Goal: Task Accomplishment & Management: Use online tool/utility

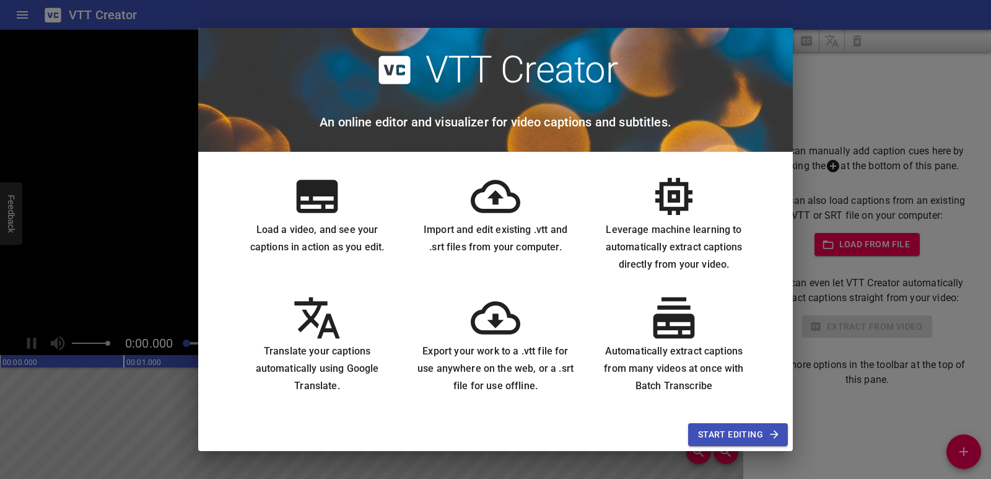
click at [805, 432] on div "VTT Creator An online editor and visualizer for video captions and subtitles. L…" at bounding box center [495, 239] width 991 height 479
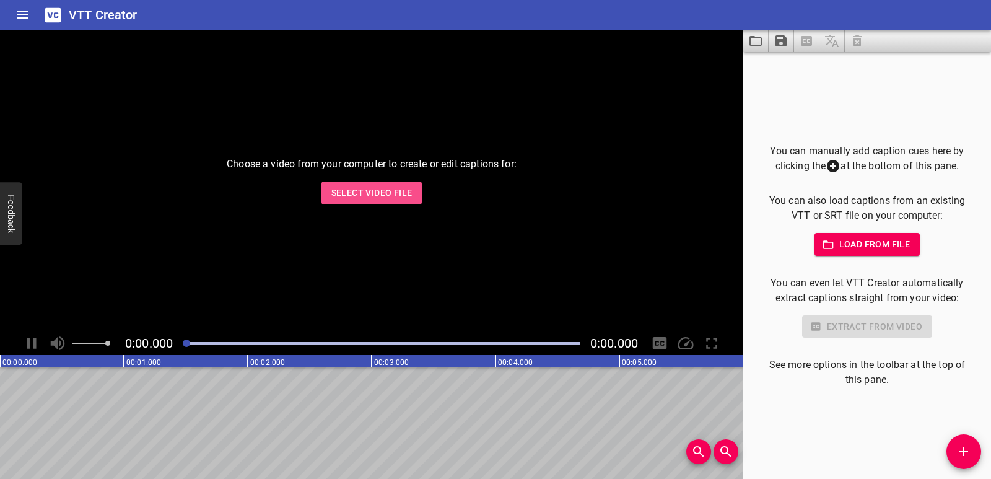
click at [391, 189] on span "Select Video File" at bounding box center [371, 192] width 81 height 15
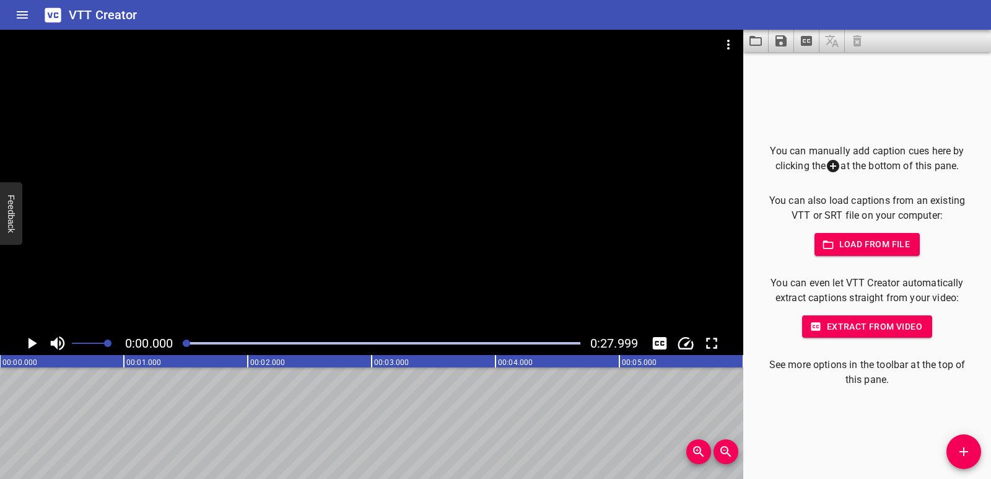
click at [211, 289] on div at bounding box center [371, 181] width 743 height 302
click at [36, 340] on icon "Play/Pause" at bounding box center [31, 343] width 9 height 11
drag, startPoint x: 48, startPoint y: 413, endPoint x: 137, endPoint y: 414, distance: 88.6
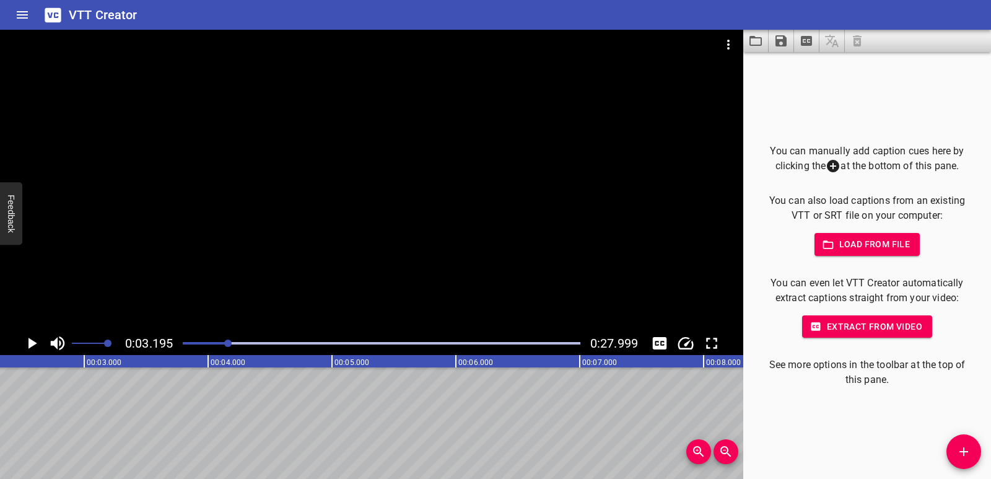
scroll to position [0, 191]
drag, startPoint x: 124, startPoint y: 412, endPoint x: 515, endPoint y: 418, distance: 390.8
click at [964, 449] on icon "Add Cue" at bounding box center [963, 451] width 9 height 9
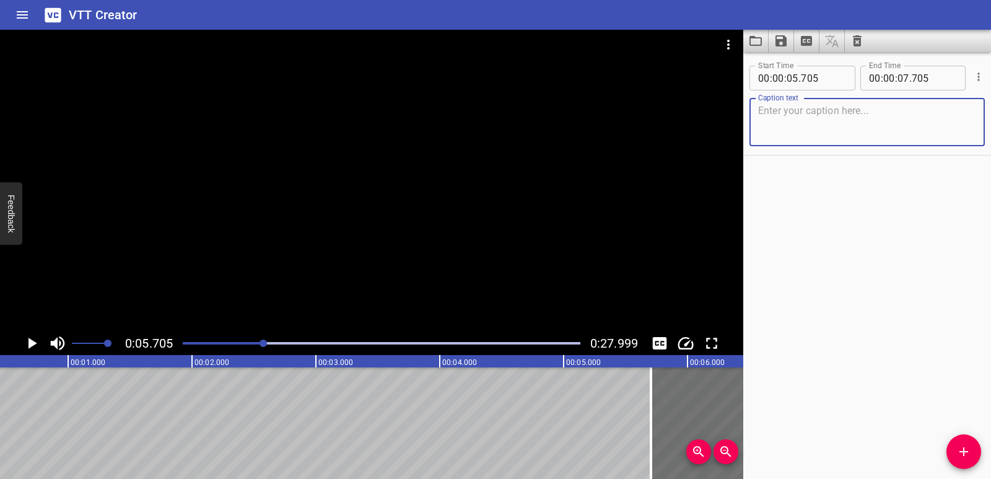
click at [798, 110] on textarea at bounding box center [867, 122] width 218 height 35
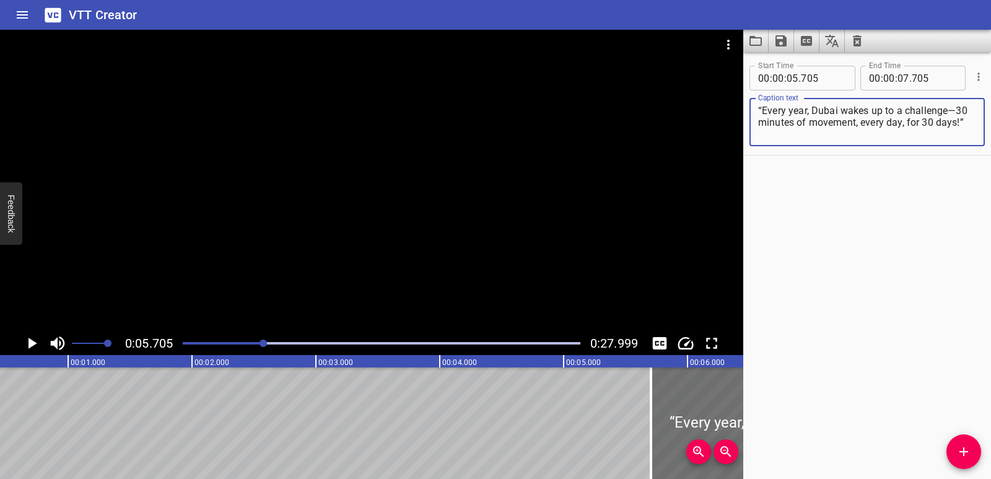
type textarea "“Every year, Dubai wakes up to a challenge—30 minutes of movement, every day, f…"
drag, startPoint x: 245, startPoint y: 411, endPoint x: 276, endPoint y: 411, distance: 31.6
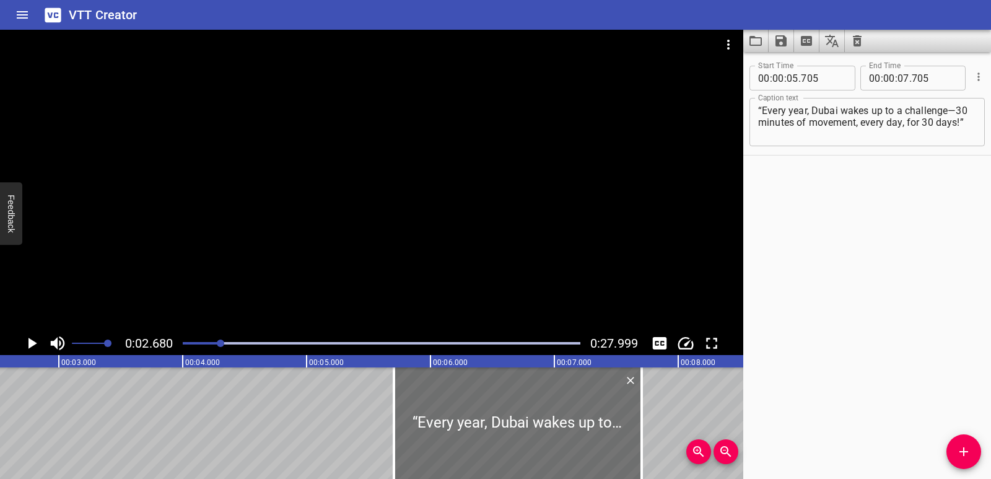
scroll to position [0, 332]
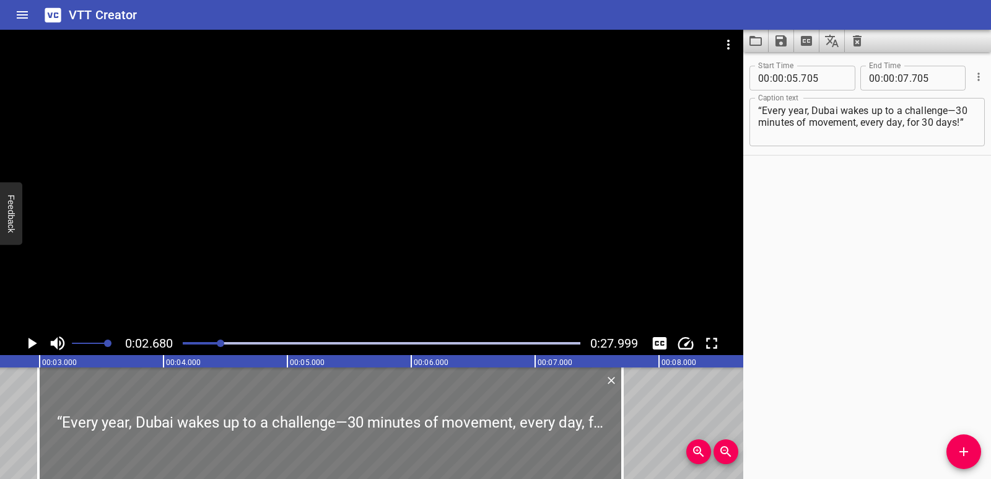
drag, startPoint x: 339, startPoint y: 419, endPoint x: 59, endPoint y: 399, distance: 280.6
click at [32, 400] on div at bounding box center [38, 422] width 12 height 111
type input "02"
type input "770"
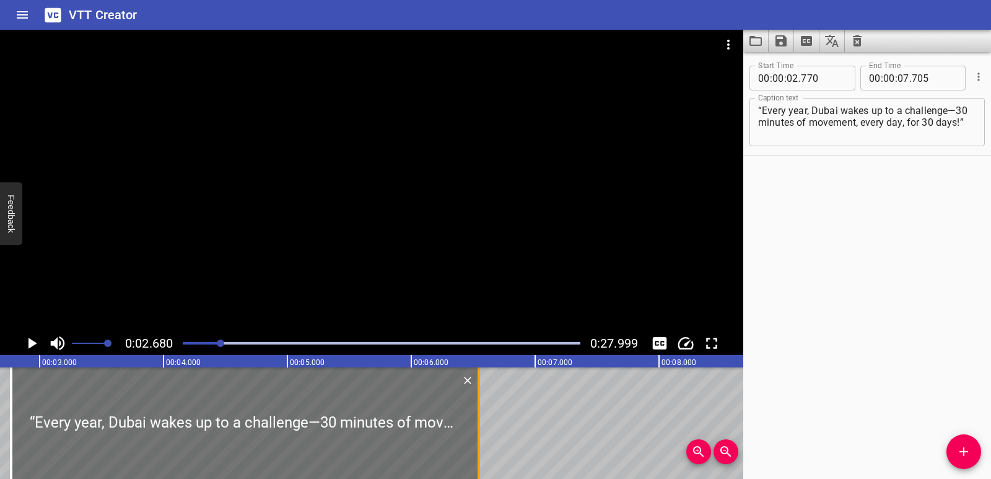
drag, startPoint x: 622, startPoint y: 429, endPoint x: 364, endPoint y: 414, distance: 258.1
click at [477, 414] on div at bounding box center [478, 422] width 2 height 111
type input "05"
type input "625"
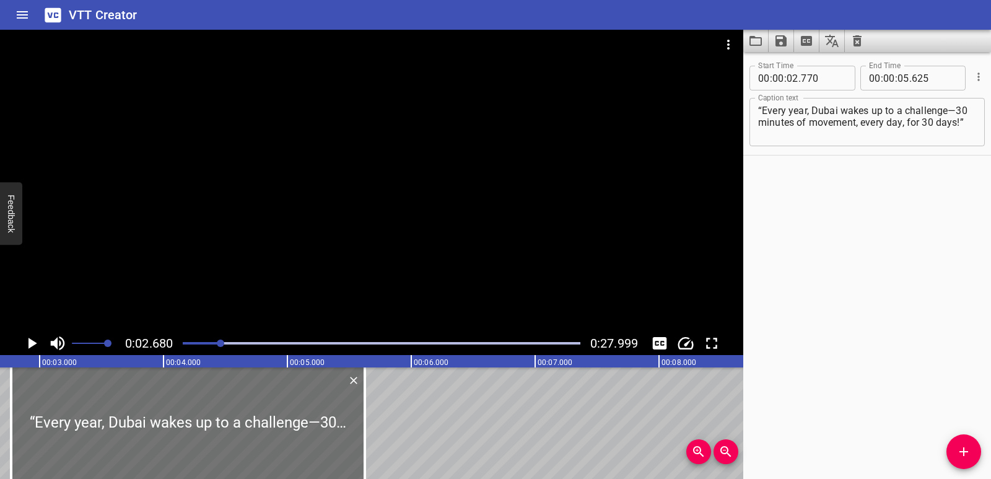
drag, startPoint x: 480, startPoint y: 414, endPoint x: 707, endPoint y: 399, distance: 227.8
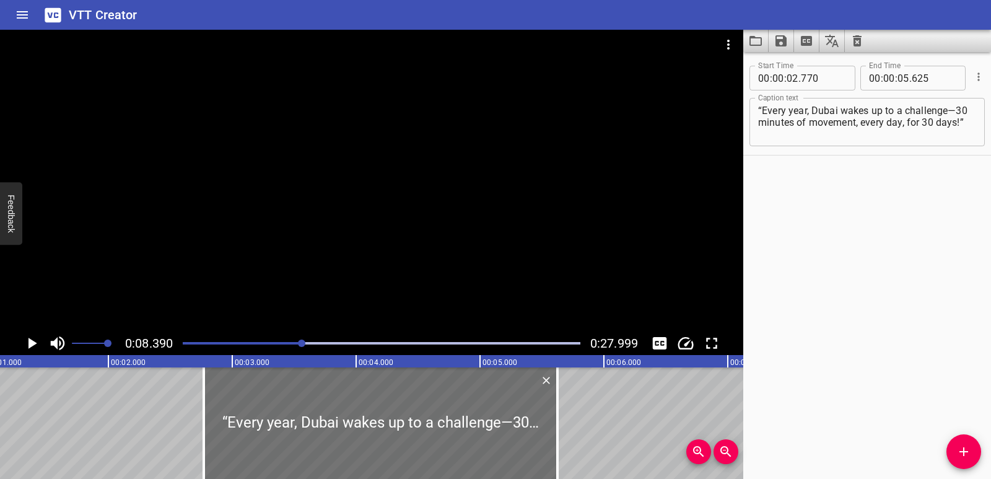
scroll to position [0, 0]
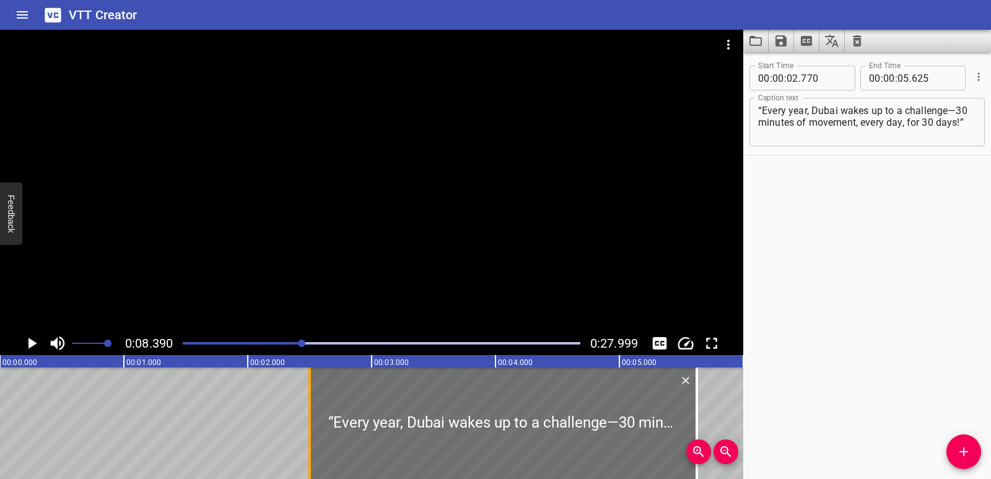
drag, startPoint x: 346, startPoint y: 431, endPoint x: 313, endPoint y: 427, distance: 33.6
click at [313, 427] on div at bounding box center [309, 422] width 12 height 111
type input "500"
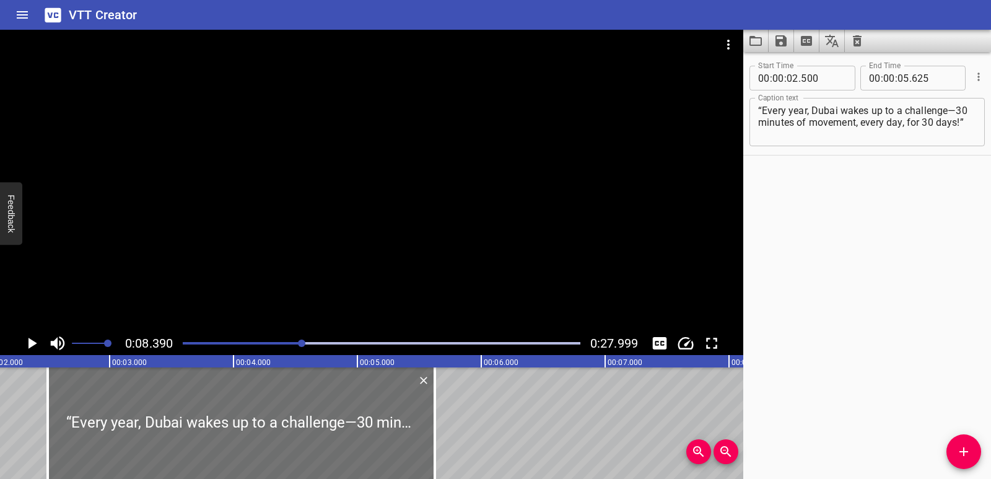
scroll to position [0, 236]
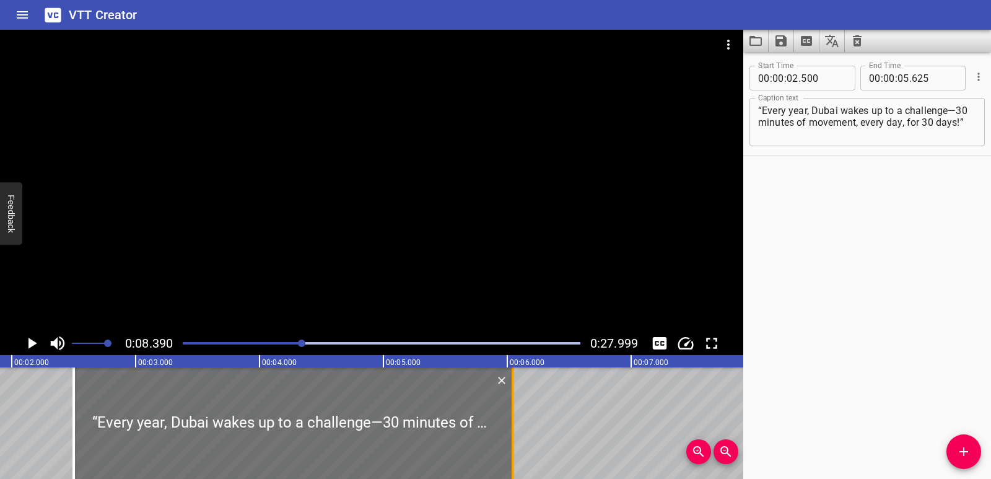
drag, startPoint x: 459, startPoint y: 425, endPoint x: 511, endPoint y: 424, distance: 52.0
click at [511, 424] on div at bounding box center [513, 422] width 12 height 111
type input "06"
type input "045"
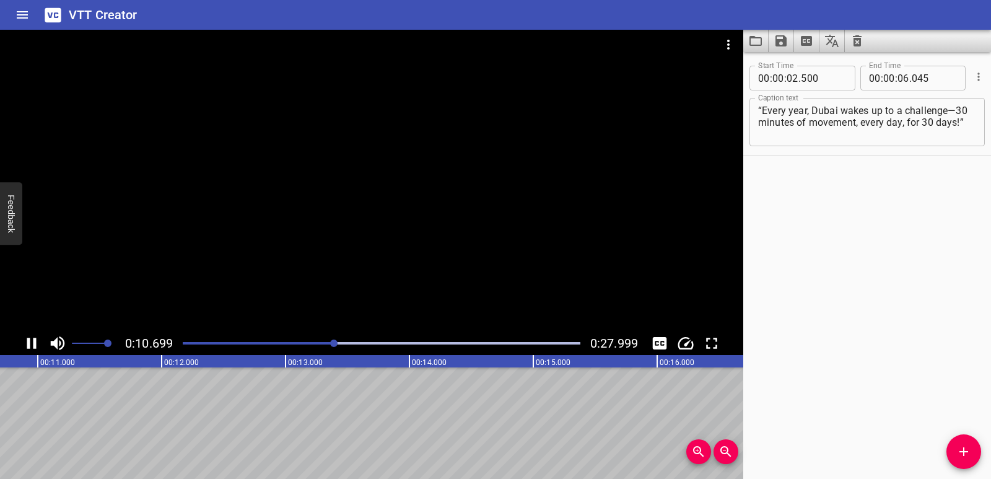
scroll to position [0, 0]
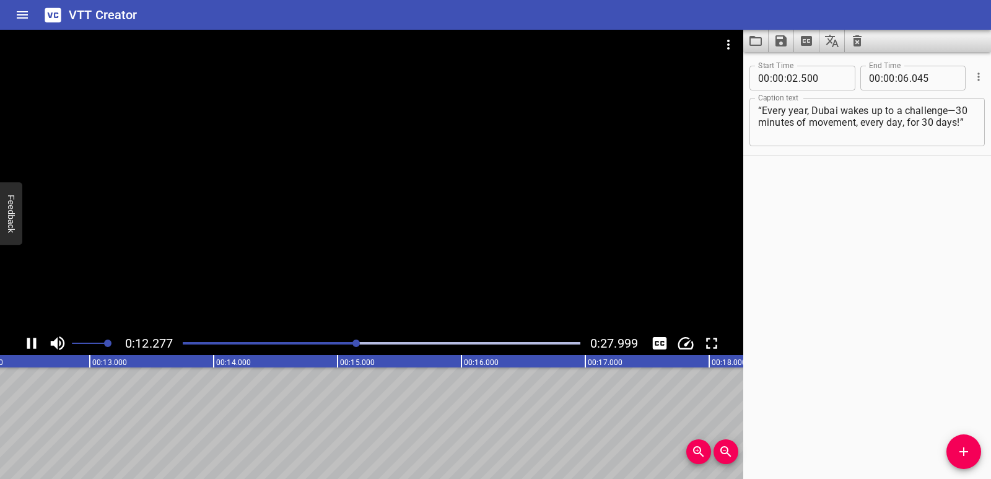
click at [38, 346] on icon "Play/Pause" at bounding box center [31, 343] width 19 height 19
click at [187, 346] on div at bounding box center [381, 342] width 412 height 17
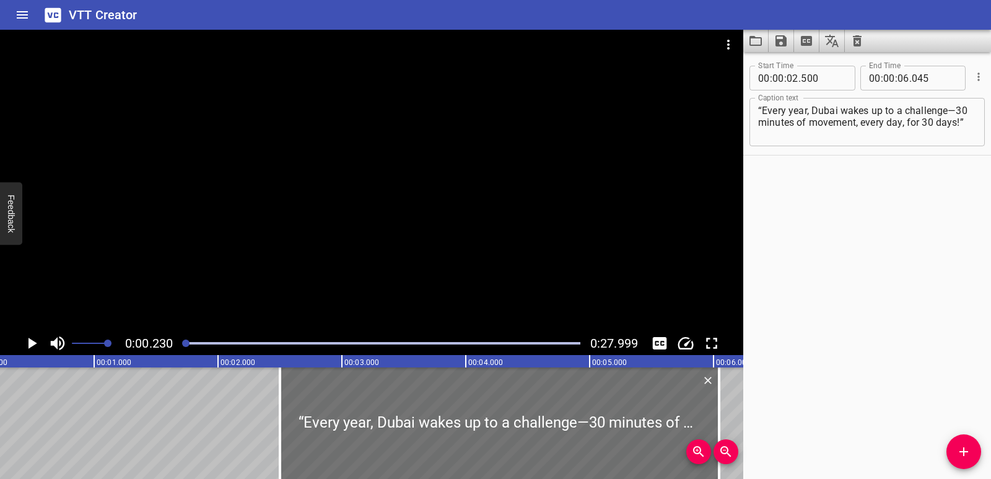
scroll to position [0, 28]
click at [38, 339] on icon "Play/Pause" at bounding box center [31, 343] width 19 height 19
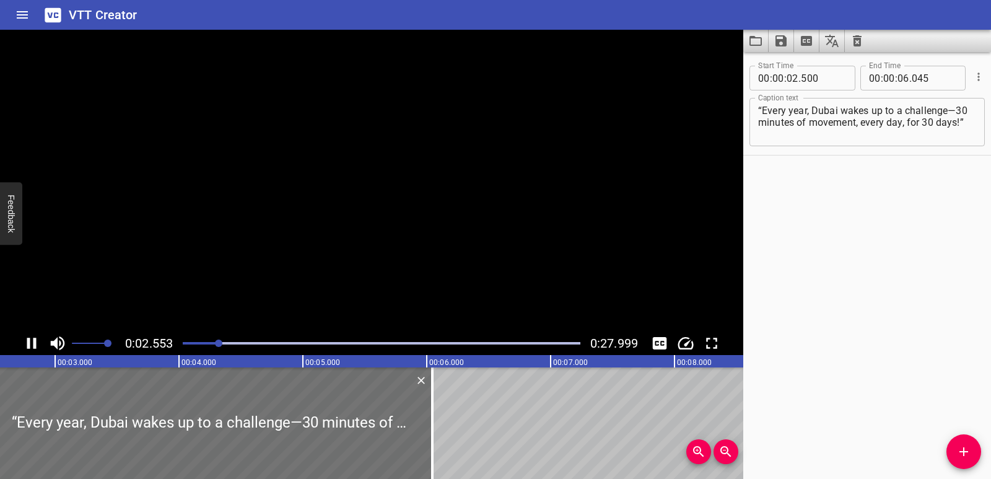
click at [38, 339] on icon "Play/Pause" at bounding box center [31, 343] width 19 height 19
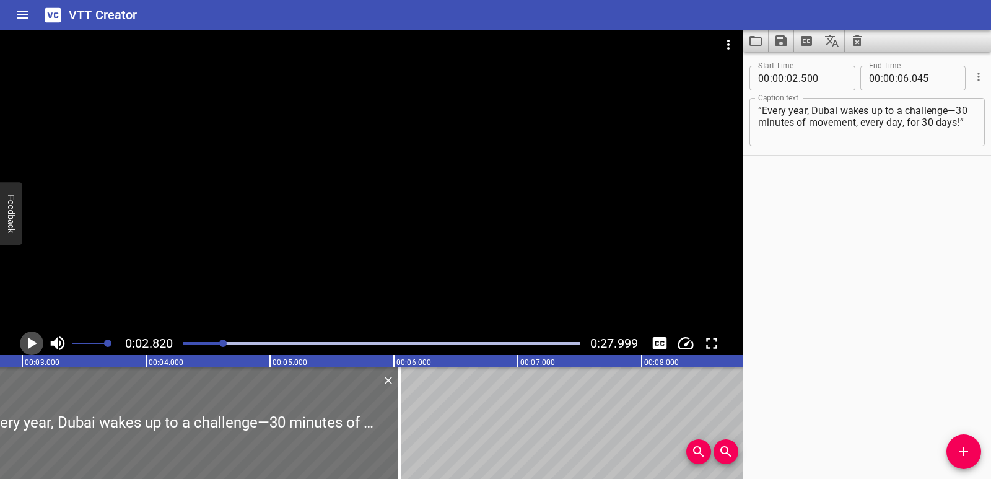
click at [38, 339] on icon "Play/Pause" at bounding box center [31, 343] width 19 height 19
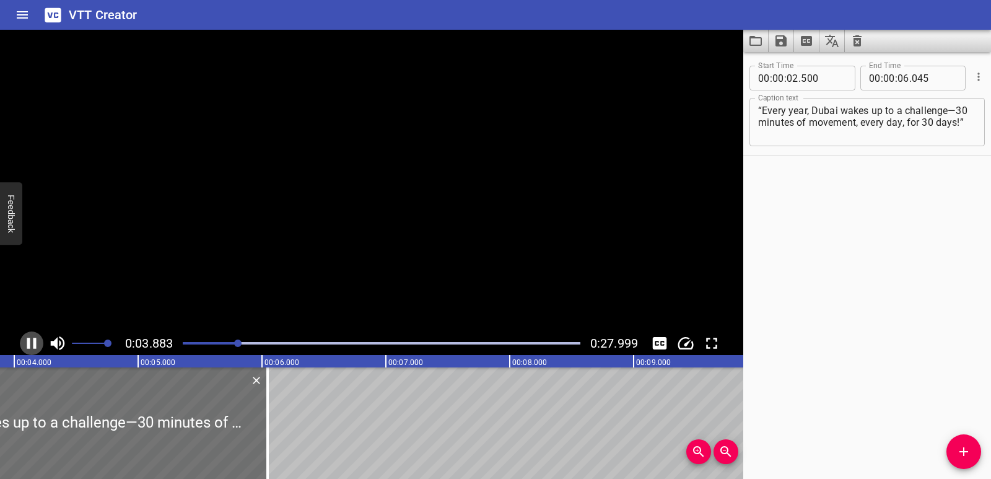
click at [38, 339] on icon "Play/Pause" at bounding box center [31, 343] width 19 height 19
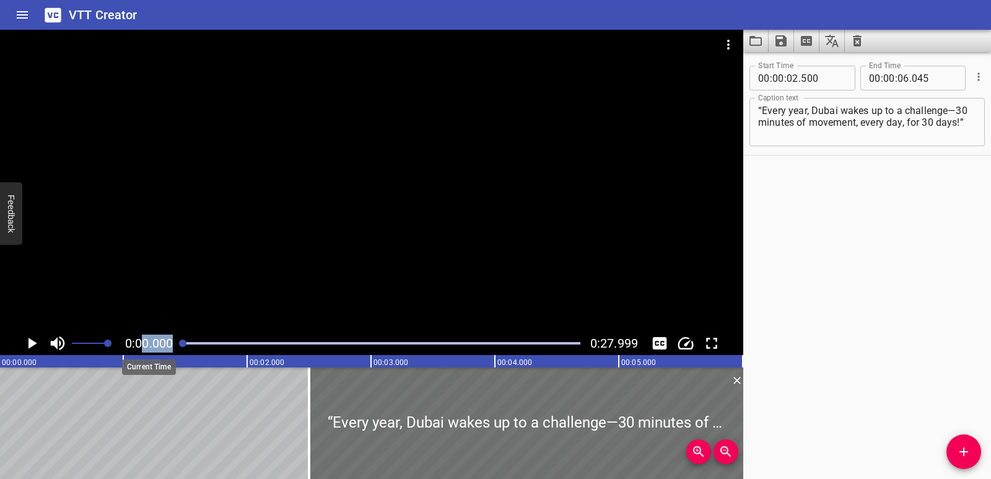
scroll to position [0, 0]
drag, startPoint x: 222, startPoint y: 342, endPoint x: 144, endPoint y: 346, distance: 77.5
click at [144, 346] on div "0:00.000 0:27.999" at bounding box center [371, 343] width 743 height 24
click at [255, 313] on div at bounding box center [371, 181] width 743 height 302
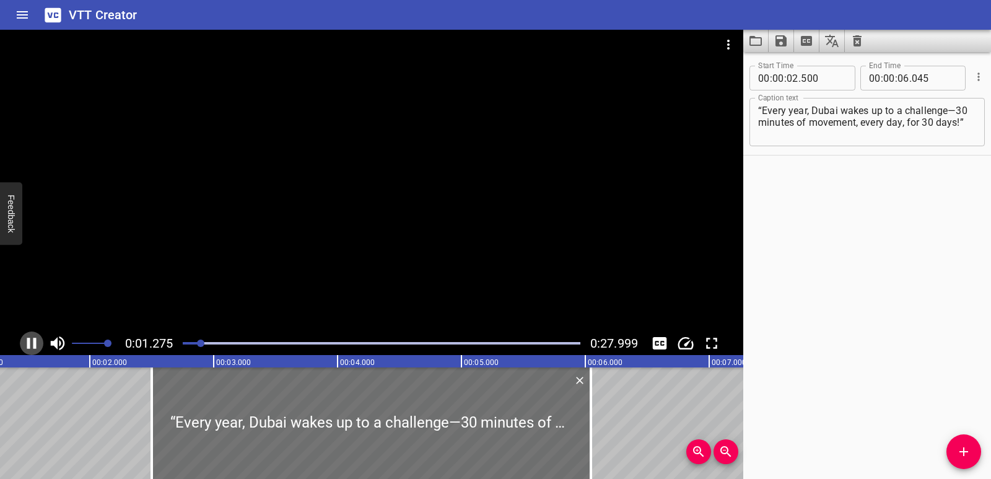
click at [32, 341] on icon "Play/Pause" at bounding box center [31, 343] width 19 height 19
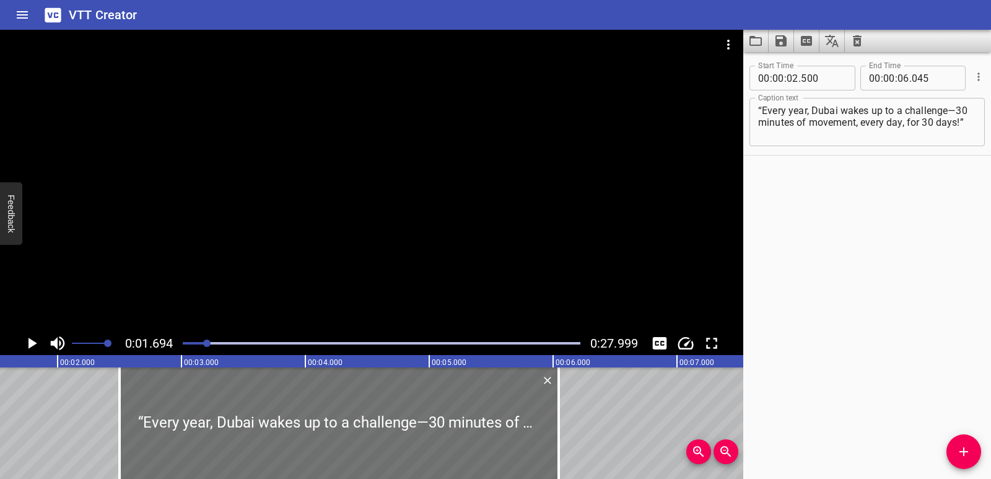
scroll to position [0, 210]
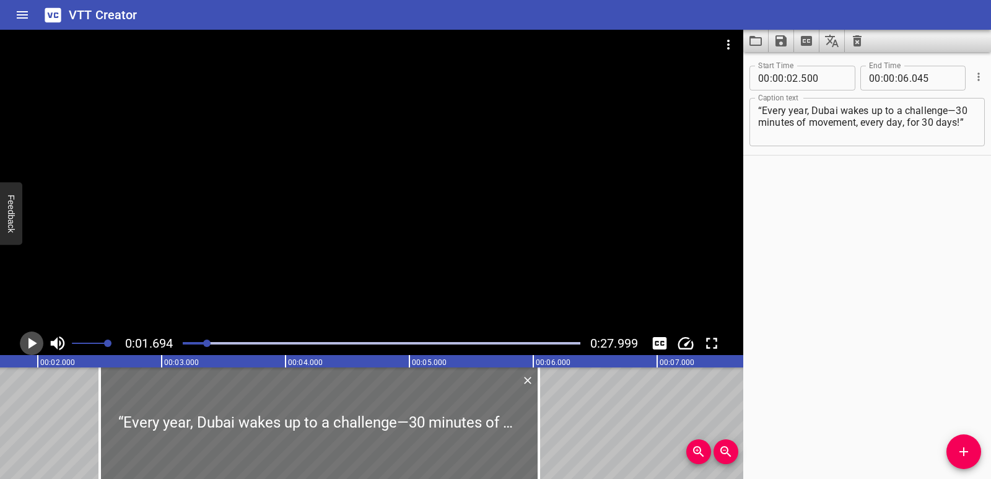
click at [32, 341] on icon "Play/Pause" at bounding box center [32, 343] width 9 height 11
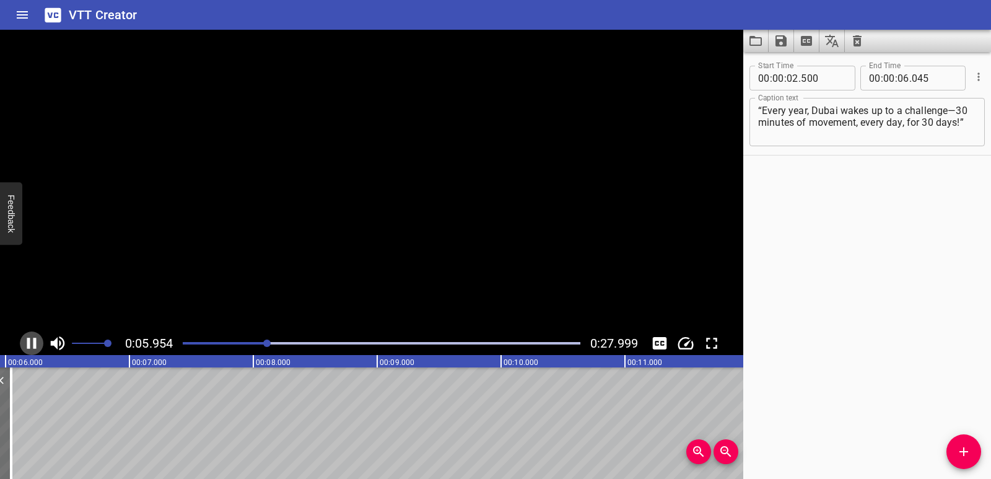
click at [32, 341] on icon "Play/Pause" at bounding box center [31, 343] width 19 height 19
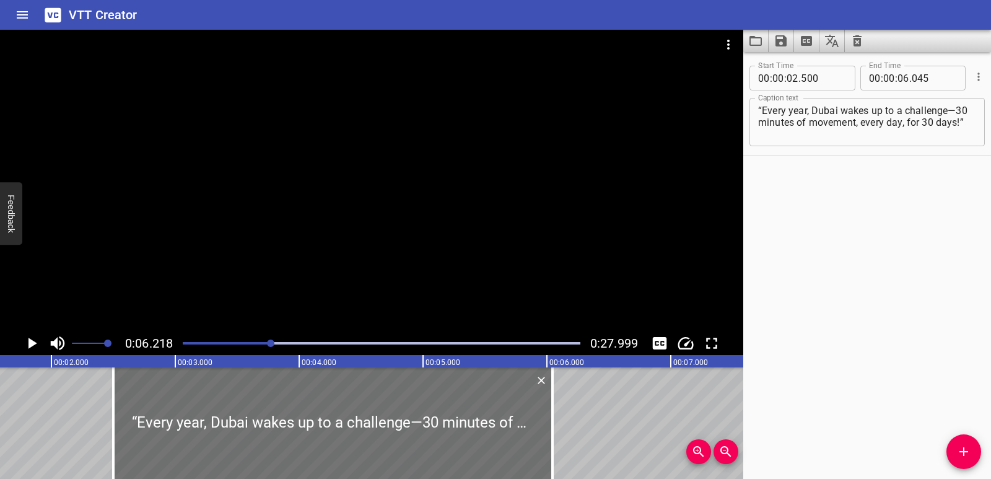
scroll to position [0, 222]
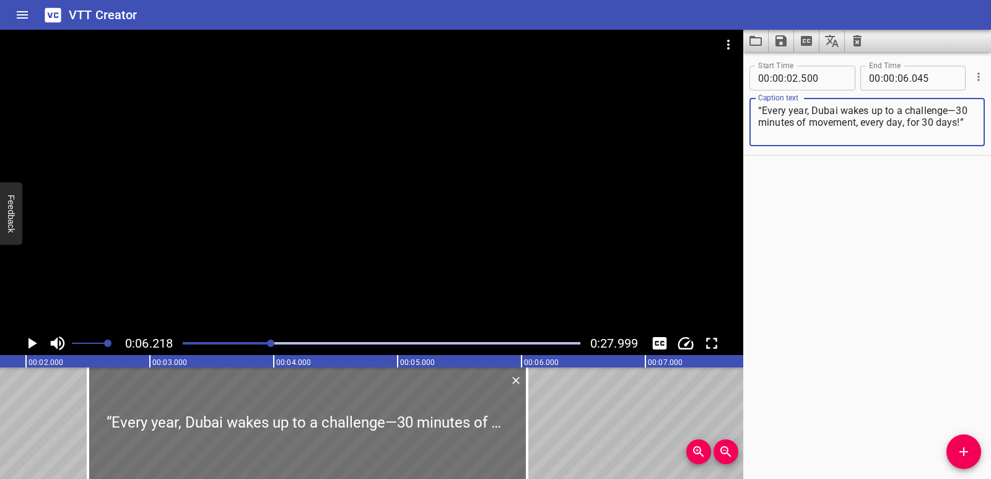
drag, startPoint x: 759, startPoint y: 108, endPoint x: 788, endPoint y: 152, distance: 53.2
click at [788, 152] on div "Start Time 00 : 00 : 02 . 500 Start Time End Time 00 : 00 : 06 . 045 End Time C…" at bounding box center [867, 104] width 248 height 100
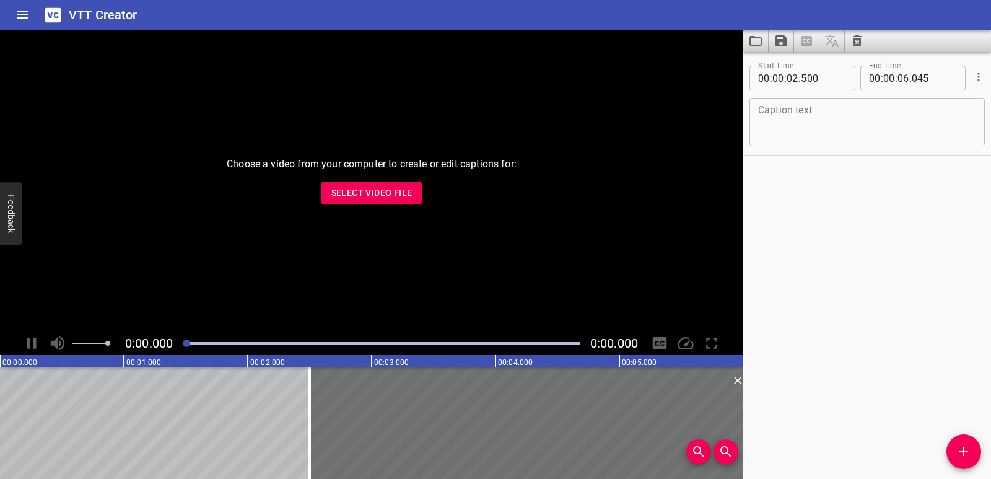
click at [355, 190] on span "Select Video File" at bounding box center [371, 192] width 81 height 15
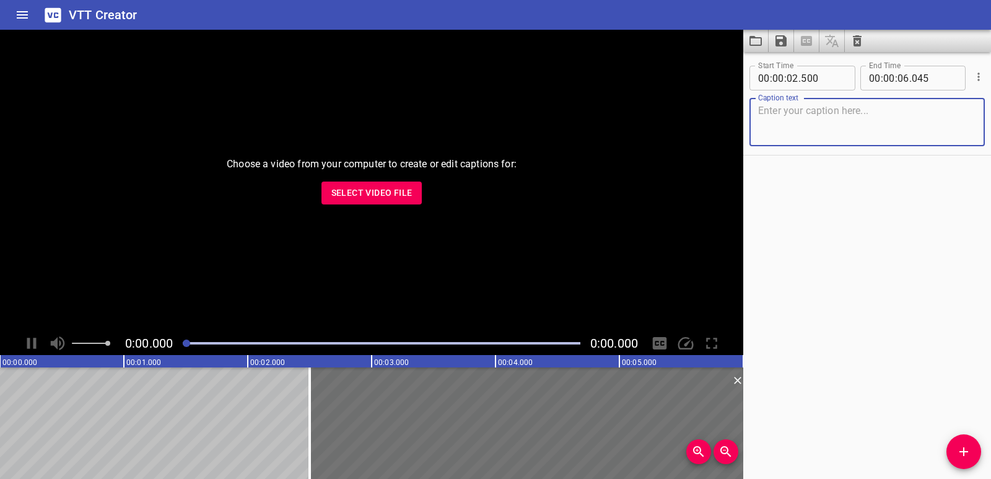
click at [376, 189] on span "Select Video File" at bounding box center [371, 192] width 81 height 15
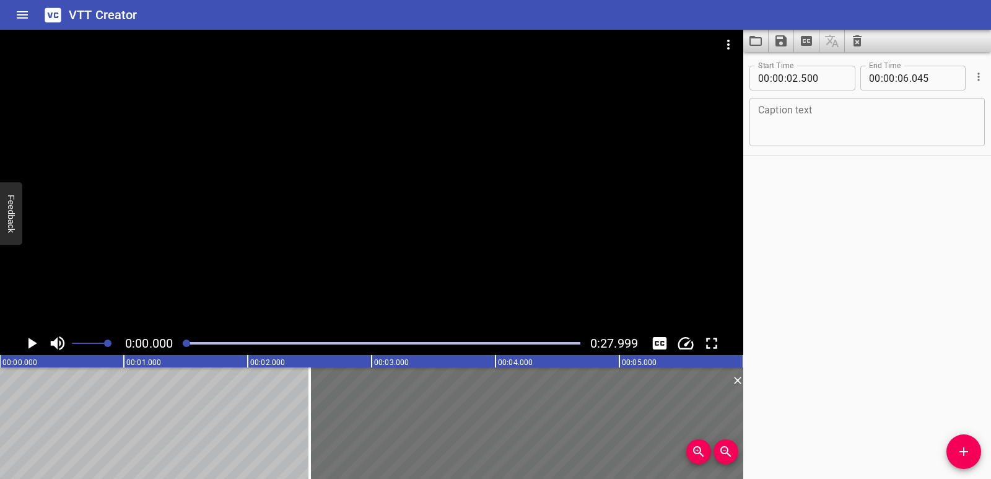
click at [26, 333] on button "Play/Pause" at bounding box center [32, 343] width 24 height 24
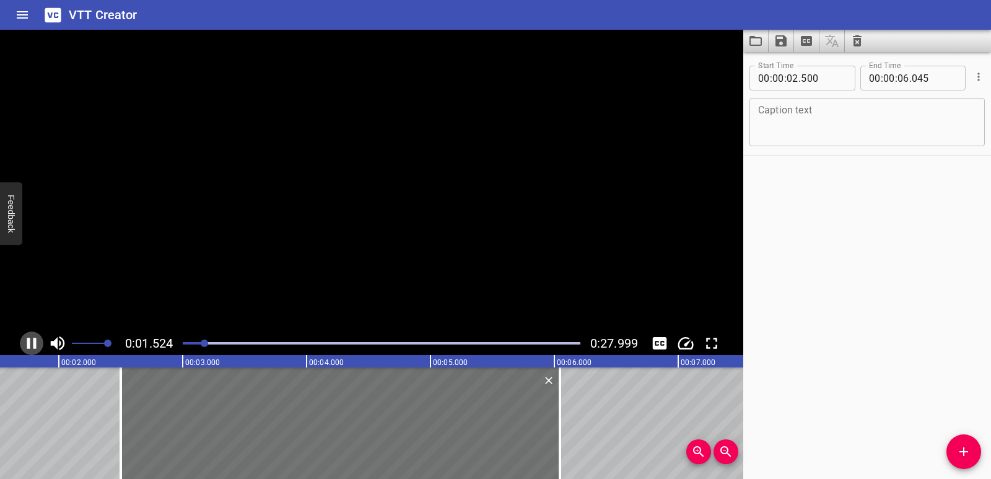
click at [31, 338] on icon "Play/Pause" at bounding box center [31, 343] width 19 height 19
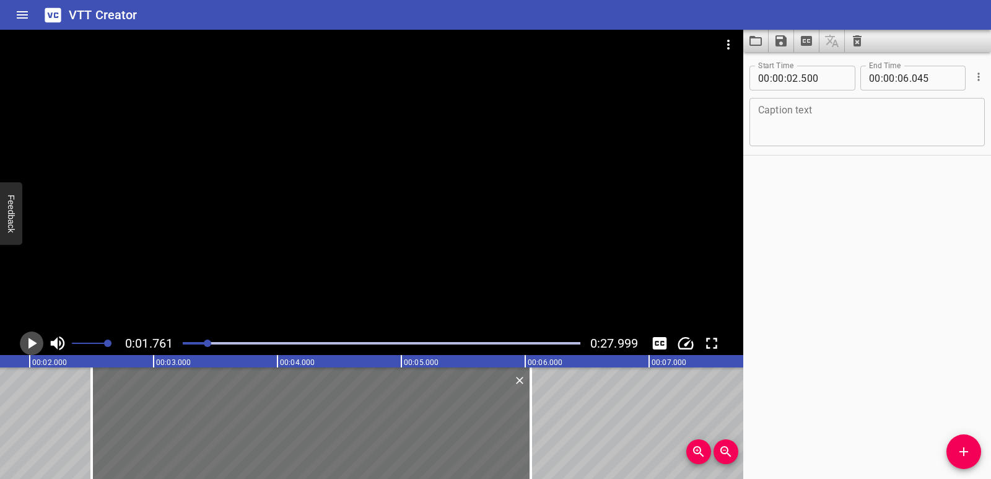
click at [28, 346] on icon "Play/Pause" at bounding box center [31, 343] width 19 height 19
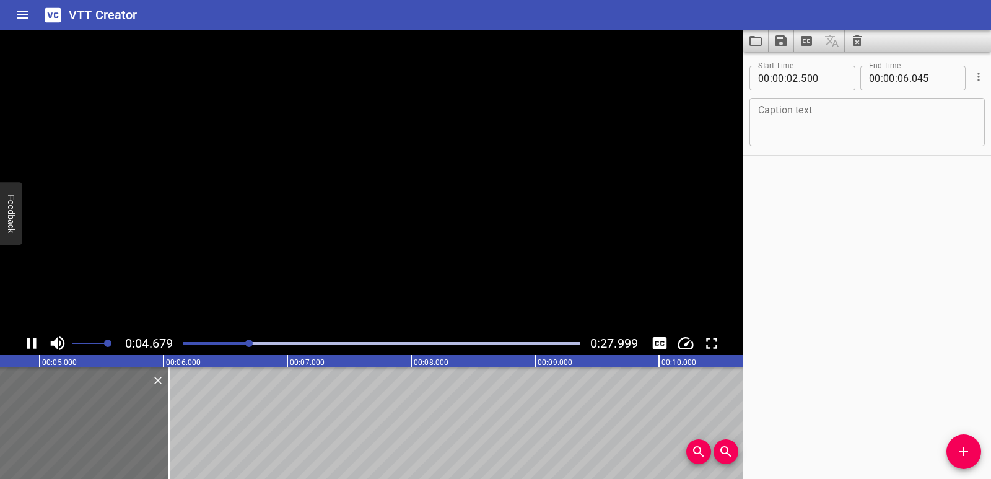
click at [28, 346] on icon "Play/Pause" at bounding box center [31, 343] width 9 height 11
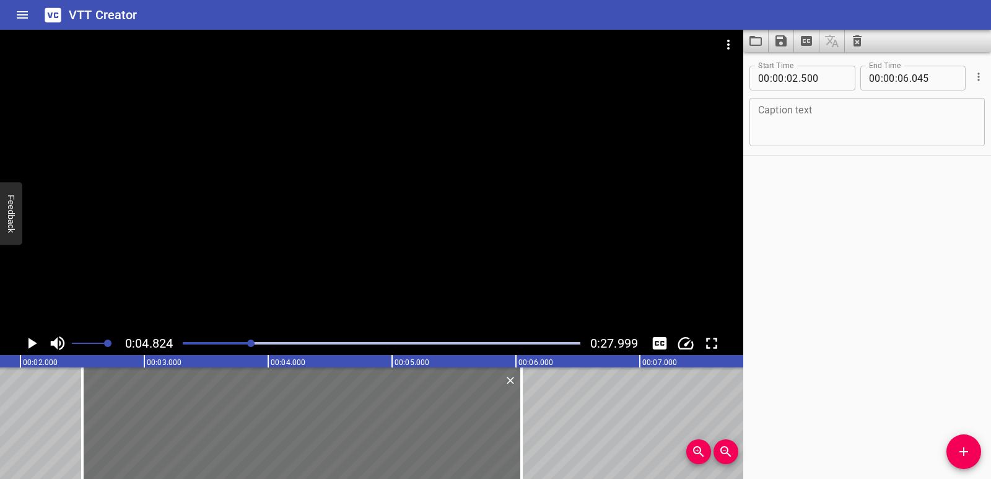
scroll to position [0, 0]
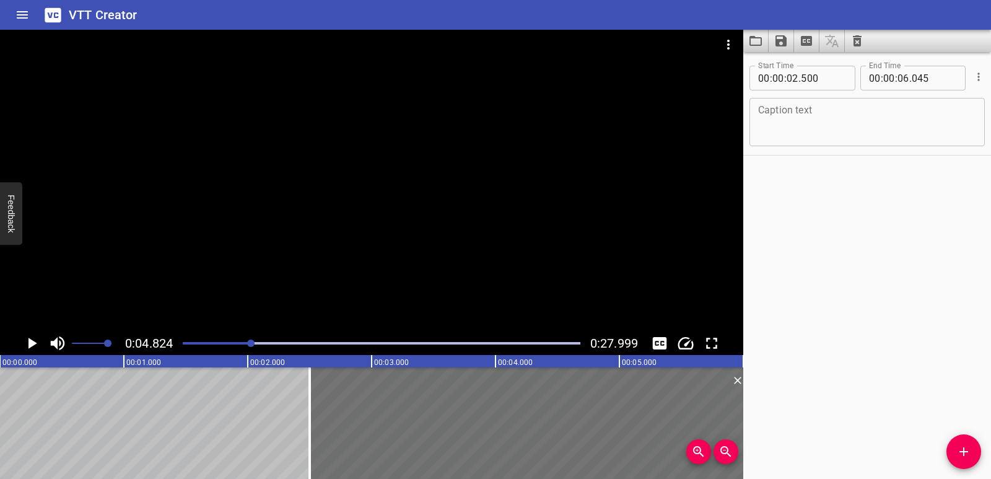
drag, startPoint x: 232, startPoint y: 347, endPoint x: 222, endPoint y: 346, distance: 10.5
click at [222, 346] on div at bounding box center [381, 342] width 412 height 17
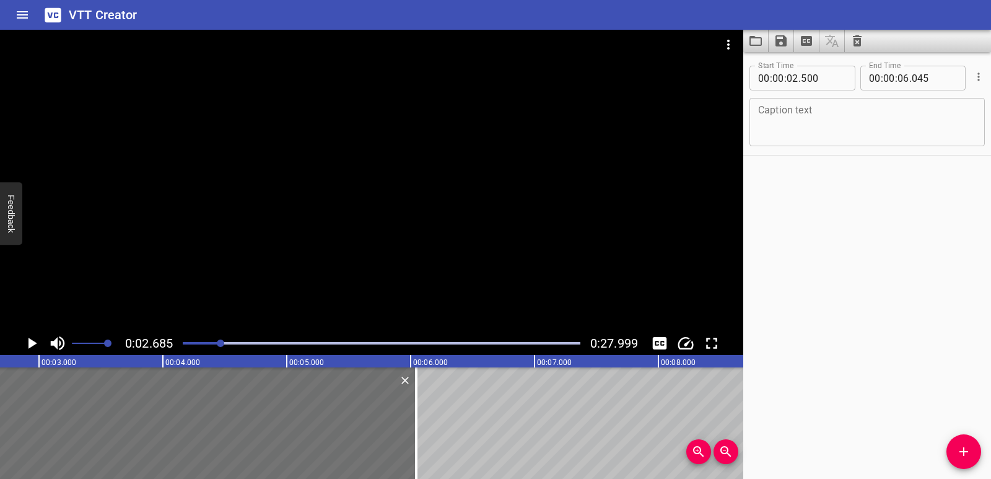
drag, startPoint x: 216, startPoint y: 346, endPoint x: 190, endPoint y: 351, distance: 25.8
click at [190, 351] on div at bounding box center [381, 342] width 412 height 17
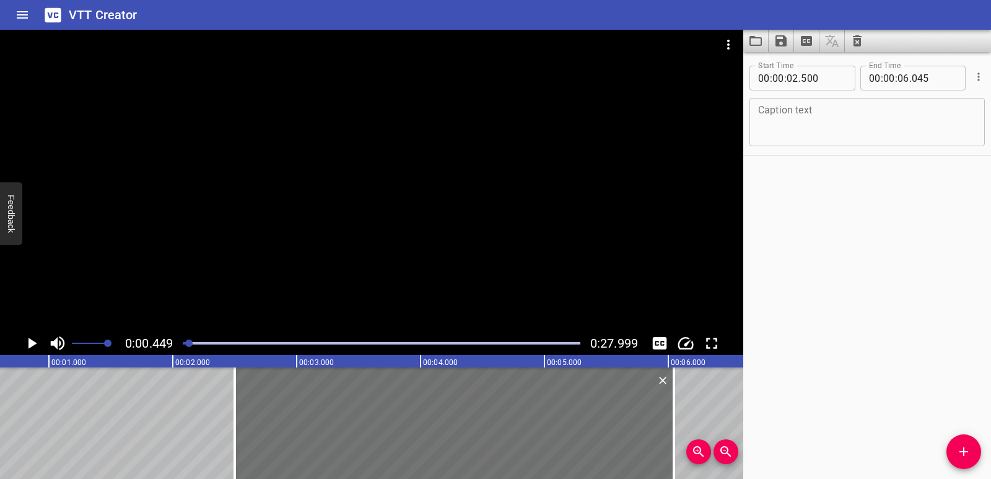
scroll to position [0, 56]
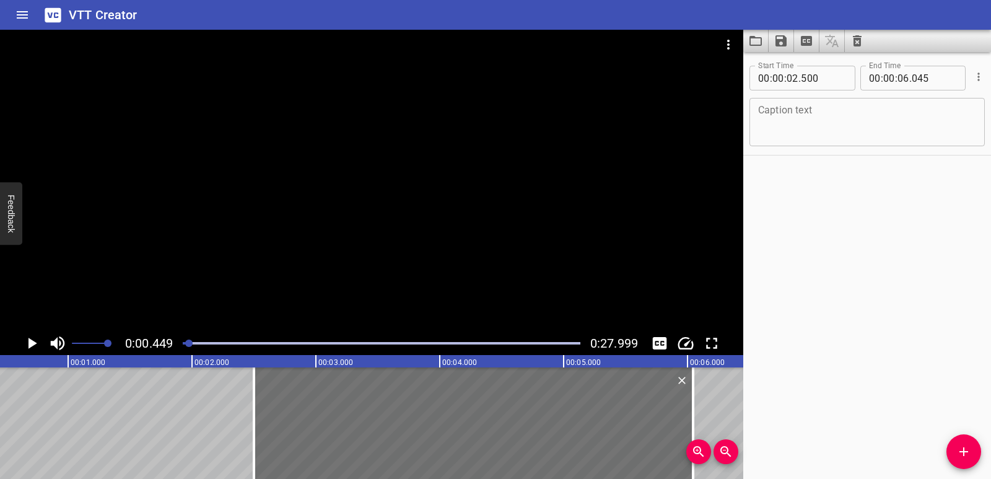
drag, startPoint x: 187, startPoint y: 339, endPoint x: 137, endPoint y: 305, distance: 60.1
click at [173, 334] on div "0:00.449 0:27.999" at bounding box center [371, 343] width 743 height 24
drag, startPoint x: 30, startPoint y: 347, endPoint x: 50, endPoint y: 345, distance: 19.3
click at [30, 347] on icon "Play/Pause" at bounding box center [32, 343] width 9 height 11
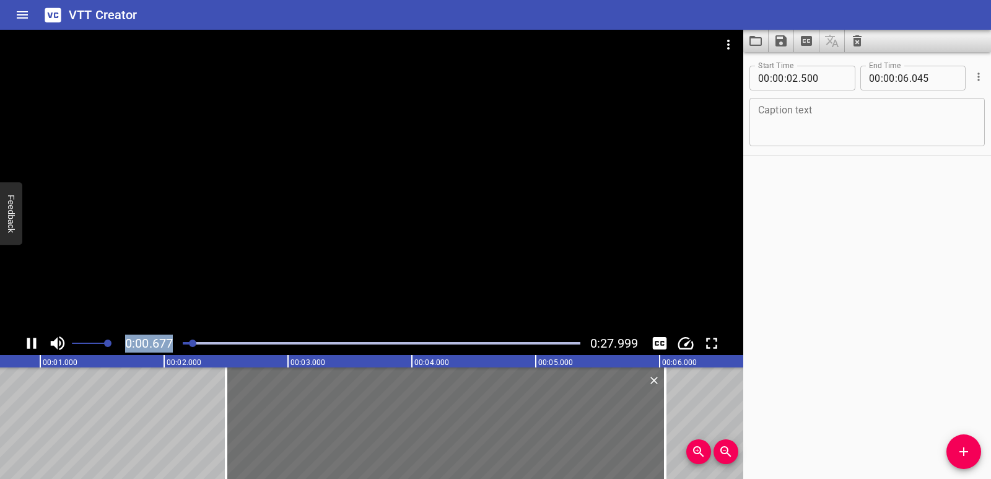
scroll to position [0, 116]
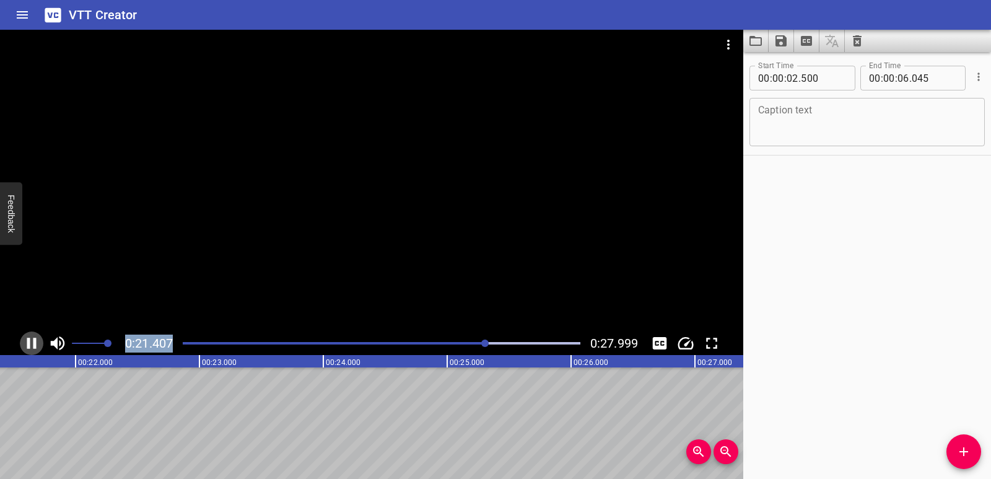
click at [40, 338] on icon "Play/Pause" at bounding box center [31, 343] width 19 height 19
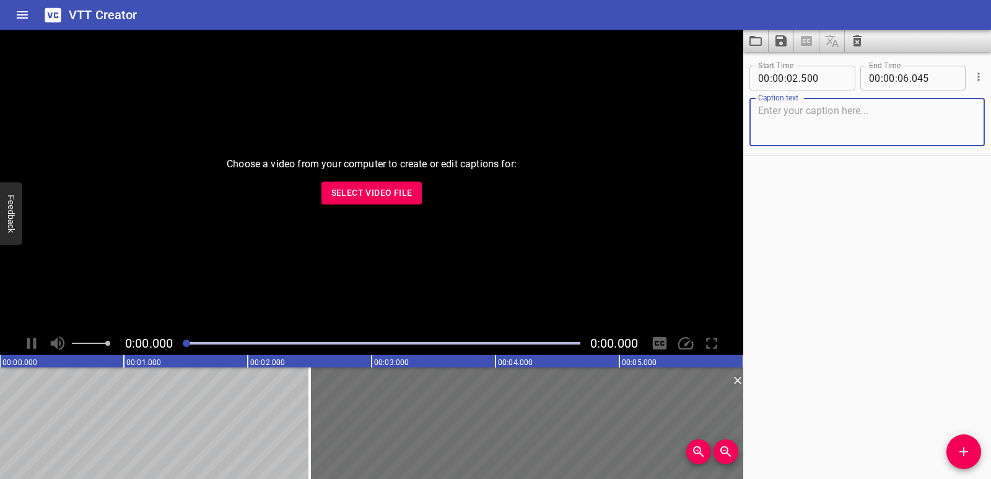
click at [364, 193] on span "Select Video File" at bounding box center [371, 192] width 81 height 15
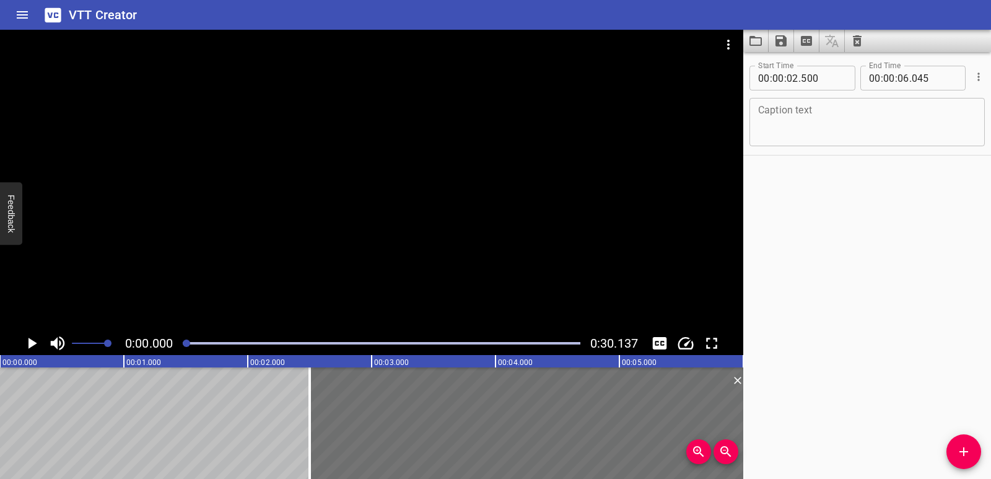
click at [27, 335] on icon "Play/Pause" at bounding box center [31, 343] width 19 height 19
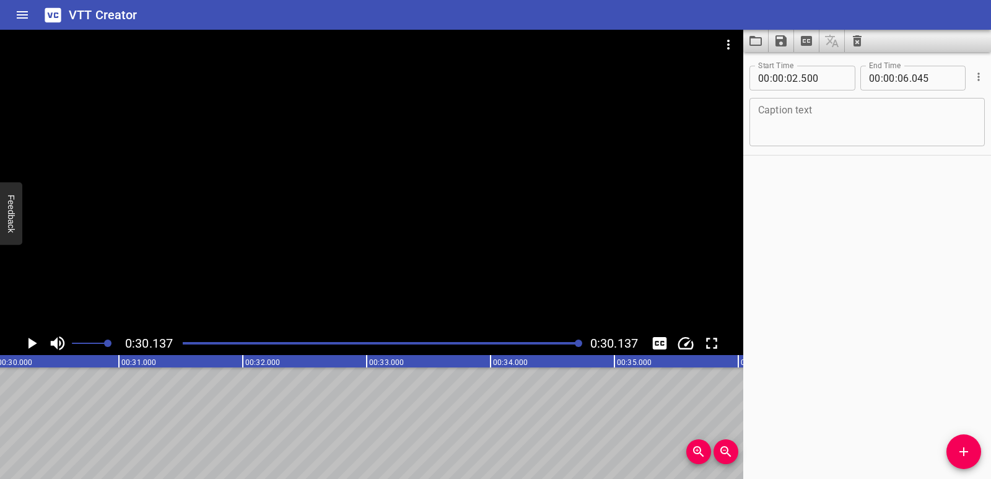
scroll to position [0, 3732]
drag, startPoint x: 185, startPoint y: 339, endPoint x: 165, endPoint y: 340, distance: 19.2
click at [168, 340] on div "0:30.137 0:30.137" at bounding box center [371, 343] width 743 height 24
click at [192, 341] on div at bounding box center [381, 342] width 412 height 17
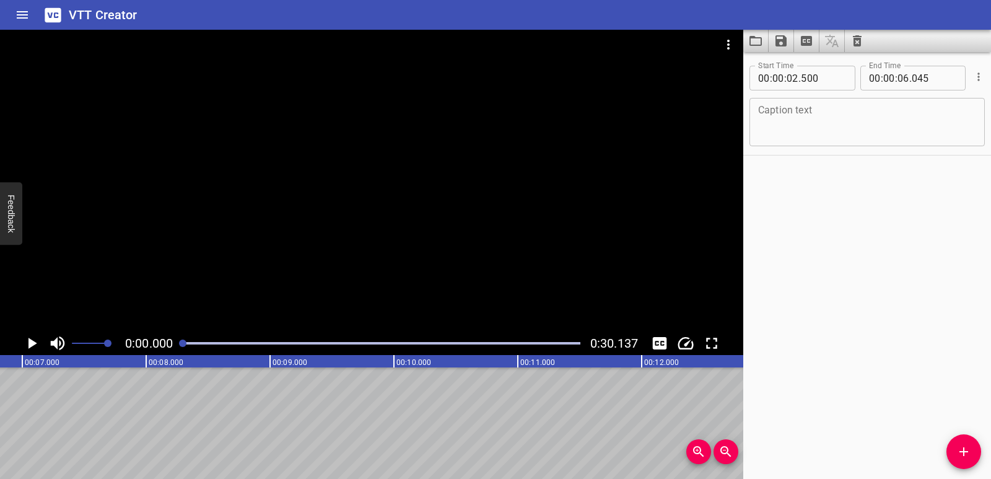
drag, startPoint x: 189, startPoint y: 340, endPoint x: 181, endPoint y: 341, distance: 8.1
click at [181, 341] on div at bounding box center [182, 342] width 7 height 7
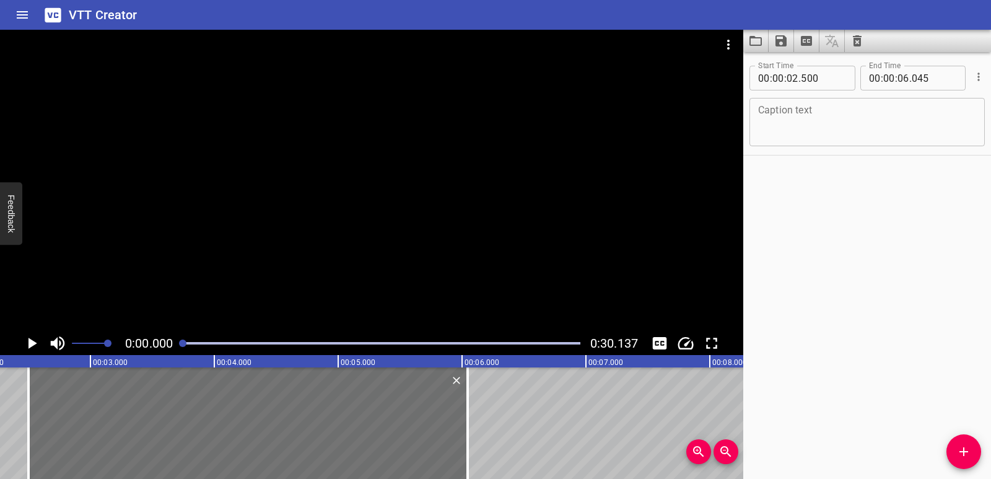
scroll to position [0, 287]
click at [788, 121] on textarea at bounding box center [867, 122] width 218 height 35
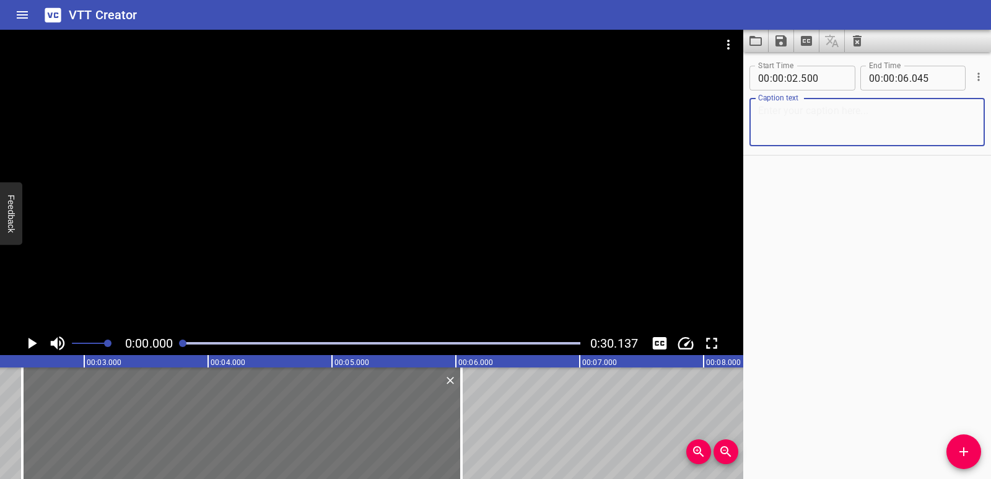
paste textarea "“Every year, Dubai wakes up to a challenge—30 minutes of movement, every day, f…"
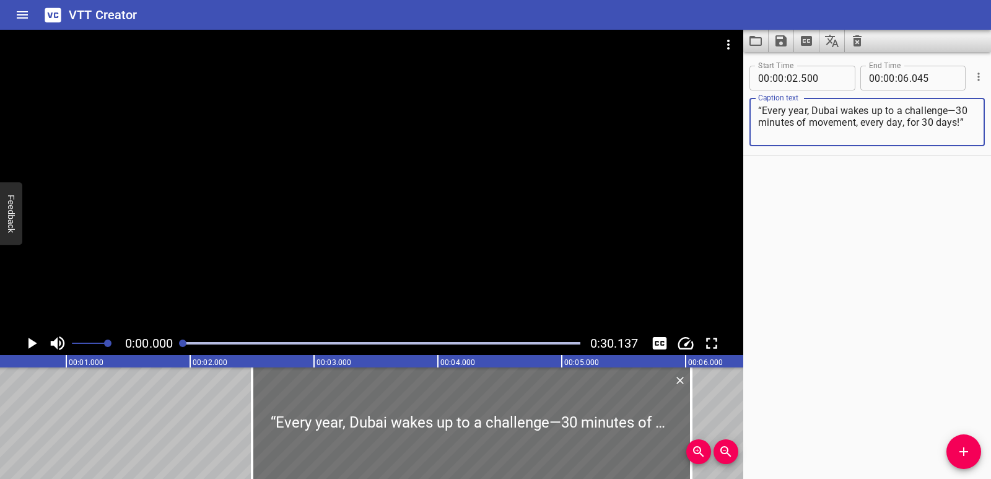
scroll to position [0, 0]
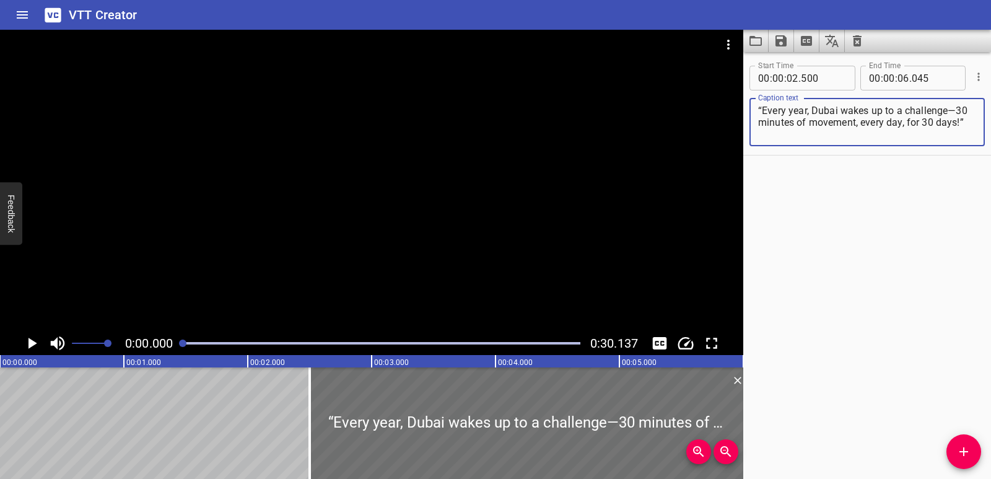
type textarea "“Every year, Dubai wakes up to a challenge—30 minutes of movement, every day, f…"
click at [36, 341] on icon "Play/Pause" at bounding box center [31, 343] width 19 height 19
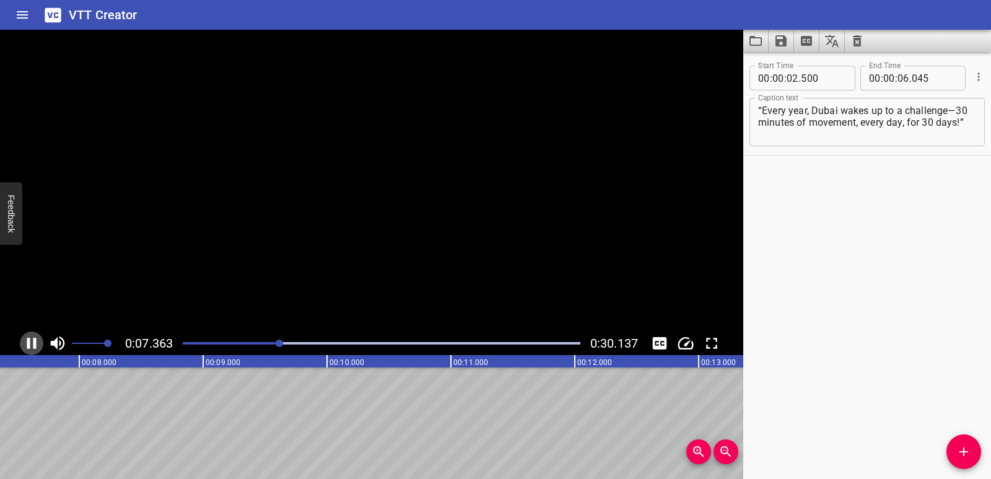
click at [36, 341] on icon "Play/Pause" at bounding box center [31, 343] width 9 height 11
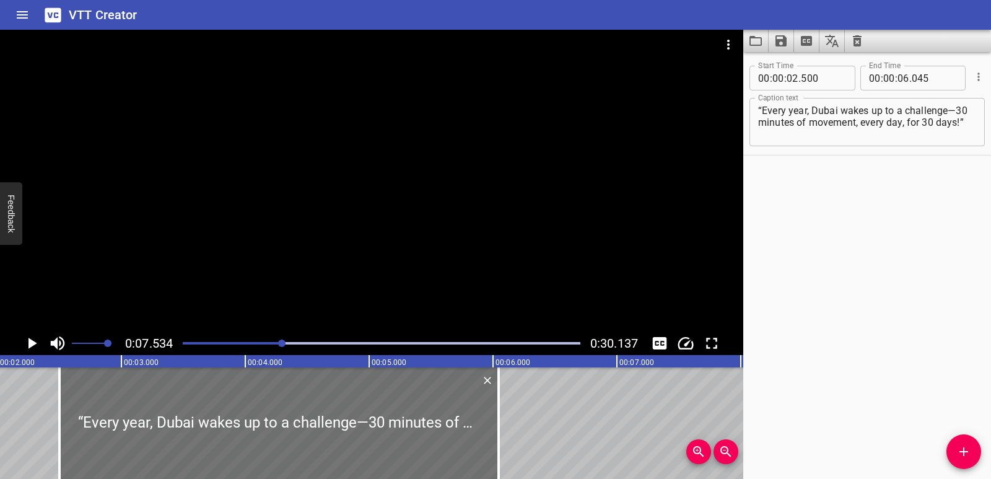
scroll to position [0, 238]
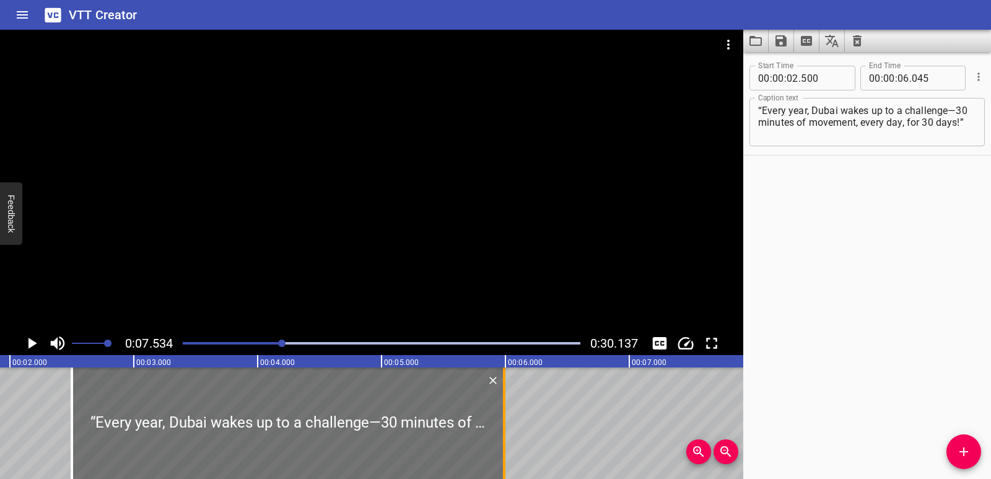
drag, startPoint x: 512, startPoint y: 432, endPoint x: 505, endPoint y: 436, distance: 7.8
click at [505, 436] on div at bounding box center [504, 422] width 12 height 111
type input "05"
type input "990"
drag, startPoint x: 510, startPoint y: 430, endPoint x: 516, endPoint y: 425, distance: 7.9
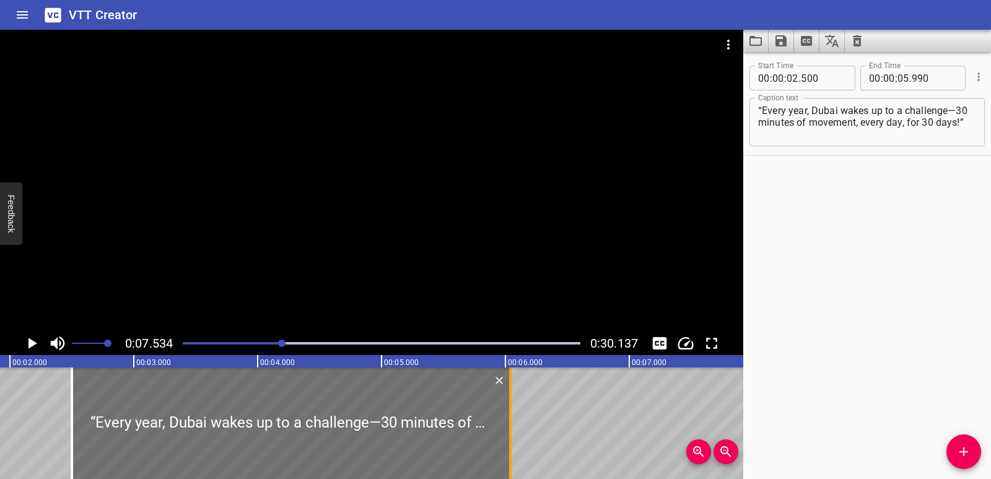
click at [516, 425] on div at bounding box center [510, 422] width 12 height 111
type input "06"
type input "040"
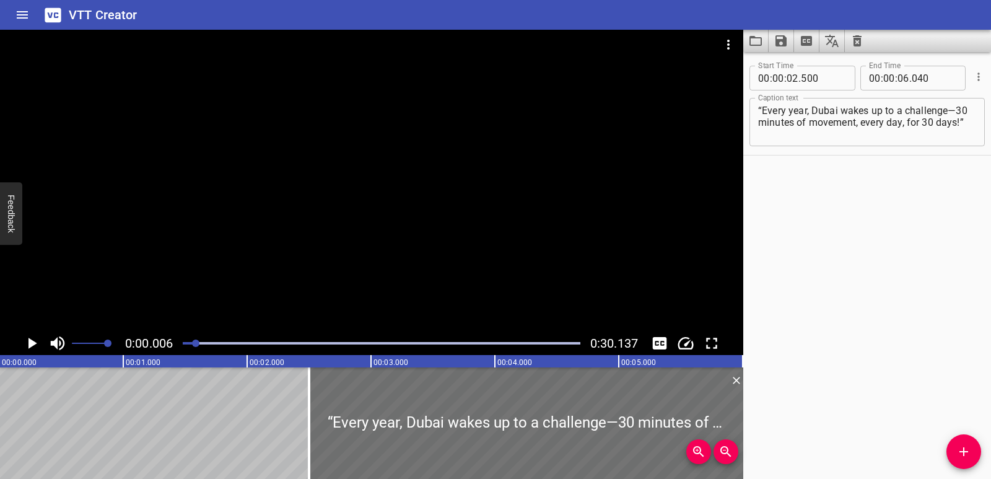
scroll to position [0, 0]
drag, startPoint x: 284, startPoint y: 343, endPoint x: 172, endPoint y: 349, distance: 112.2
click at [172, 349] on div "0:00.000 0:30.137" at bounding box center [371, 343] width 743 height 24
click at [29, 341] on icon "Play/Pause" at bounding box center [32, 343] width 9 height 11
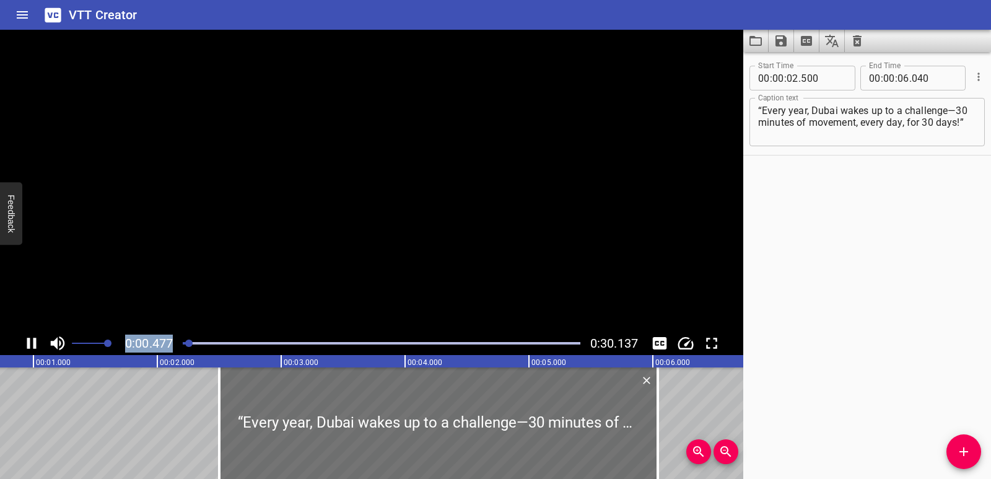
click at [29, 341] on icon "Play/Pause" at bounding box center [31, 343] width 9 height 11
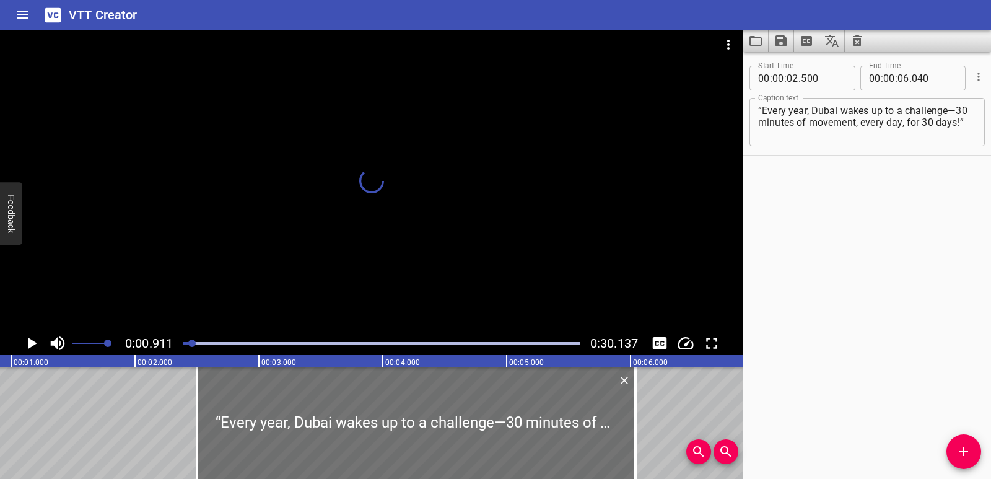
scroll to position [0, 69]
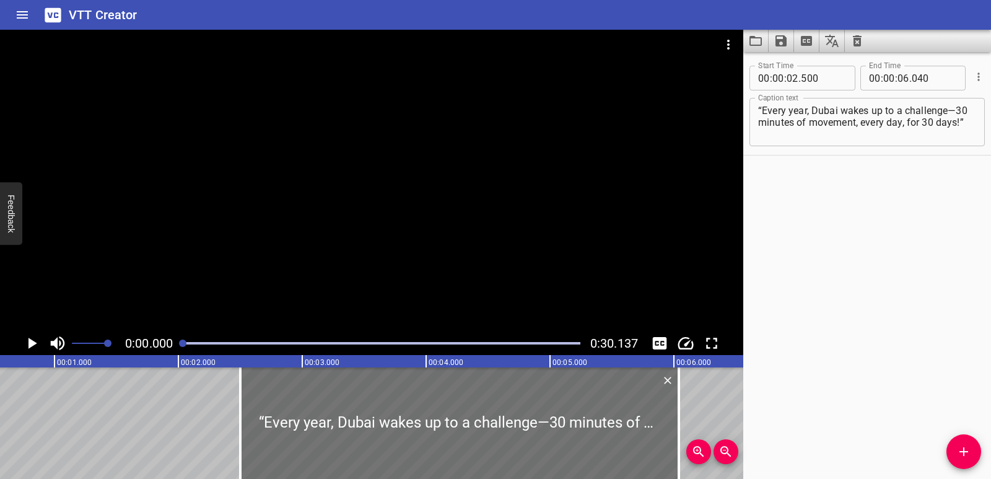
drag, startPoint x: 194, startPoint y: 342, endPoint x: 178, endPoint y: 344, distance: 16.8
click at [178, 344] on div at bounding box center [381, 342] width 412 height 17
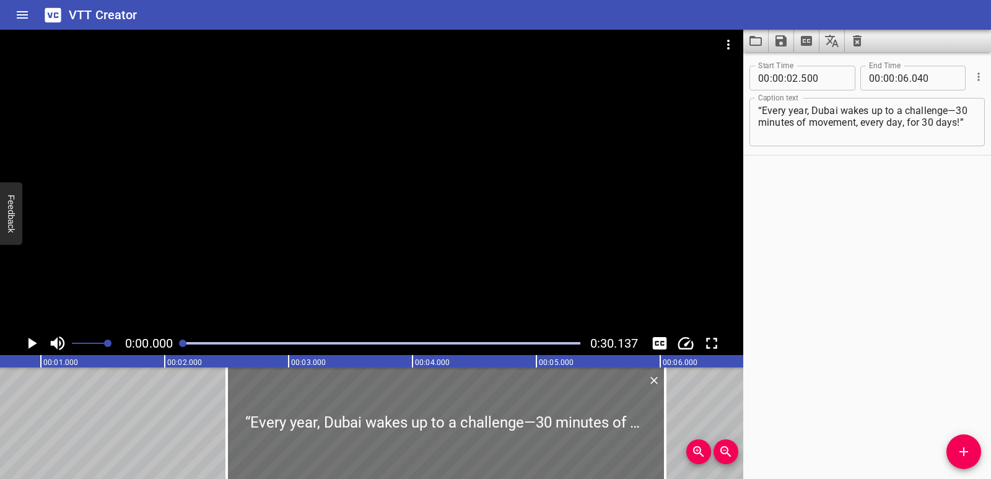
scroll to position [0, 0]
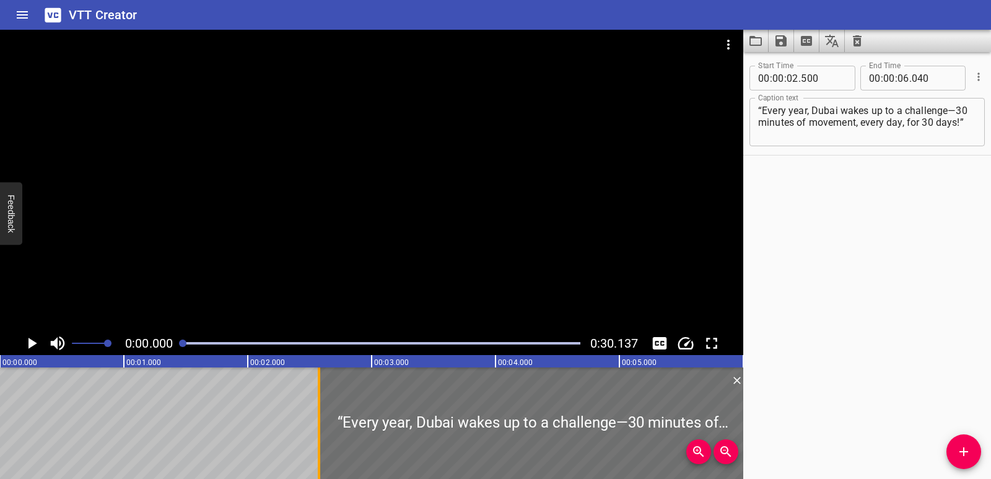
drag, startPoint x: 311, startPoint y: 431, endPoint x: 321, endPoint y: 430, distance: 9.4
click at [321, 430] on div at bounding box center [319, 422] width 12 height 111
type input "575"
click at [28, 346] on icon "Play/Pause" at bounding box center [31, 343] width 19 height 19
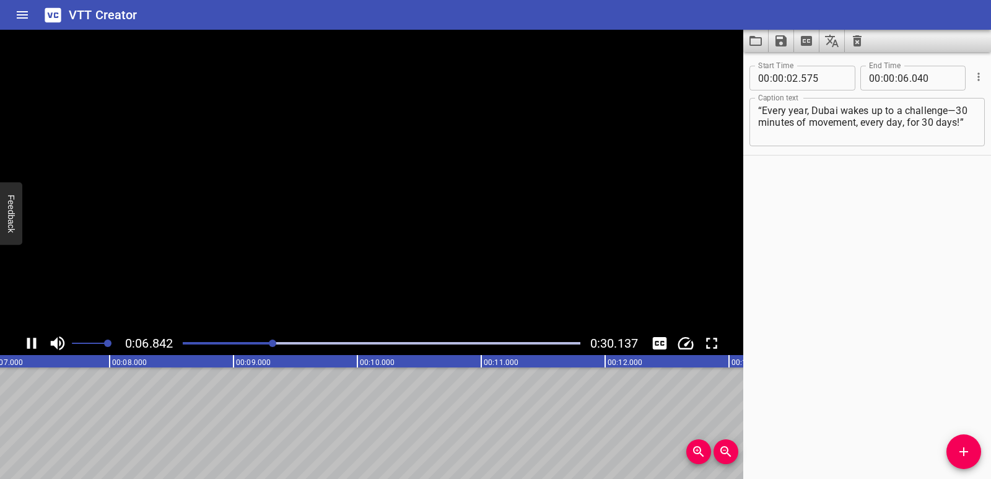
drag, startPoint x: 90, startPoint y: 416, endPoint x: 124, endPoint y: 421, distance: 33.9
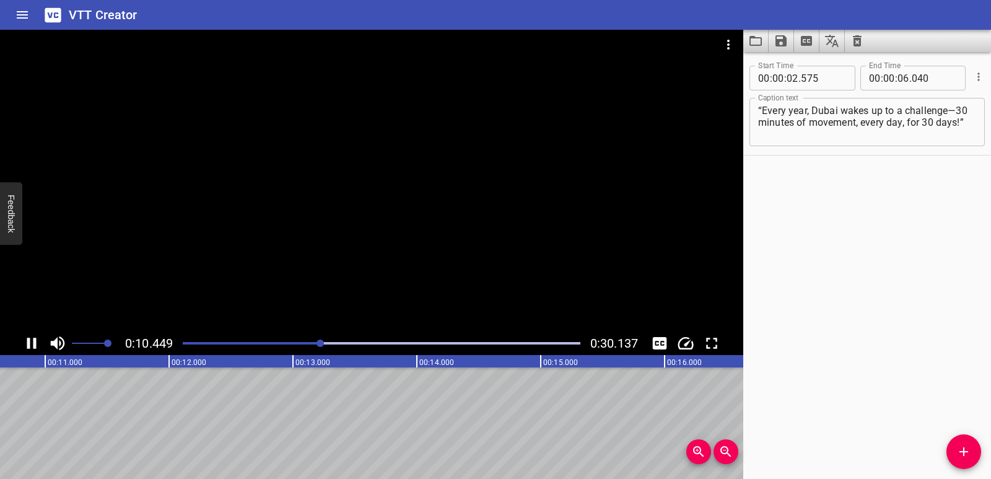
click at [201, 341] on div at bounding box center [381, 342] width 412 height 17
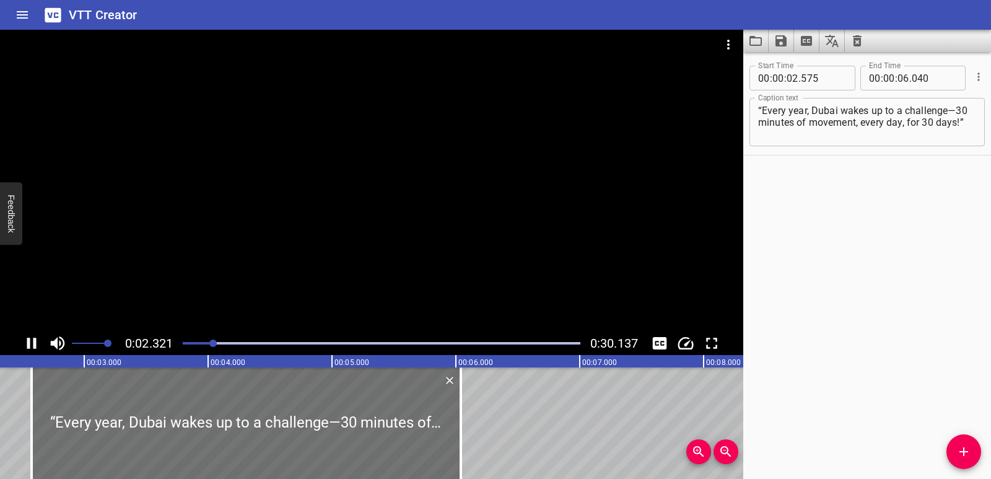
click at [30, 339] on icon "Play/Pause" at bounding box center [31, 343] width 9 height 11
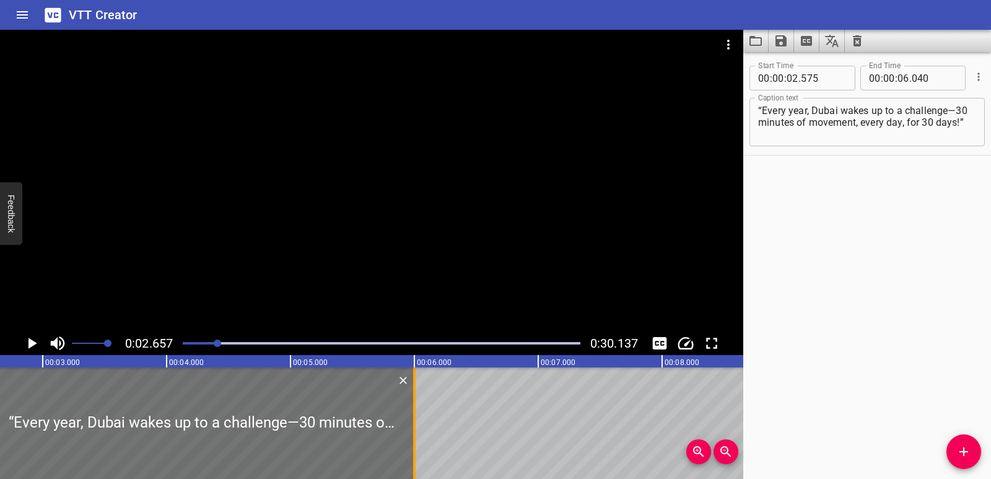
click at [414, 428] on div at bounding box center [414, 422] width 2 height 111
type input "000"
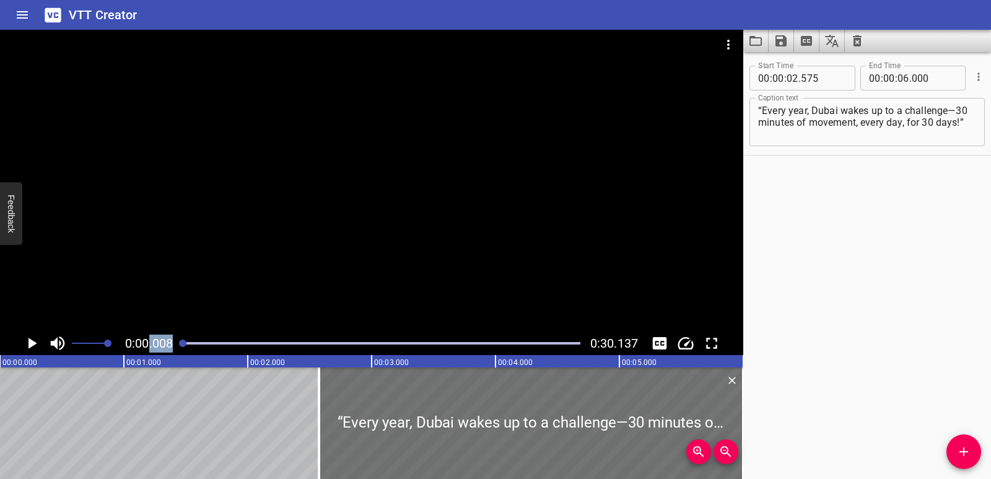
scroll to position [0, 1]
drag, startPoint x: 220, startPoint y: 342, endPoint x: 142, endPoint y: 354, distance: 79.4
click at [142, 354] on div "0:00.008 0:30.137" at bounding box center [371, 343] width 743 height 24
click at [175, 277] on div at bounding box center [371, 181] width 743 height 302
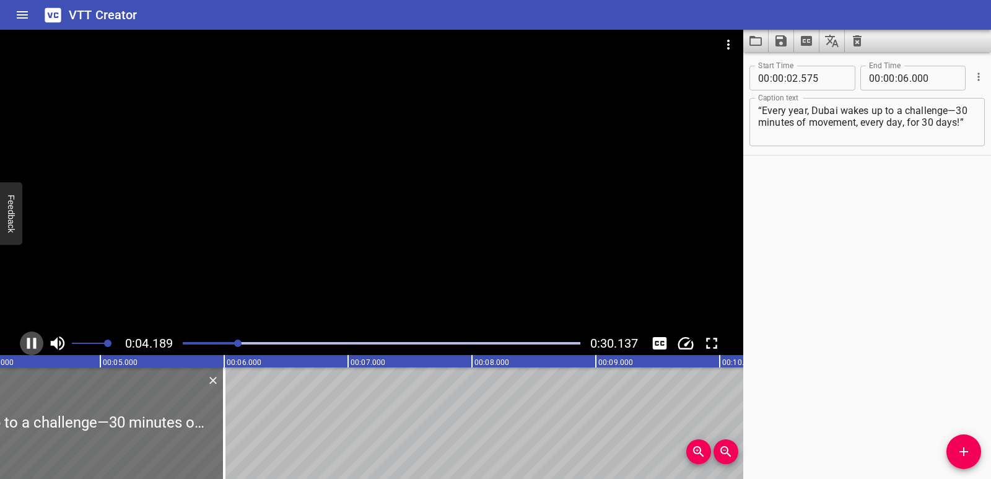
click at [31, 338] on icon "Play/Pause" at bounding box center [31, 343] width 19 height 19
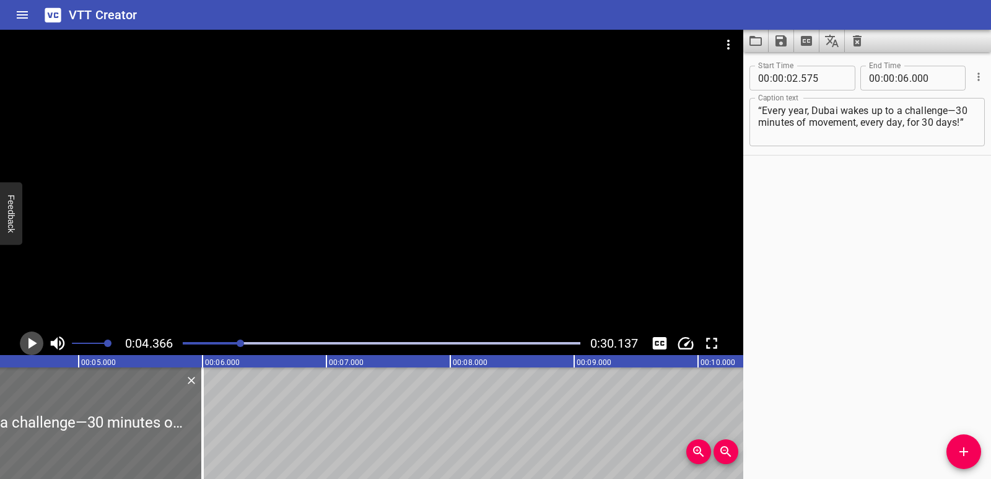
click at [31, 338] on icon "Play/Pause" at bounding box center [31, 343] width 19 height 19
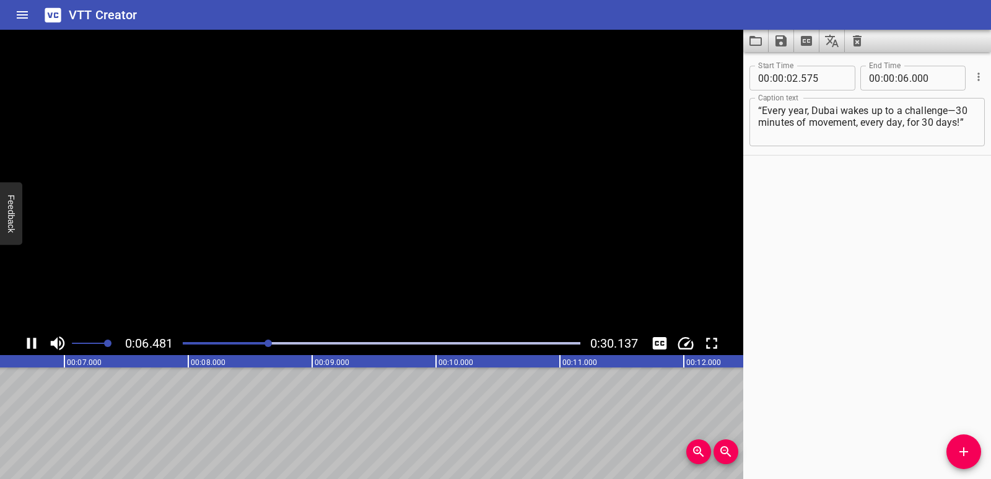
click at [31, 338] on icon "Play/Pause" at bounding box center [31, 343] width 19 height 19
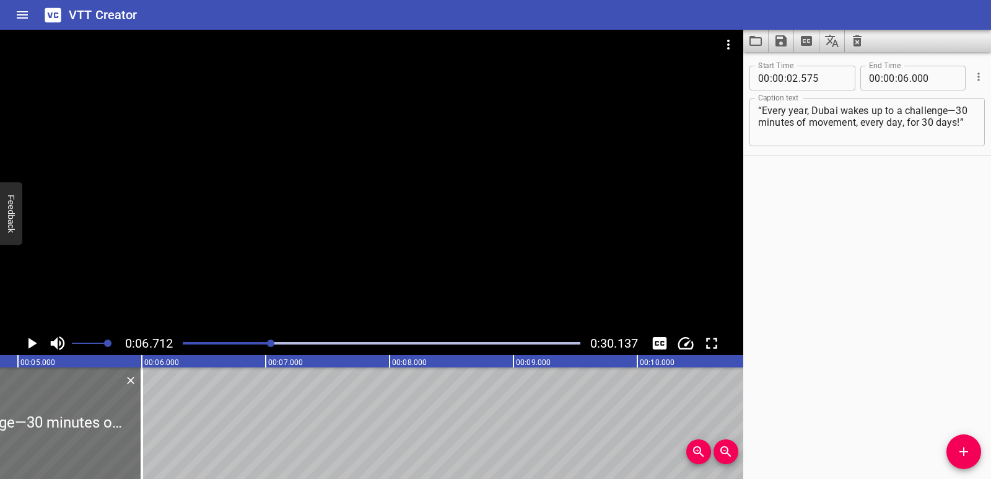
scroll to position [0, 588]
click at [149, 437] on div at bounding box center [150, 422] width 12 height 111
type input "05"
type input "965"
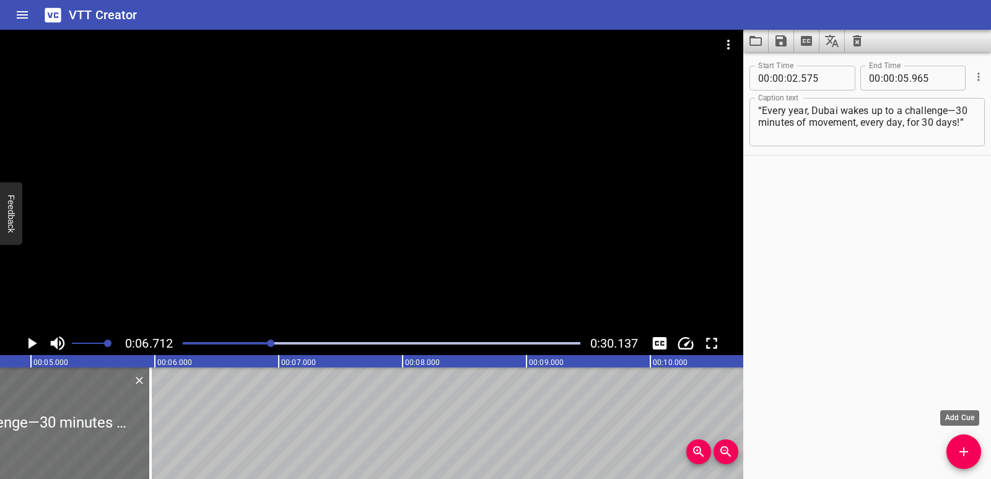
click at [971, 445] on span "Add Cue" at bounding box center [963, 451] width 35 height 15
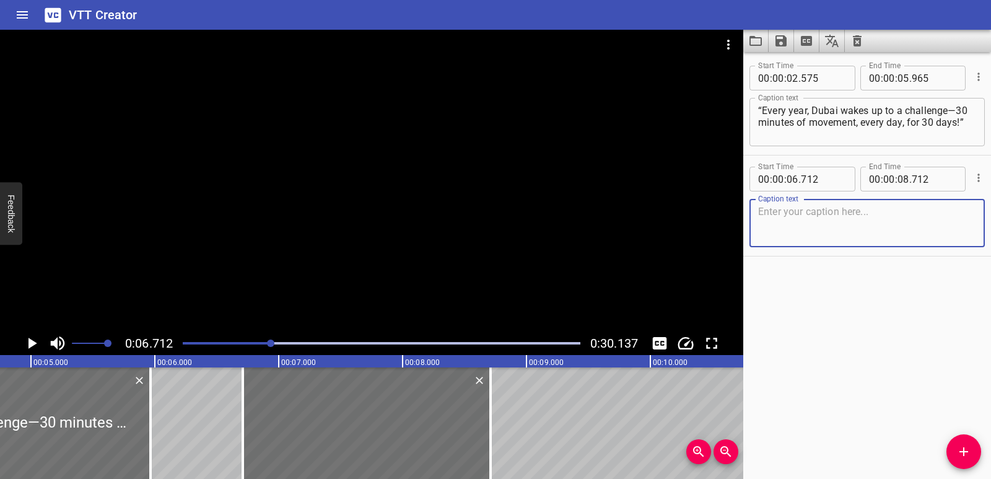
click at [769, 222] on textarea at bounding box center [867, 223] width 218 height 35
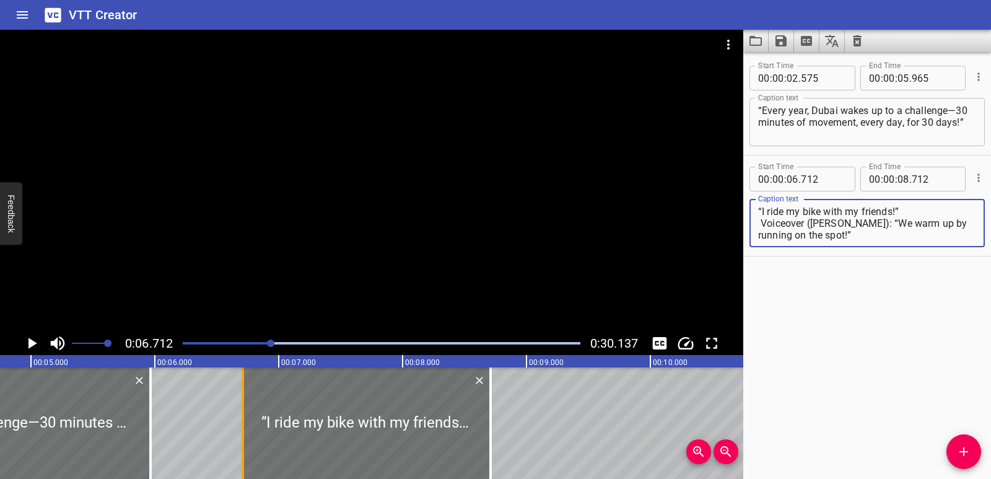
type textarea "“I ride my bike with my friends!” Voiceover (Meera): “We warm up by running on …"
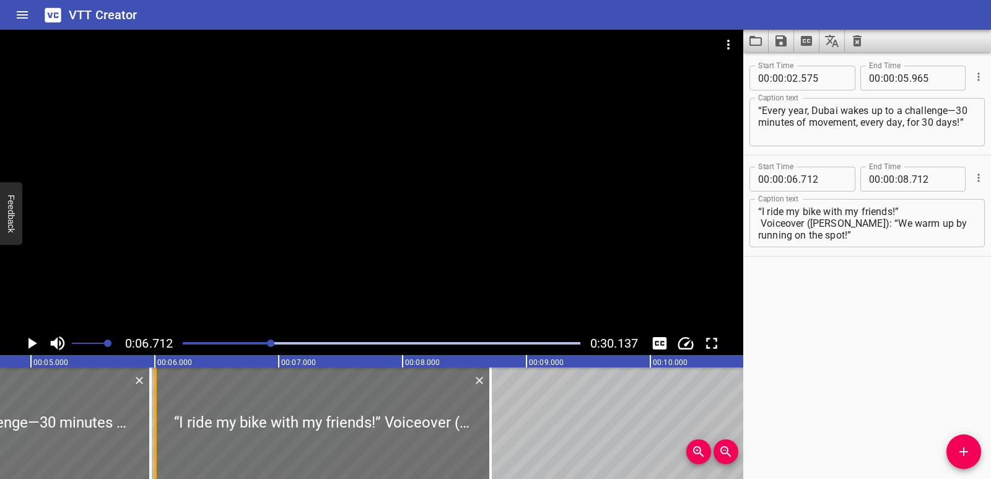
drag, startPoint x: 245, startPoint y: 433, endPoint x: 158, endPoint y: 442, distance: 87.7
click at [158, 442] on div at bounding box center [155, 422] width 12 height 111
type input "007"
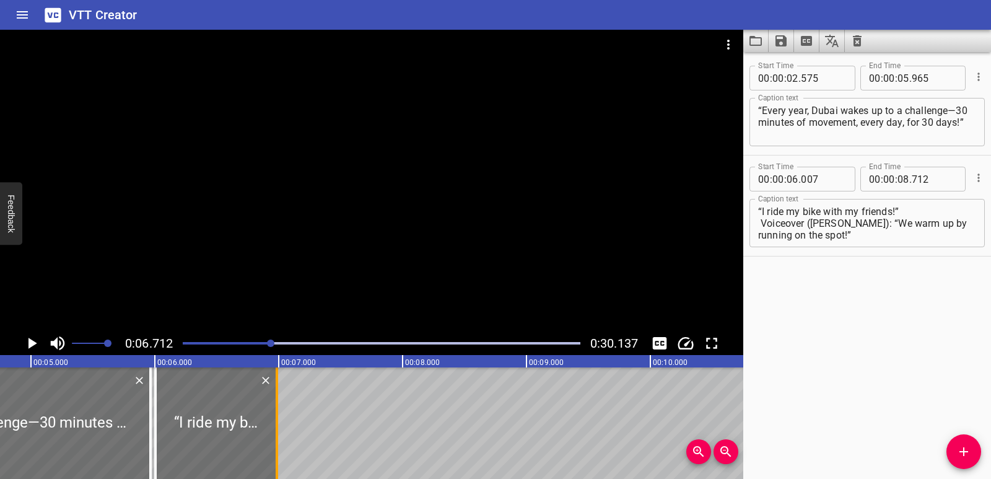
drag, startPoint x: 486, startPoint y: 419, endPoint x: 272, endPoint y: 450, distance: 215.8
click at [272, 450] on div at bounding box center [277, 422] width 12 height 111
type input "06"
type input "987"
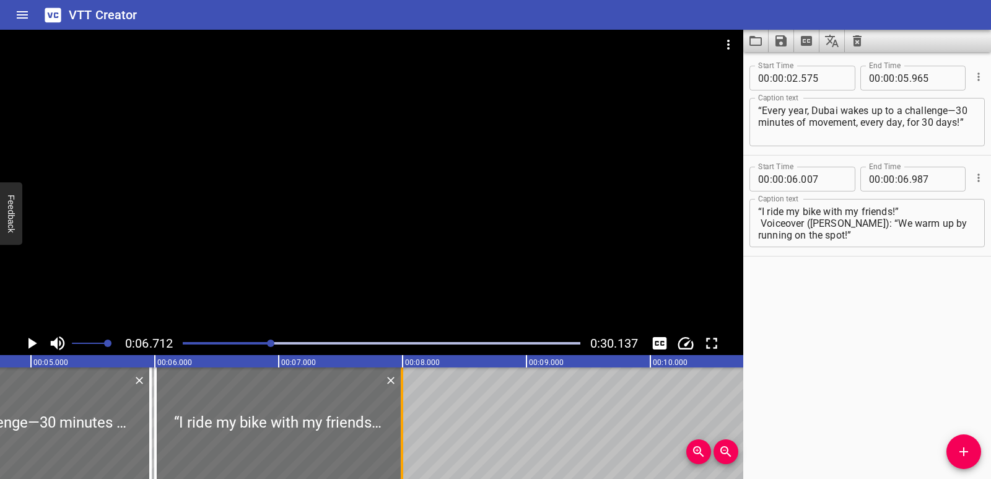
drag, startPoint x: 279, startPoint y: 406, endPoint x: 404, endPoint y: 417, distance: 125.6
click at [404, 417] on div at bounding box center [402, 422] width 12 height 111
type input "07"
type input "997"
click at [28, 338] on icon "Play/Pause" at bounding box center [32, 343] width 9 height 11
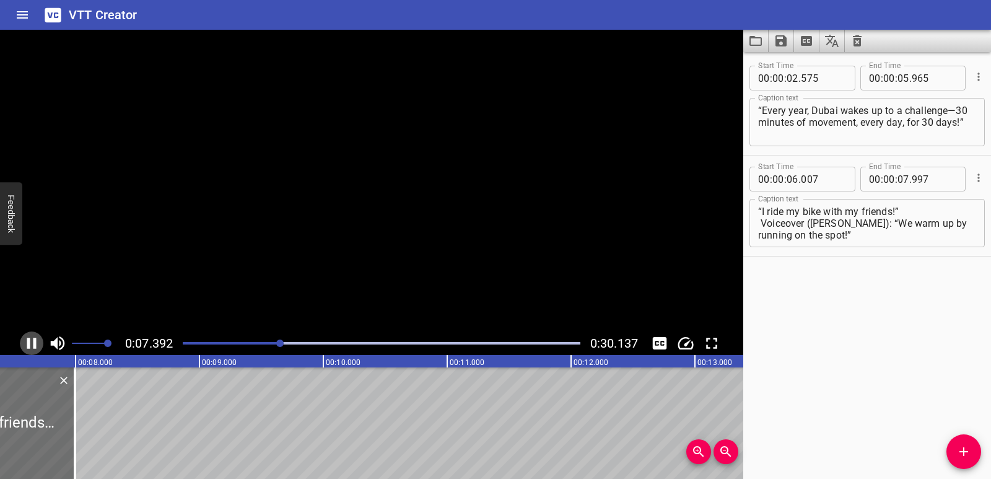
click at [28, 338] on icon "Play/Pause" at bounding box center [31, 343] width 9 height 11
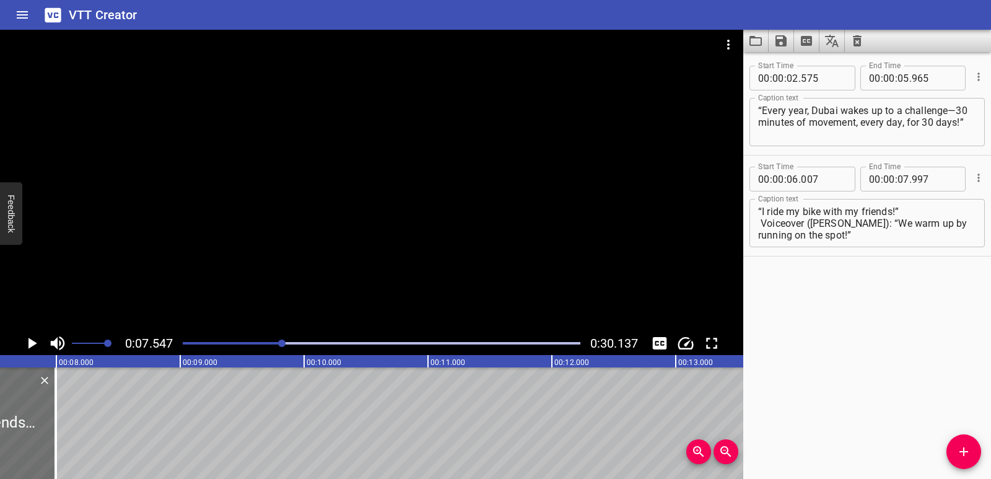
click at [262, 342] on div "Play progress" at bounding box center [84, 343] width 398 height 2
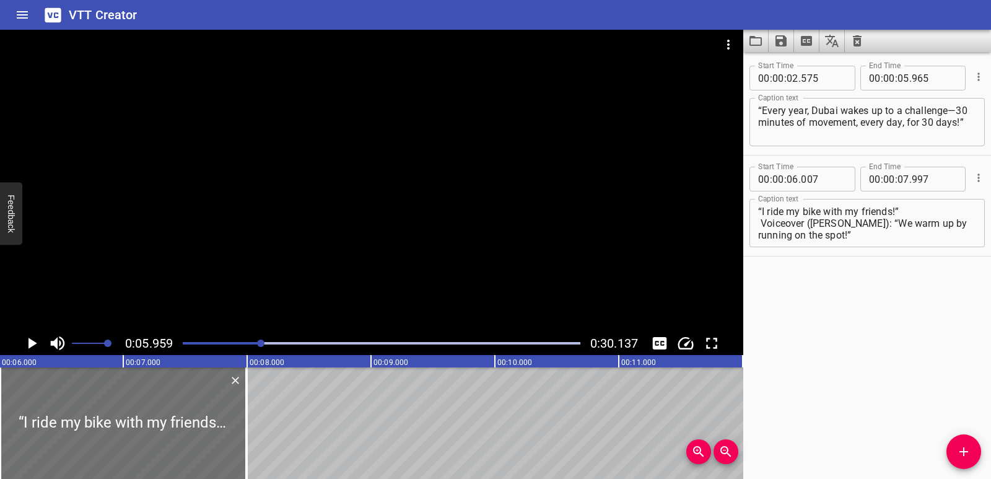
scroll to position [0, 738]
click at [251, 342] on div "Play progress" at bounding box center [63, 343] width 398 height 2
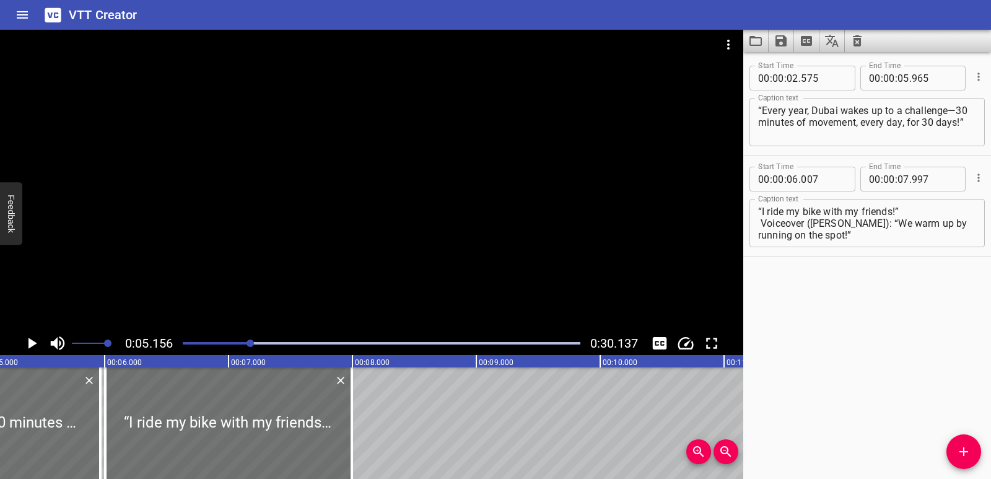
click at [242, 344] on div at bounding box center [381, 342] width 412 height 17
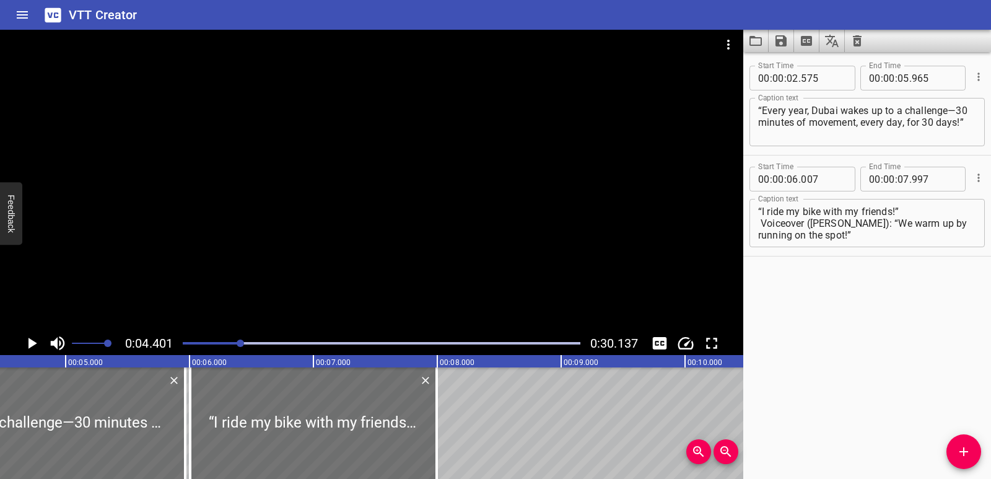
scroll to position [0, 545]
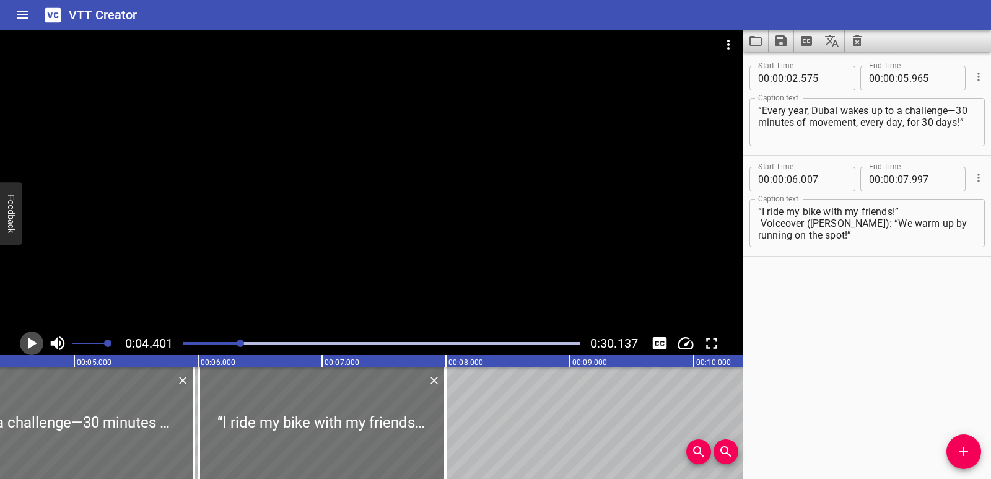
click at [30, 344] on icon "Play/Pause" at bounding box center [32, 343] width 9 height 11
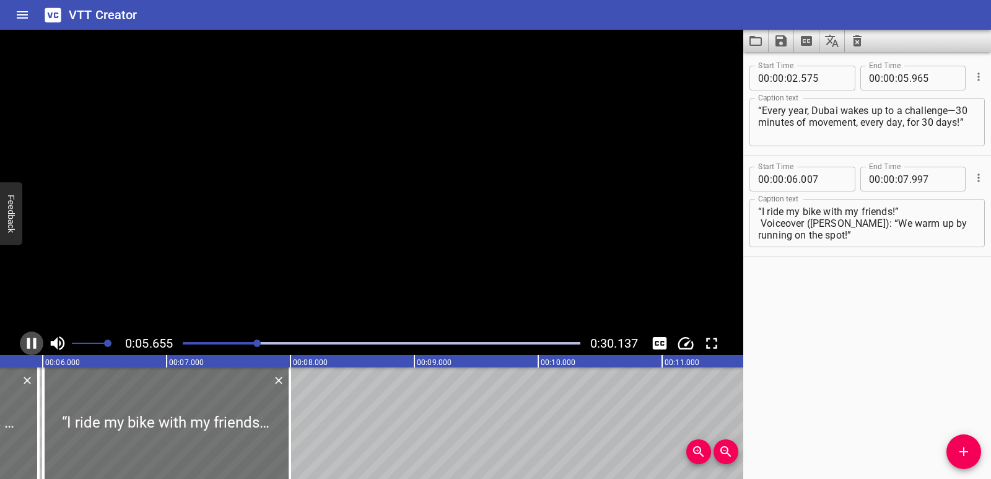
click at [30, 344] on icon "Play/Pause" at bounding box center [31, 343] width 9 height 11
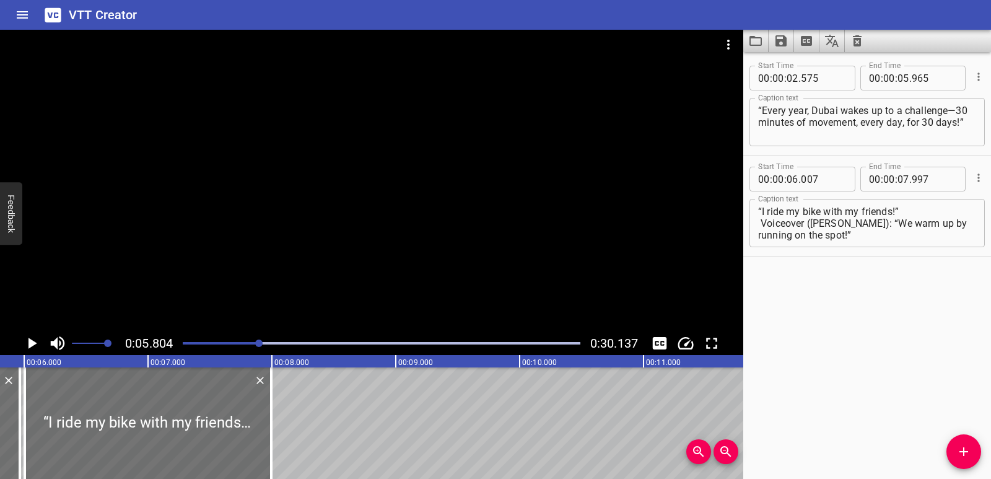
click at [27, 345] on icon "Play/Pause" at bounding box center [31, 343] width 19 height 19
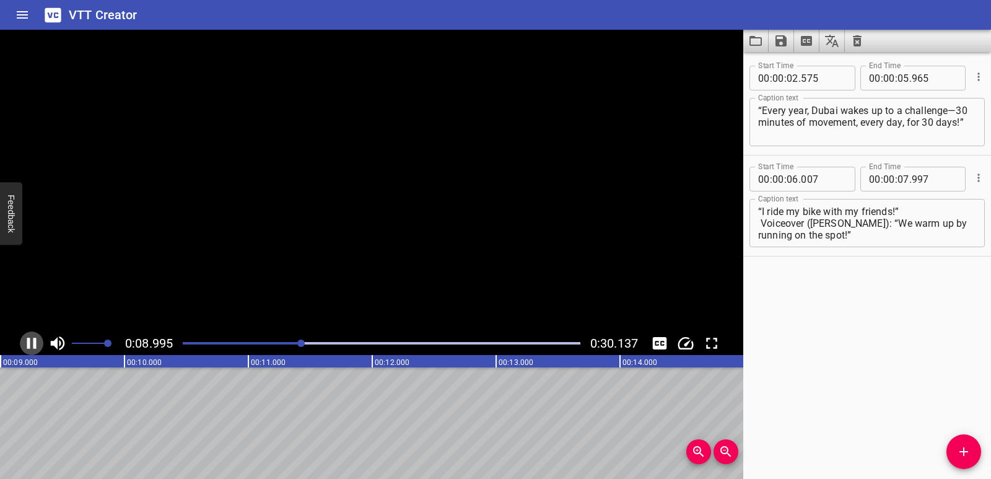
click at [27, 345] on icon "Play/Pause" at bounding box center [31, 343] width 19 height 19
drag, startPoint x: 300, startPoint y: 346, endPoint x: 252, endPoint y: 351, distance: 48.0
click at [252, 351] on div at bounding box center [381, 342] width 412 height 17
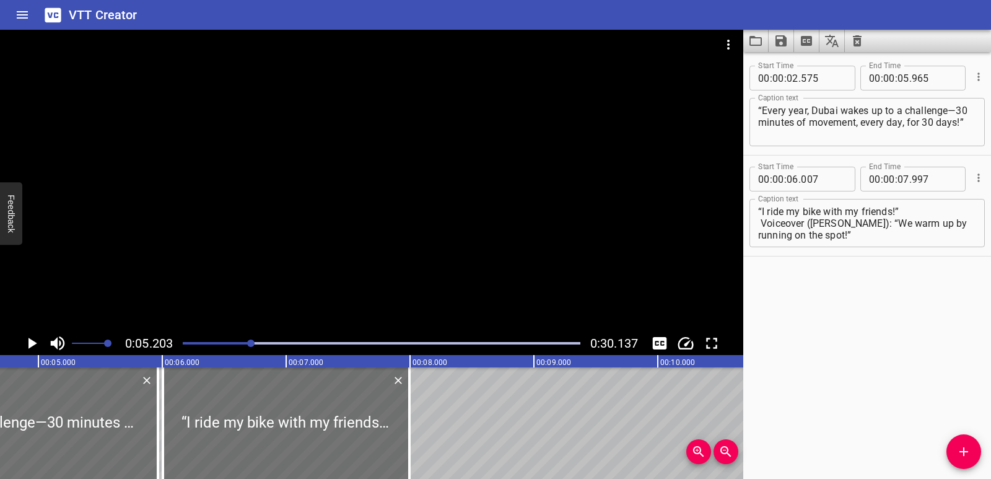
scroll to position [0, 593]
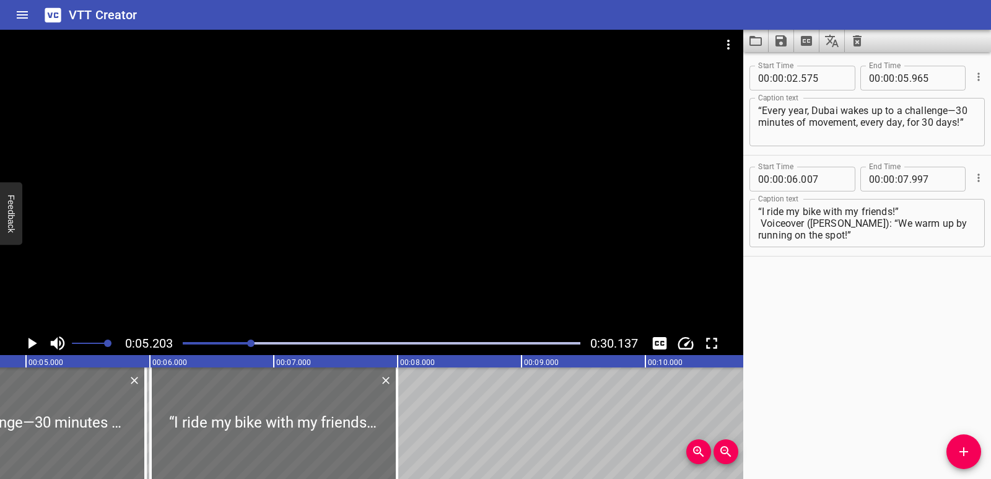
click at [31, 341] on icon "Play/Pause" at bounding box center [32, 343] width 9 height 11
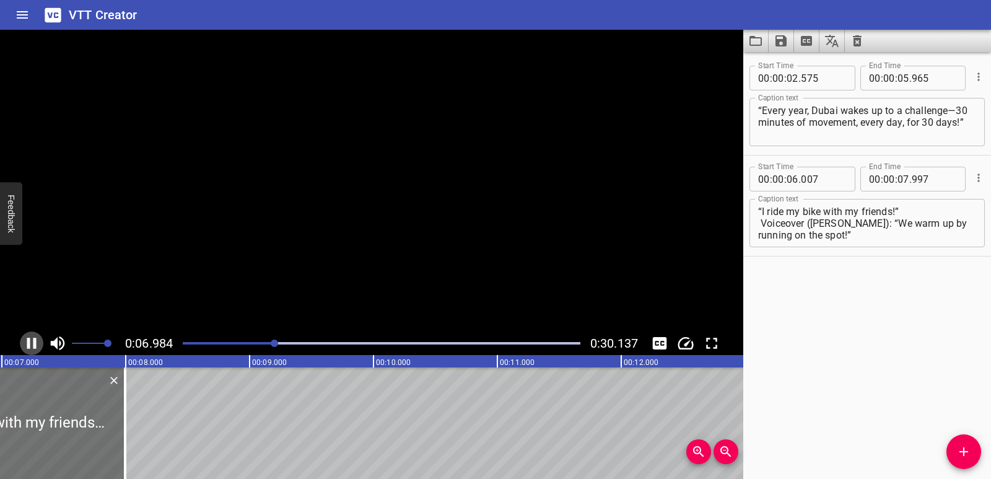
click at [31, 341] on icon "Play/Pause" at bounding box center [31, 343] width 19 height 19
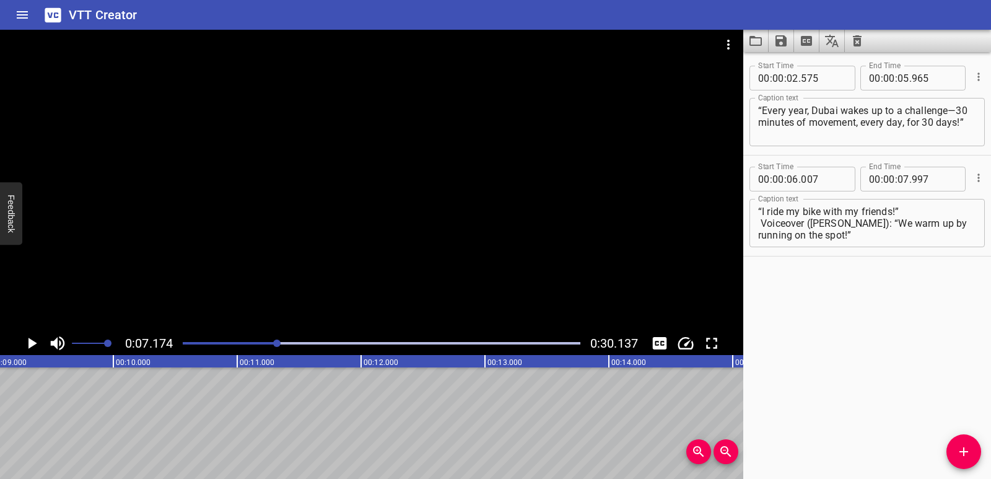
scroll to position [0, 1157]
click at [27, 338] on icon "Play/Pause" at bounding box center [31, 343] width 19 height 19
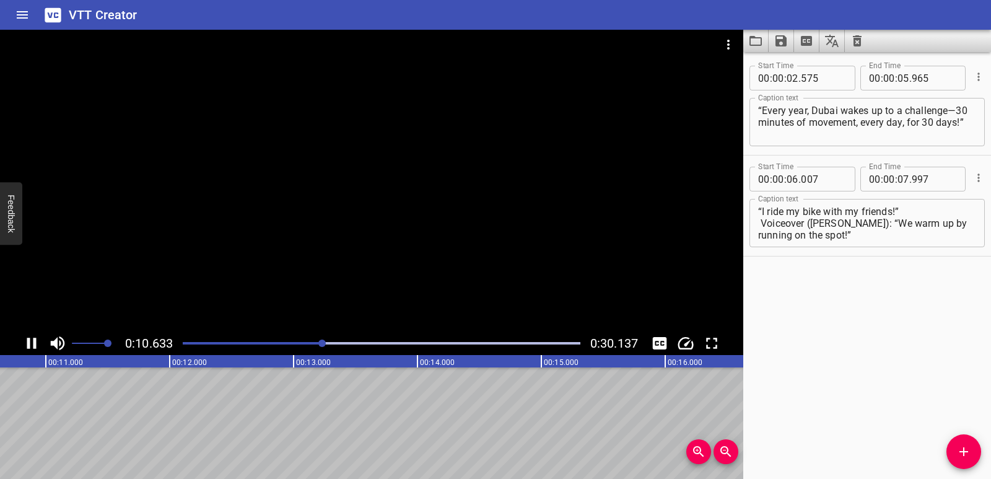
click at [27, 338] on icon "Play/Pause" at bounding box center [31, 343] width 19 height 19
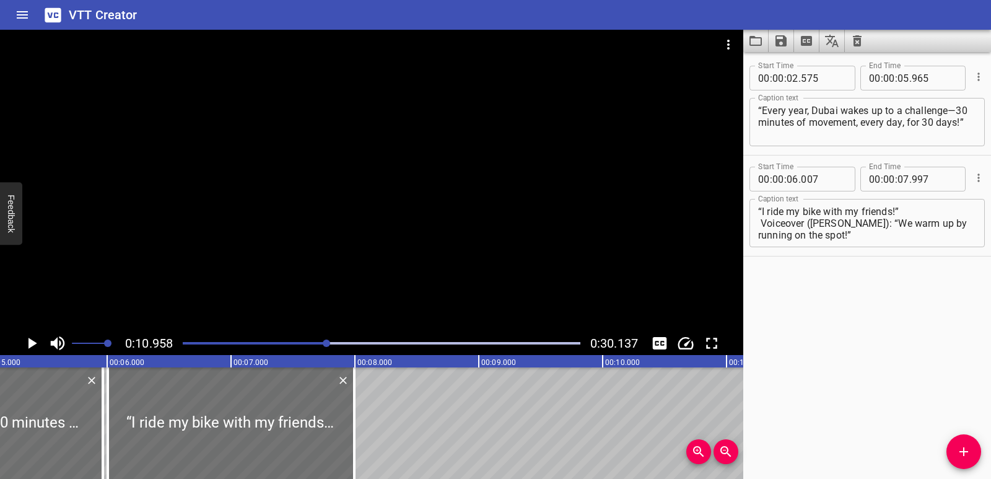
scroll to position [0, 541]
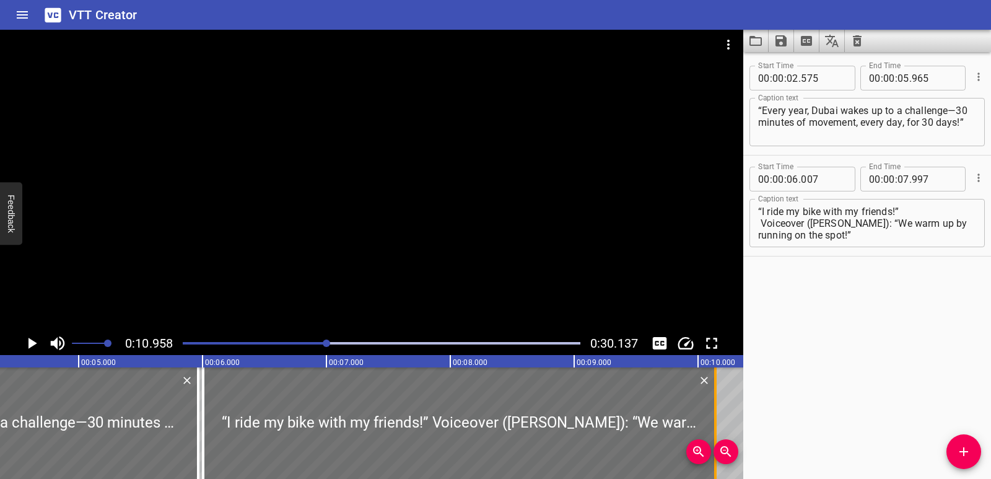
drag, startPoint x: 453, startPoint y: 434, endPoint x: 718, endPoint y: 420, distance: 266.0
click at [718, 420] on div at bounding box center [715, 422] width 12 height 111
type input "10"
type input "142"
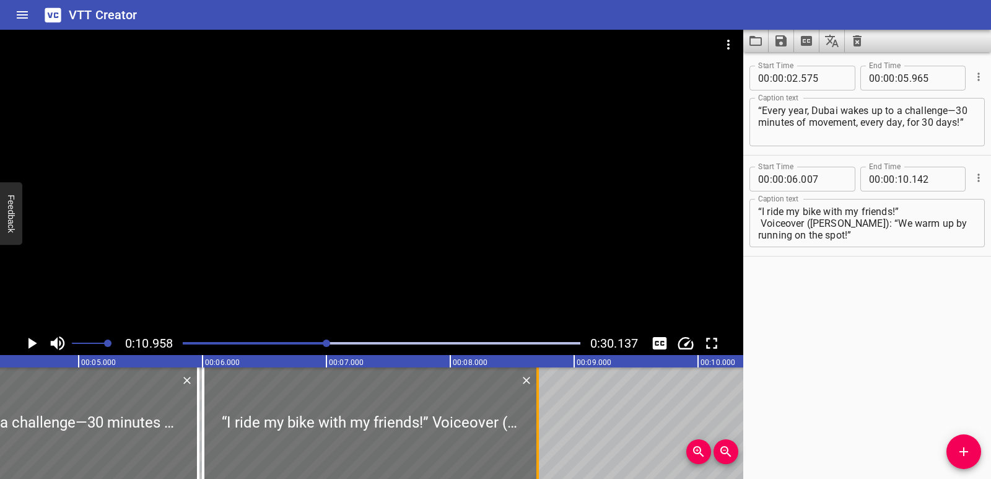
drag, startPoint x: 718, startPoint y: 414, endPoint x: 540, endPoint y: 404, distance: 178.0
click at [540, 404] on div at bounding box center [537, 422] width 12 height 111
type input "08"
type input "707"
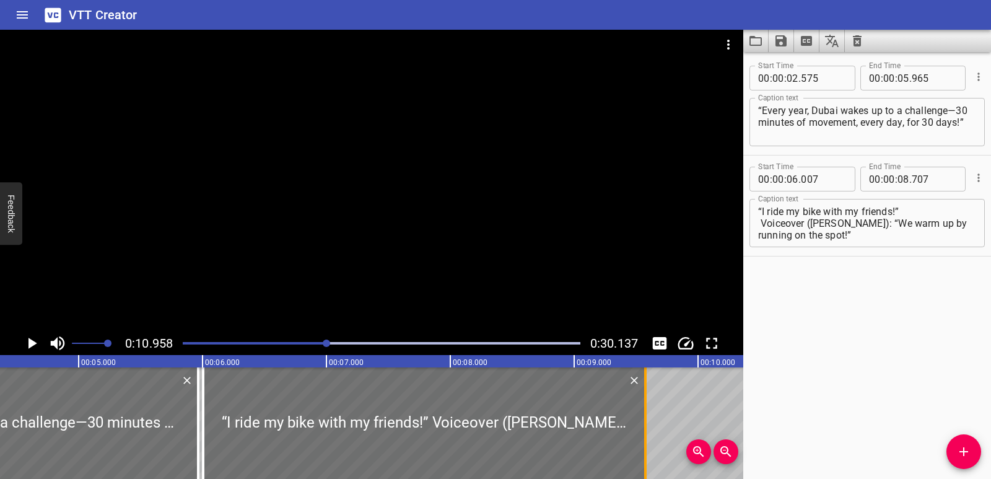
drag, startPoint x: 540, startPoint y: 430, endPoint x: 667, endPoint y: 423, distance: 127.1
click at [651, 423] on div at bounding box center [645, 422] width 12 height 111
type input "09"
type input "732"
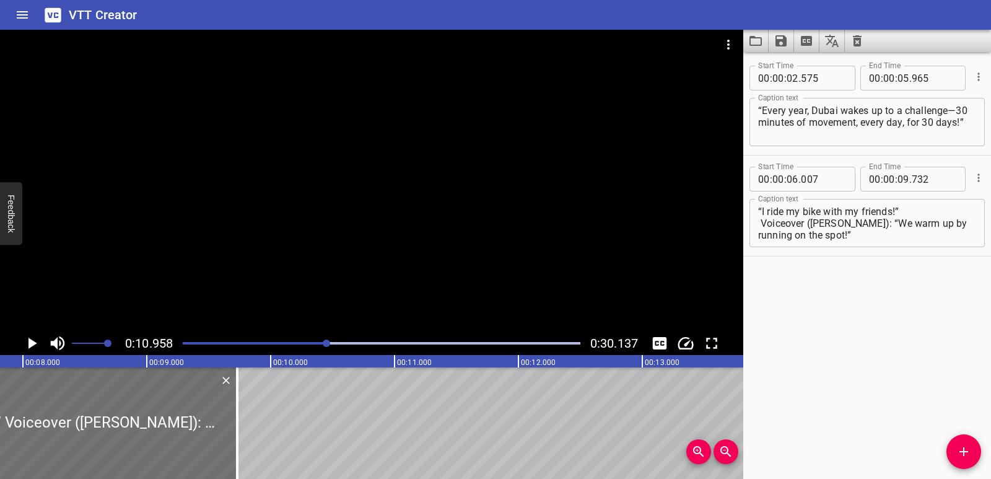
scroll to position [0, 1000]
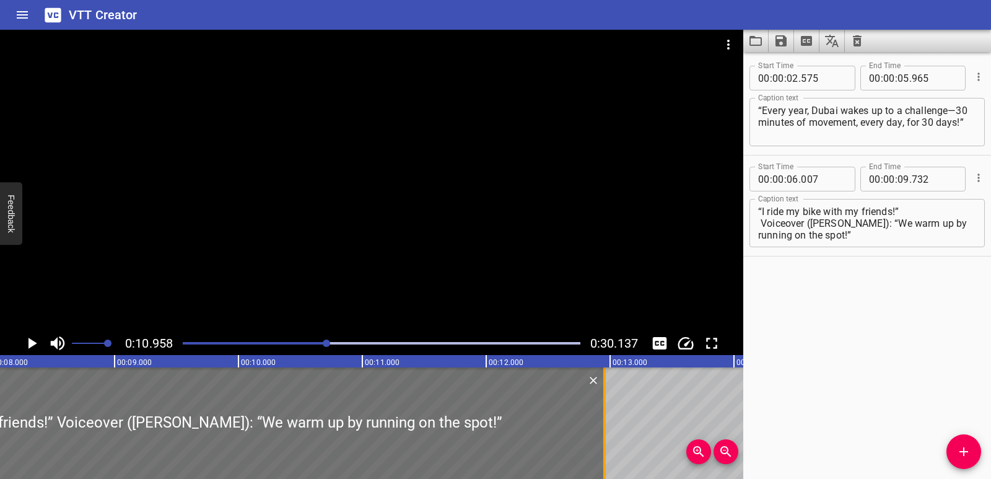
drag, startPoint x: 207, startPoint y: 439, endPoint x: 607, endPoint y: 433, distance: 399.5
click at [607, 433] on div at bounding box center [604, 422] width 12 height 111
type input "12"
type input "957"
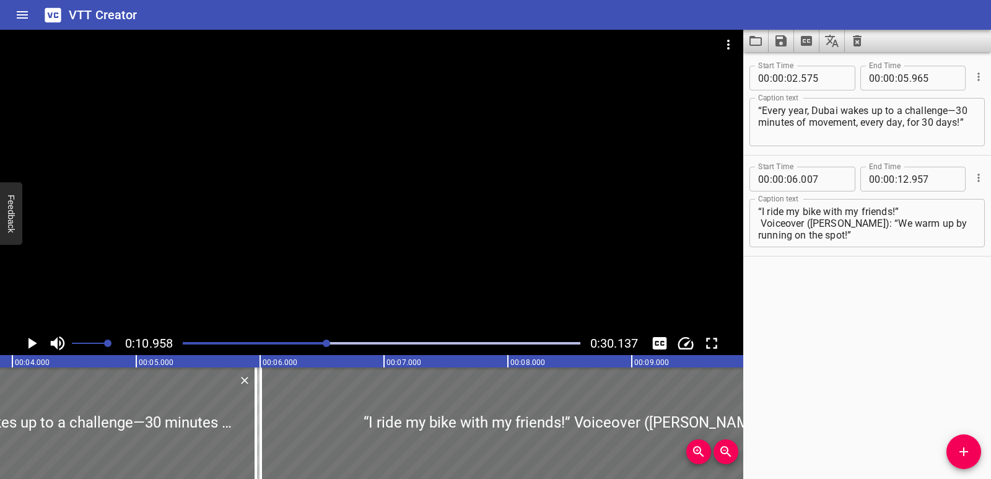
scroll to position [0, 502]
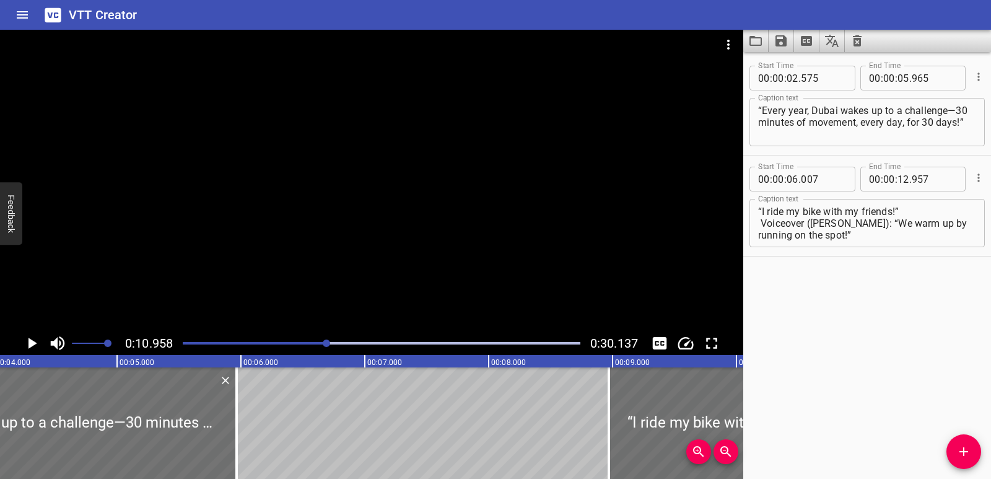
drag, startPoint x: 245, startPoint y: 428, endPoint x: 488, endPoint y: 441, distance: 243.7
click at [615, 426] on div at bounding box center [609, 422] width 12 height 111
type input "09"
type input "052"
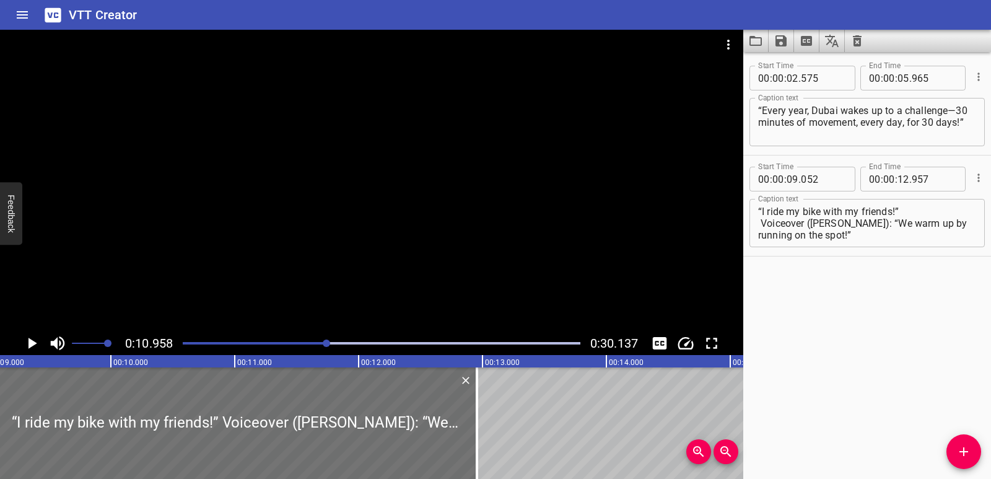
scroll to position [0, 974]
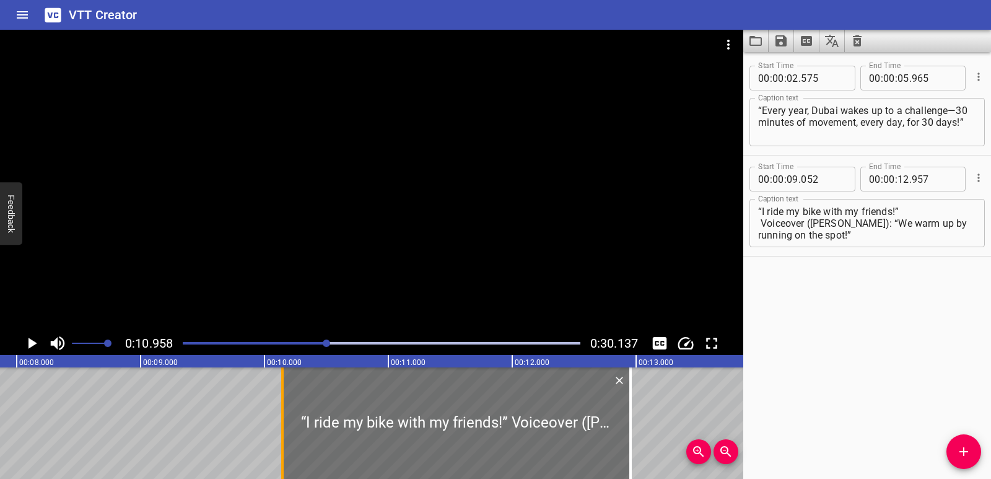
drag, startPoint x: 146, startPoint y: 430, endPoint x: 282, endPoint y: 427, distance: 135.7
click at [282, 427] on div at bounding box center [282, 422] width 2 height 111
type input "10"
type input "147"
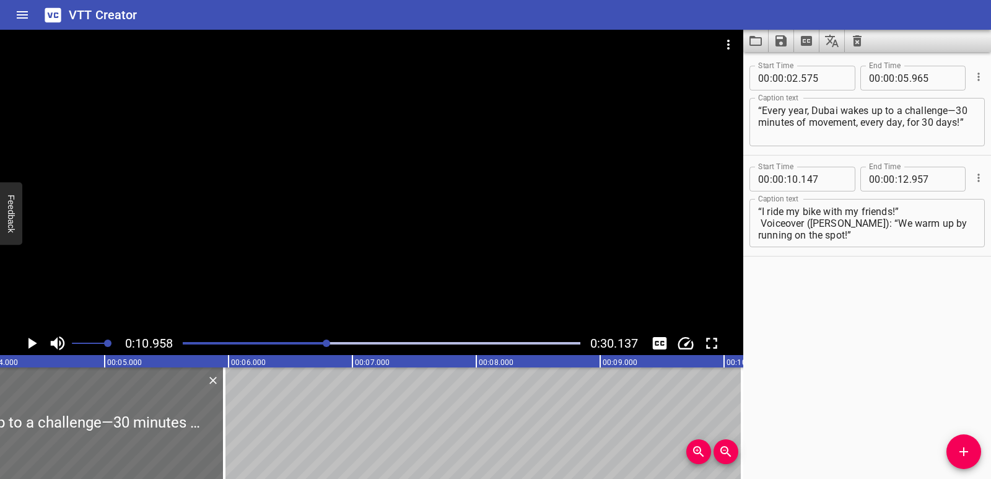
scroll to position [0, 464]
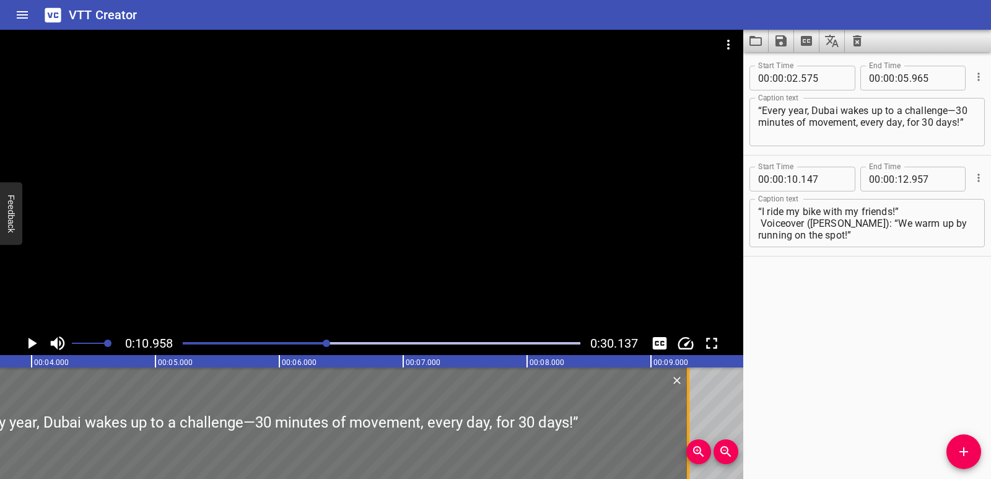
drag, startPoint x: 275, startPoint y: 433, endPoint x: 688, endPoint y: 430, distance: 413.1
click at [688, 430] on div at bounding box center [688, 422] width 2 height 111
type input "09"
type input "300"
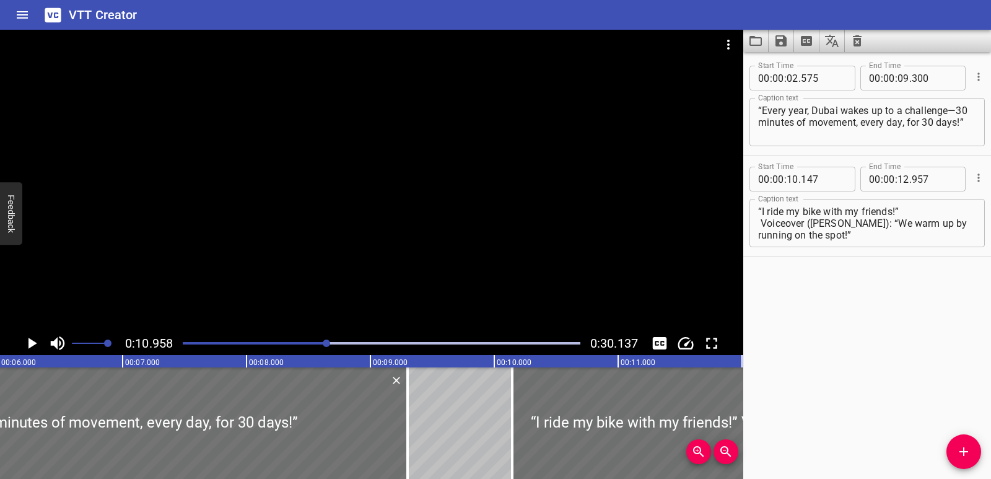
scroll to position [0, 847]
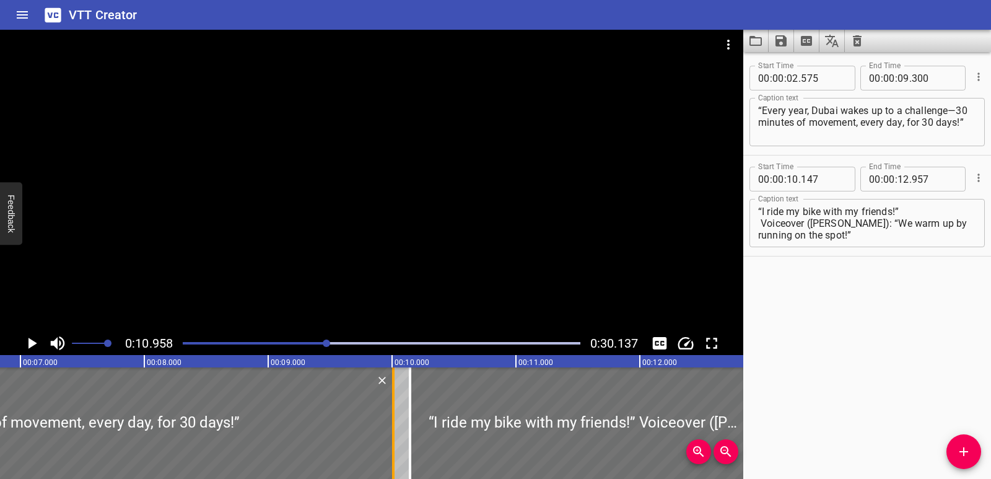
click at [394, 426] on div at bounding box center [393, 422] width 2 height 111
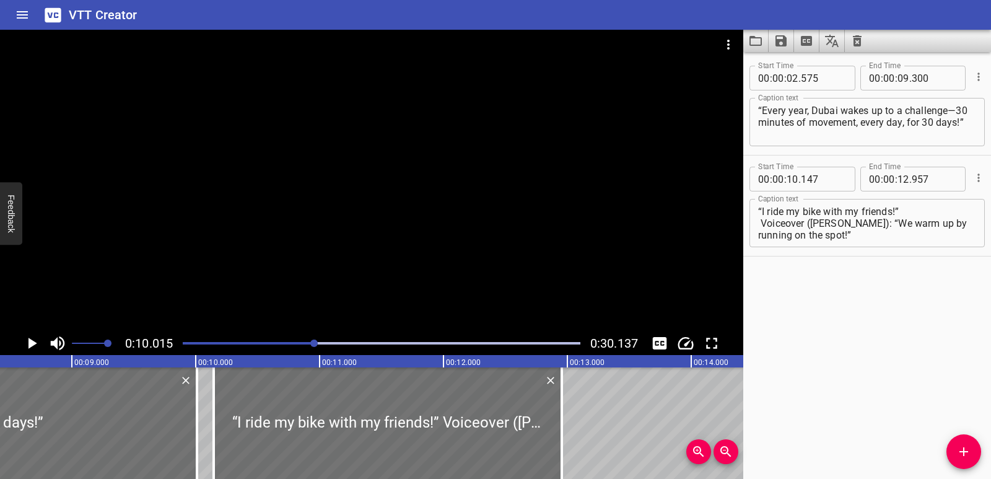
scroll to position [0, 947]
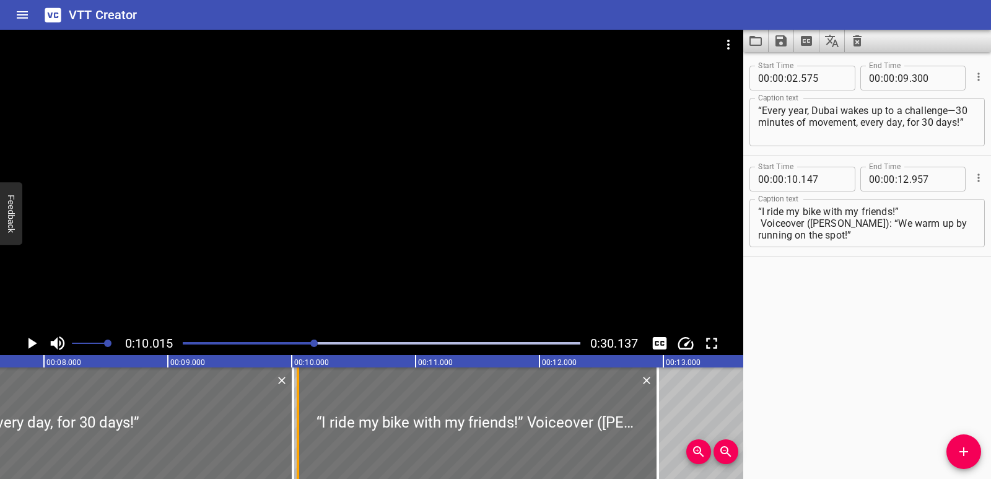
drag, startPoint x: 310, startPoint y: 418, endPoint x: 298, endPoint y: 418, distance: 11.8
click at [298, 418] on div at bounding box center [298, 422] width 2 height 111
type input "052"
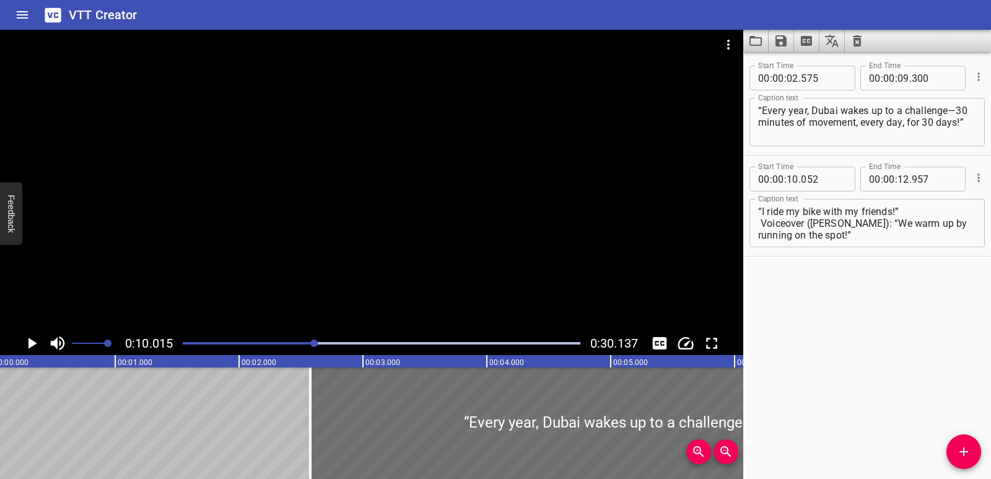
scroll to position [0, 0]
drag, startPoint x: 239, startPoint y: 344, endPoint x: 172, endPoint y: 345, distance: 67.5
click at [172, 345] on div "0:10.015 0:30.137" at bounding box center [371, 343] width 743 height 24
click at [183, 344] on div at bounding box center [381, 342] width 412 height 17
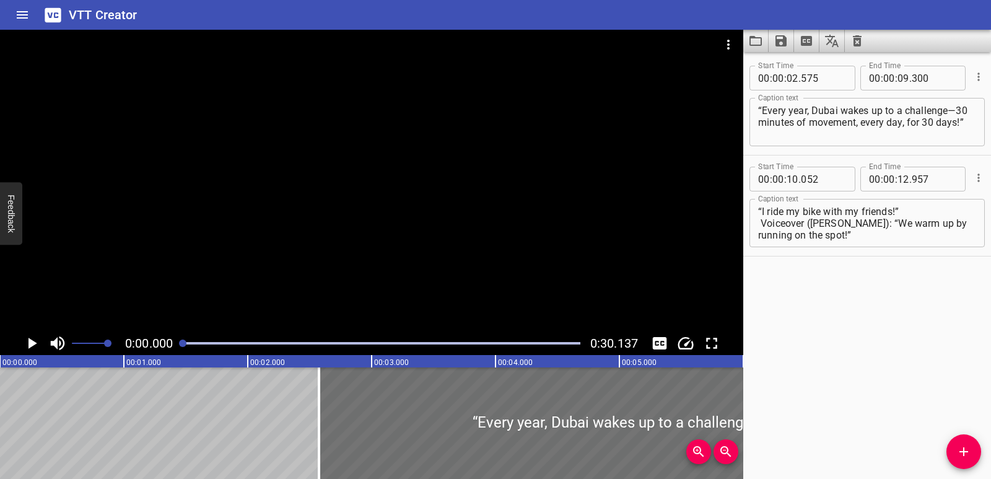
click at [31, 341] on icon "Play/Pause" at bounding box center [32, 343] width 9 height 11
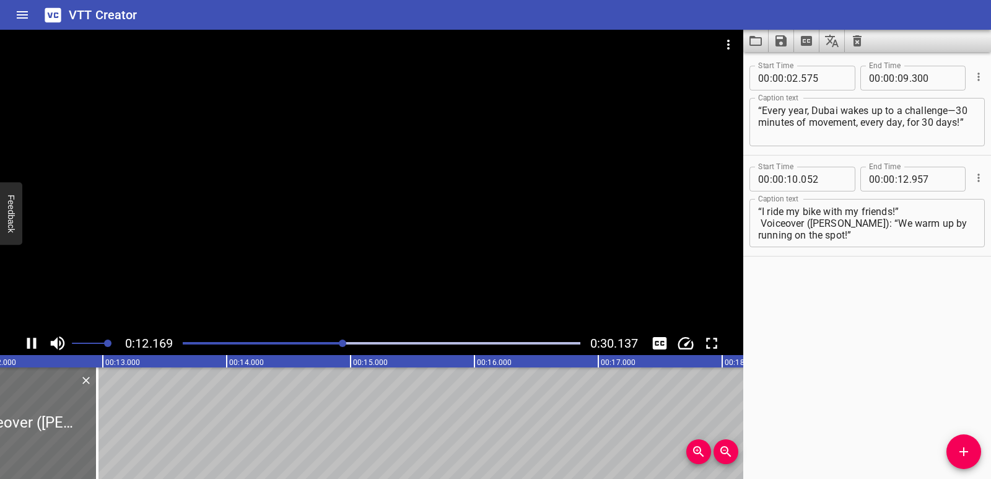
click at [30, 340] on icon "Play/Pause" at bounding box center [31, 343] width 9 height 11
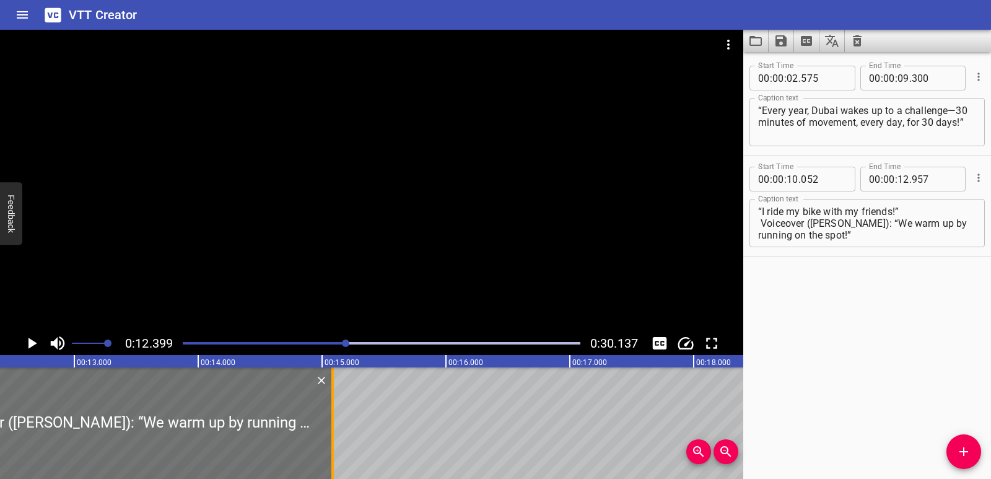
drag, startPoint x: 68, startPoint y: 424, endPoint x: 332, endPoint y: 417, distance: 263.9
click at [332, 417] on div at bounding box center [332, 422] width 2 height 111
type input "15"
type input "087"
click at [35, 342] on icon "Play/Pause" at bounding box center [32, 343] width 9 height 11
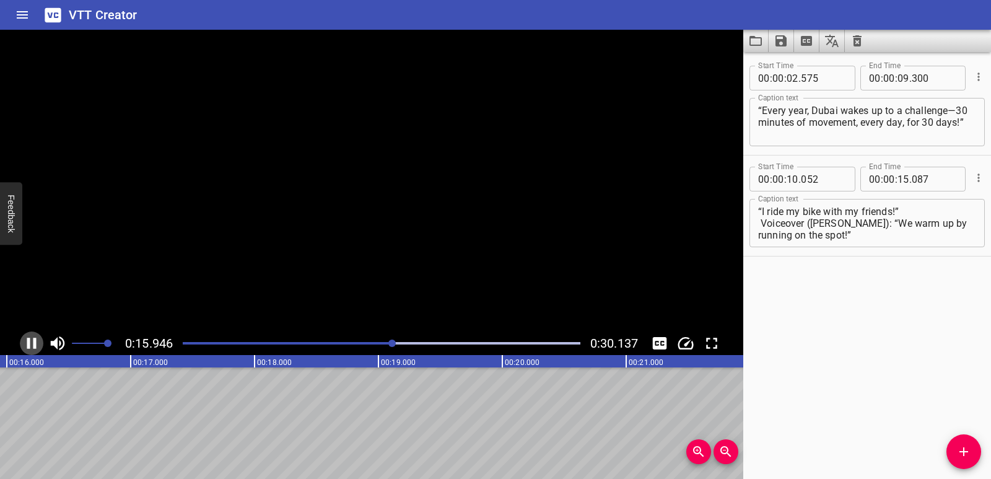
click at [35, 342] on icon "Play/Pause" at bounding box center [31, 343] width 9 height 11
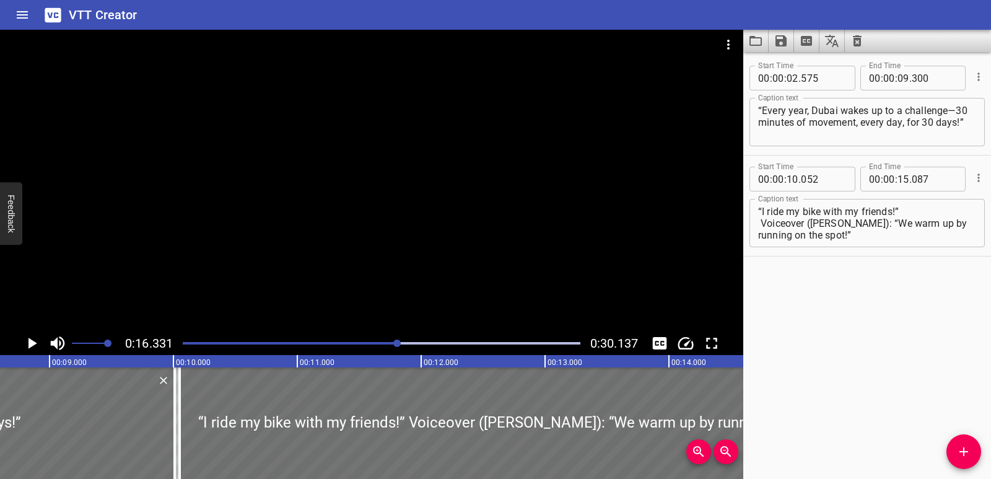
scroll to position [0, 1034]
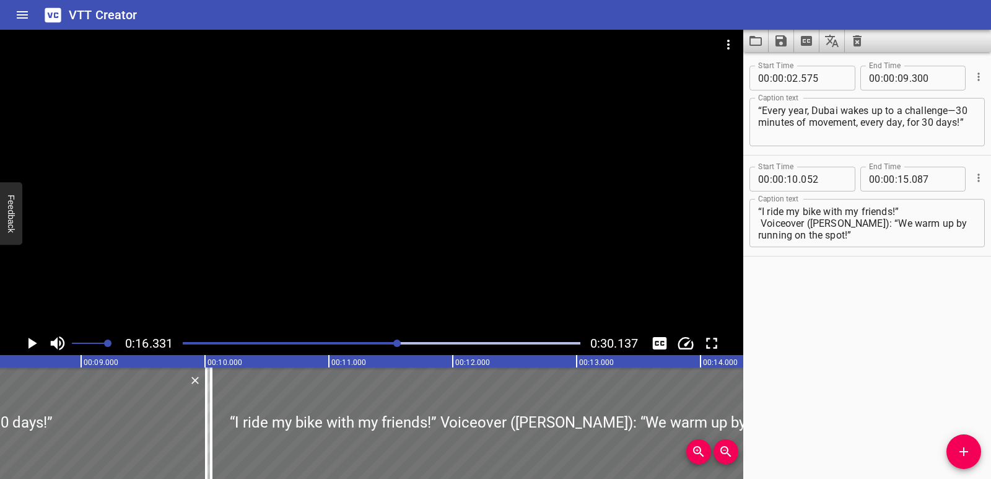
click at [289, 342] on div "Play progress" at bounding box center [200, 343] width 398 height 2
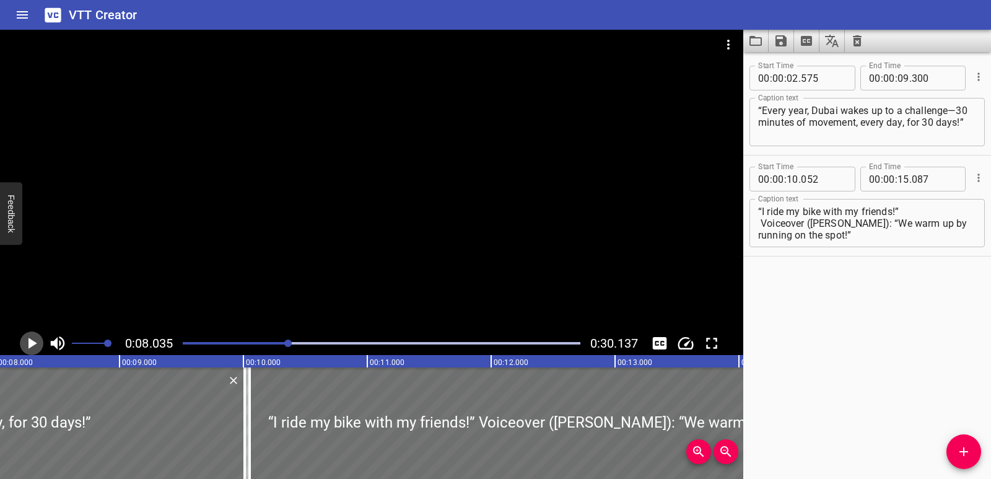
click at [37, 339] on icon "Play/Pause" at bounding box center [31, 343] width 19 height 19
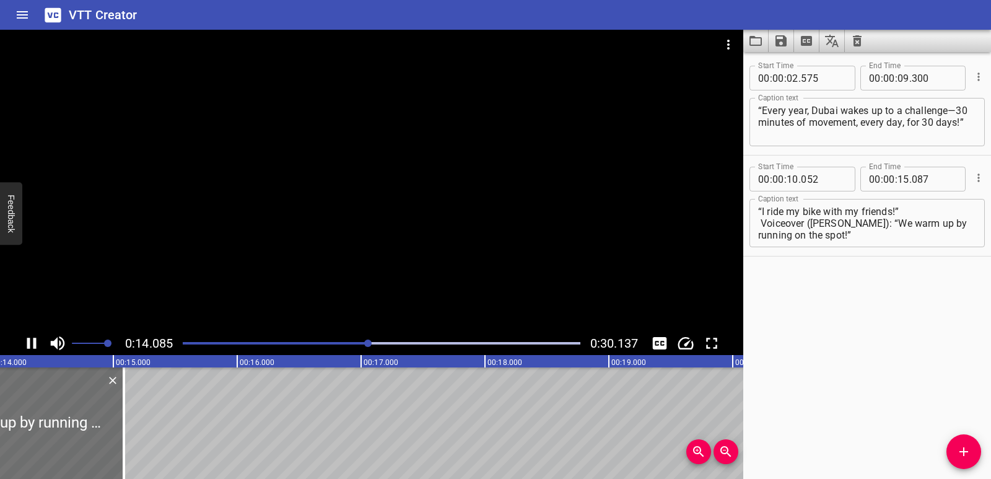
click at [32, 349] on icon "Play/Pause" at bounding box center [31, 343] width 19 height 19
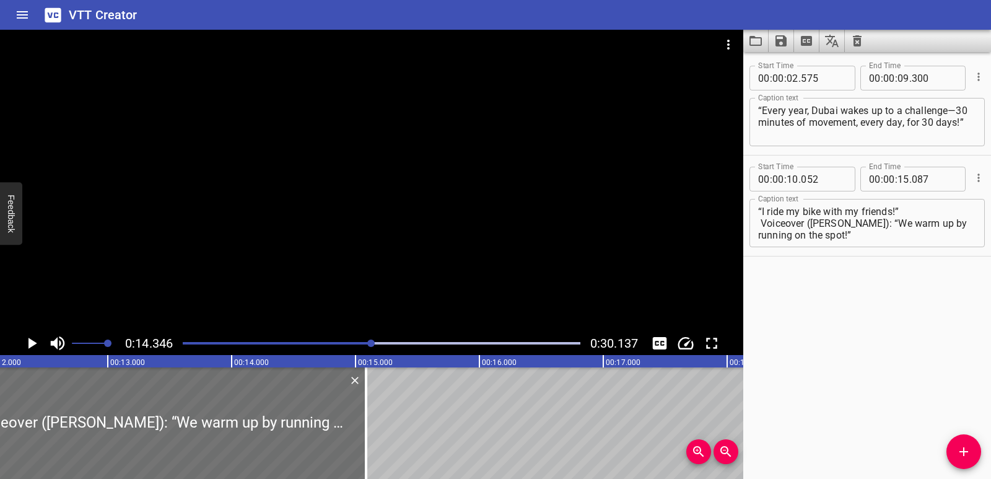
scroll to position [0, 1483]
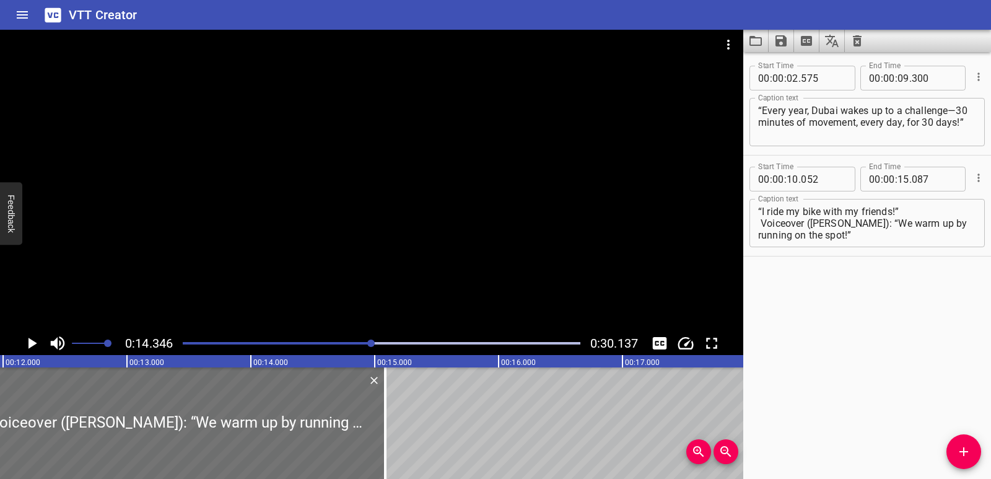
click at [333, 339] on div at bounding box center [381, 342] width 412 height 17
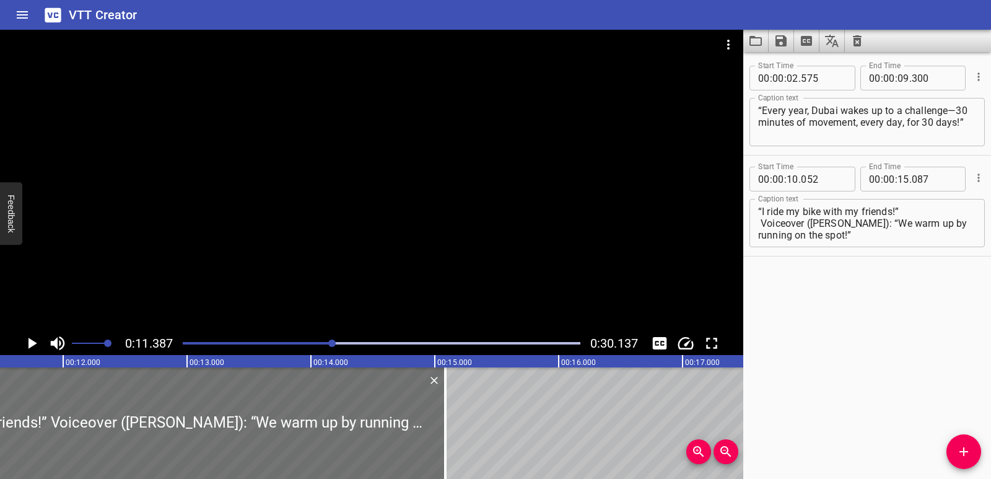
scroll to position [0, 1410]
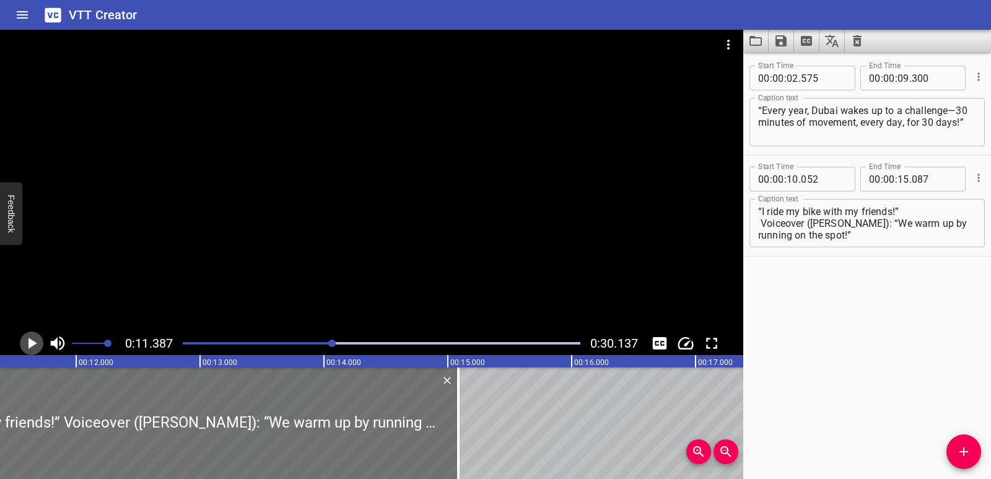
click at [32, 336] on icon "Play/Pause" at bounding box center [31, 343] width 19 height 19
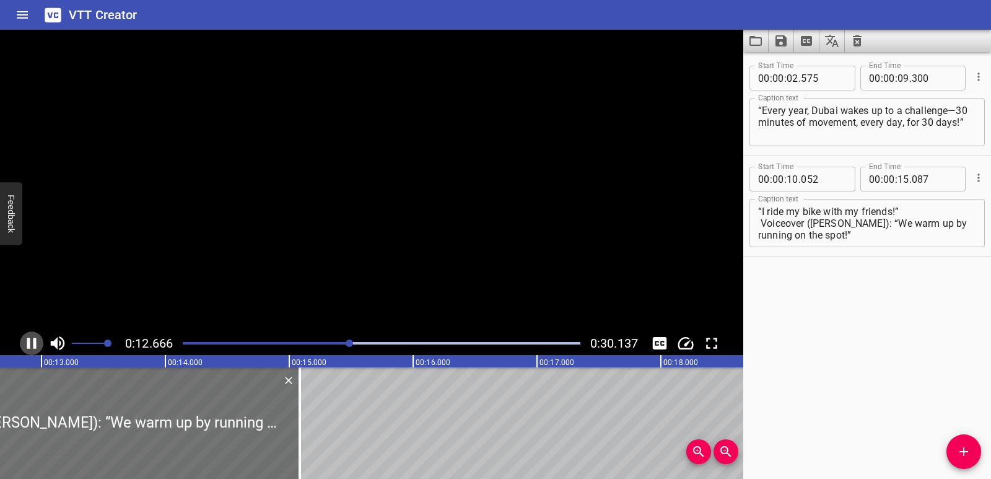
click at [32, 336] on icon "Play/Pause" at bounding box center [31, 343] width 19 height 19
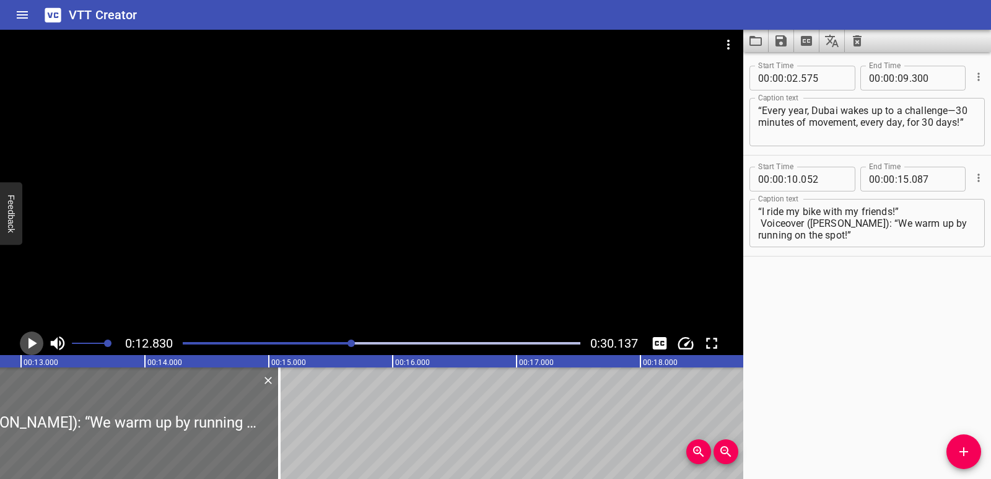
click at [30, 344] on icon "Play/Pause" at bounding box center [32, 343] width 9 height 11
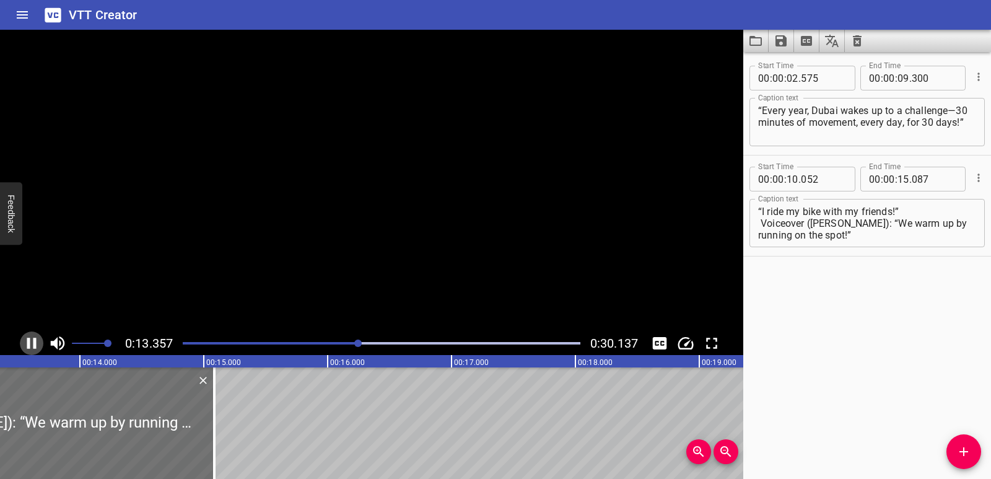
click at [30, 344] on icon "Play/Pause" at bounding box center [31, 343] width 19 height 19
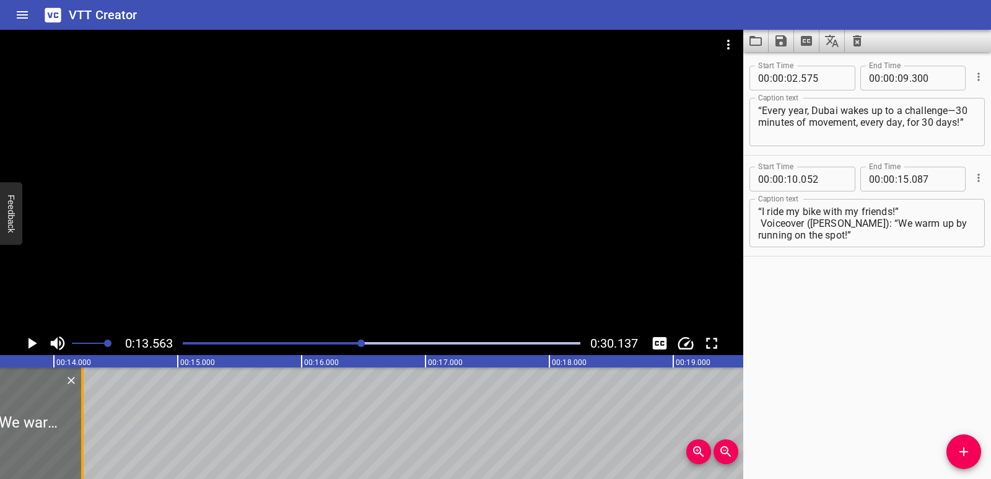
drag, startPoint x: 185, startPoint y: 426, endPoint x: 79, endPoint y: 422, distance: 106.0
click at [79, 422] on div at bounding box center [82, 422] width 12 height 111
type input "14"
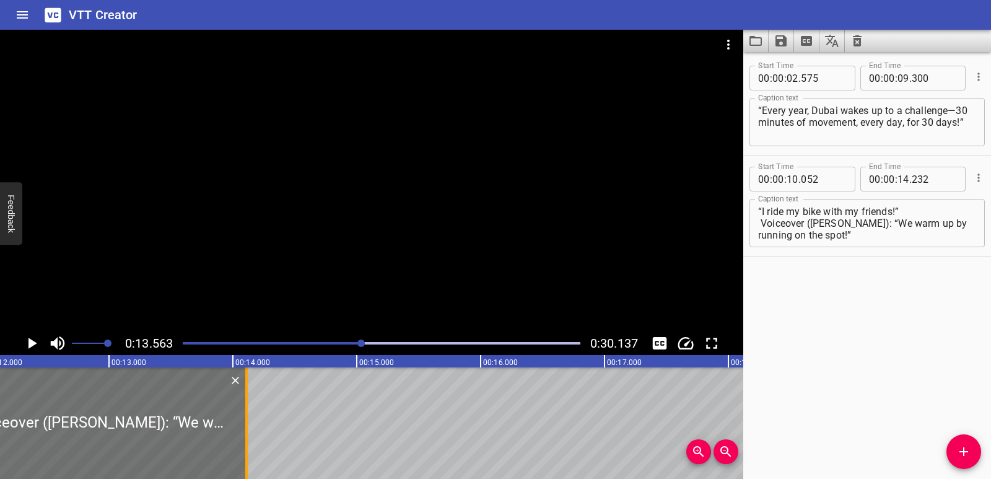
drag, startPoint x: 259, startPoint y: 437, endPoint x: 245, endPoint y: 443, distance: 16.1
click at [245, 443] on div at bounding box center [246, 422] width 12 height 111
type input "112"
click at [342, 342] on div "Play progress" at bounding box center [163, 343] width 398 height 2
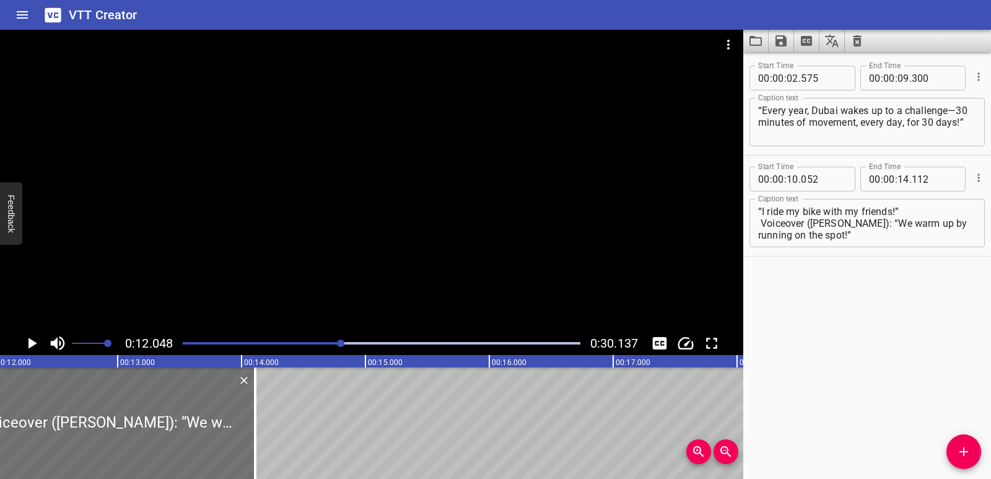
click at [30, 347] on icon "Play/Pause" at bounding box center [31, 343] width 19 height 19
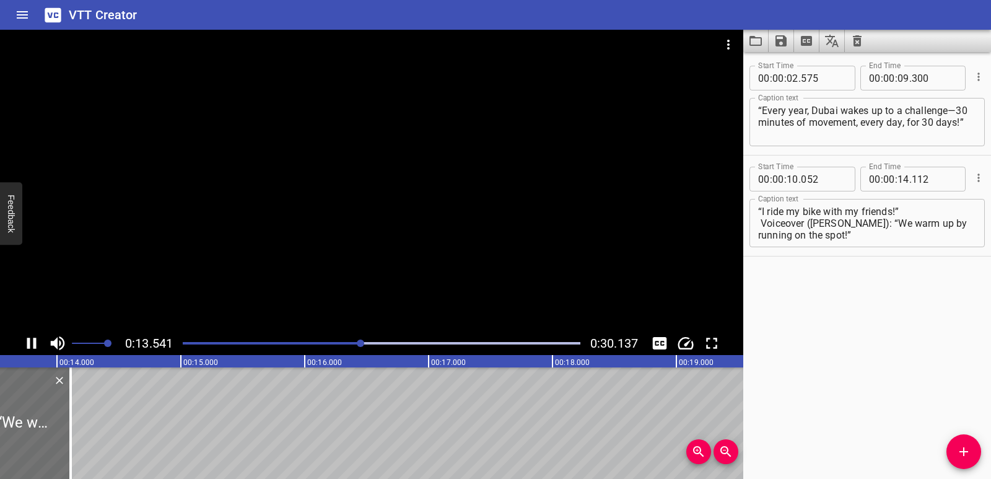
click at [37, 348] on icon "Play/Pause" at bounding box center [31, 343] width 19 height 19
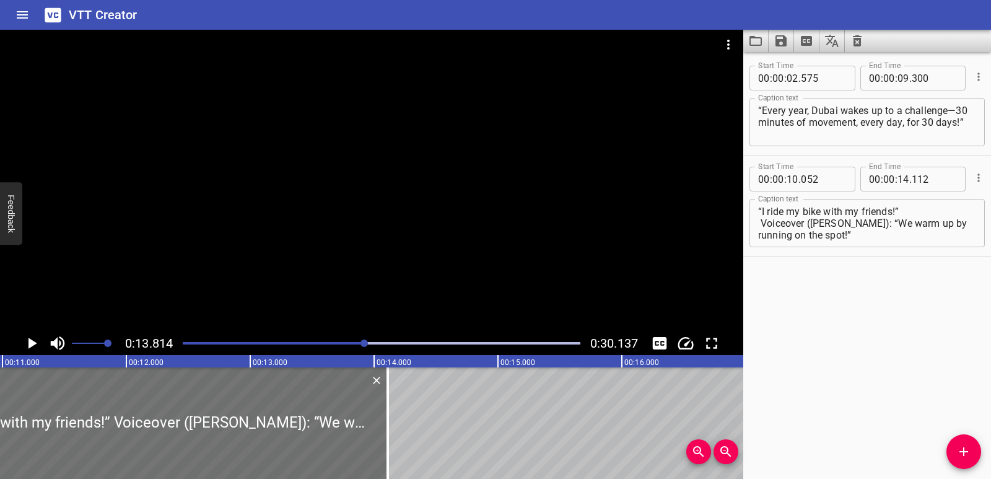
scroll to position [0, 1303]
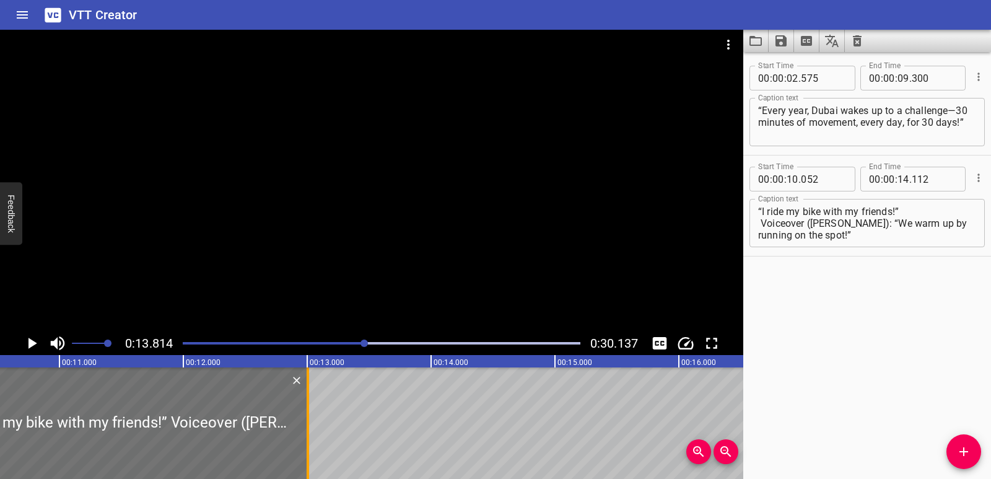
drag, startPoint x: 448, startPoint y: 437, endPoint x: 311, endPoint y: 437, distance: 136.9
click at [311, 437] on div at bounding box center [308, 422] width 12 height 111
type input "13"
type input "007"
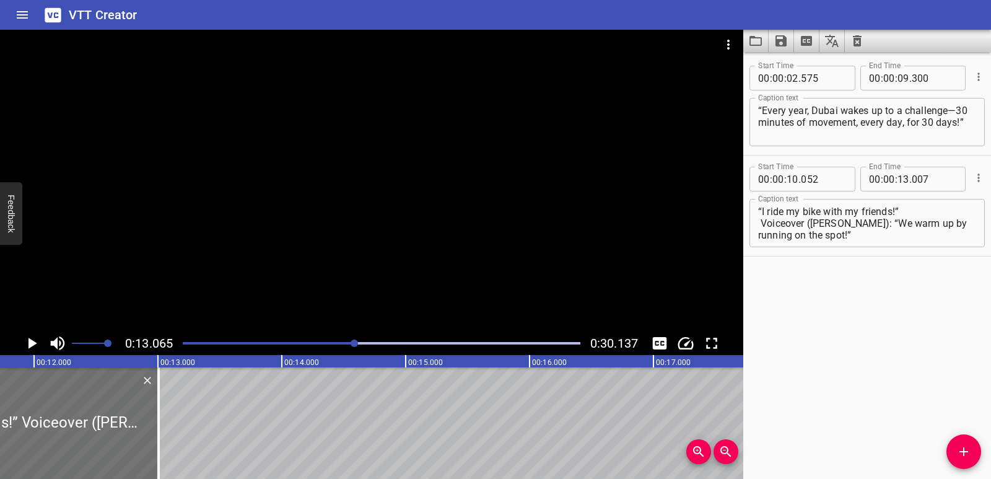
scroll to position [0, 1439]
click at [957, 450] on icon "Add Cue" at bounding box center [963, 451] width 15 height 15
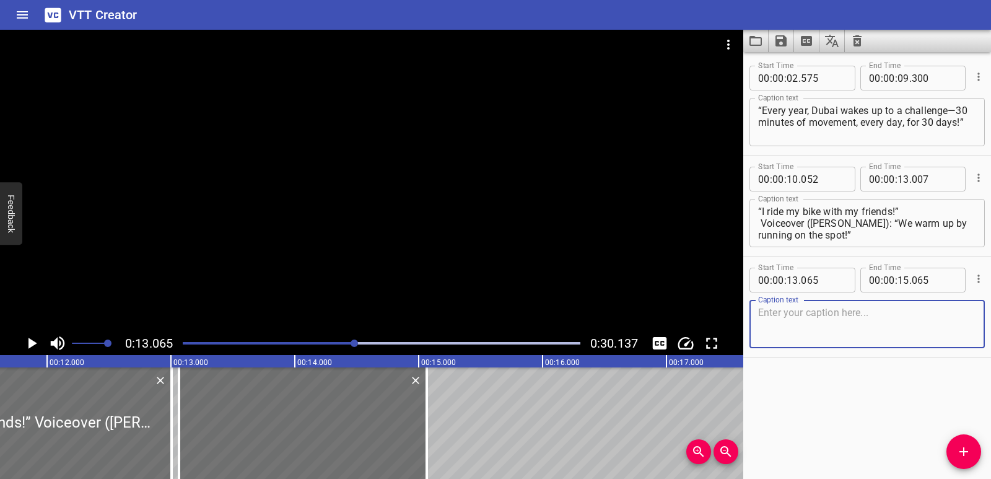
click at [831, 318] on textarea at bounding box center [867, 324] width 218 height 35
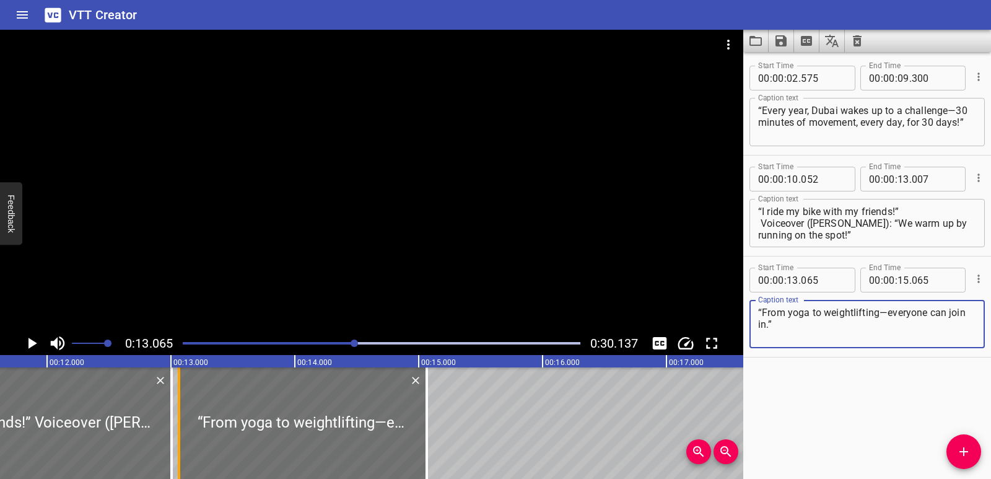
type textarea "“From yoga to weightlifting—everyone can join in.”"
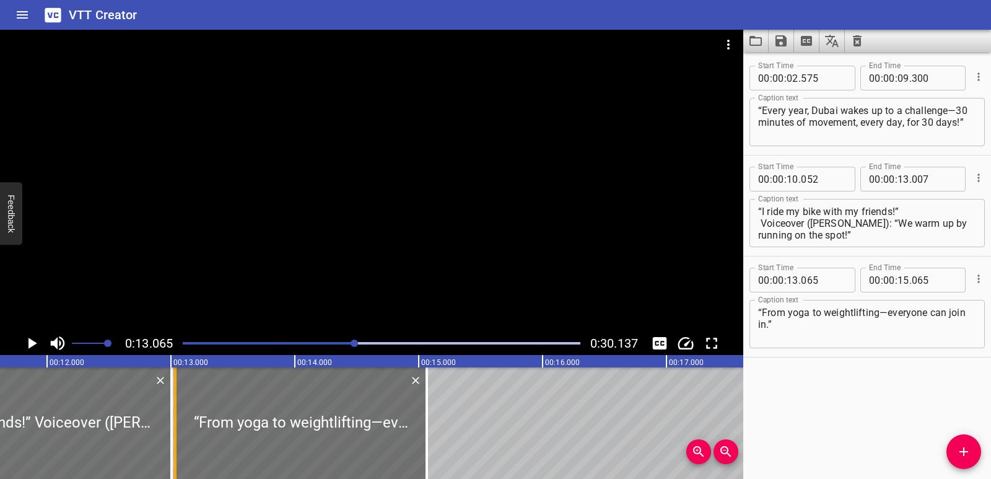
click at [180, 412] on div at bounding box center [175, 422] width 12 height 111
type input "035"
click at [31, 347] on icon "Play/Pause" at bounding box center [32, 343] width 9 height 11
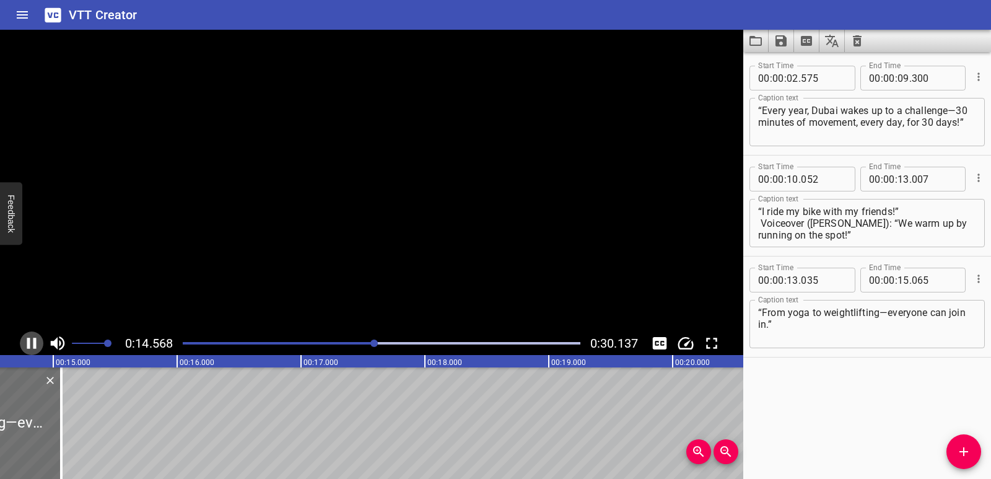
click at [31, 347] on icon "Play/Pause" at bounding box center [31, 343] width 19 height 19
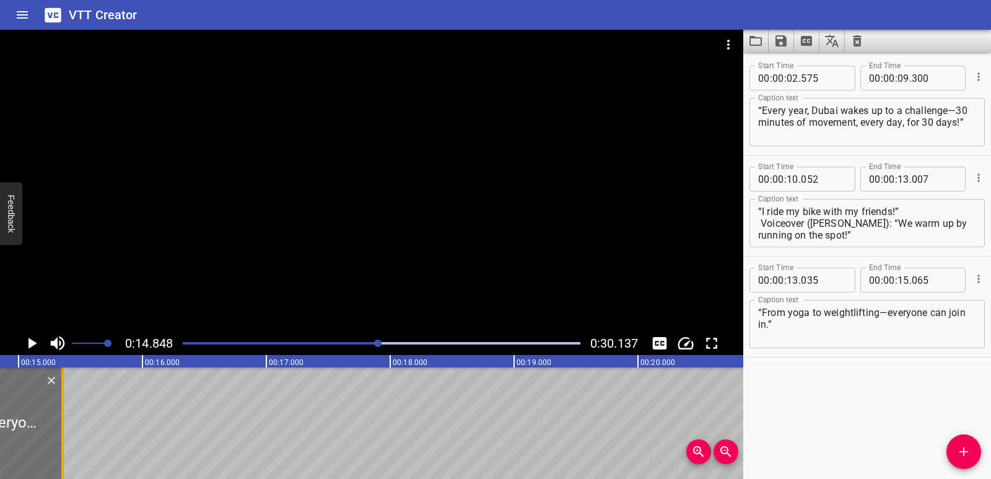
drag, startPoint x: 28, startPoint y: 408, endPoint x: 64, endPoint y: 448, distance: 53.5
click at [64, 448] on div at bounding box center [62, 422] width 12 height 111
drag, startPoint x: 64, startPoint y: 401, endPoint x: 102, endPoint y: 399, distance: 37.8
click at [95, 399] on div at bounding box center [89, 422] width 12 height 111
type input "660"
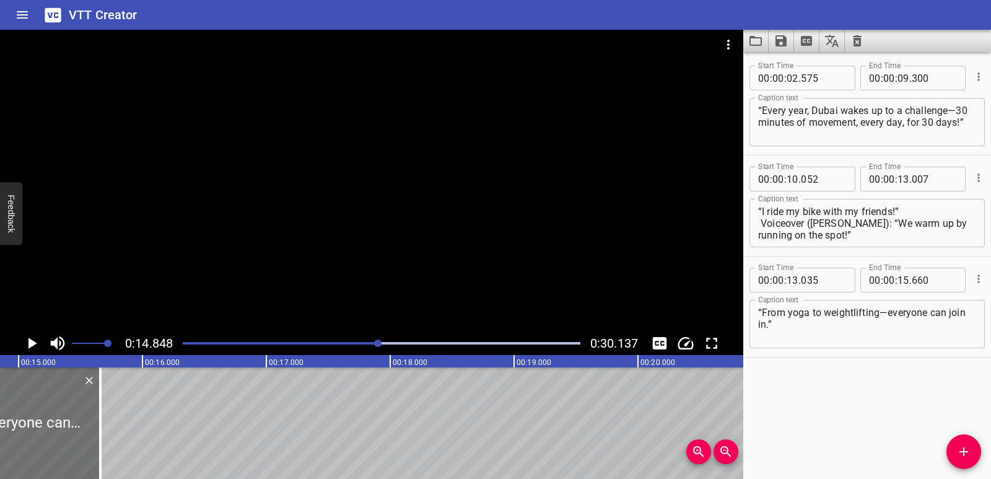
click at [29, 343] on icon "Play/Pause" at bounding box center [32, 343] width 9 height 11
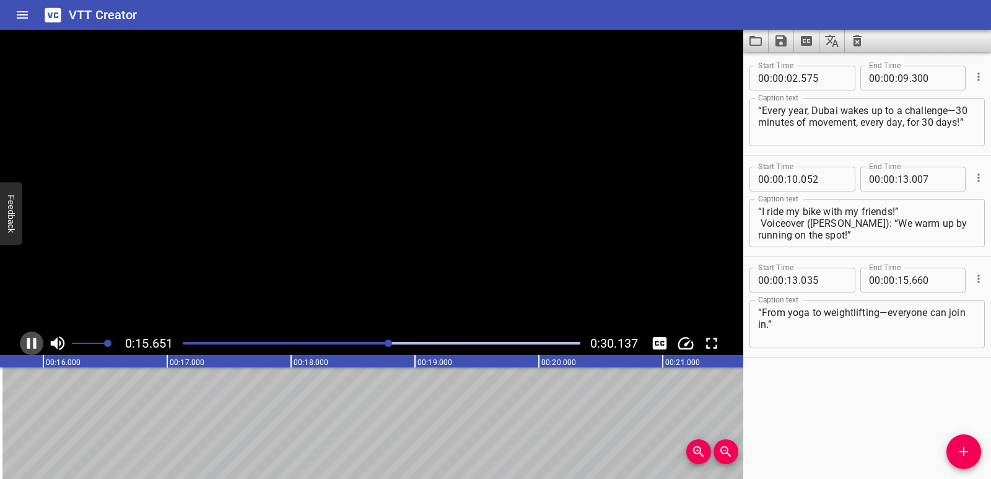
click at [29, 343] on icon "Play/Pause" at bounding box center [31, 343] width 9 height 11
click at [30, 342] on icon "Play/Pause" at bounding box center [32, 343] width 9 height 11
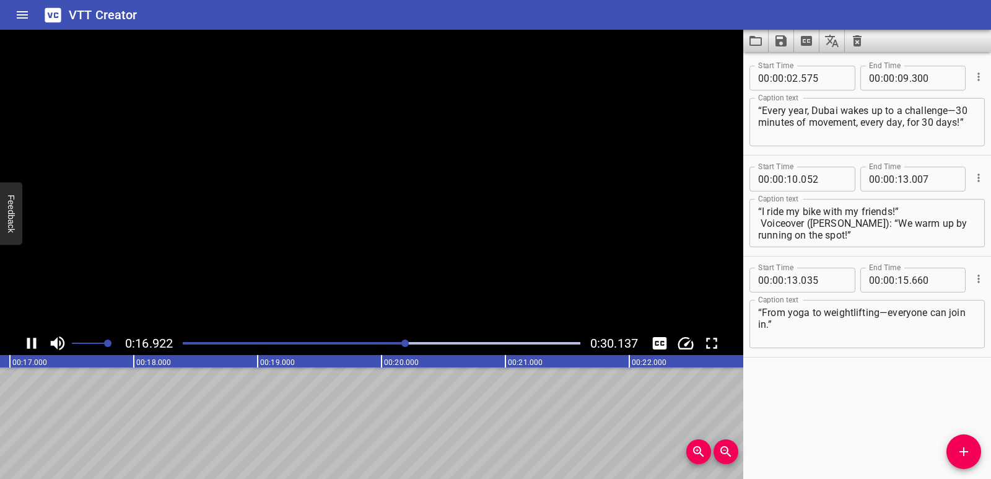
click at [30, 342] on icon "Play/Pause" at bounding box center [31, 343] width 19 height 19
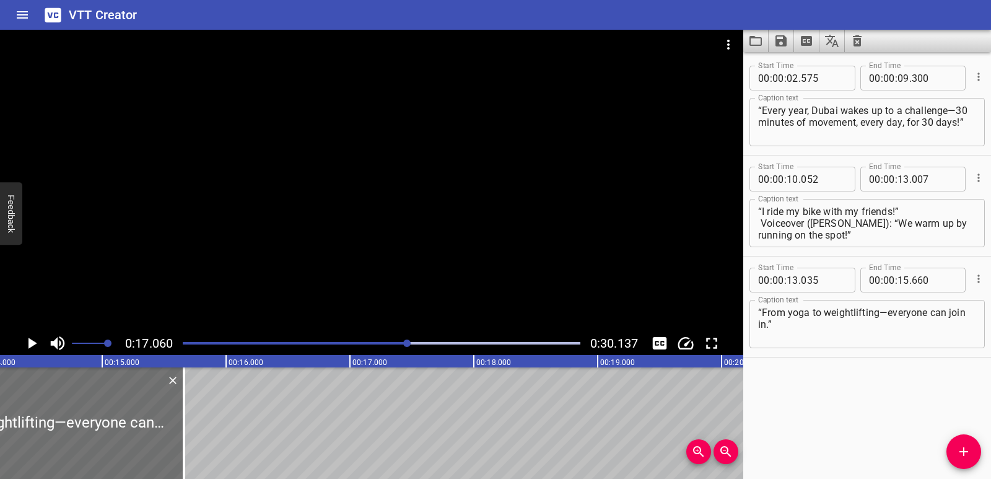
scroll to position [0, 1736]
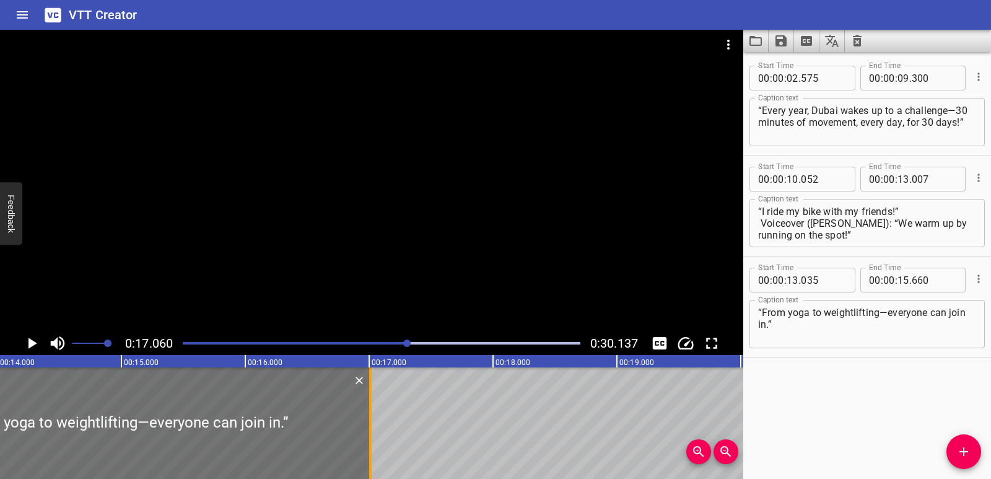
drag, startPoint x: 206, startPoint y: 441, endPoint x: 373, endPoint y: 426, distance: 167.9
click at [373, 426] on div at bounding box center [370, 422] width 12 height 111
type input "17"
type input "010"
click at [965, 448] on icon "Add Cue" at bounding box center [963, 451] width 15 height 15
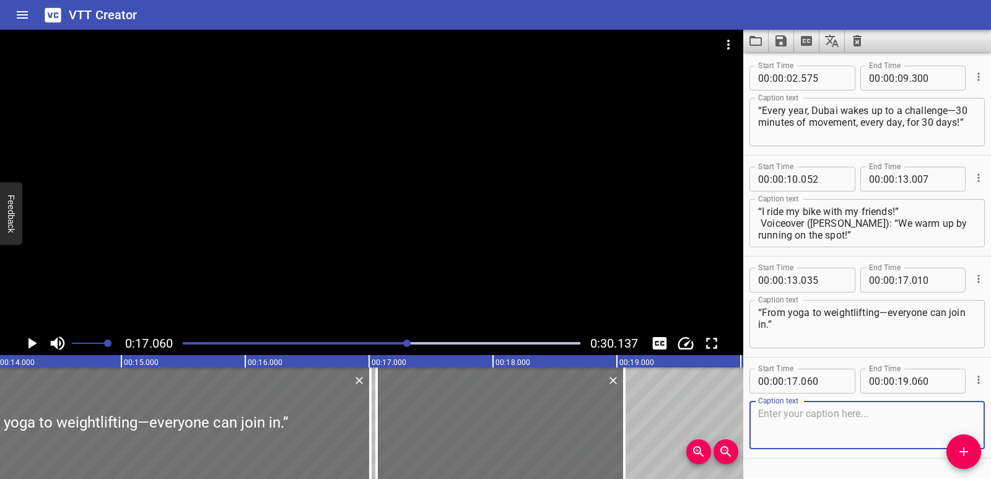
click at [822, 413] on textarea at bounding box center [867, 424] width 218 height 35
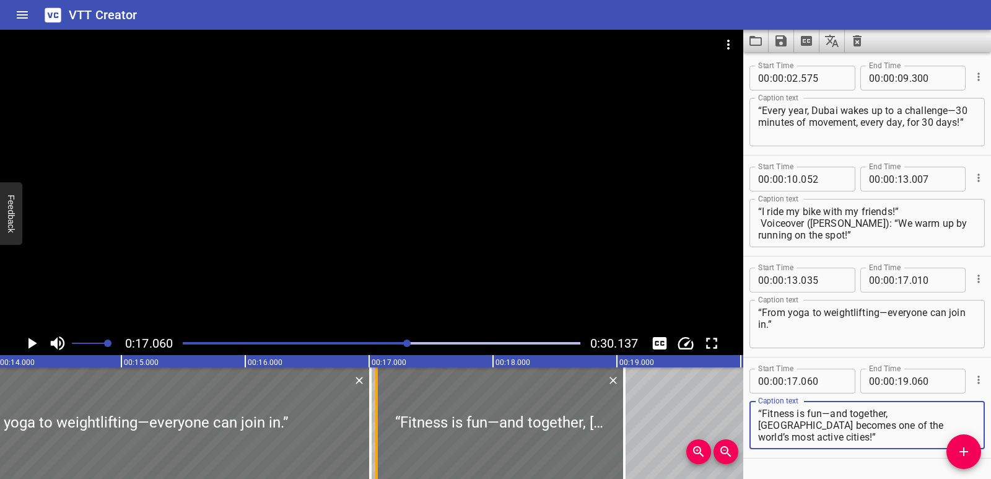
type textarea "“Fitness is fun—and together, Dubai becomes one of the world’s most active citi…"
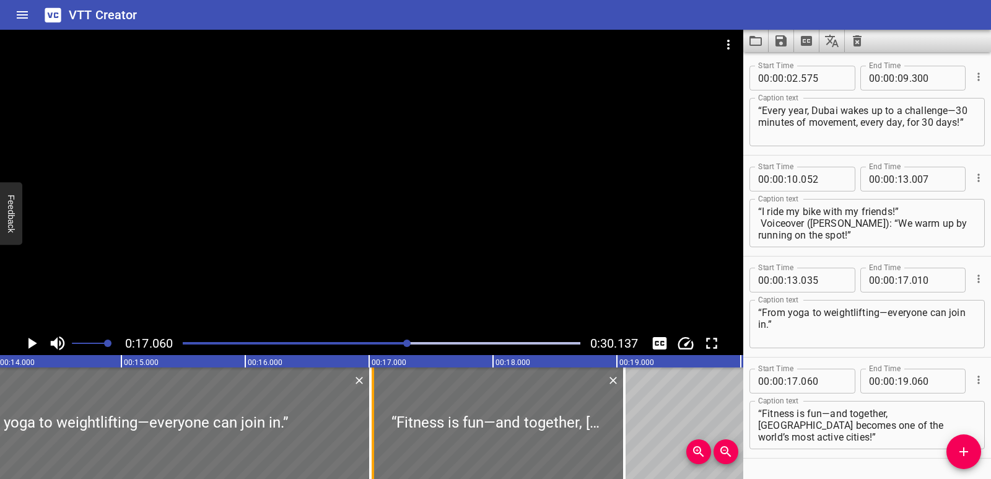
click at [375, 419] on div at bounding box center [373, 422] width 12 height 111
type input "030"
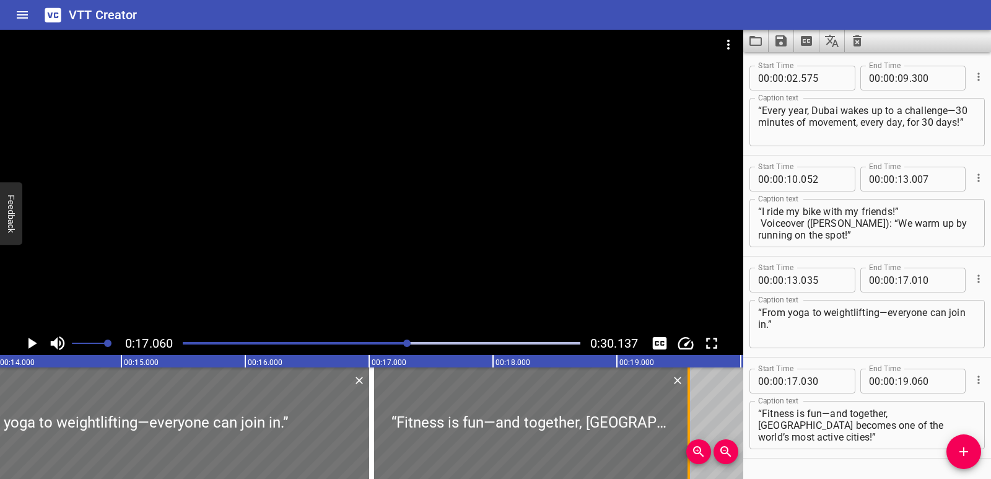
drag, startPoint x: 629, startPoint y: 409, endPoint x: 695, endPoint y: 404, distance: 66.5
click at [695, 404] on div at bounding box center [688, 422] width 12 height 111
type input "605"
click at [29, 341] on icon "Play/Pause" at bounding box center [32, 343] width 9 height 11
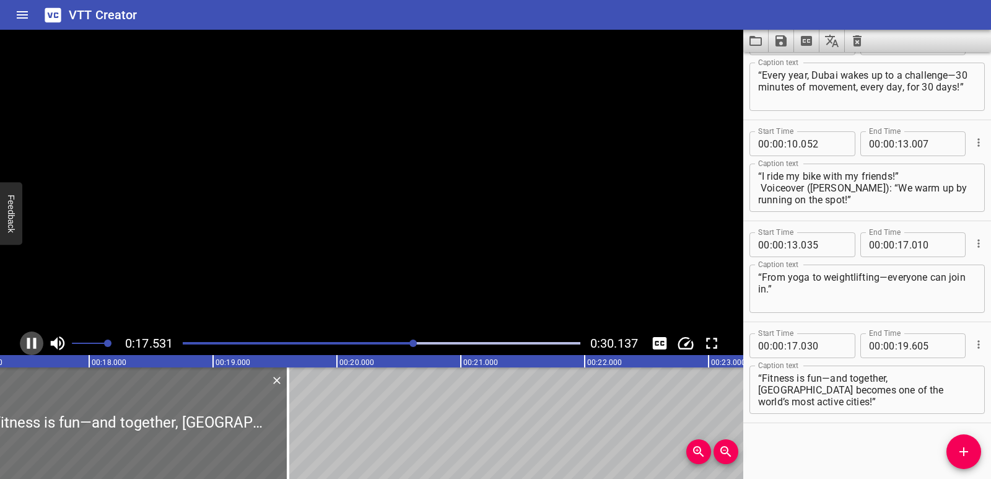
click at [29, 341] on icon "Play/Pause" at bounding box center [31, 343] width 9 height 11
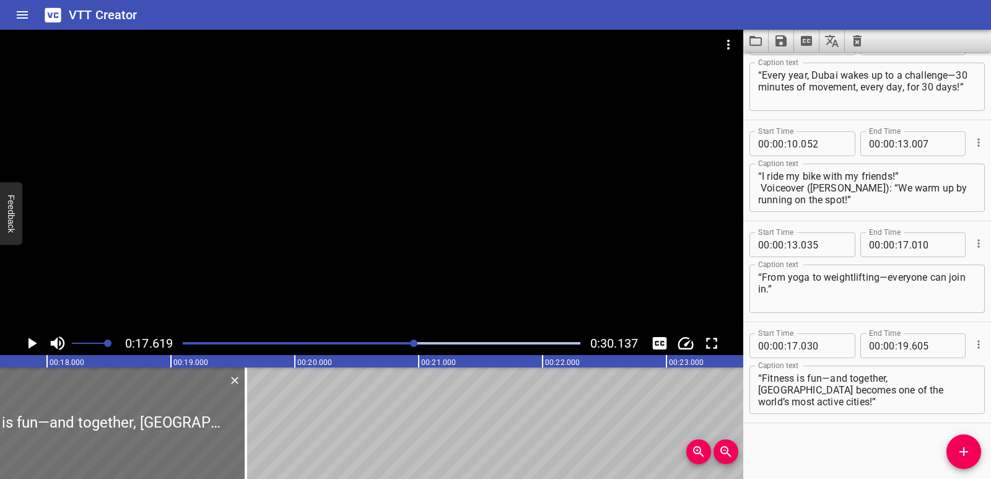
click at [29, 341] on icon "Play/Pause" at bounding box center [32, 343] width 9 height 11
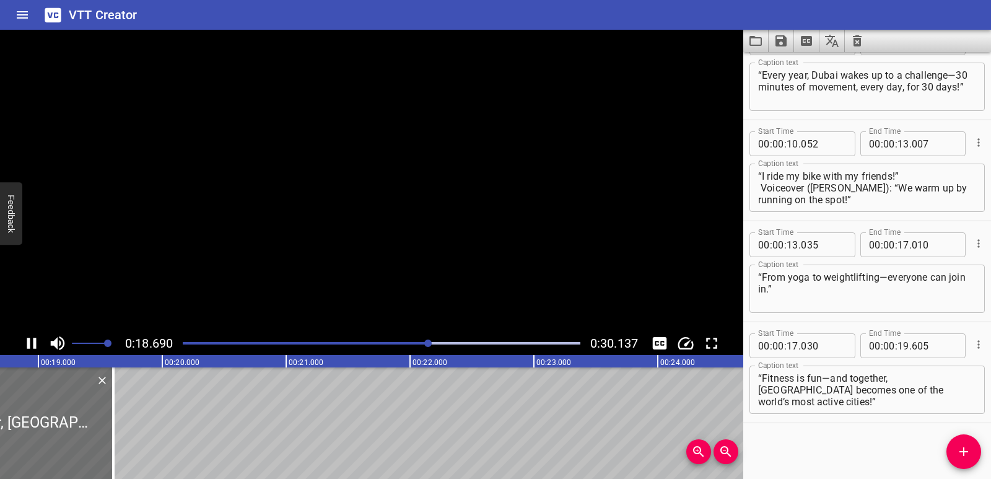
click at [29, 341] on icon "Play/Pause" at bounding box center [31, 343] width 9 height 11
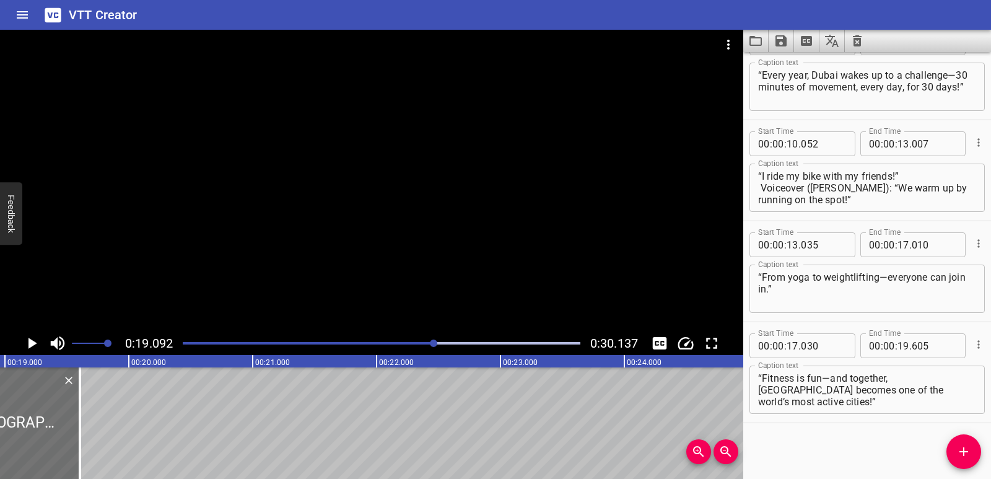
scroll to position [0, 2364]
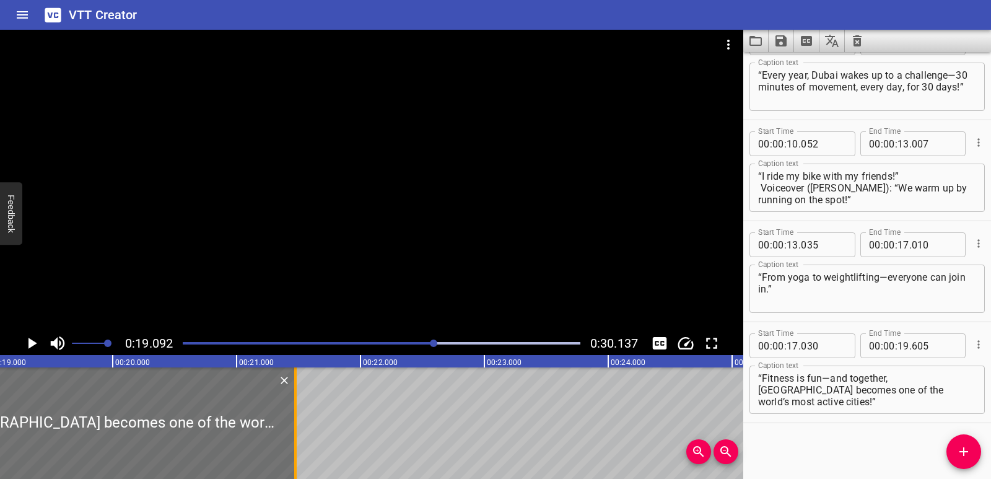
drag, startPoint x: 63, startPoint y: 413, endPoint x: 294, endPoint y: 439, distance: 233.1
click at [294, 439] on div at bounding box center [295, 422] width 2 height 111
type input "21"
click at [28, 344] on icon "Play/Pause" at bounding box center [32, 343] width 9 height 11
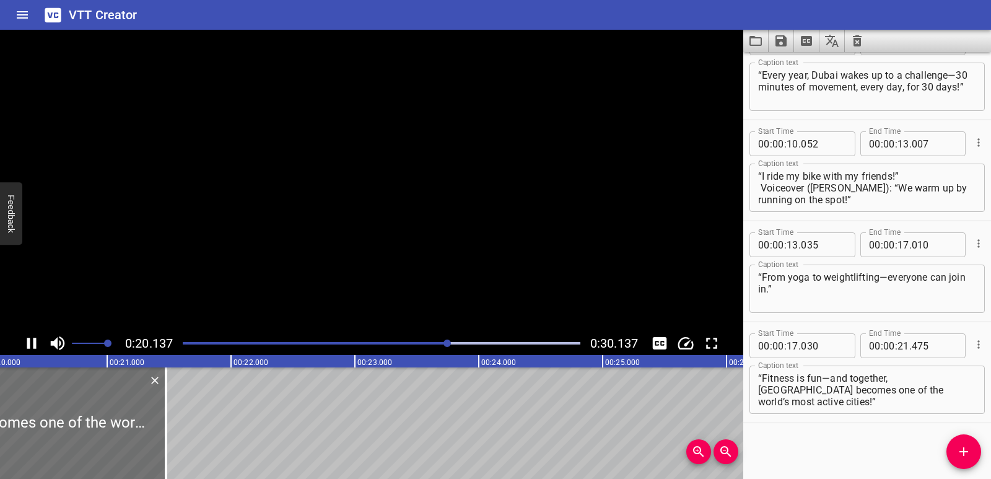
click at [28, 344] on icon "Play/Pause" at bounding box center [31, 343] width 9 height 11
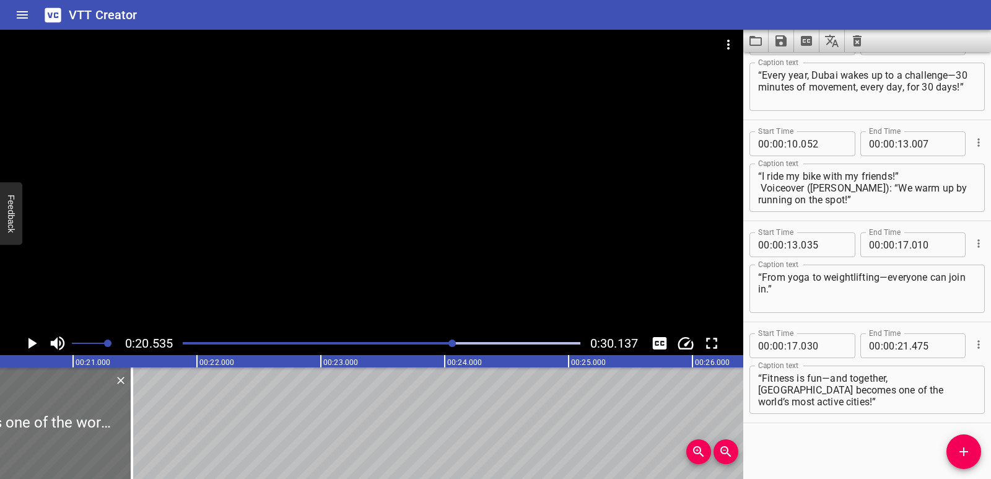
scroll to position [0, 2543]
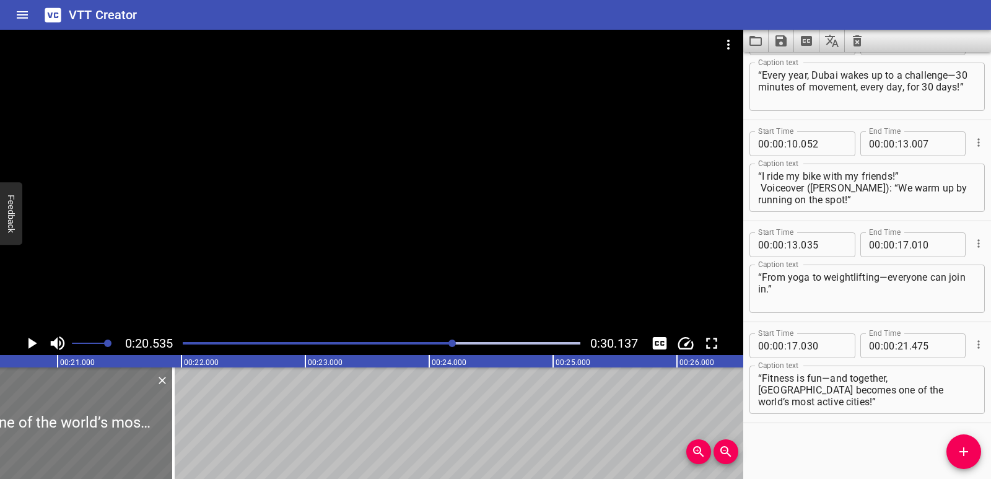
drag, startPoint x: 133, startPoint y: 413, endPoint x: 168, endPoint y: 403, distance: 36.1
click at [180, 410] on div at bounding box center [173, 422] width 12 height 111
type input "955"
click at [29, 347] on icon "Play/Pause" at bounding box center [32, 343] width 9 height 11
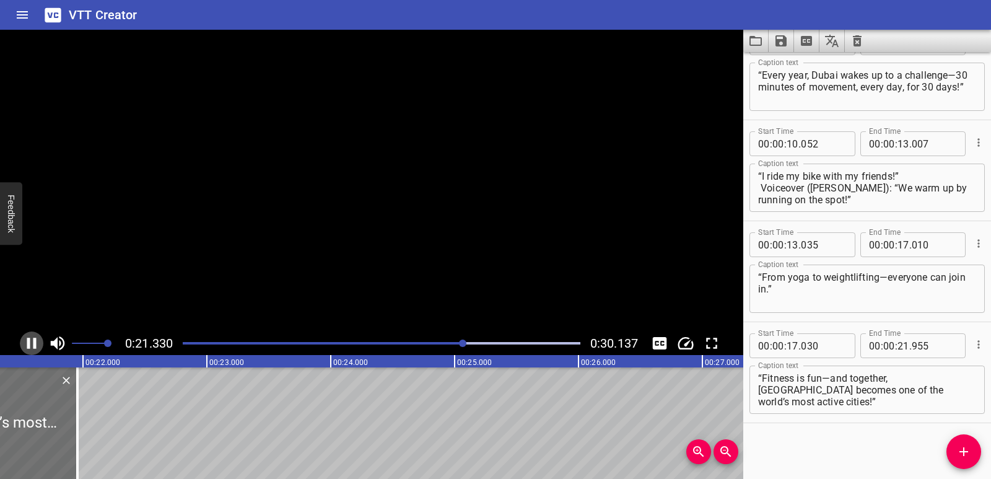
click at [29, 347] on icon "Play/Pause" at bounding box center [31, 343] width 9 height 11
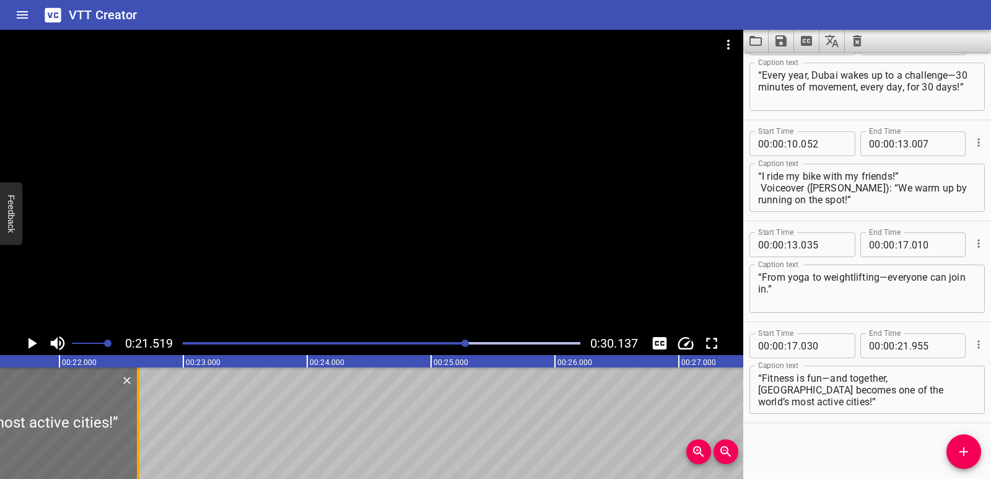
drag, startPoint x: 51, startPoint y: 395, endPoint x: 135, endPoint y: 399, distance: 84.3
click at [135, 399] on div at bounding box center [138, 422] width 12 height 111
type input "22"
type input "635"
click at [28, 344] on icon "Play/Pause" at bounding box center [31, 343] width 19 height 19
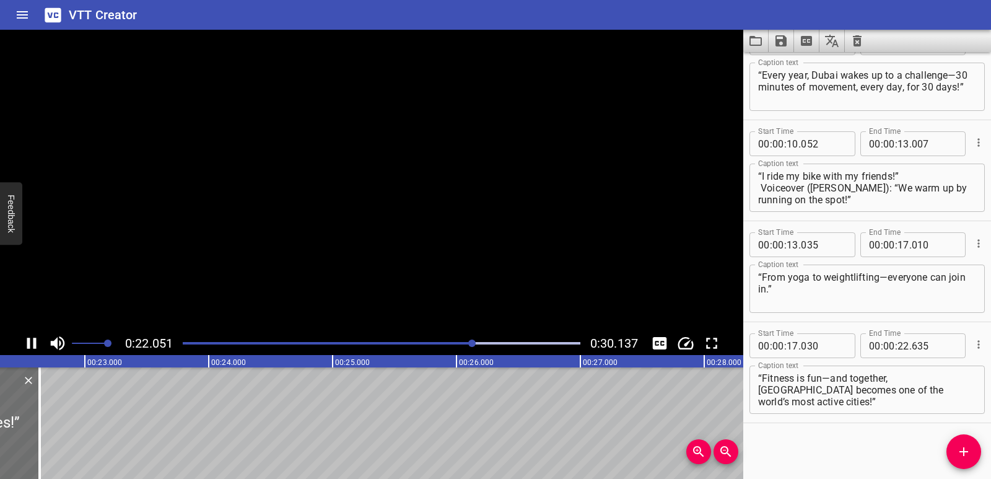
click at [28, 344] on icon "Play/Pause" at bounding box center [31, 343] width 9 height 11
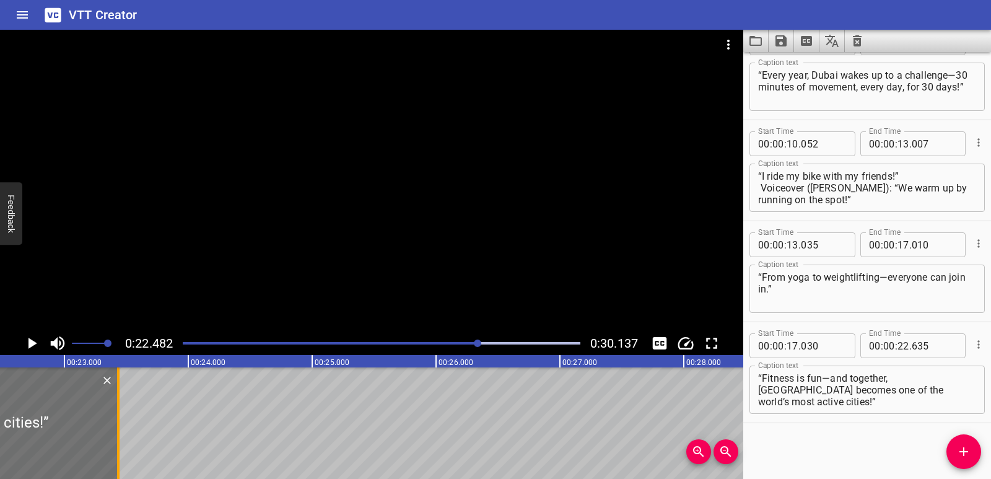
drag, startPoint x: 15, startPoint y: 416, endPoint x: 115, endPoint y: 415, distance: 99.1
click at [115, 415] on div at bounding box center [118, 422] width 12 height 111
type input "23"
click at [29, 346] on icon "Play/Pause" at bounding box center [32, 343] width 9 height 11
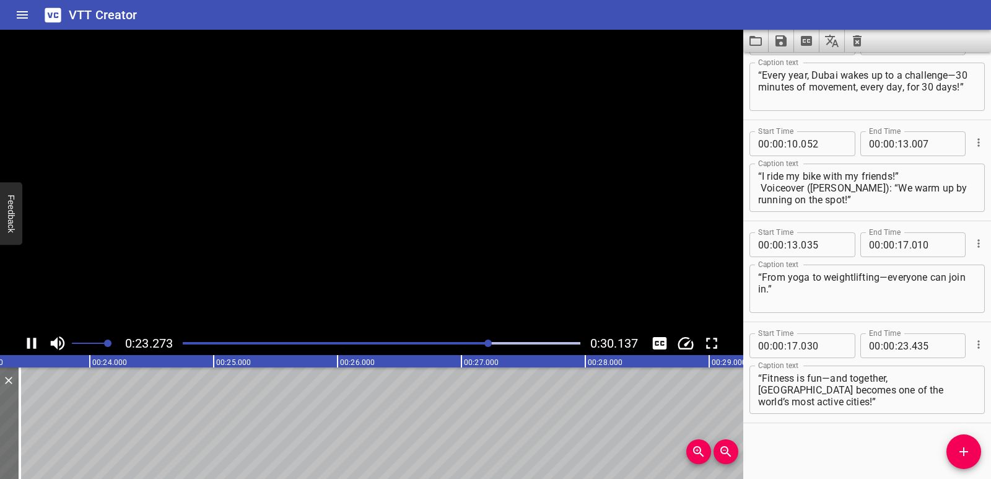
click at [29, 346] on icon "Play/Pause" at bounding box center [31, 343] width 9 height 11
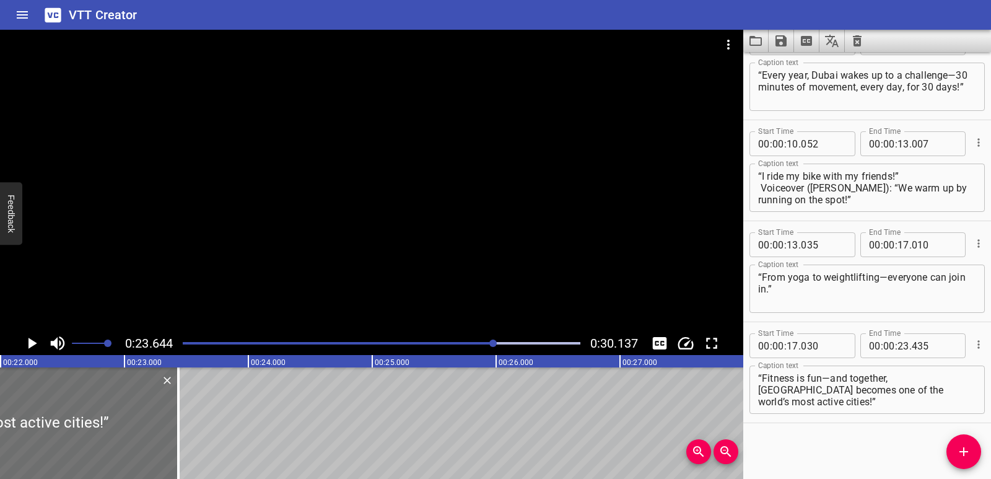
scroll to position [0, 2712]
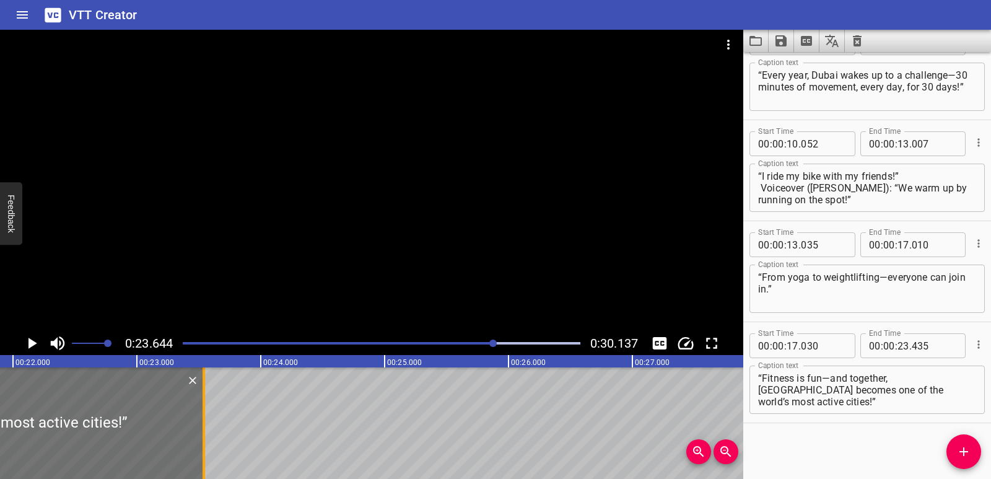
drag, startPoint x: 188, startPoint y: 404, endPoint x: 201, endPoint y: 398, distance: 14.7
click at [201, 398] on div at bounding box center [204, 422] width 12 height 111
type input "540"
click at [958, 448] on icon "Add Cue" at bounding box center [963, 451] width 15 height 15
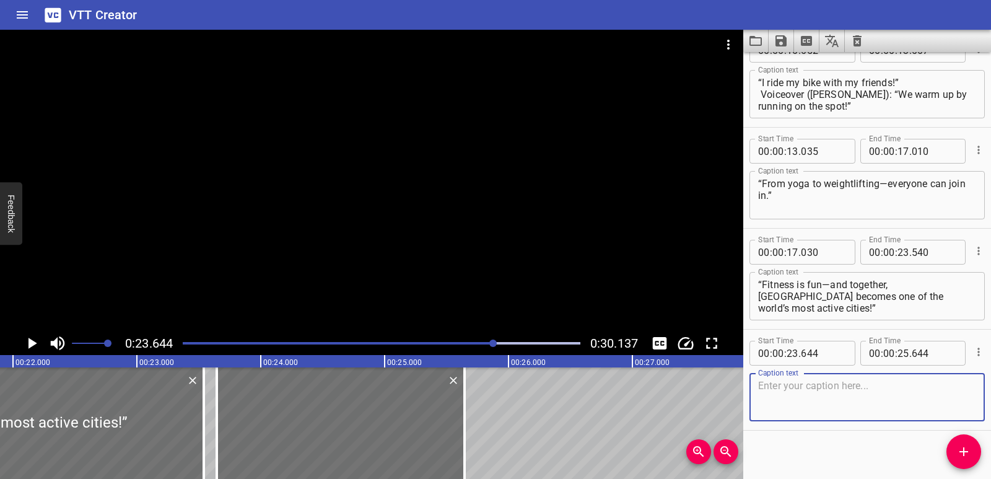
scroll to position [136, 0]
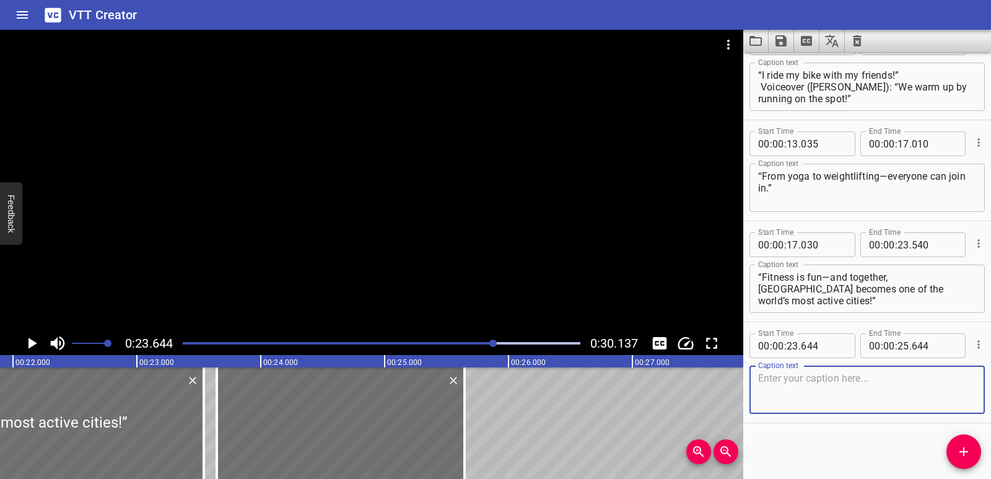
click at [806, 390] on textarea at bounding box center [867, 389] width 218 height 35
type textarea "Fit for the Future"
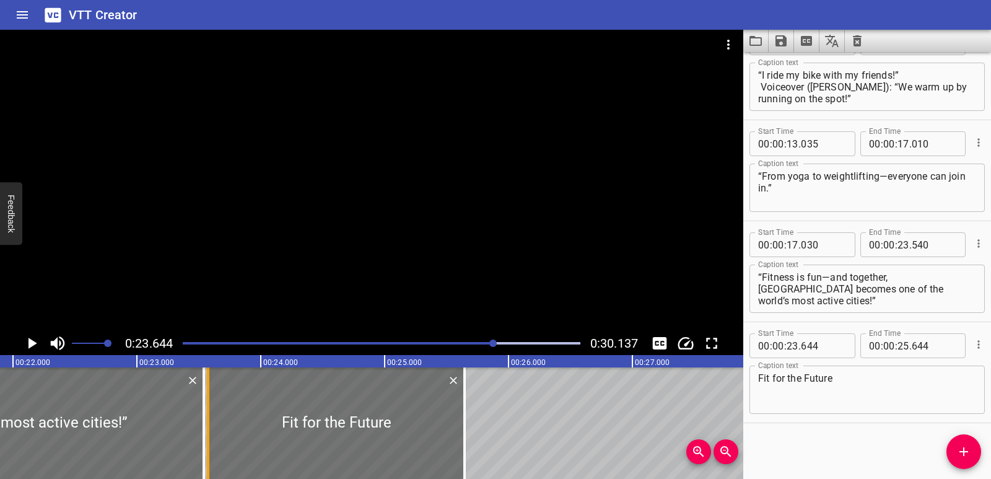
drag, startPoint x: 221, startPoint y: 419, endPoint x: 212, endPoint y: 421, distance: 8.9
click at [212, 421] on div at bounding box center [208, 422] width 12 height 111
type input "574"
click at [472, 417] on div at bounding box center [470, 422] width 12 height 111
type input "689"
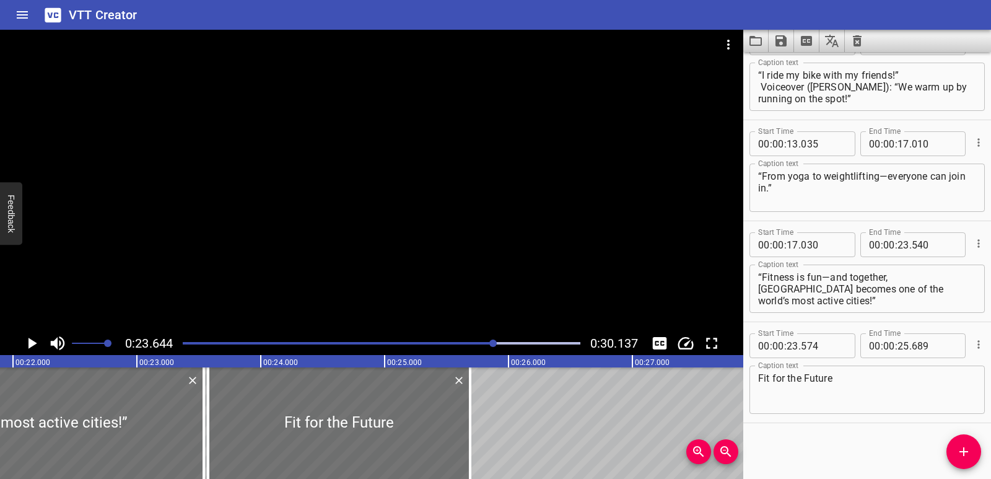
click at [27, 342] on icon "Play/Pause" at bounding box center [31, 343] width 19 height 19
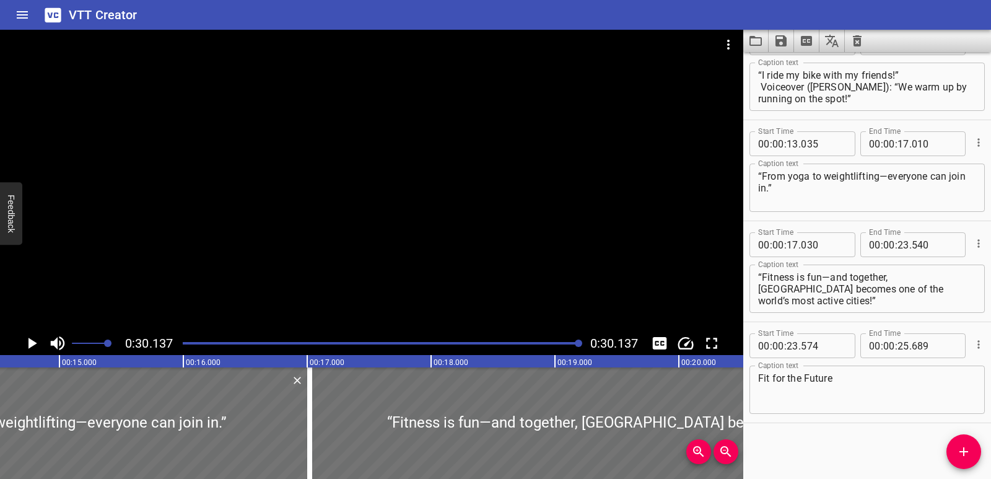
scroll to position [0, 1792]
click at [729, 46] on icon "Video Options" at bounding box center [728, 44] width 15 height 15
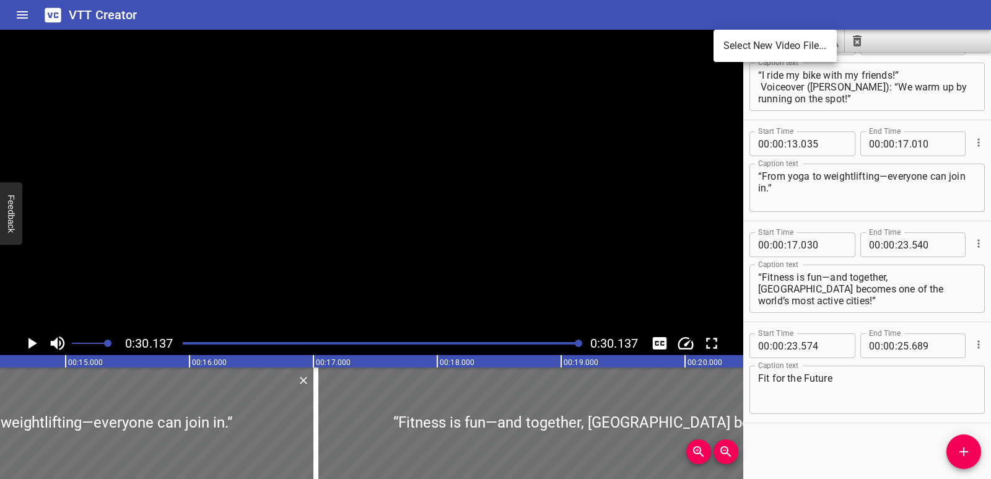
click at [693, 106] on div at bounding box center [495, 239] width 991 height 479
click at [785, 39] on icon "Save captions to file" at bounding box center [780, 40] width 11 height 11
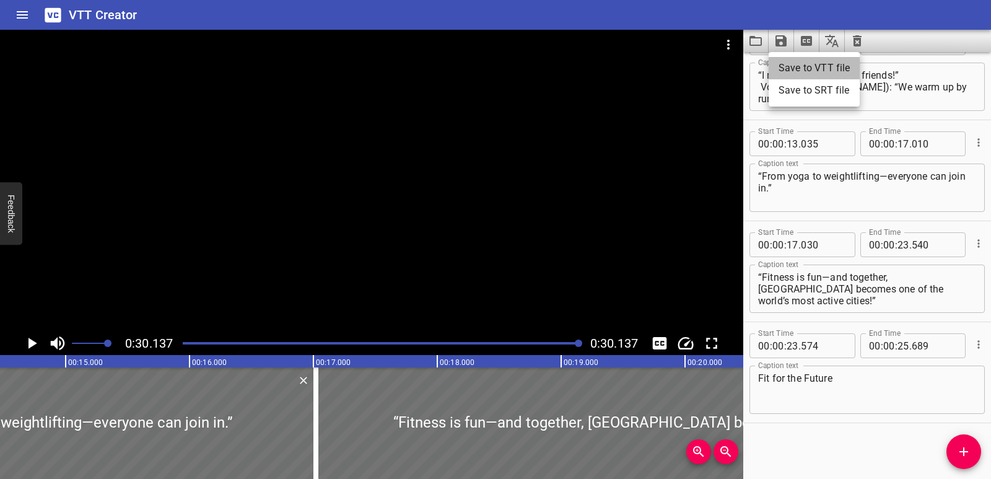
click at [801, 64] on li "Save to VTT file" at bounding box center [814, 68] width 91 height 22
drag, startPoint x: 227, startPoint y: 309, endPoint x: 172, endPoint y: 254, distance: 78.4
click at [172, 254] on div at bounding box center [371, 181] width 743 height 302
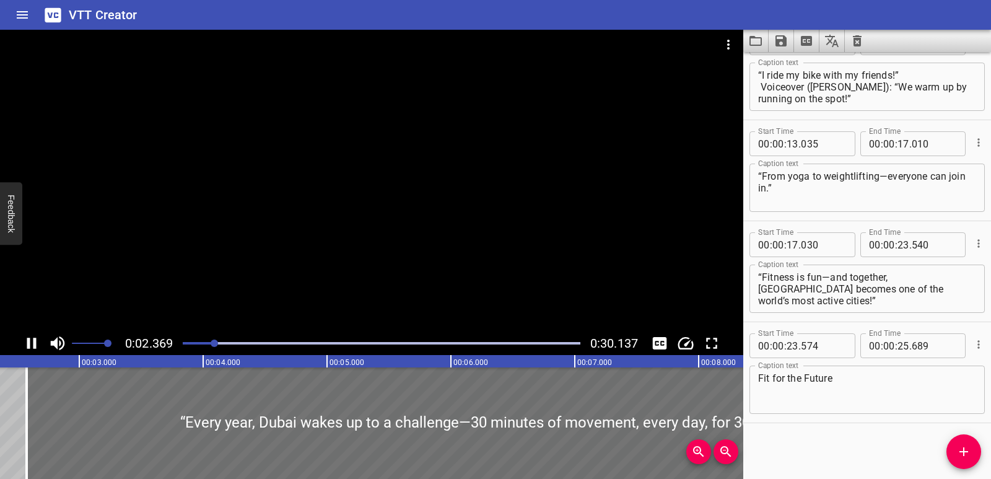
click at [35, 336] on icon "Play/Pause" at bounding box center [31, 343] width 19 height 19
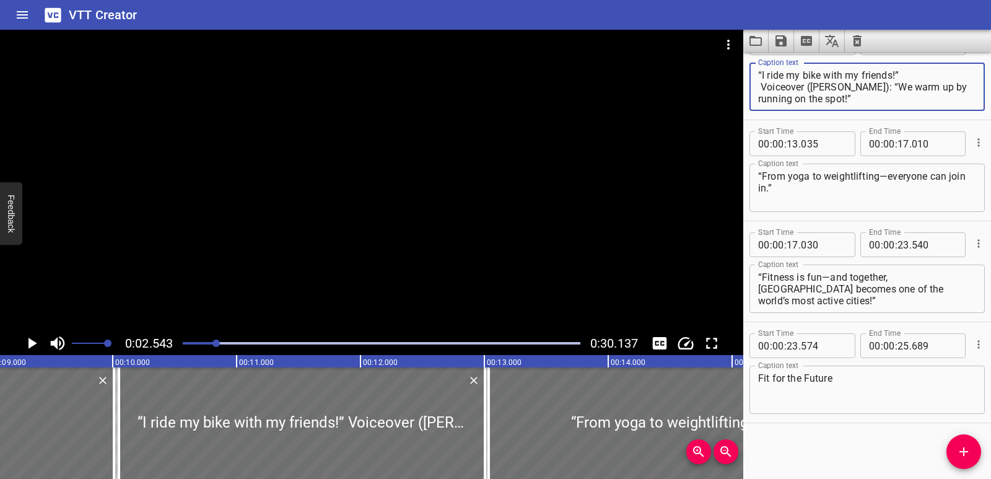
scroll to position [12, 0]
drag, startPoint x: 760, startPoint y: 86, endPoint x: 818, endPoint y: 97, distance: 59.3
click at [818, 97] on textarea "“I ride my bike with my friends!” Voiceover (Meera): “We warm up by running on …" at bounding box center [867, 86] width 218 height 35
click at [821, 101] on textarea "“I ride my bike with my friends!” Voiceover (Meera): “We warm up by running on …" at bounding box center [867, 86] width 218 height 35
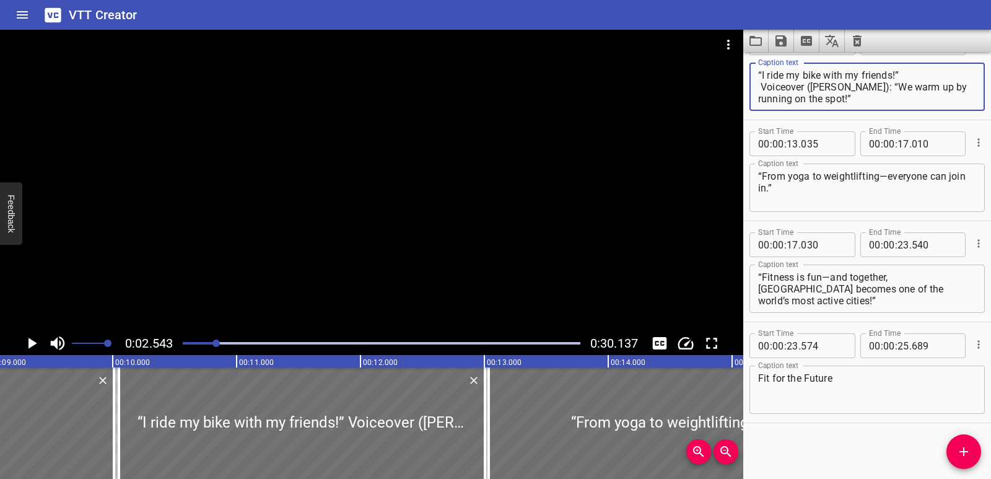
scroll to position [12, 0]
drag, startPoint x: 820, startPoint y: 100, endPoint x: 777, endPoint y: 97, distance: 42.8
click at [777, 97] on textarea "“I ride my bike with my friends!” Voiceover (Meera): “We warm up by running on …" at bounding box center [867, 86] width 218 height 35
drag, startPoint x: 841, startPoint y: 86, endPoint x: 752, endPoint y: 84, distance: 88.6
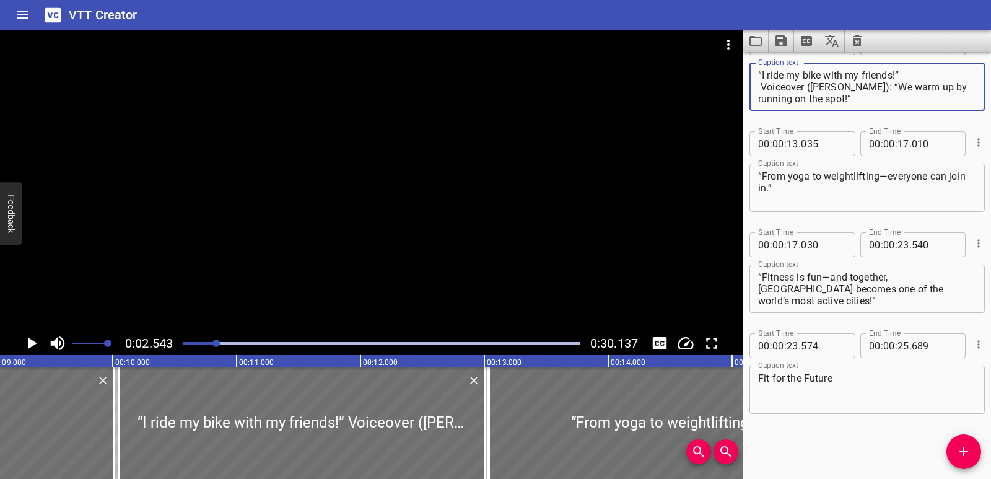
click at [752, 84] on div "“I ride my bike with my friends!” Voiceover (Meera): “We warm up by running on …" at bounding box center [866, 87] width 235 height 48
click at [761, 87] on textarea "“I ride my bike with my friends!” : “We warm up by running on the spot!”" at bounding box center [867, 86] width 218 height 35
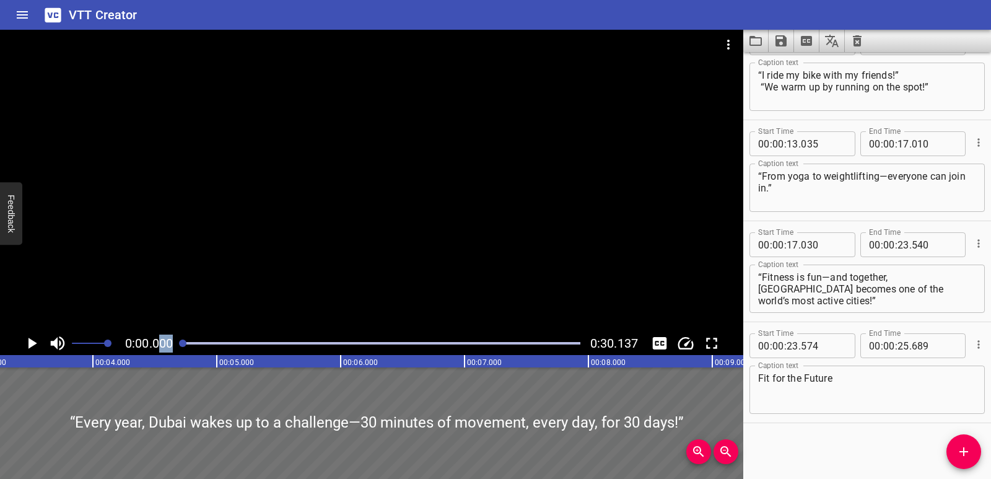
drag, startPoint x: 216, startPoint y: 342, endPoint x: 156, endPoint y: 346, distance: 60.2
click at [156, 346] on div "0:00.000 0:30.137" at bounding box center [371, 343] width 743 height 24
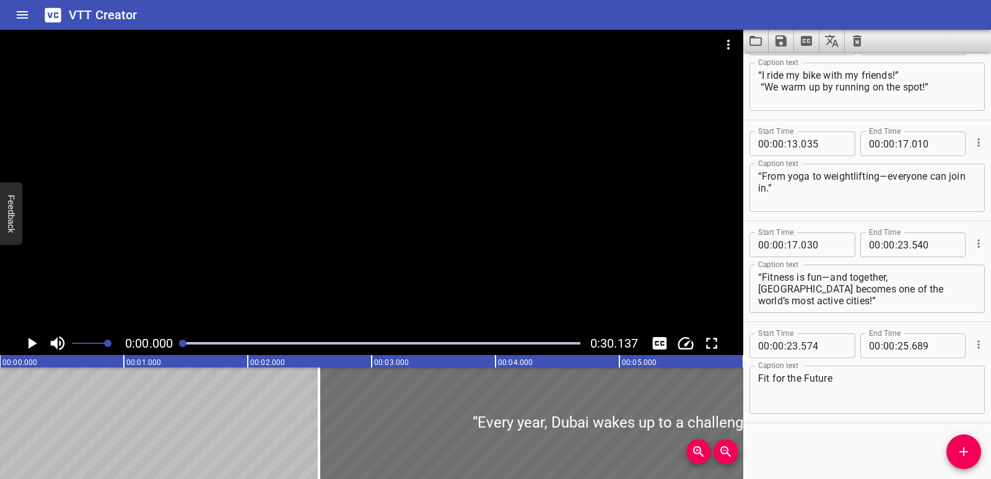
click at [197, 316] on div at bounding box center [371, 181] width 743 height 302
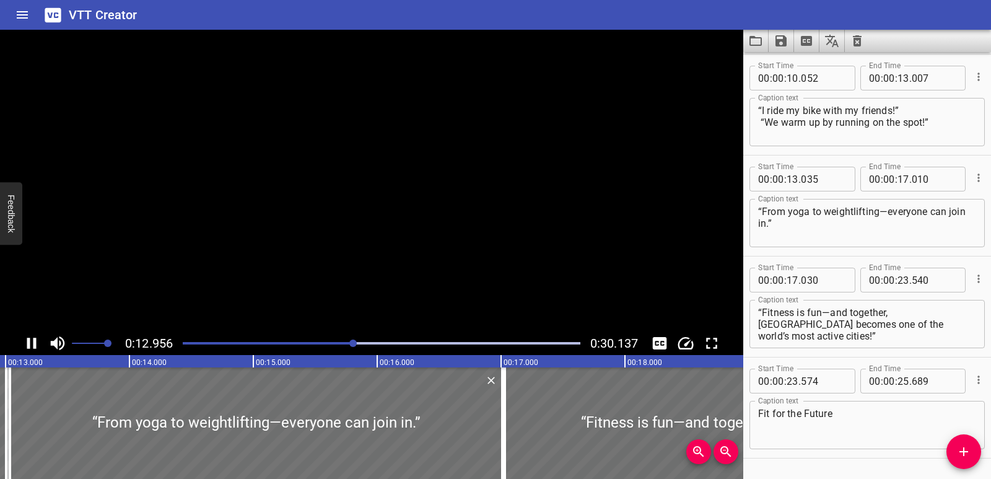
scroll to position [136, 0]
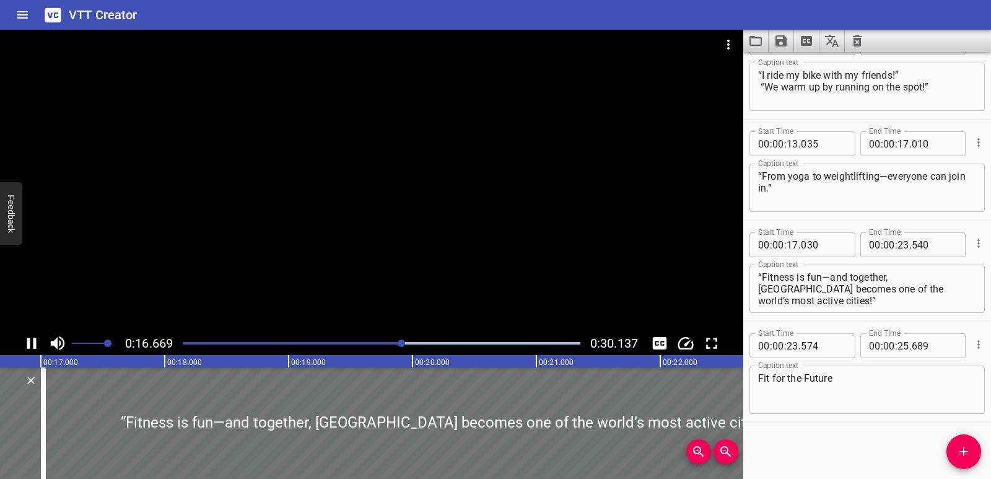
click at [28, 339] on icon "Play/Pause" at bounding box center [31, 343] width 9 height 11
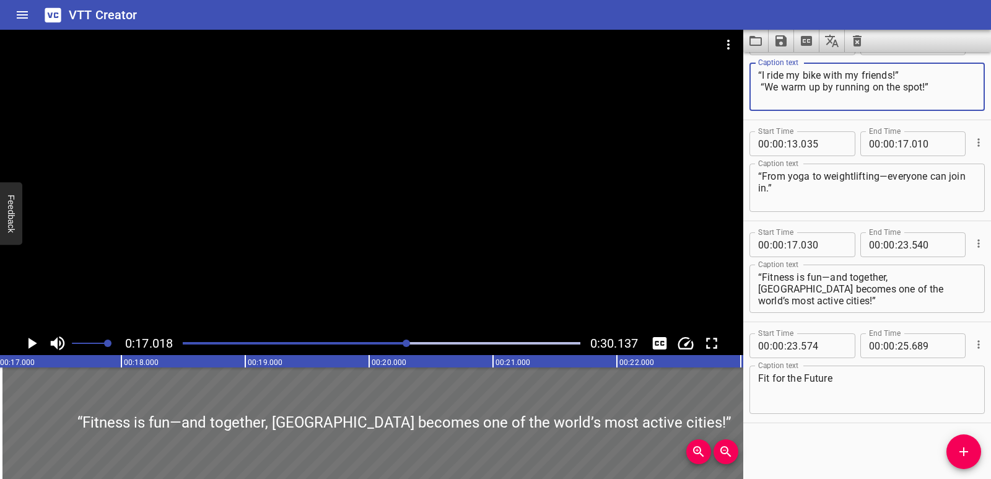
drag, startPoint x: 931, startPoint y: 85, endPoint x: 796, endPoint y: 113, distance: 137.2
click at [796, 113] on div "Caption text “I ride my bike with my friends!” “We warm up by running on the sp…" at bounding box center [866, 86] width 235 height 56
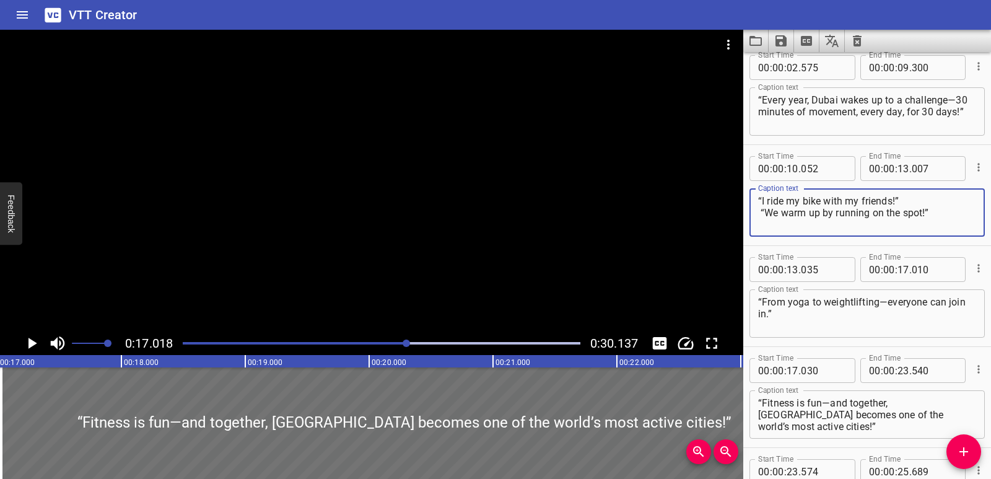
scroll to position [0, 0]
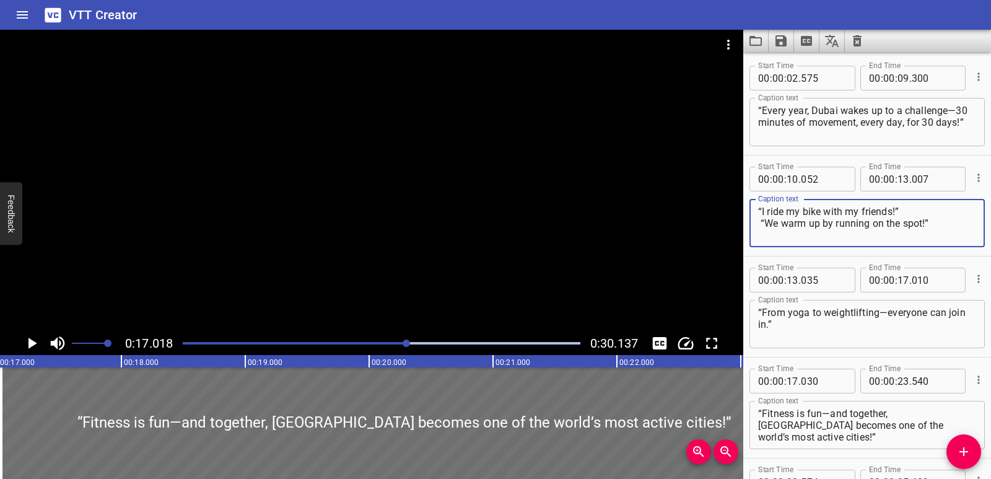
click at [947, 223] on textarea "“I ride my bike with my friends!” “We warm up by running on the spot!”" at bounding box center [867, 223] width 218 height 35
drag, startPoint x: 757, startPoint y: 223, endPoint x: 856, endPoint y: 220, distance: 99.1
click at [856, 220] on div "“I ride my bike with my friends!” “We warm up by running on the spot!” Caption …" at bounding box center [866, 223] width 235 height 48
drag, startPoint x: 931, startPoint y: 224, endPoint x: 757, endPoint y: 226, distance: 174.7
click at [757, 226] on div "“I ride my bike with my friends!” “We warm up by running on the spot!” Caption …" at bounding box center [866, 223] width 235 height 48
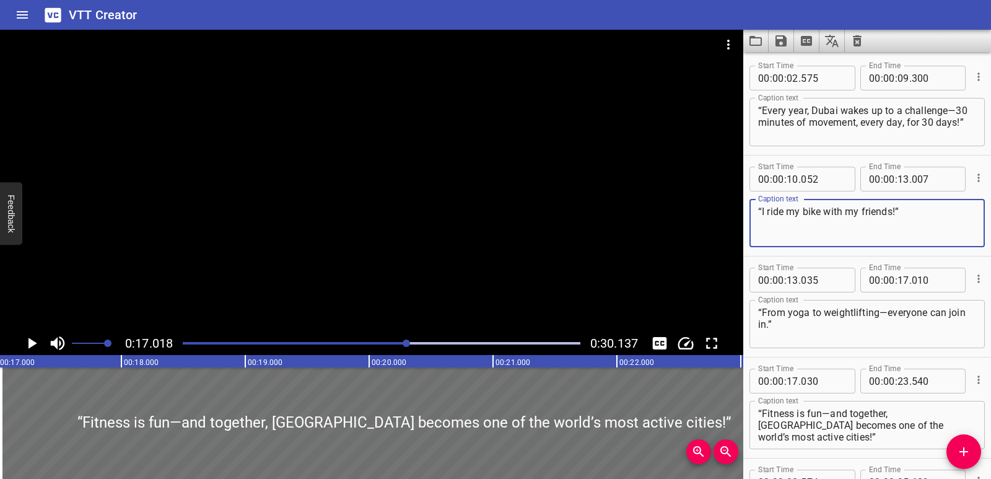
type textarea "“I ride my bike with my friends!”"
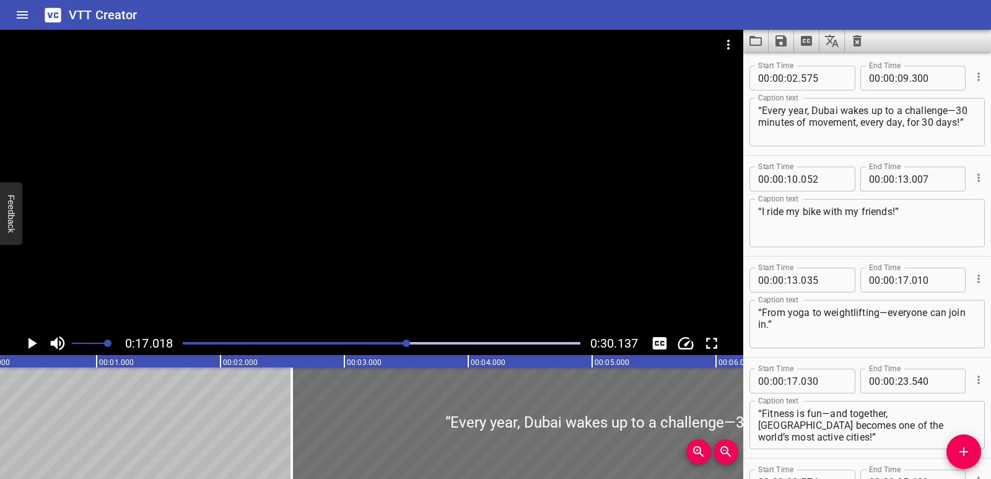
drag, startPoint x: 191, startPoint y: 343, endPoint x: 170, endPoint y: 345, distance: 21.1
click at [171, 345] on div "0:17.018 0:30.137" at bounding box center [371, 343] width 743 height 24
click at [187, 342] on div "Play progress" at bounding box center [209, 343] width 398 height 2
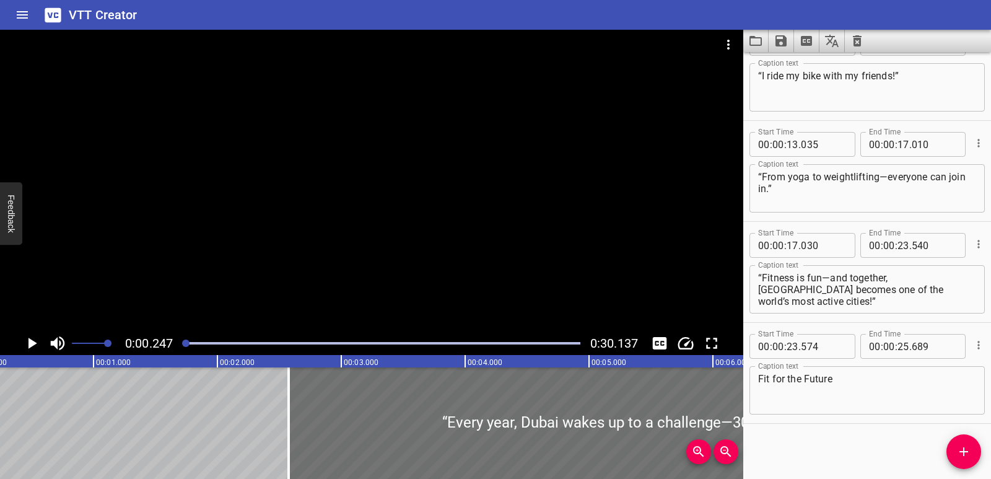
scroll to position [136, 0]
click at [35, 341] on icon "Play/Pause" at bounding box center [31, 343] width 19 height 19
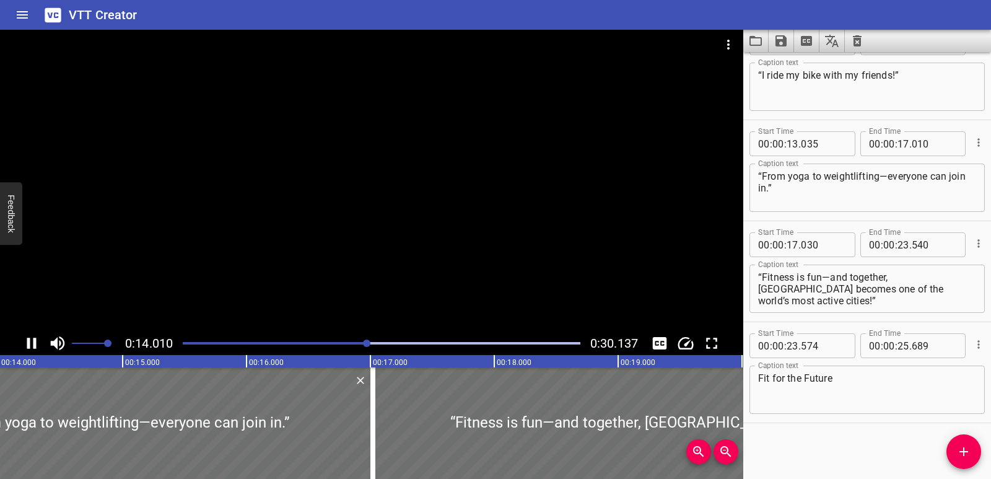
click at [33, 338] on icon "Play/Pause" at bounding box center [31, 343] width 19 height 19
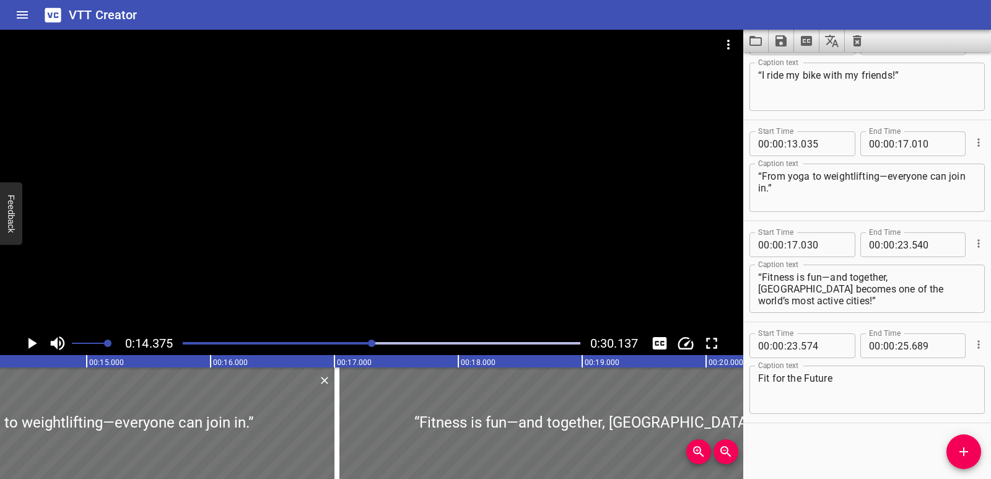
scroll to position [0, 1780]
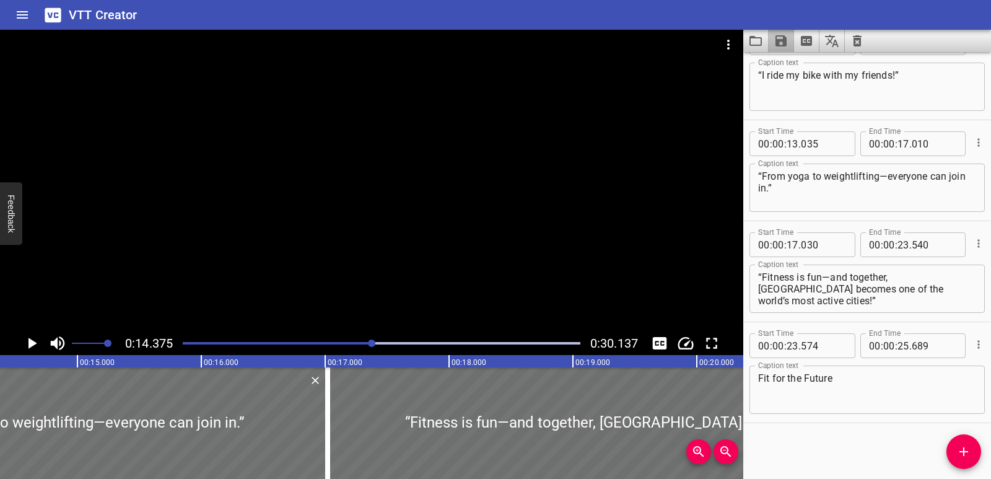
click at [773, 41] on button "Save captions to file" at bounding box center [781, 41] width 25 height 22
click at [778, 63] on li "Save to VTT file" at bounding box center [814, 68] width 91 height 22
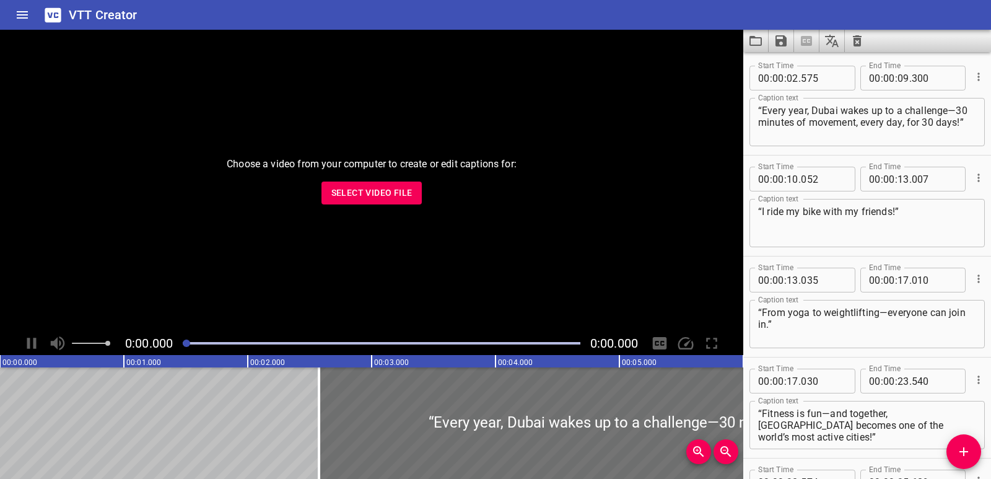
scroll to position [136, 0]
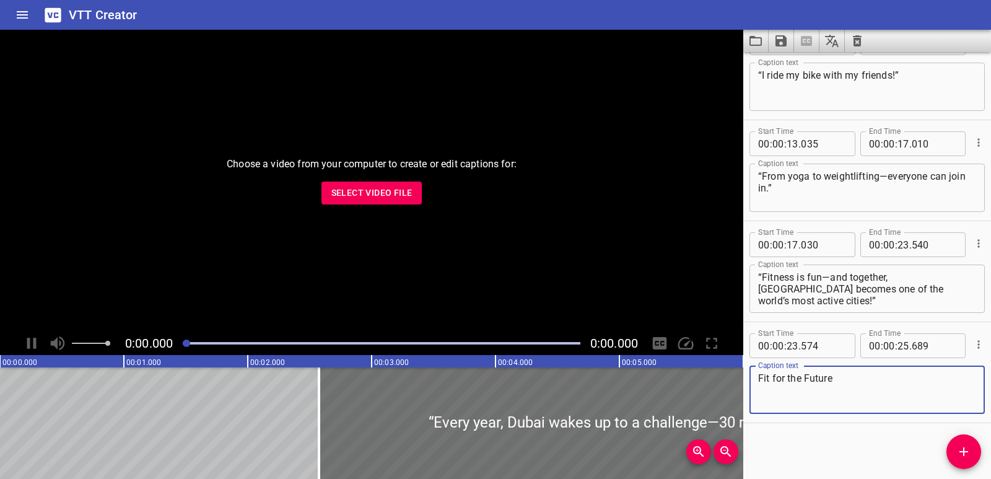
click at [362, 190] on span "Select Video File" at bounding box center [371, 192] width 81 height 15
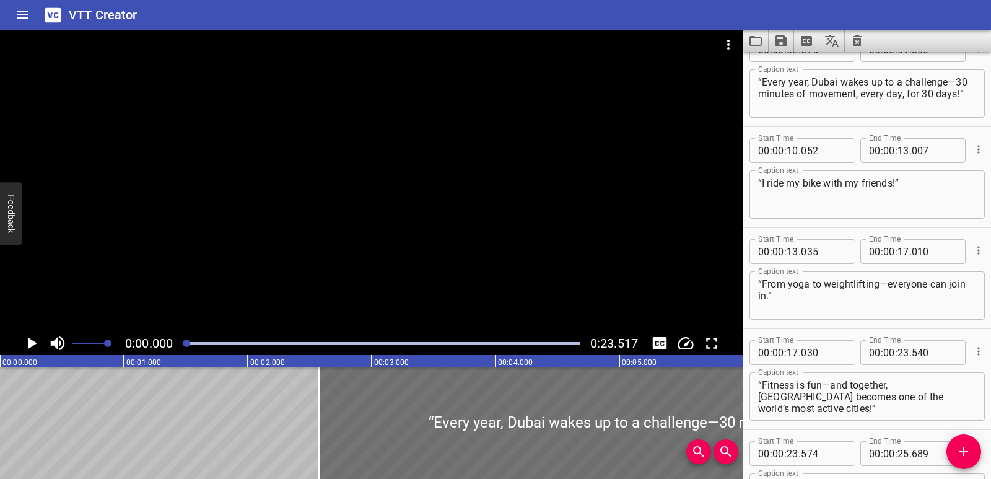
scroll to position [0, 0]
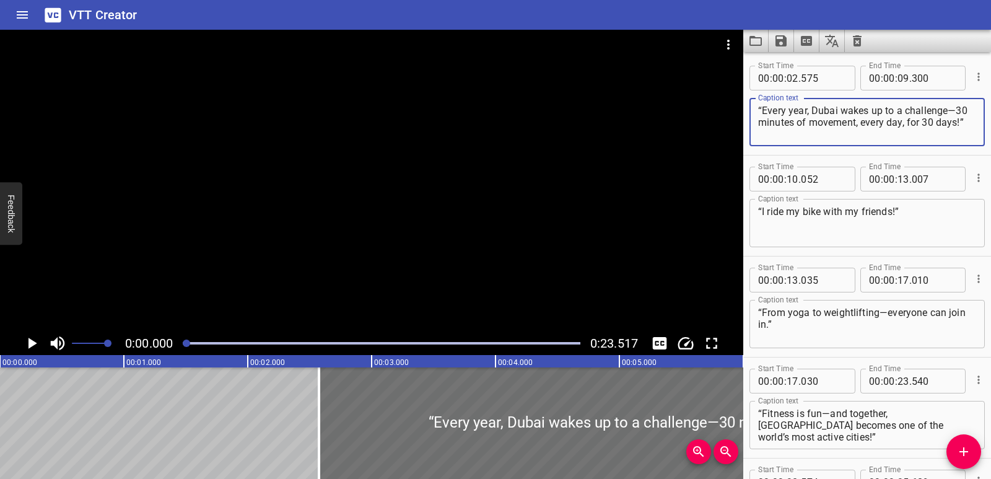
drag, startPoint x: 801, startPoint y: 139, endPoint x: 749, endPoint y: 99, distance: 65.9
click at [749, 99] on div "Start Time 00 : 00 : 02 . 575 Start Time End Time 00 : 00 : 09 . 300 End Time C…" at bounding box center [867, 104] width 248 height 100
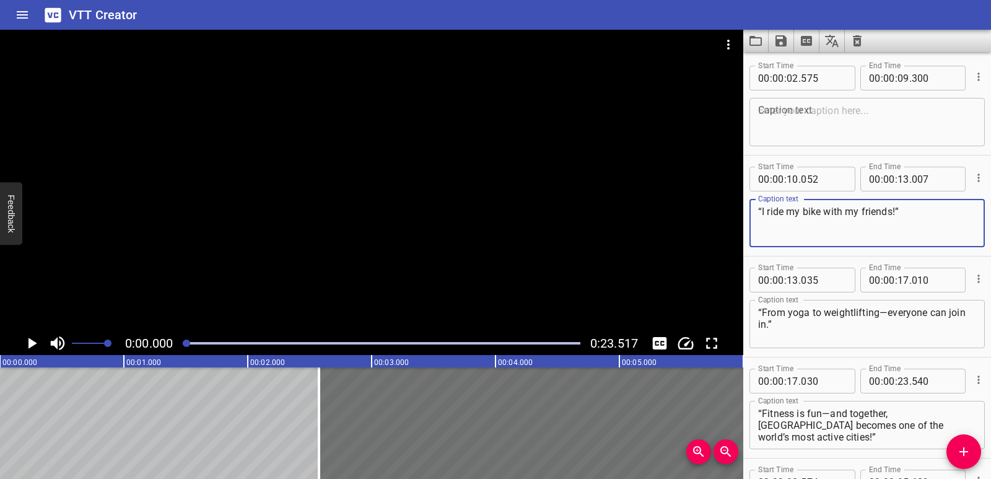
drag, startPoint x: 822, startPoint y: 207, endPoint x: 700, endPoint y: 220, distance: 122.7
click at [700, 220] on main "0:00.000 0:23.517 00:00.000 00:01.000 00:02.000 00:03.000 00:04.000 00:05.000 0…" at bounding box center [495, 254] width 991 height 449
type textarea "“"
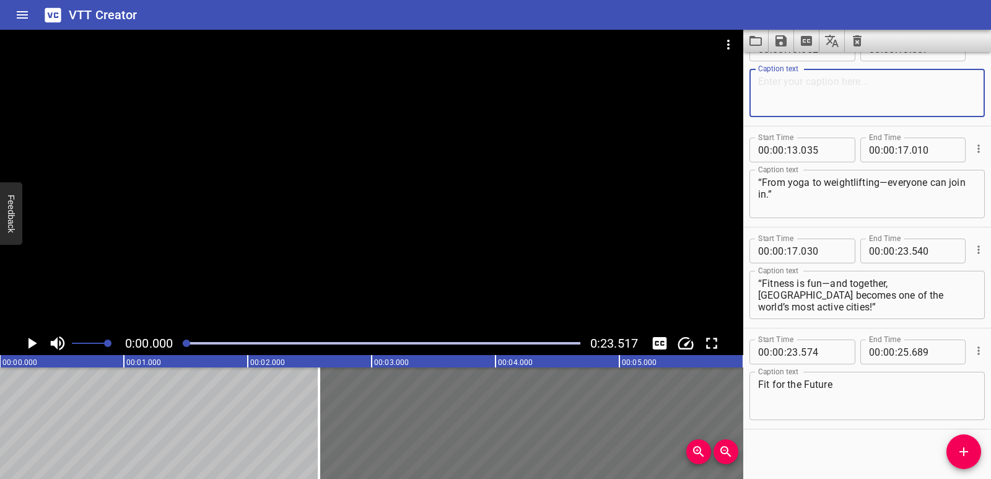
scroll to position [136, 0]
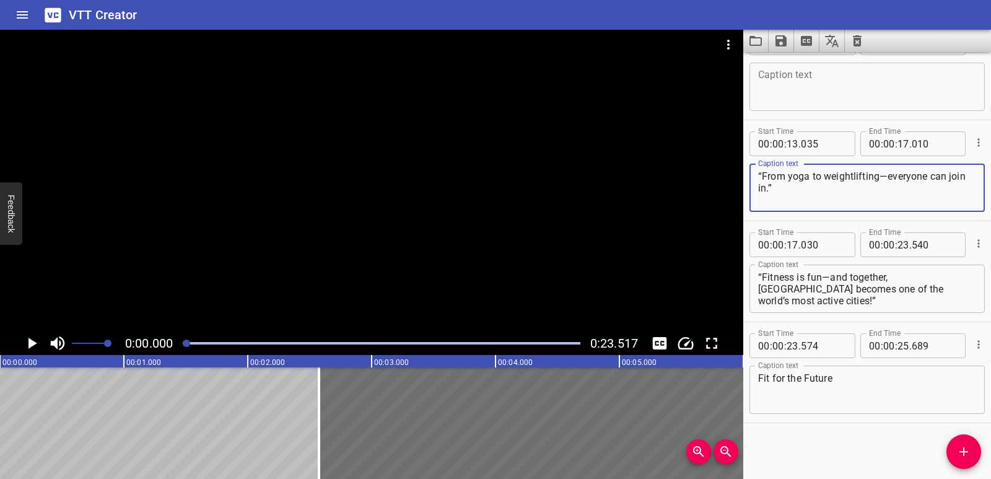
drag, startPoint x: 782, startPoint y: 185, endPoint x: 758, endPoint y: 170, distance: 27.5
click at [758, 170] on textarea "“From yoga to weightlifting—everyone can join in.”" at bounding box center [867, 187] width 218 height 35
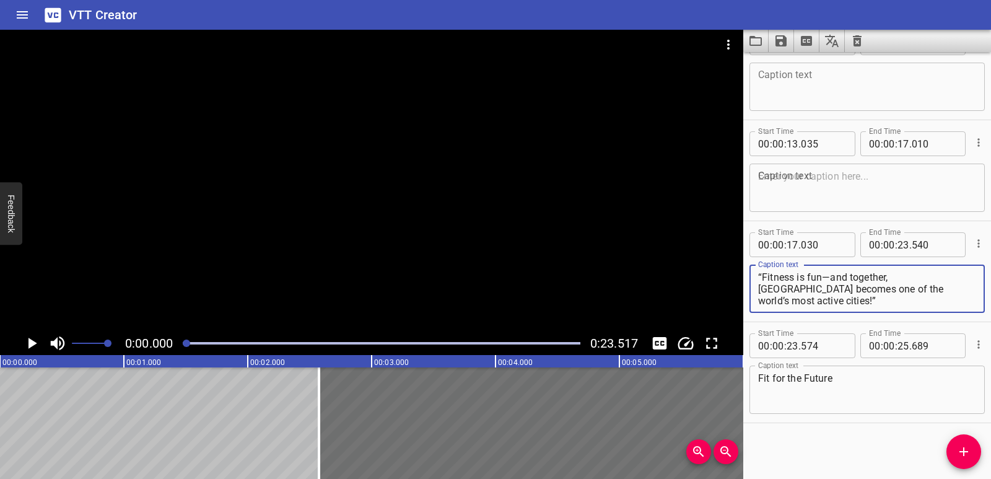
drag, startPoint x: 936, startPoint y: 284, endPoint x: 754, endPoint y: 280, distance: 182.1
click at [754, 280] on div "“Fitness is fun—and together, [GEOGRAPHIC_DATA] becomes one of the world’s most…" at bounding box center [866, 288] width 235 height 48
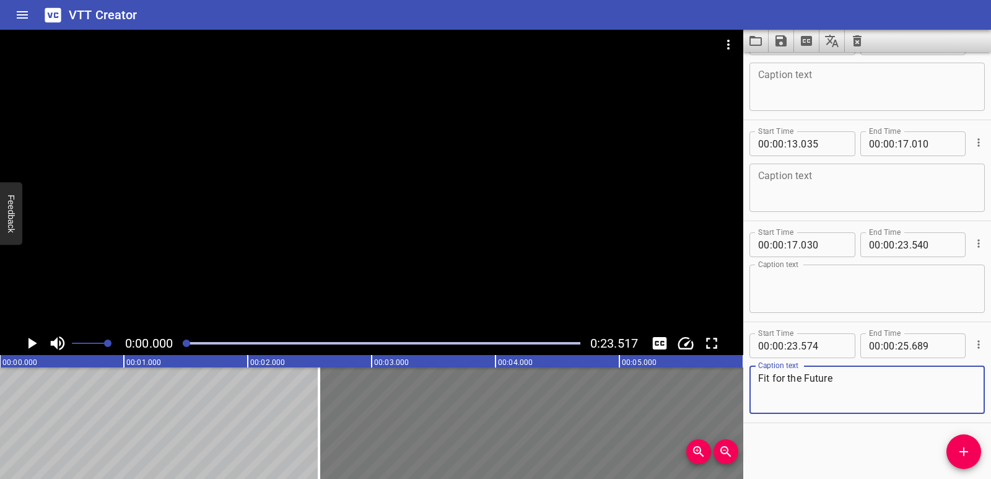
drag, startPoint x: 844, startPoint y: 380, endPoint x: 726, endPoint y: 388, distance: 118.6
click at [726, 388] on main "0:00.000 0:23.517 00:00.000 00:01.000 00:02.000 00:03.000 00:04.000 00:05.000 0…" at bounding box center [495, 254] width 991 height 449
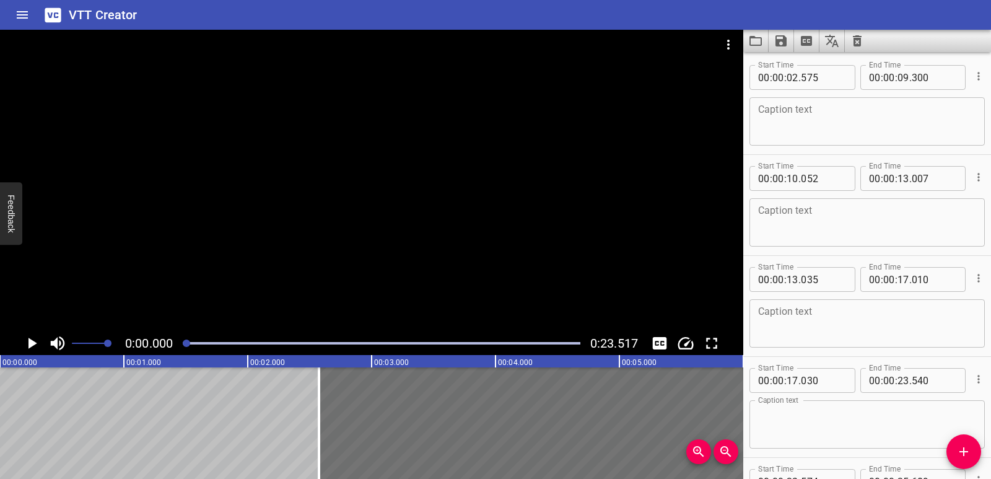
scroll to position [0, 0]
click at [780, 126] on textarea at bounding box center [867, 122] width 218 height 35
click at [30, 337] on icon "Play/Pause" at bounding box center [31, 343] width 19 height 19
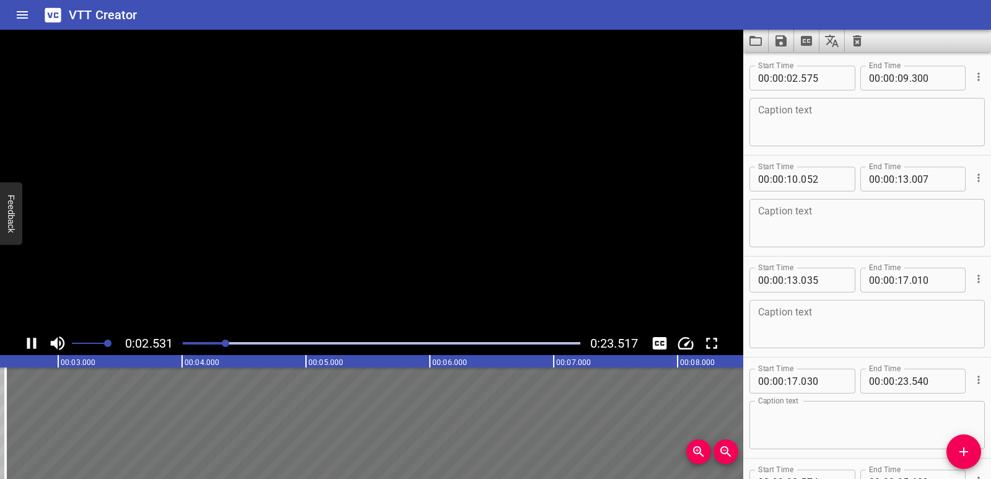
click at [30, 337] on icon "Play/Pause" at bounding box center [31, 343] width 19 height 19
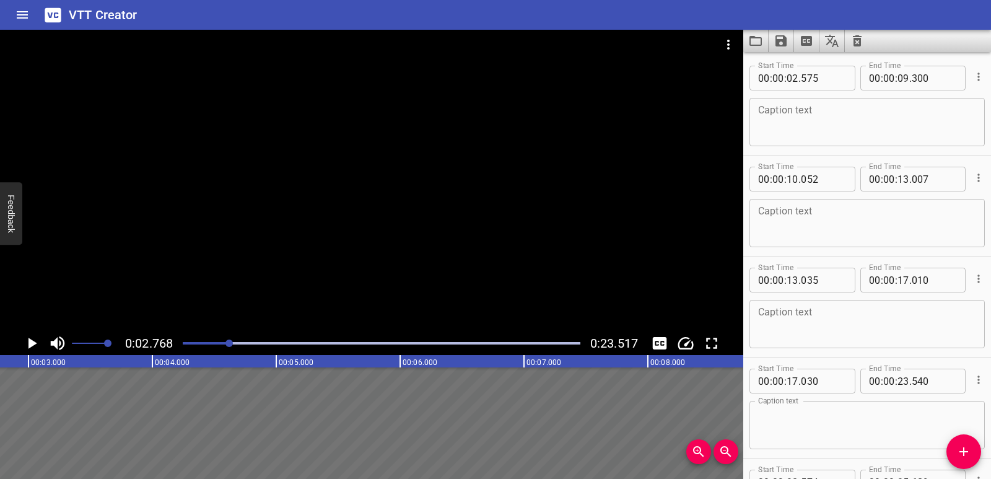
click at [782, 120] on textarea at bounding box center [867, 122] width 218 height 35
paste textarea "“Some of the UAE’s biggest ideas begin in a classroom.”"
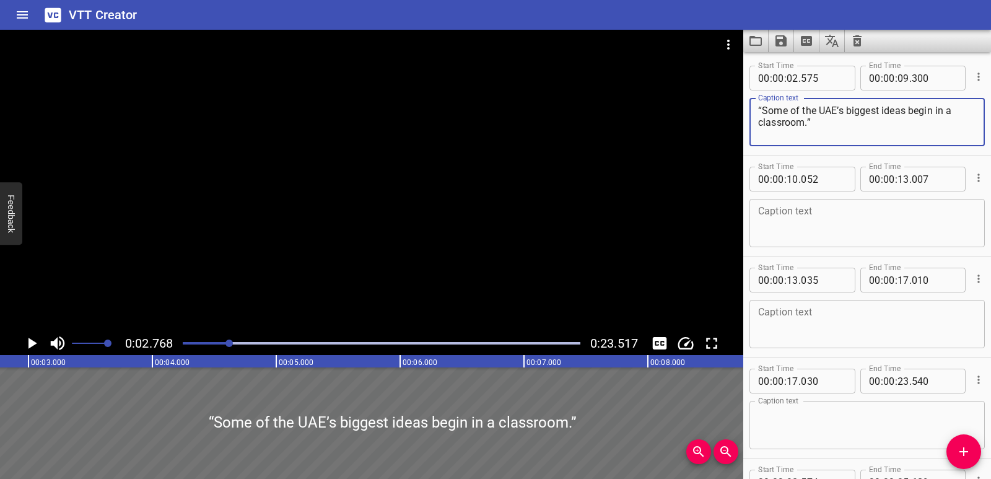
type textarea "“Some of the UAE’s biggest ideas begin in a classroom.”"
click at [35, 339] on icon "Play/Pause" at bounding box center [31, 343] width 19 height 19
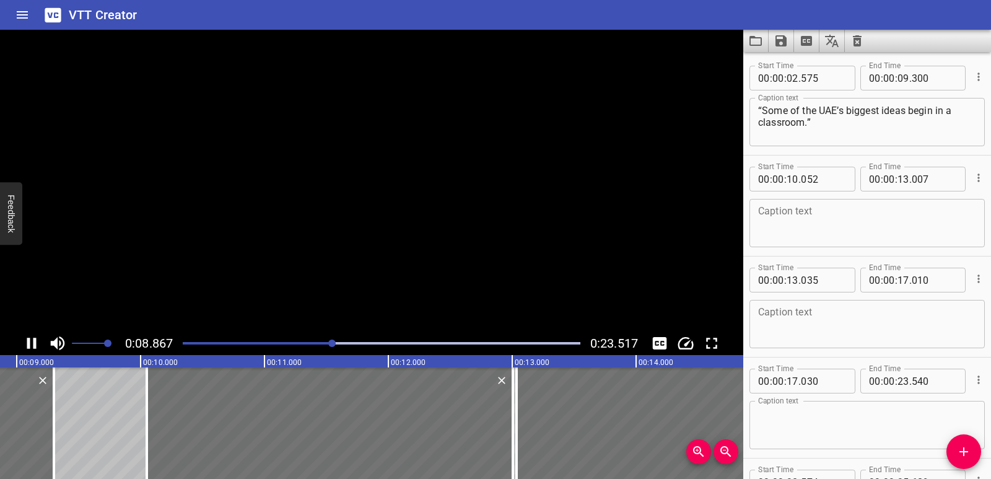
click at [35, 339] on icon "Play/Pause" at bounding box center [31, 343] width 9 height 11
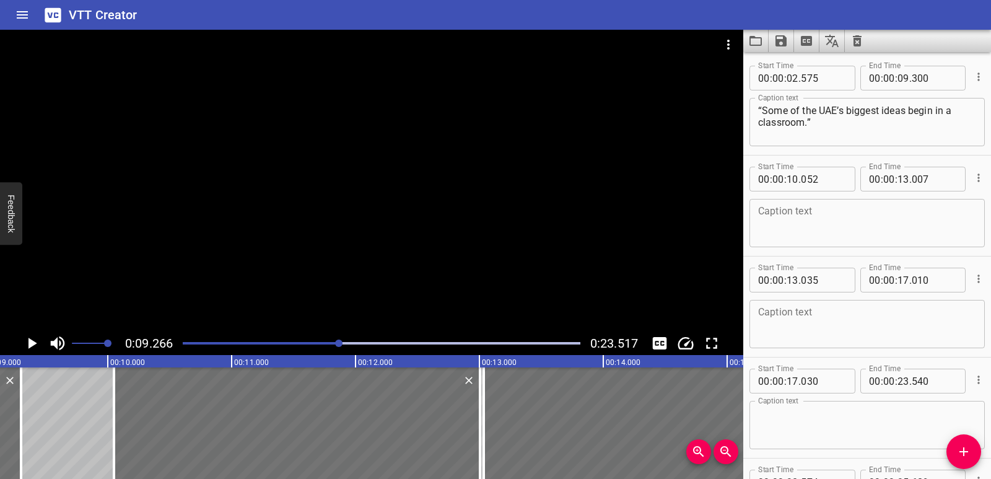
scroll to position [0, 1148]
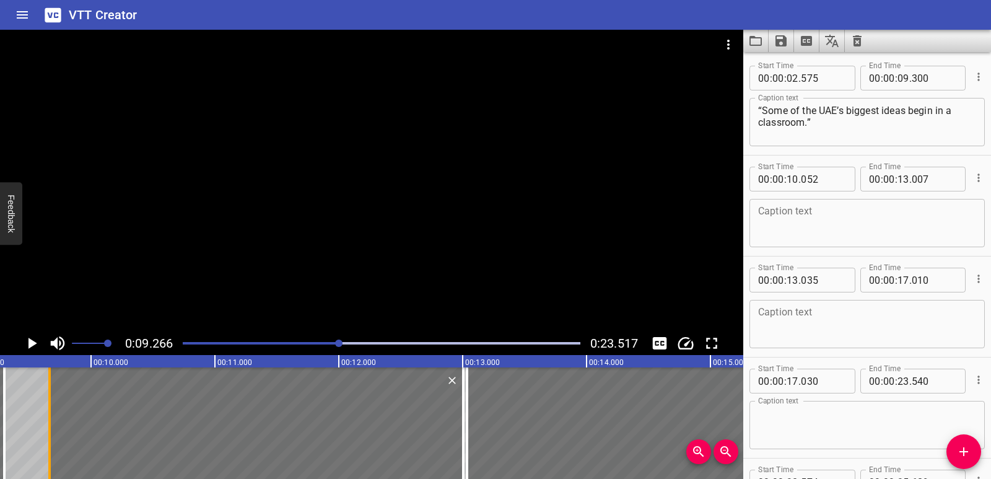
drag, startPoint x: 99, startPoint y: 426, endPoint x: 51, endPoint y: 432, distance: 48.1
click at [51, 432] on div at bounding box center [49, 422] width 12 height 111
type input "09"
type input "667"
drag, startPoint x: 6, startPoint y: 414, endPoint x: 43, endPoint y: 425, distance: 39.4
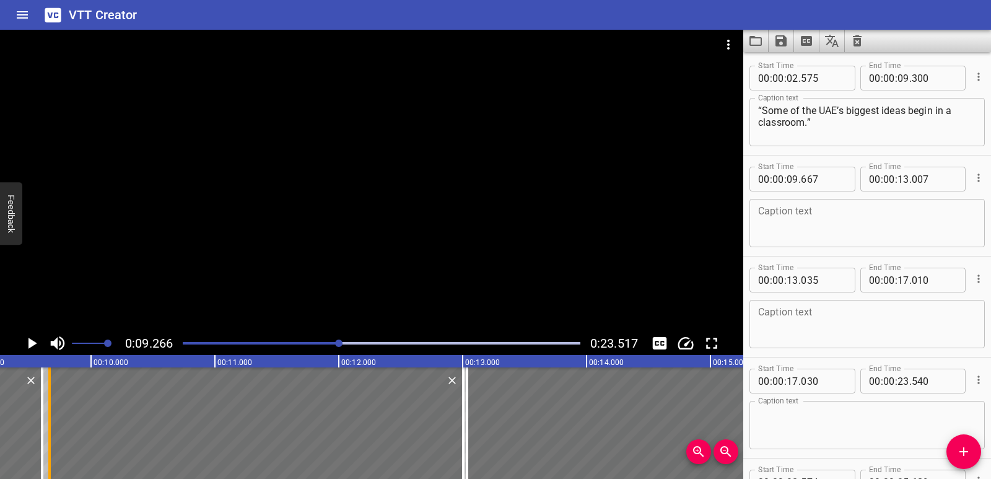
type input "605"
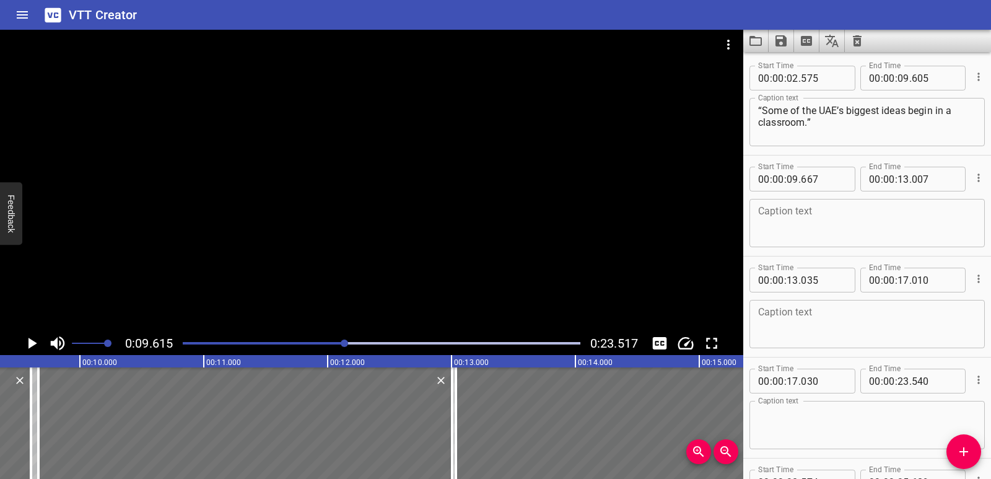
click at [822, 217] on textarea at bounding box center [867, 223] width 218 height 35
paste textarea "“Our class project turned into a real business!”"
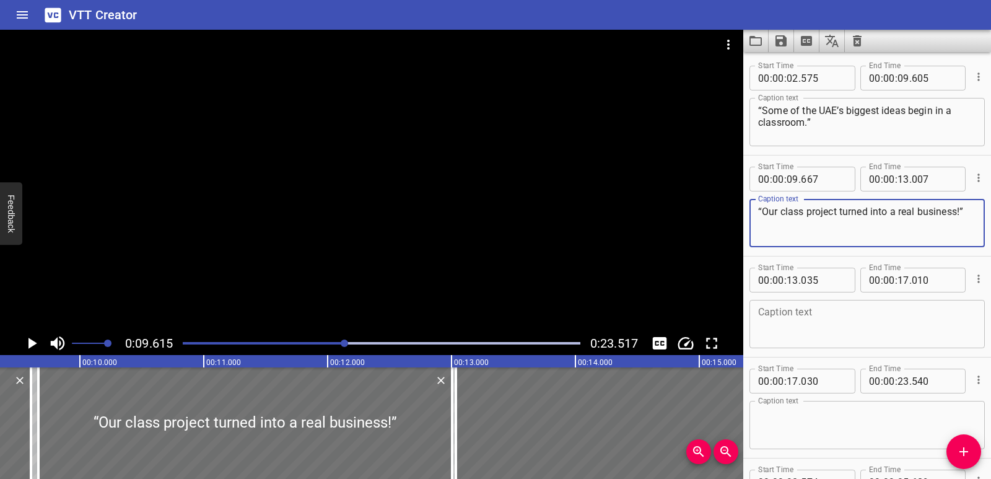
type textarea "“Our class project turned into a real business!”"
click at [31, 342] on icon "Play/Pause" at bounding box center [32, 343] width 9 height 11
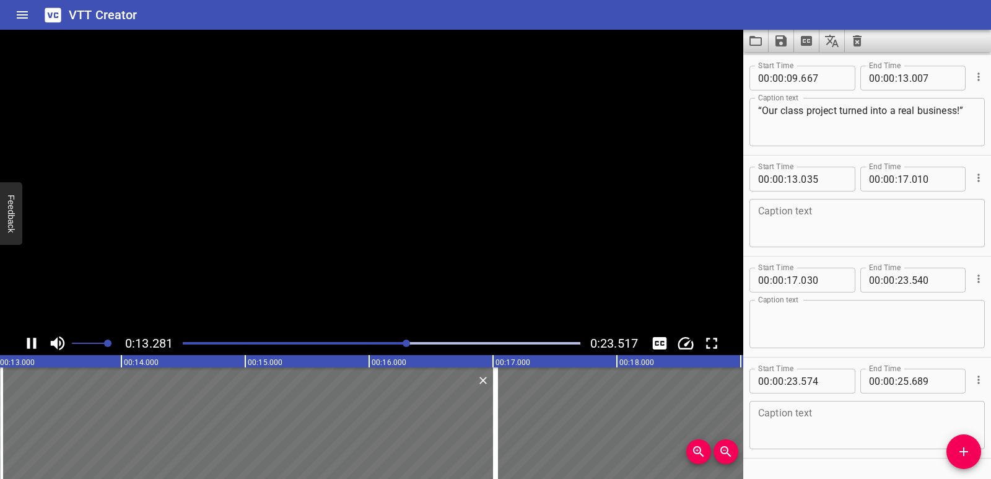
scroll to position [136, 0]
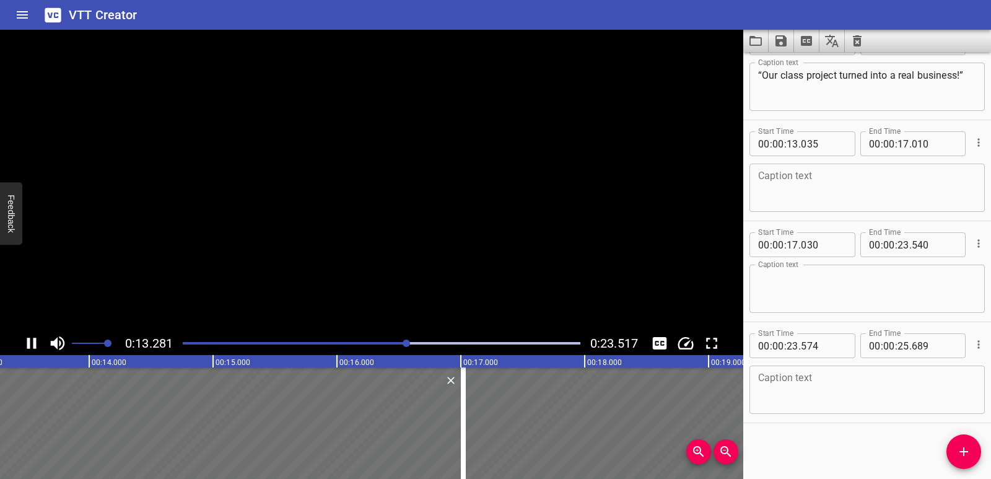
click at [31, 342] on icon "Play/Pause" at bounding box center [31, 343] width 19 height 19
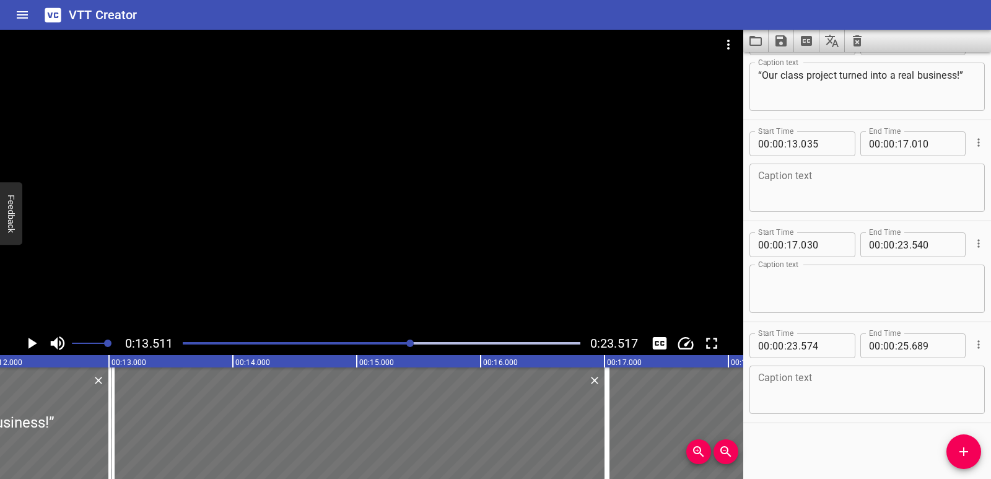
scroll to position [0, 1495]
click at [109, 429] on div at bounding box center [114, 422] width 12 height 111
type input "12"
type input "992"
click at [123, 426] on div at bounding box center [119, 422] width 12 height 111
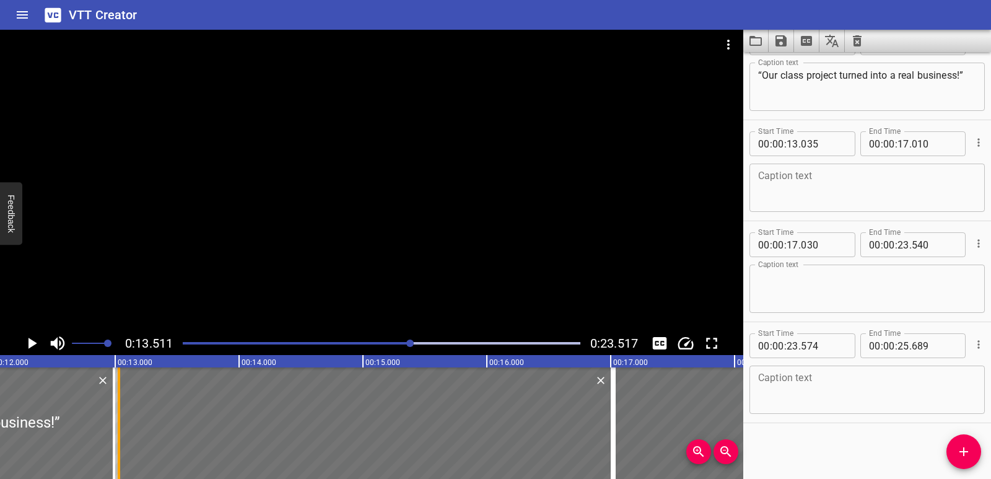
type input "030"
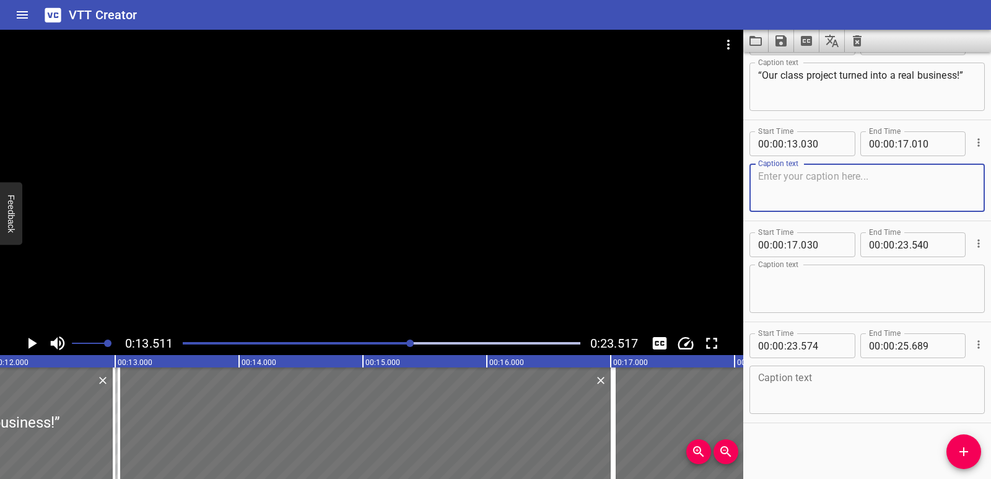
click at [788, 186] on textarea at bounding box center [867, 187] width 218 height 35
paste textarea "“Events help students share their ideas with the world.”"
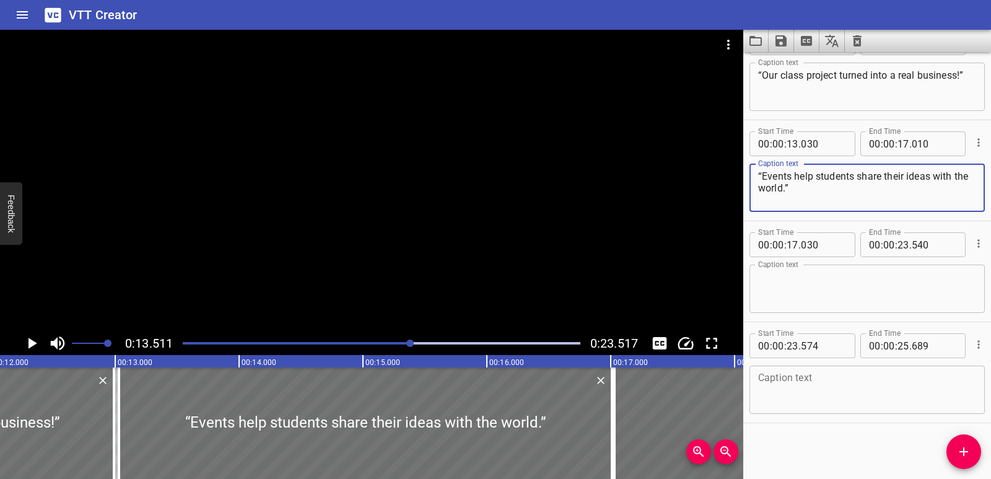
type textarea "“Events help students share their ideas with the world.”"
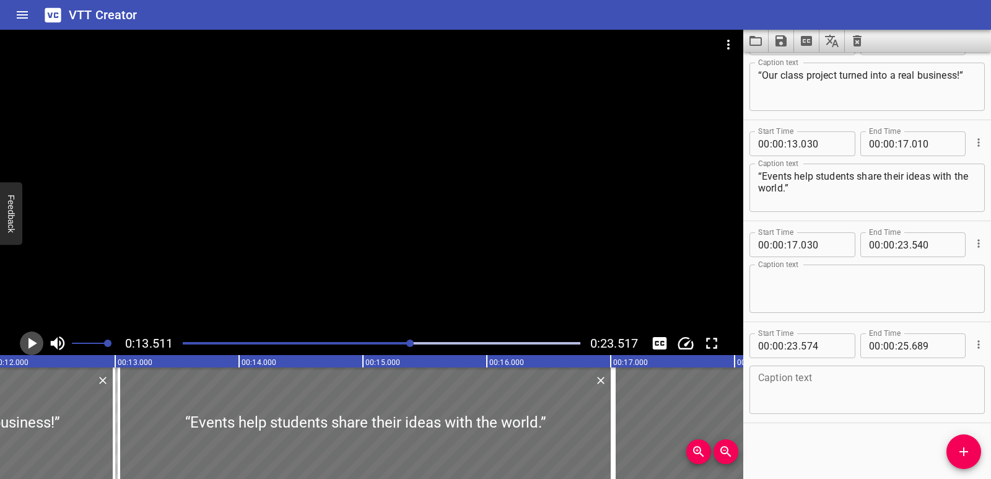
click at [25, 337] on icon "Play/Pause" at bounding box center [31, 343] width 19 height 19
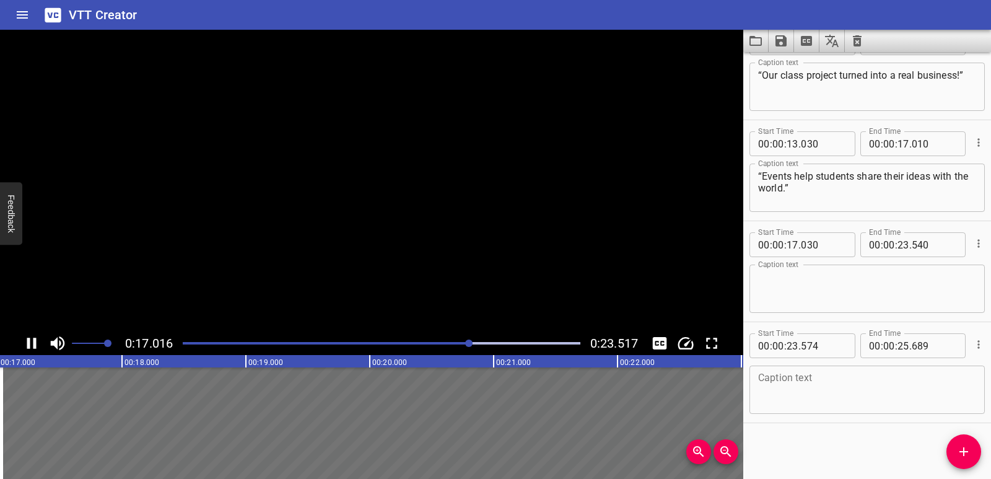
click at [25, 337] on icon "Play/Pause" at bounding box center [31, 343] width 19 height 19
click at [37, 346] on icon "Play/Pause" at bounding box center [31, 343] width 19 height 19
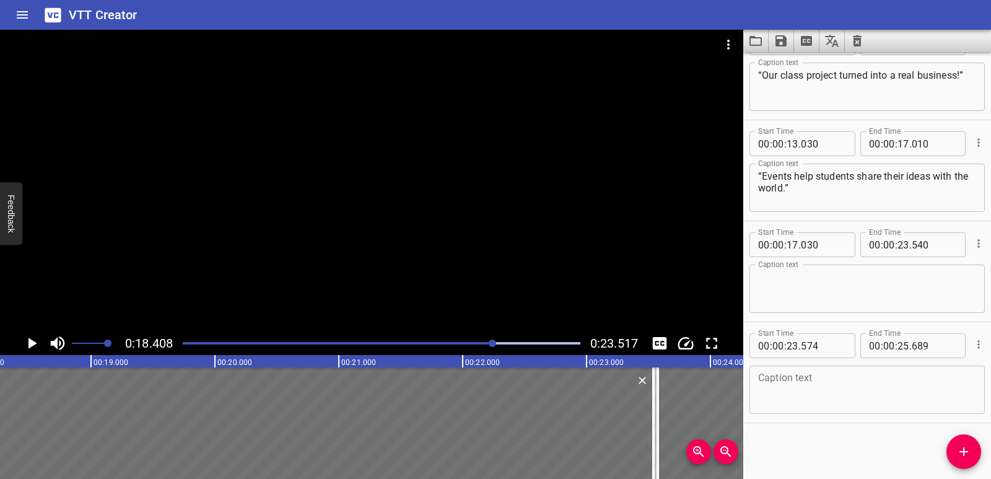
scroll to position [0, 2280]
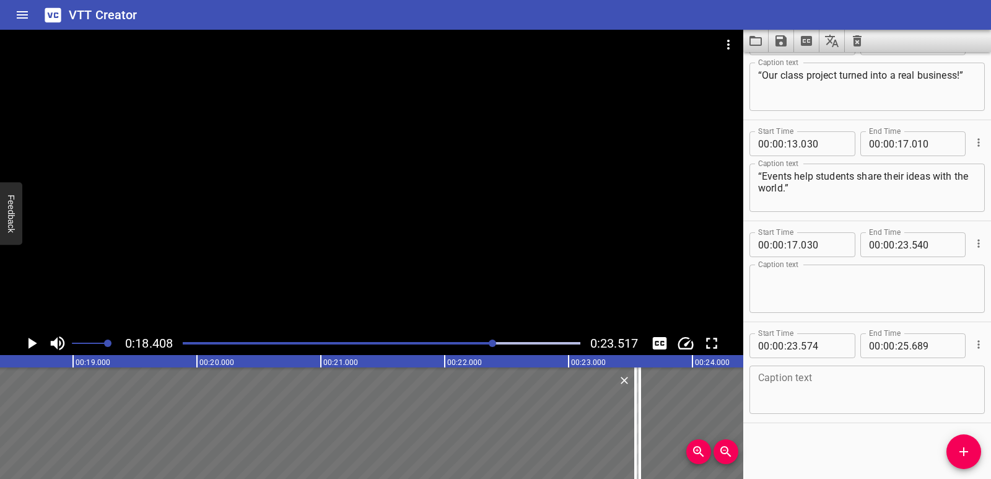
click at [786, 296] on textarea at bounding box center [867, 288] width 218 height 35
paste textarea "“From books… to business—the future starts here.”"
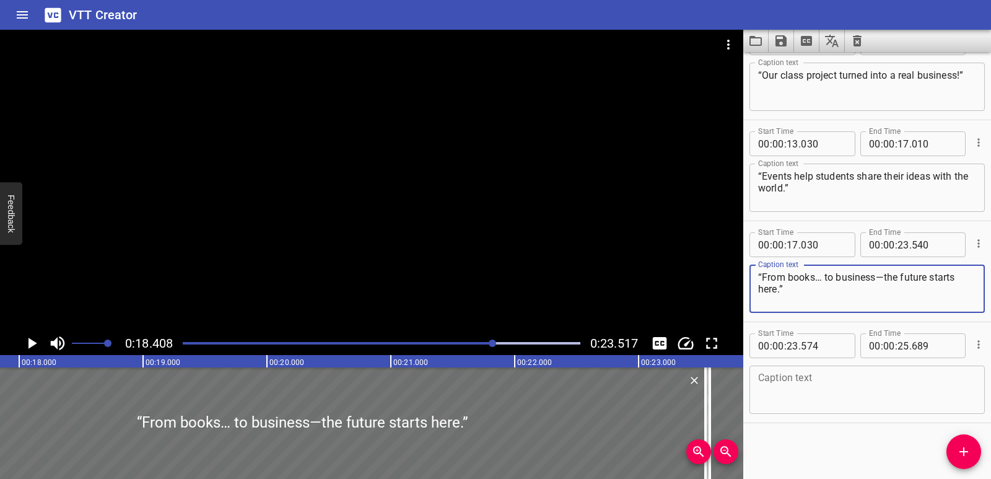
scroll to position [0, 2012]
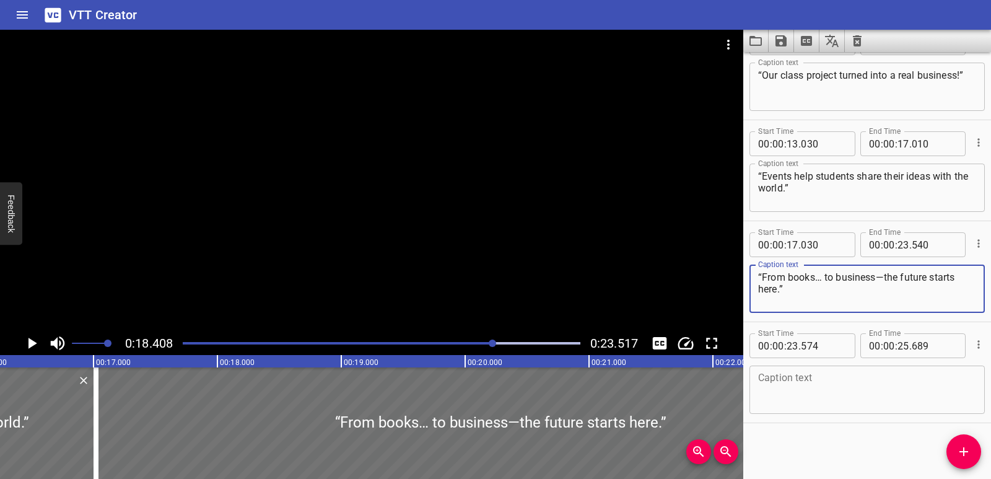
type textarea "“From books… to business—the future starts here.”"
click at [25, 341] on icon "Play/Pause" at bounding box center [31, 343] width 19 height 19
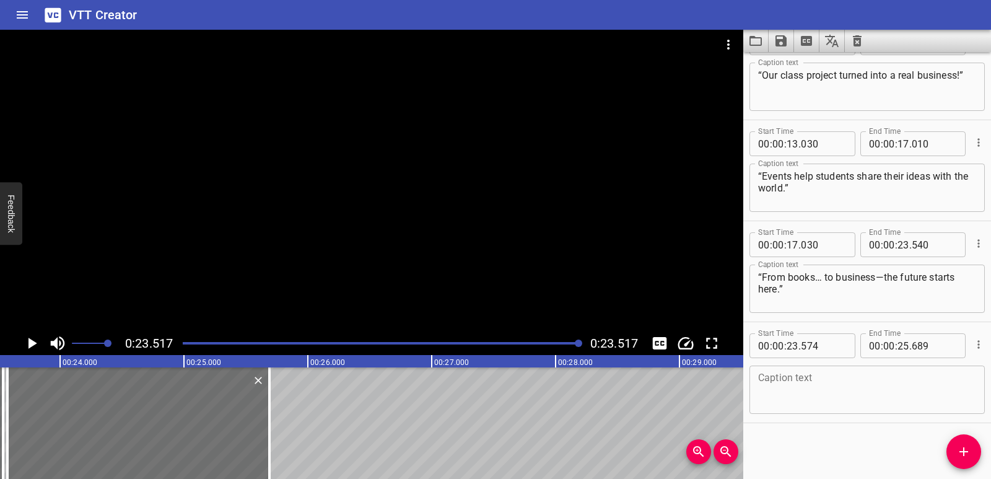
click at [28, 339] on icon "Play/Pause" at bounding box center [32, 343] width 9 height 11
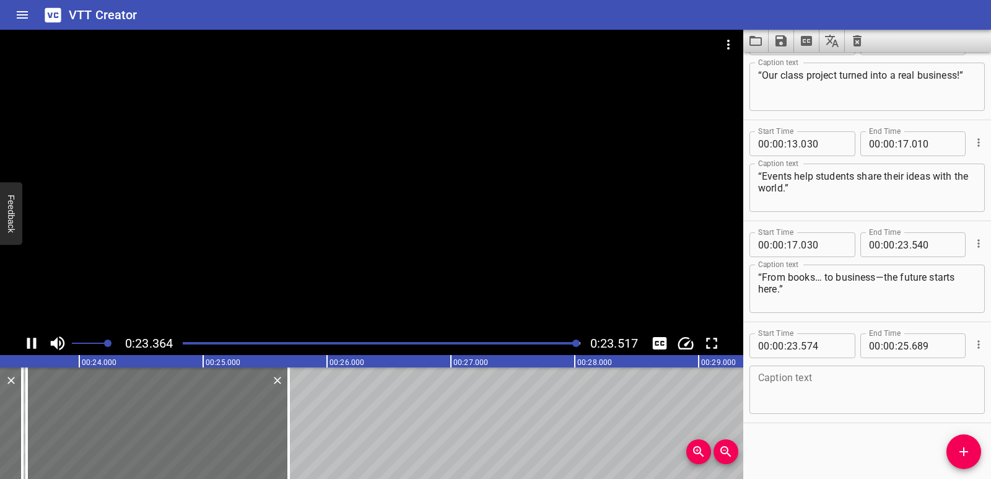
scroll to position [0, 2912]
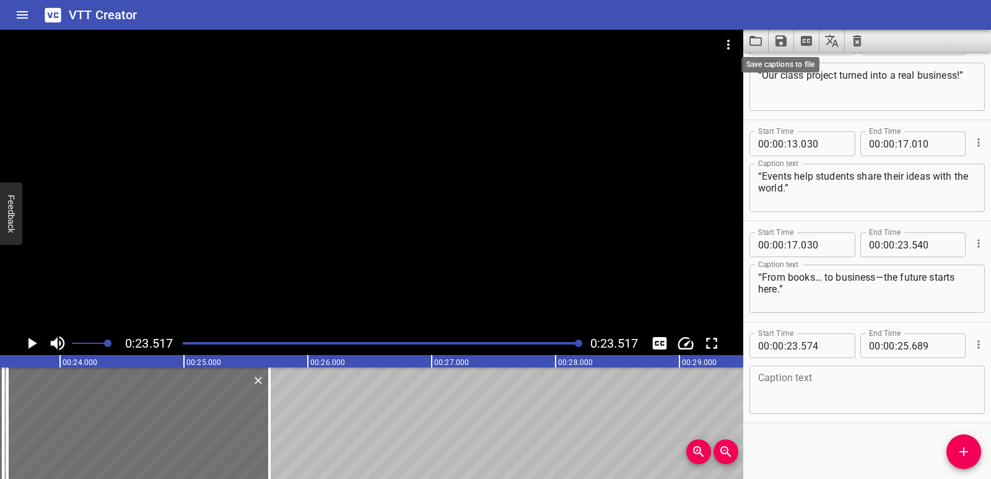
click at [774, 40] on icon "Save captions to file" at bounding box center [780, 40] width 15 height 15
click at [783, 68] on li "Save to VTT file" at bounding box center [814, 68] width 91 height 22
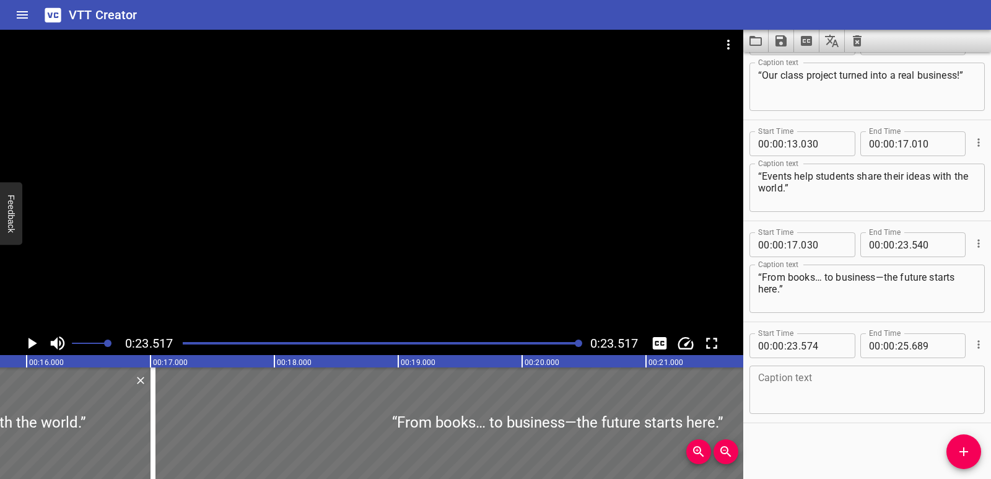
scroll to position [0, 1949]
click at [492, 343] on div "Play progress" at bounding box center [382, 343] width 398 height 2
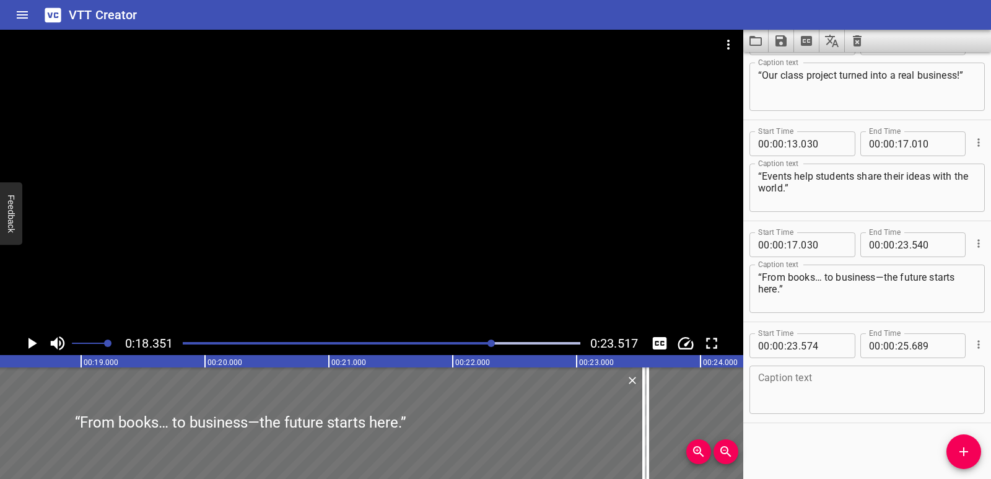
scroll to position [0, 2273]
click at [35, 341] on icon "Play/Pause" at bounding box center [31, 343] width 19 height 19
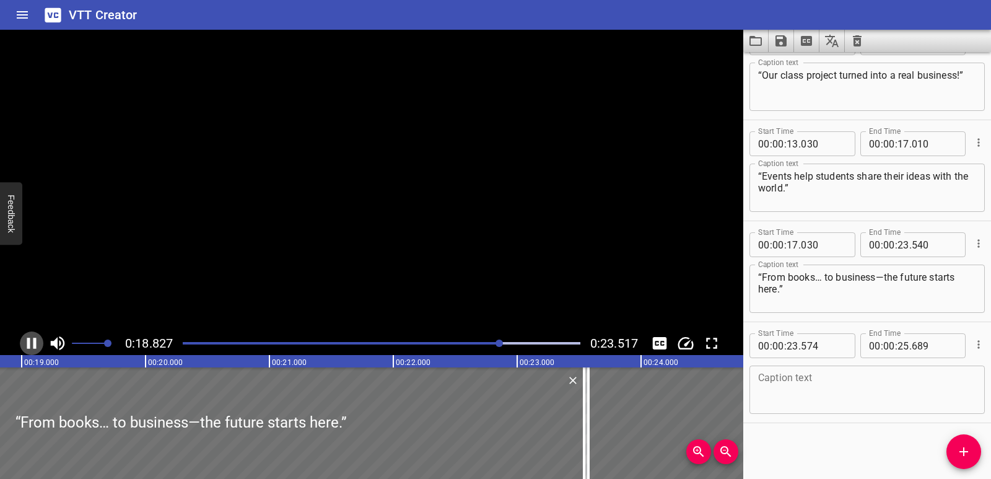
click at [35, 341] on icon "Play/Pause" at bounding box center [31, 343] width 9 height 11
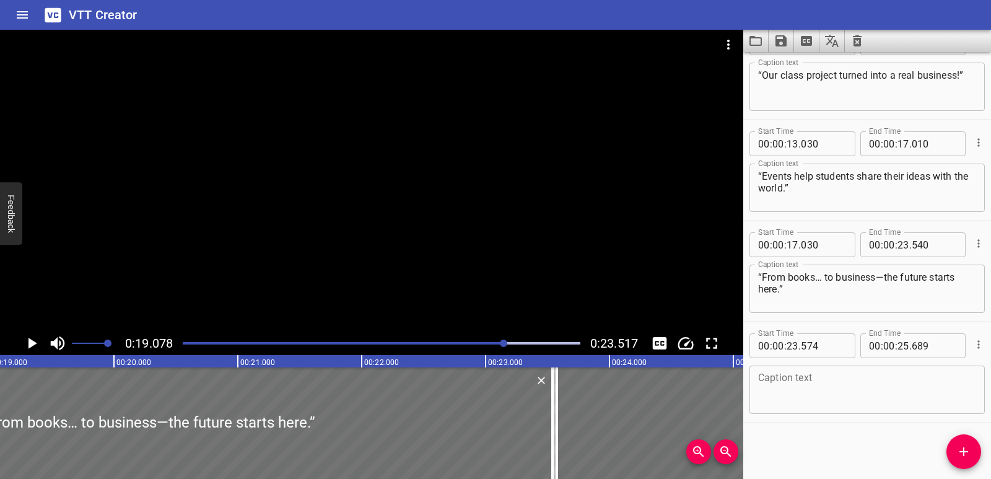
click at [476, 341] on div at bounding box center [381, 342] width 412 height 17
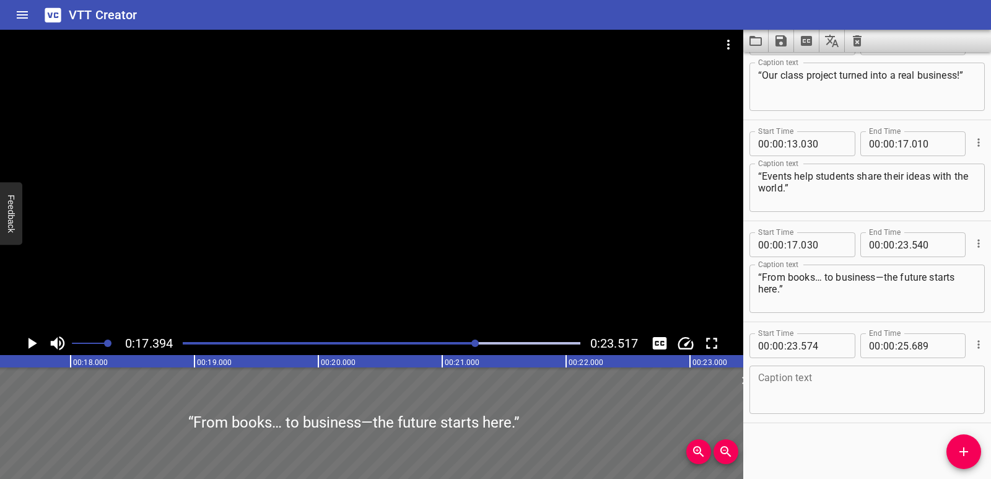
scroll to position [0, 2154]
click at [35, 342] on icon "Play/Pause" at bounding box center [32, 343] width 9 height 11
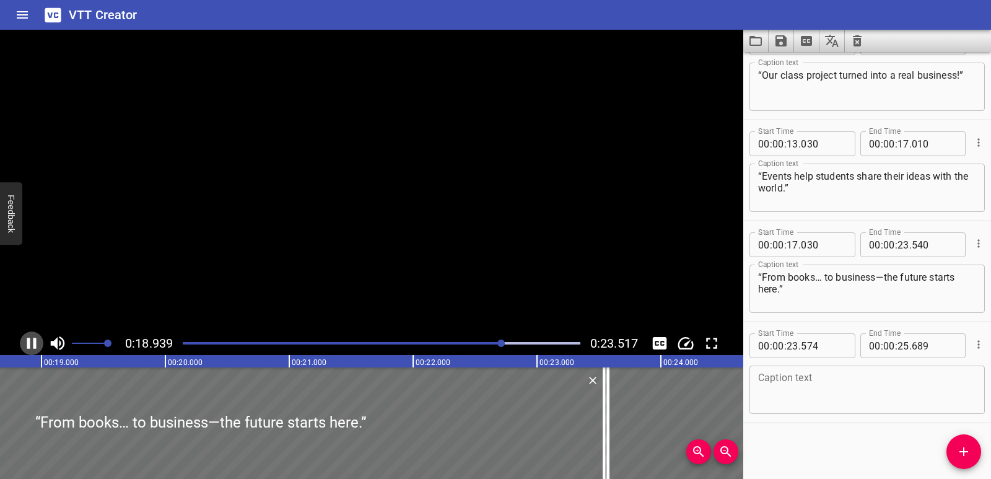
click at [35, 342] on icon "Play/Pause" at bounding box center [31, 343] width 9 height 11
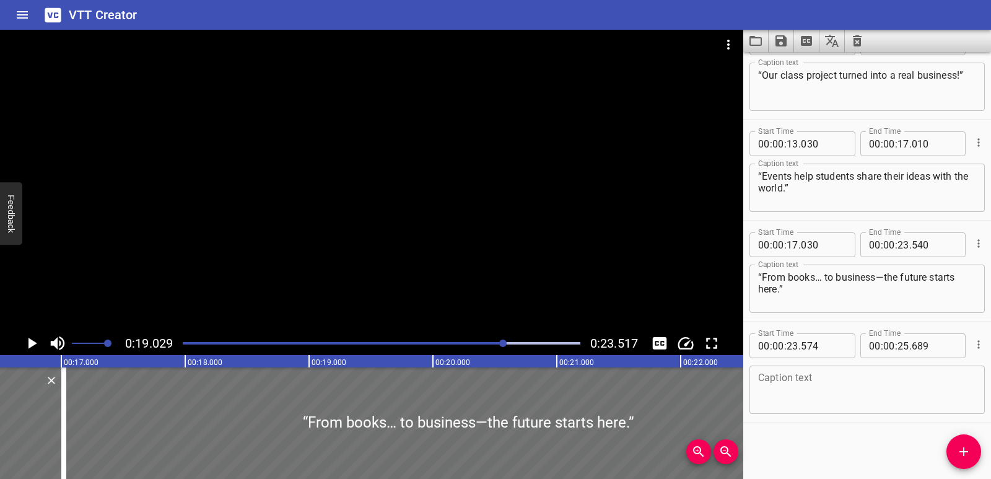
scroll to position [0, 1840]
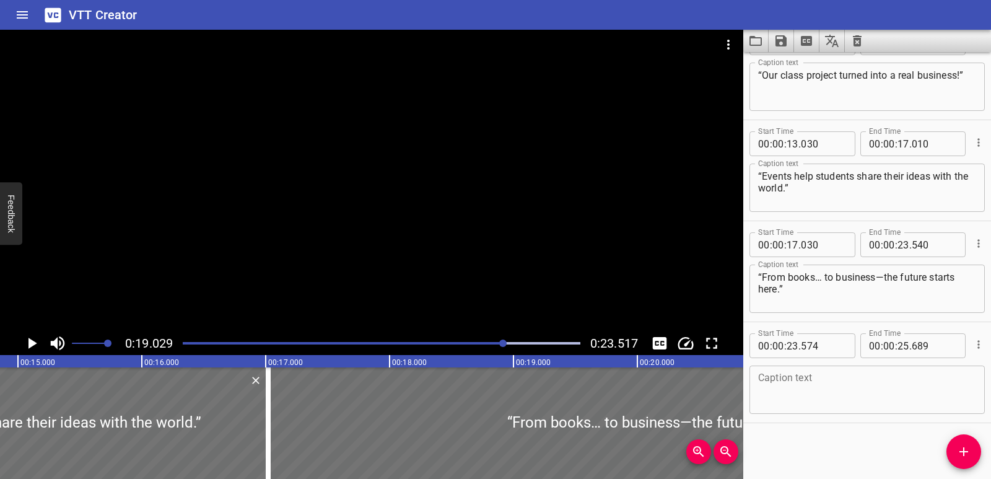
click at [439, 341] on div at bounding box center [381, 342] width 412 height 17
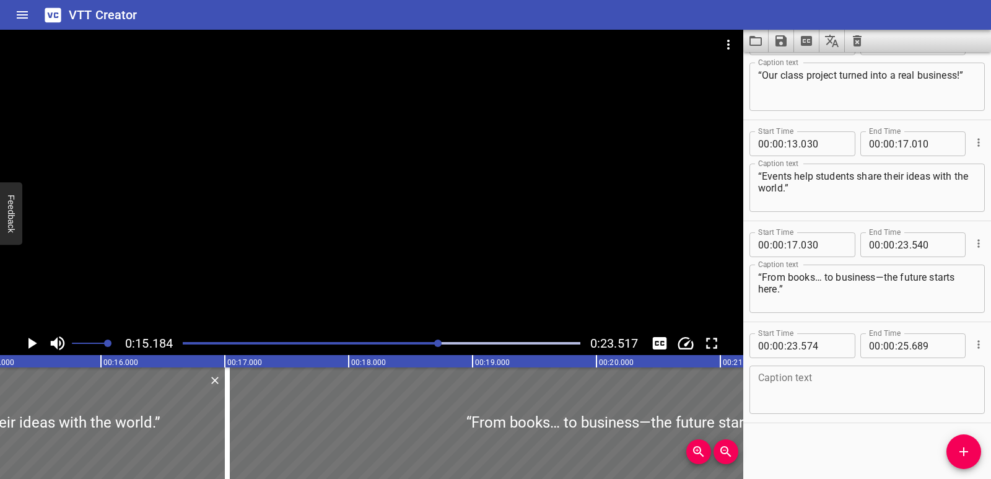
click at [423, 340] on div at bounding box center [381, 342] width 412 height 17
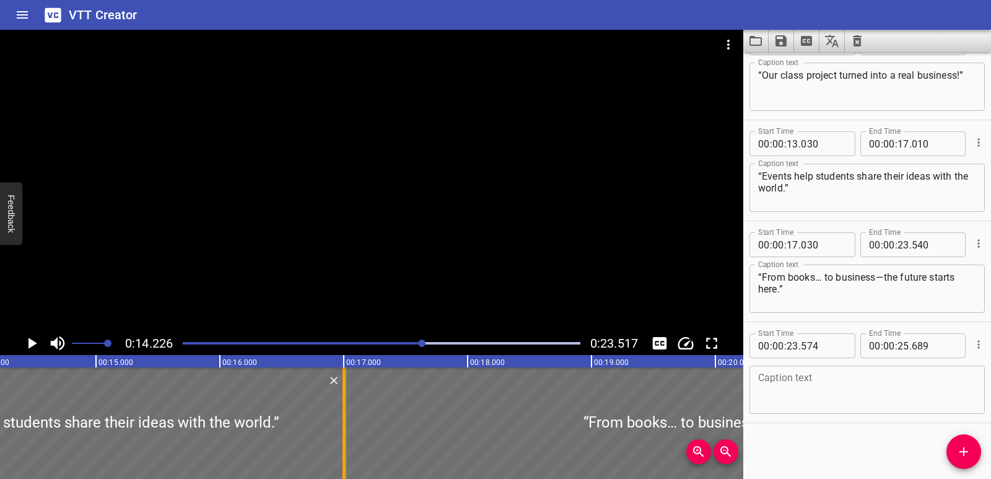
click at [345, 424] on div at bounding box center [344, 422] width 12 height 111
type input "16"
type input "1000"
click at [37, 344] on icon "Play/Pause" at bounding box center [31, 343] width 19 height 19
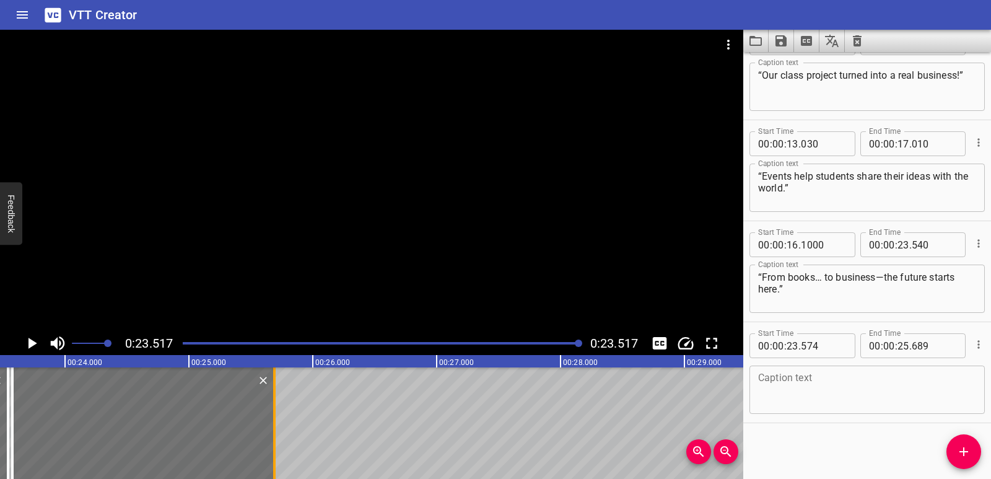
scroll to position [0, 2912]
click at [260, 380] on icon "Delete" at bounding box center [258, 380] width 12 height 12
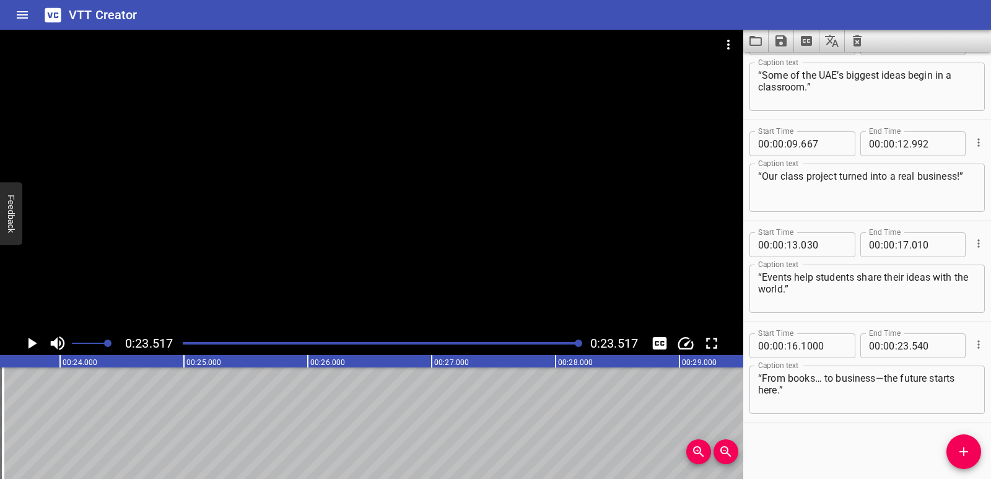
scroll to position [35, 0]
click at [782, 44] on icon "Save captions to file" at bounding box center [780, 40] width 15 height 15
click at [783, 66] on li "Save to VTT file" at bounding box center [814, 68] width 91 height 22
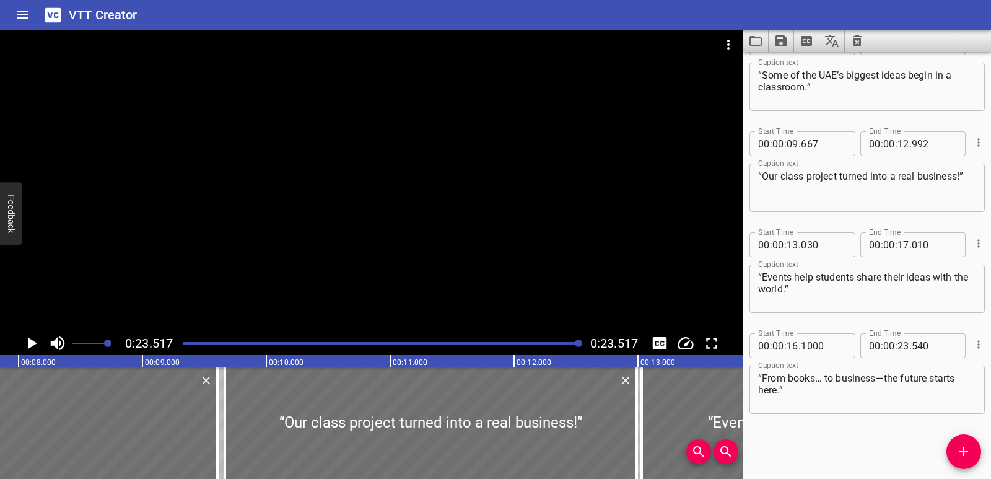
scroll to position [0, 832]
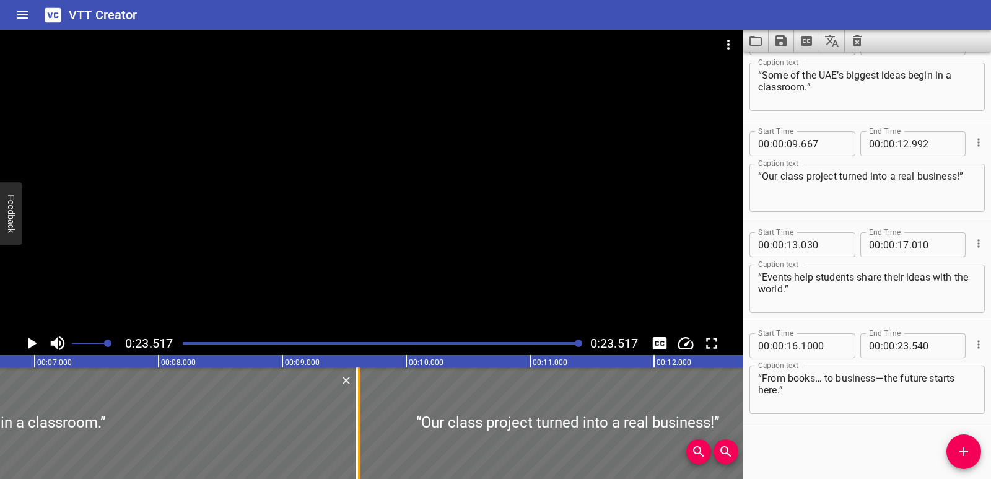
click at [364, 450] on div at bounding box center [359, 422] width 12 height 111
type input "622"
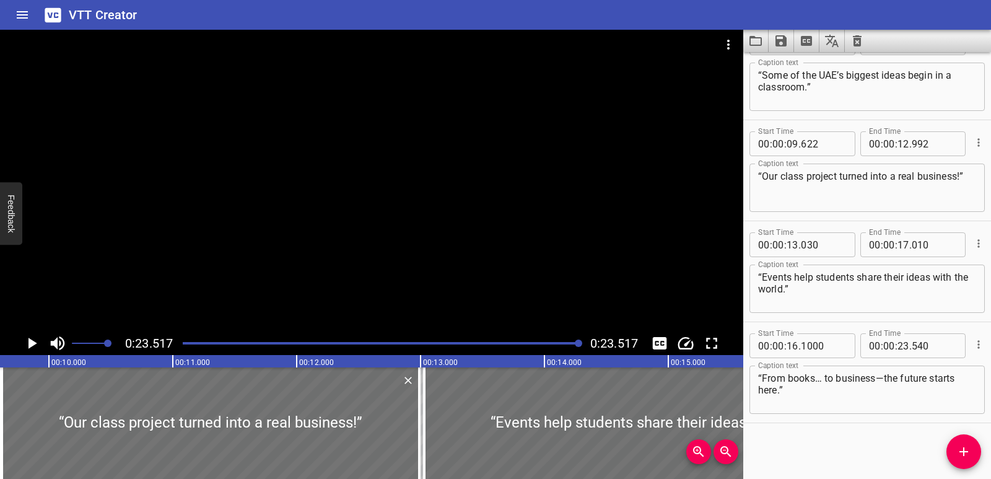
scroll to position [0, 1202]
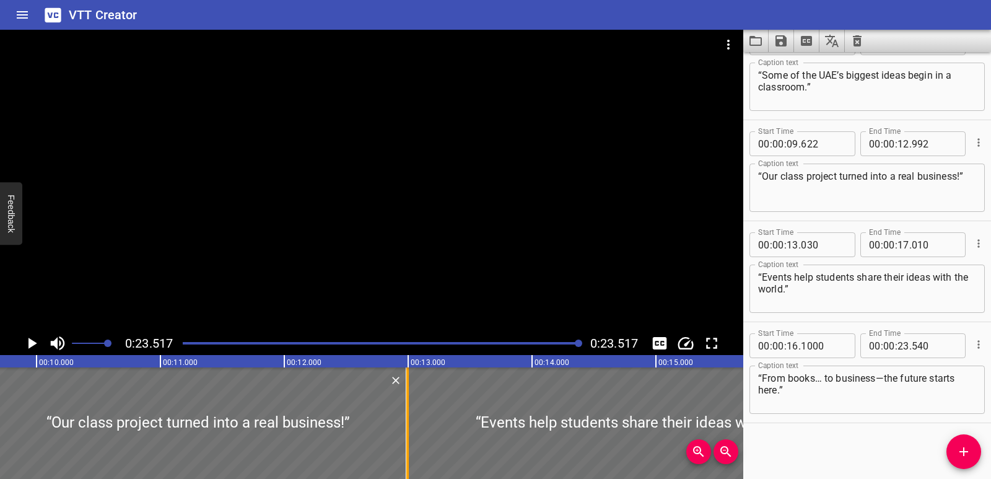
click at [413, 448] on div at bounding box center [407, 422] width 12 height 111
type input "12"
type input "995"
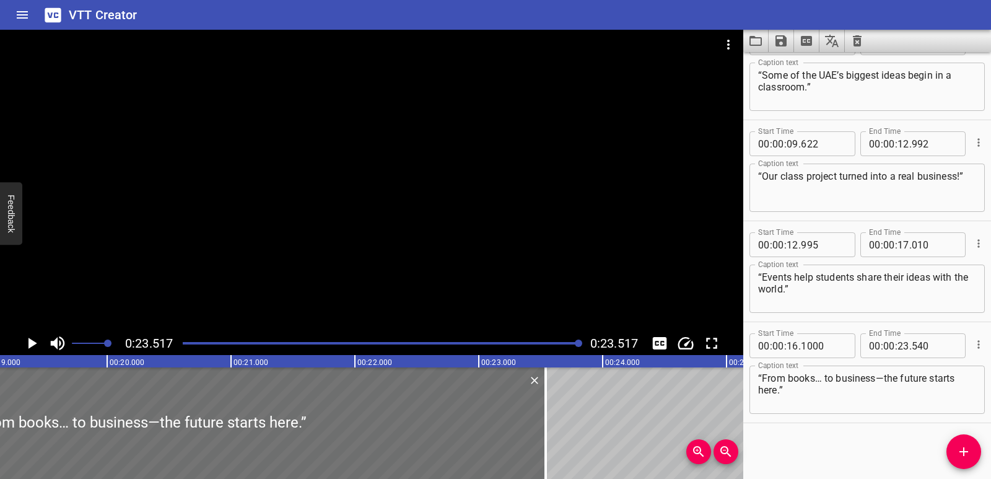
scroll to position [0, 3895]
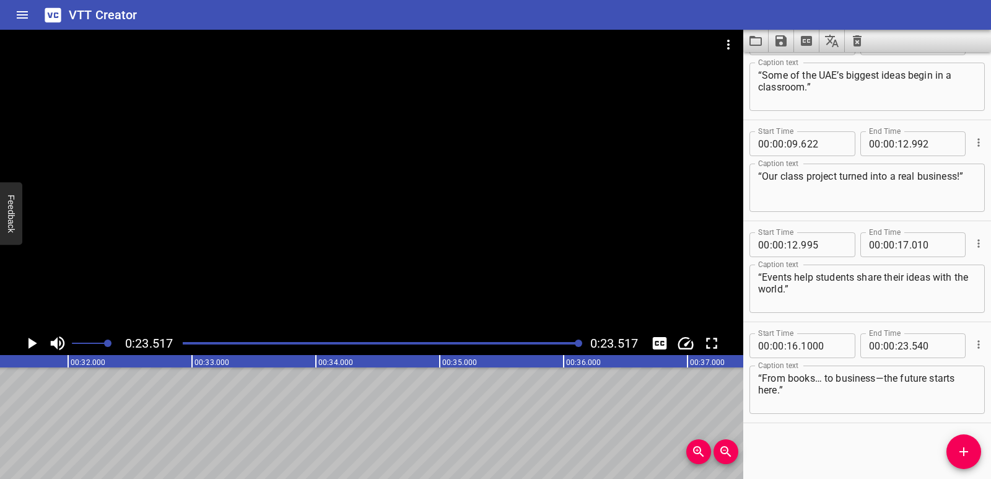
click at [777, 34] on icon "Save captions to file" at bounding box center [780, 40] width 15 height 15
click at [785, 64] on li "Save to VTT file" at bounding box center [814, 68] width 91 height 22
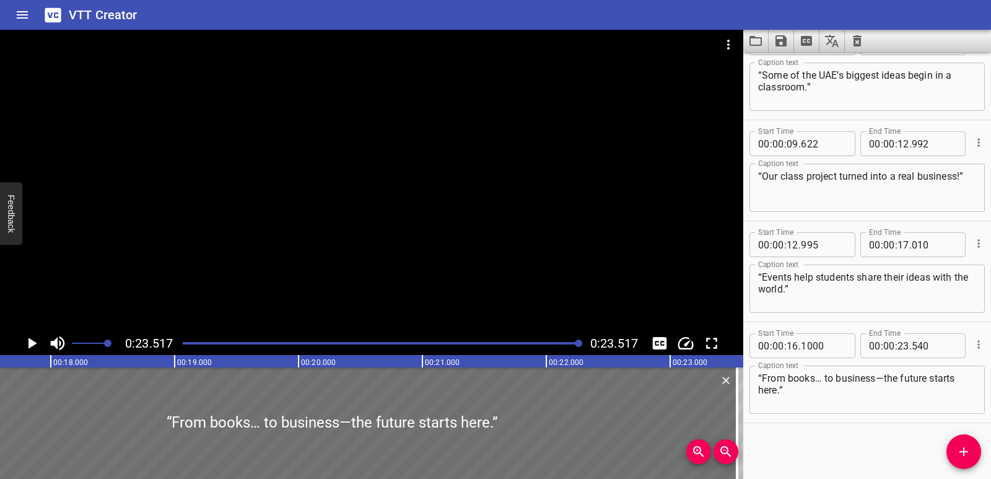
scroll to position [0, 1910]
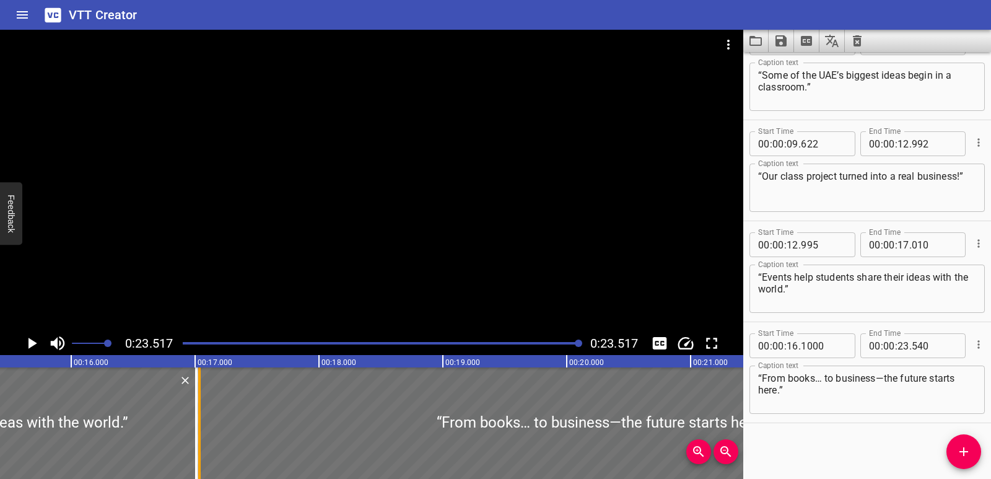
click at [201, 431] on div at bounding box center [199, 422] width 2 height 111
type input "17"
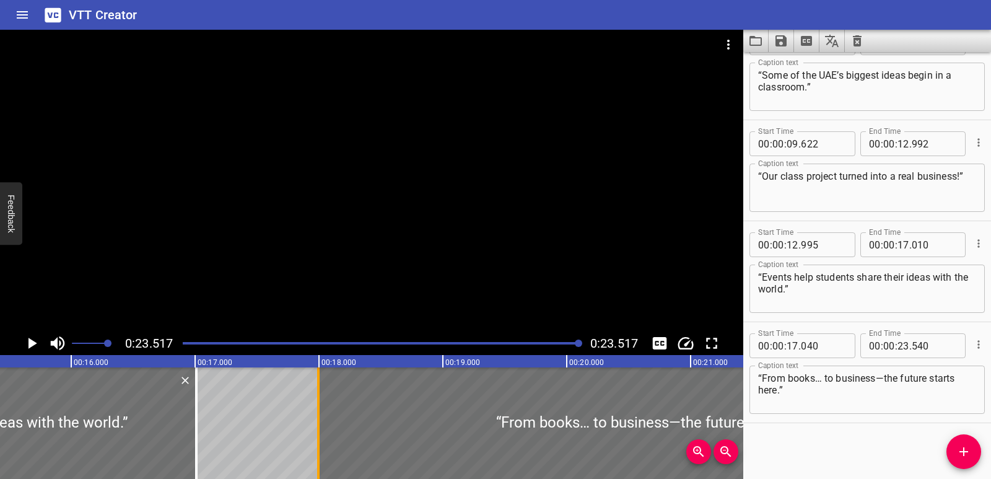
drag, startPoint x: 205, startPoint y: 408, endPoint x: 323, endPoint y: 422, distance: 119.1
click at [323, 422] on div at bounding box center [318, 422] width 12 height 111
type input "995"
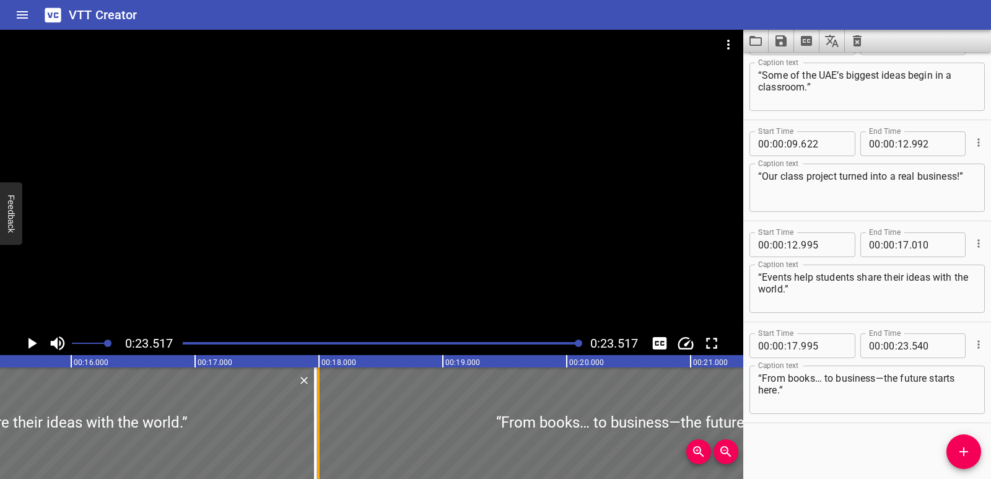
drag, startPoint x: 198, startPoint y: 403, endPoint x: 316, endPoint y: 409, distance: 119.1
type input "970"
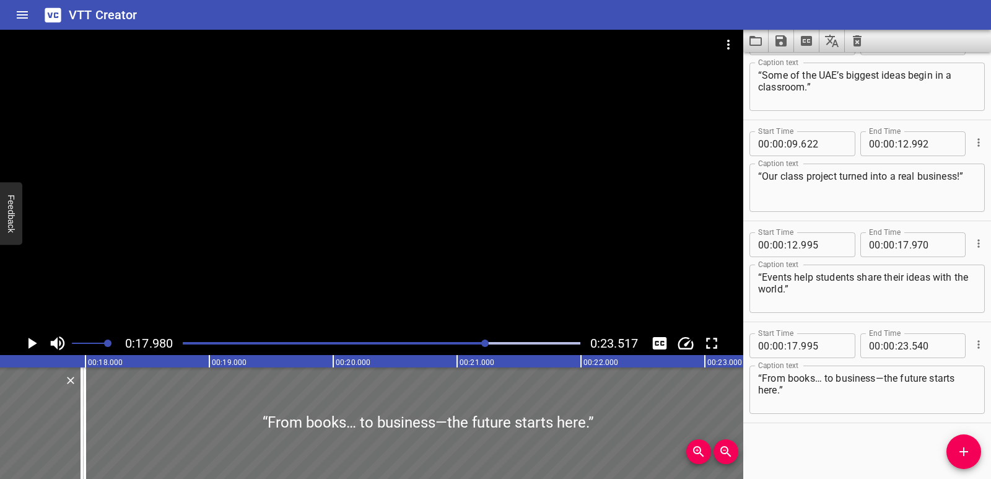
scroll to position [0, 2138]
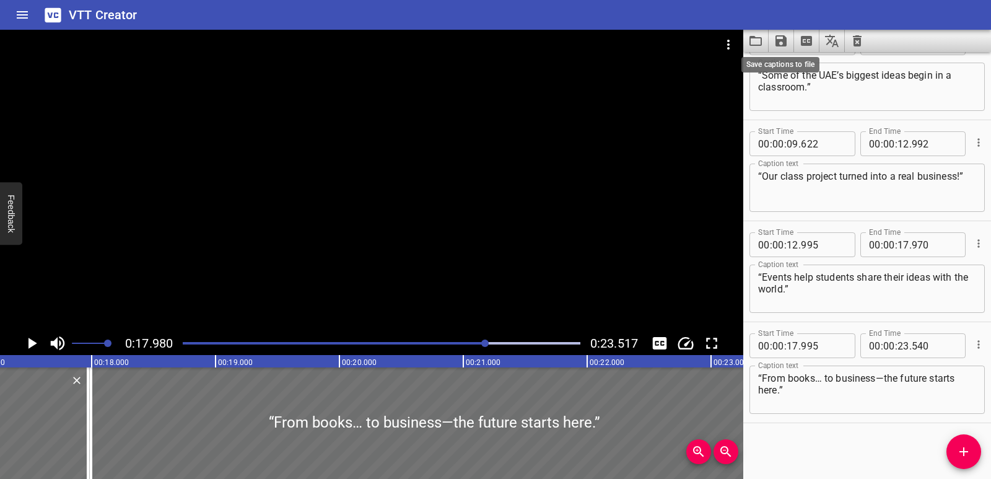
click at [785, 44] on icon "Save captions to file" at bounding box center [780, 40] width 11 height 11
click at [792, 68] on li "Save to VTT file" at bounding box center [814, 68] width 91 height 22
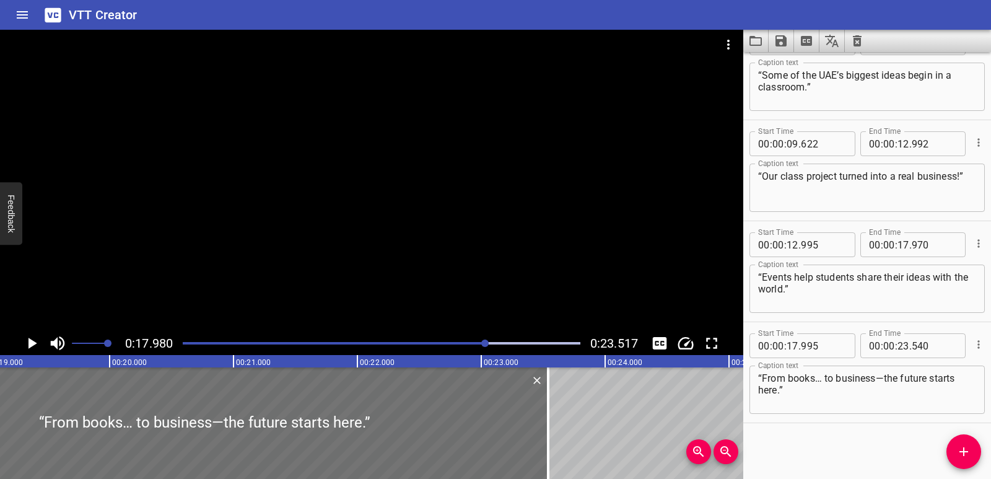
scroll to position [0, 2348]
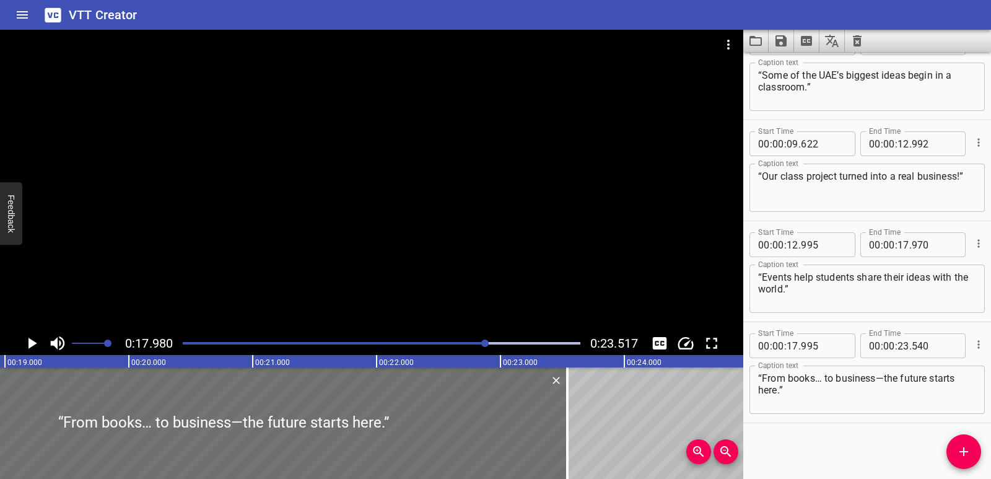
click at [756, 385] on div "“From books… to business—the future starts here.” Caption text" at bounding box center [866, 389] width 235 height 48
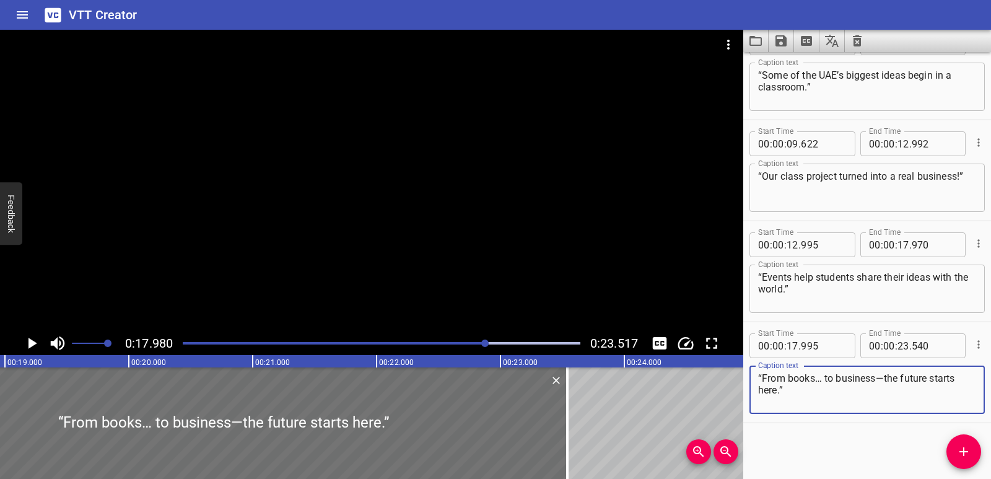
click at [760, 389] on textarea "“From books… to business—the future starts here.”" at bounding box center [867, 389] width 218 height 35
type textarea "“From books… to business—the future starts here.”"
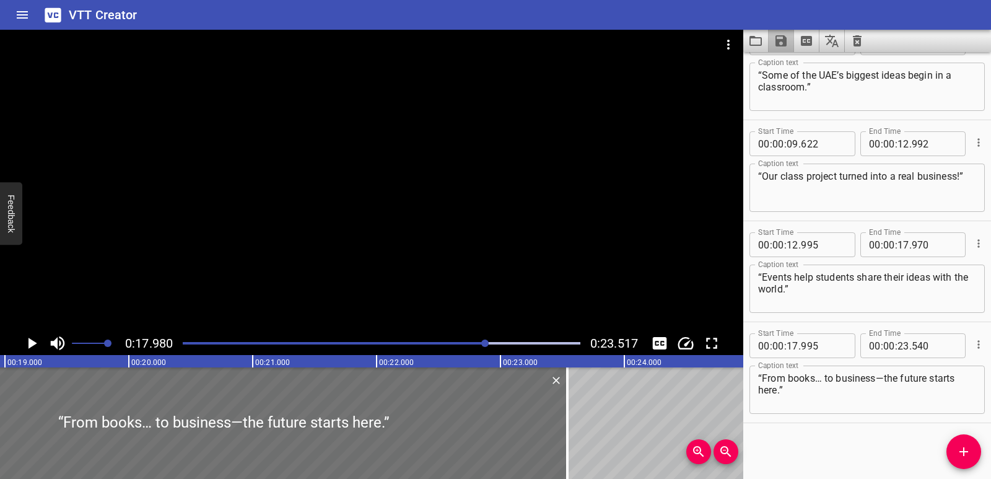
click at [780, 50] on button "Save captions to file" at bounding box center [781, 41] width 25 height 22
click at [804, 62] on li "Save to VTT file" at bounding box center [814, 68] width 91 height 22
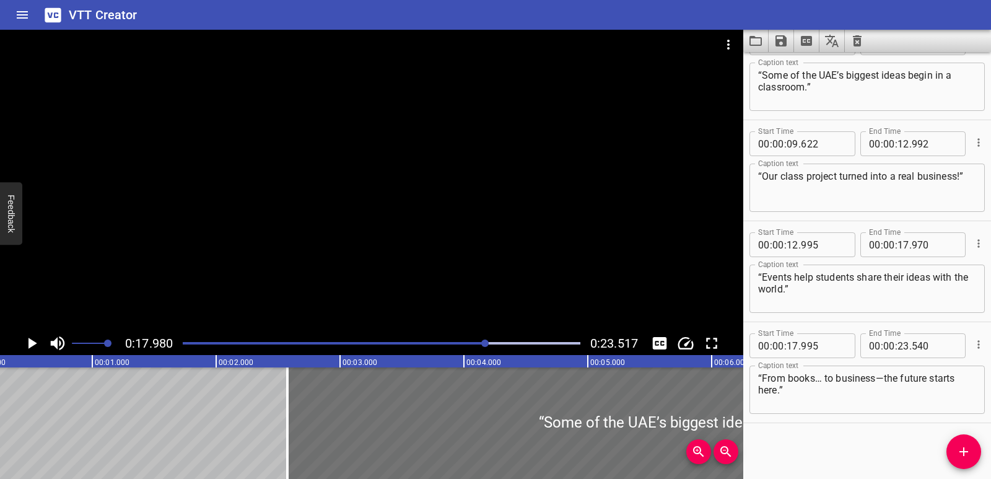
scroll to position [0, 115]
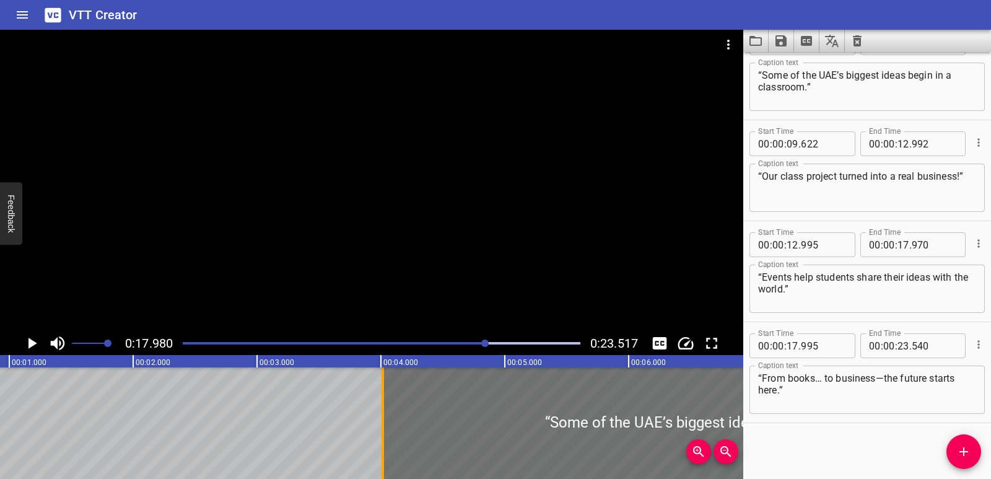
drag, startPoint x: 204, startPoint y: 448, endPoint x: 383, endPoint y: 442, distance: 178.5
click at [383, 442] on div at bounding box center [382, 422] width 2 height 111
type input "04"
type input "015"
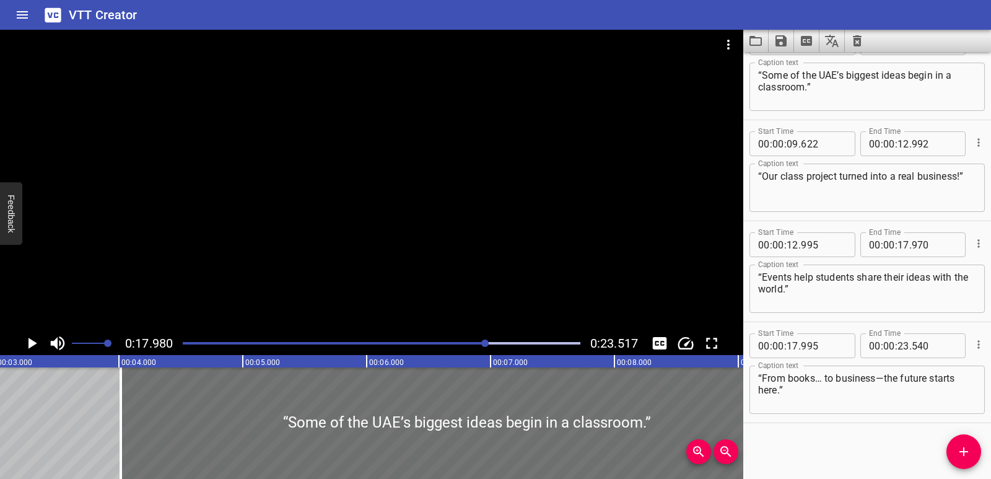
scroll to position [0, 389]
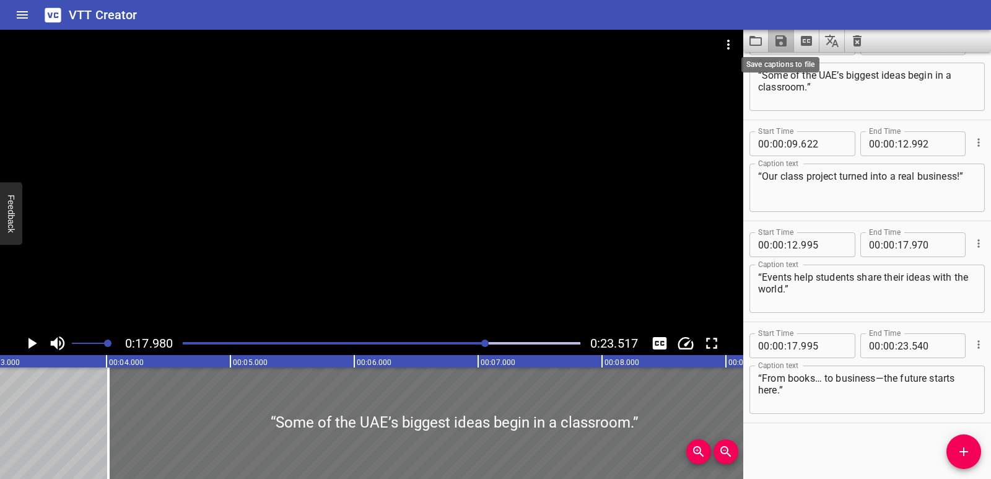
click at [775, 40] on icon "Save captions to file" at bounding box center [780, 40] width 15 height 15
click at [780, 66] on li "Save to VTT file" at bounding box center [814, 68] width 91 height 22
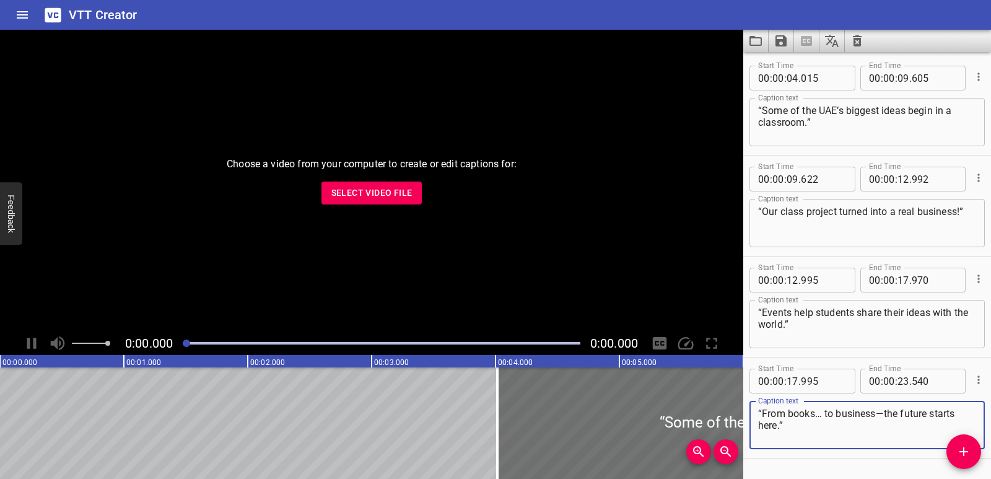
click at [367, 183] on button "Select Video File" at bounding box center [371, 192] width 101 height 23
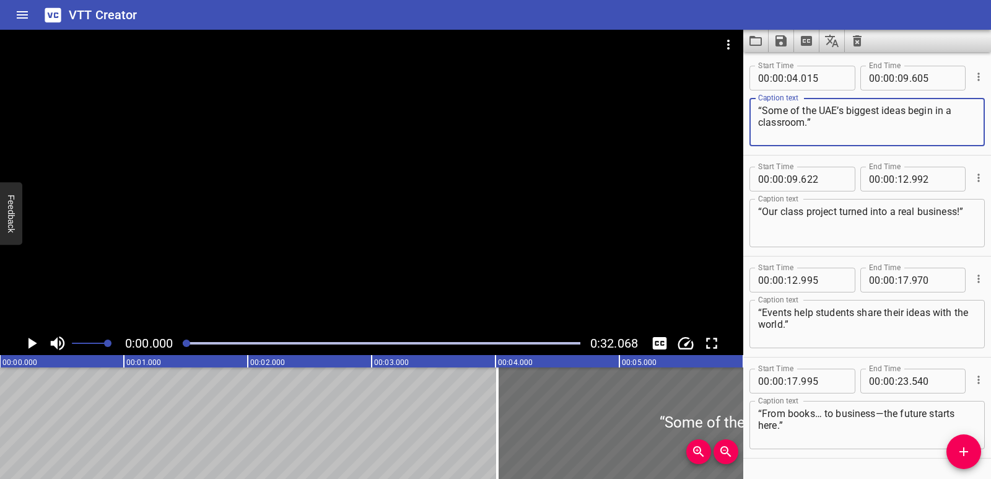
drag, startPoint x: 814, startPoint y: 123, endPoint x: 751, endPoint y: 107, distance: 65.8
click at [751, 107] on div "“Some of the UAE’s biggest ideas begin in a classroom.” Caption text" at bounding box center [866, 122] width 235 height 48
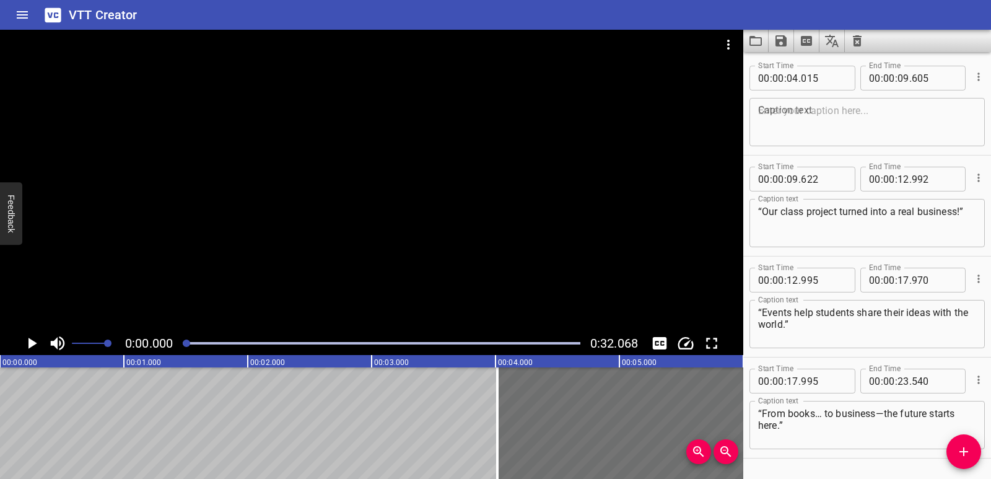
drag, startPoint x: 757, startPoint y: 214, endPoint x: 944, endPoint y: 212, distance: 187.0
click at [914, 206] on div "“Our class project turned into a real business!” Caption text" at bounding box center [866, 223] width 235 height 48
click at [968, 212] on div "“Our class project turned into a real business!” Caption text" at bounding box center [866, 223] width 235 height 48
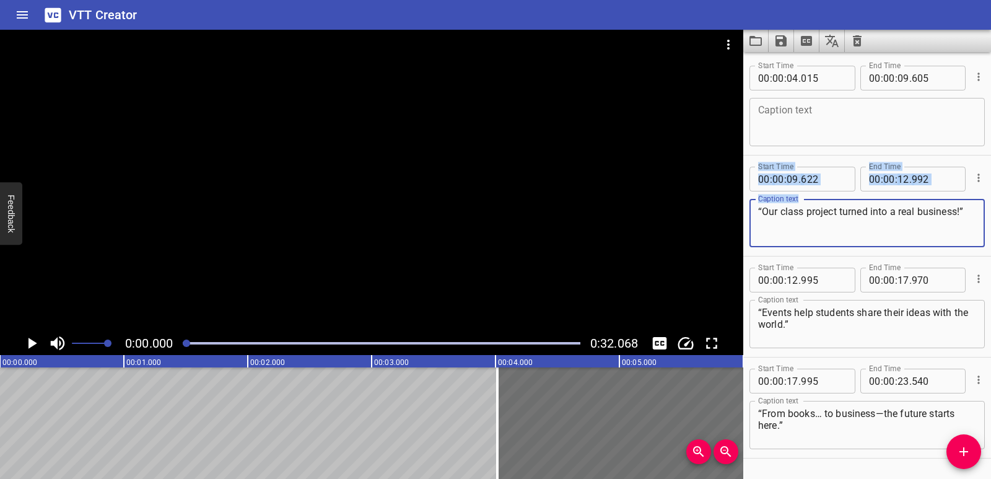
click at [968, 212] on div "“Our class project turned into a real business!” Caption text" at bounding box center [866, 223] width 235 height 48
click at [967, 212] on div "“Our class project turned into a real business!” Caption text" at bounding box center [866, 223] width 235 height 48
click at [961, 210] on textarea "“Our class project turned into a real business!”" at bounding box center [867, 223] width 218 height 35
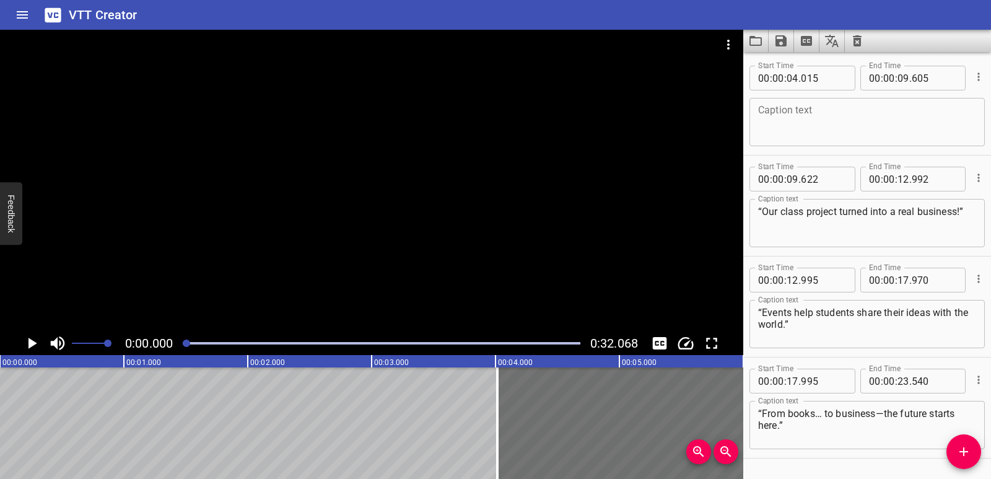
drag, startPoint x: 967, startPoint y: 211, endPoint x: 786, endPoint y: 216, distance: 180.9
click at [762, 211] on div "“Our class project turned into a real business!” Caption text" at bounding box center [866, 223] width 235 height 48
drag, startPoint x: 969, startPoint y: 207, endPoint x: 861, endPoint y: 216, distance: 107.5
click at [855, 214] on div "“Our class project turned into a real business!” Caption text" at bounding box center [866, 223] width 235 height 48
drag, startPoint x: 965, startPoint y: 208, endPoint x: 736, endPoint y: 211, distance: 229.1
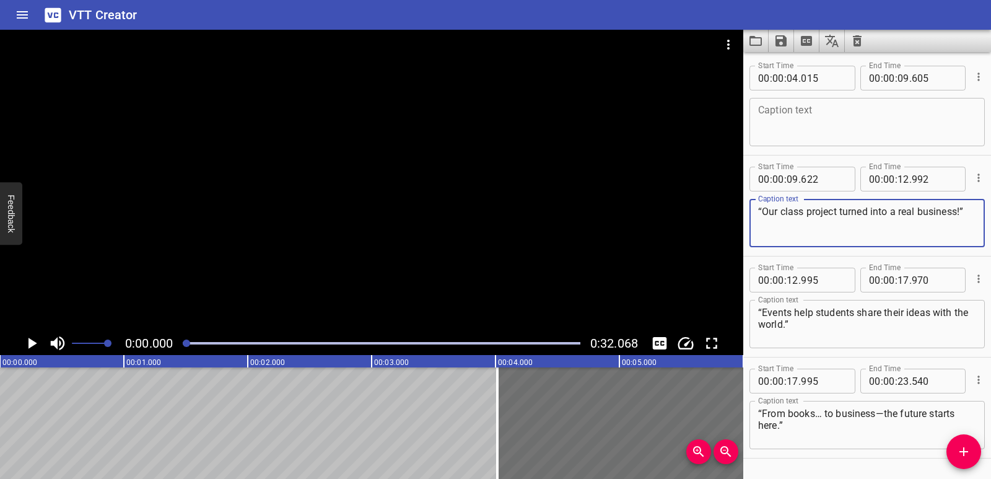
click at [736, 211] on main "0:00.000 0:32.068 00:00.000 00:01.000 00:02.000 00:03.000 00:04.000 00:05.000 0…" at bounding box center [495, 254] width 991 height 449
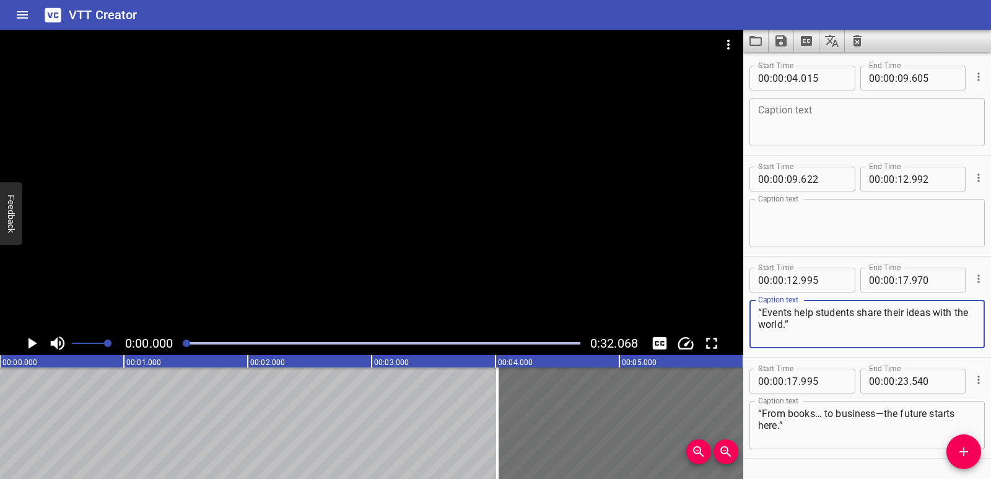
drag, startPoint x: 801, startPoint y: 322, endPoint x: 746, endPoint y: 298, distance: 60.2
click at [746, 298] on div "Start Time 00 : 00 : 12 . 995 Start Time End Time 00 : 00 : 17 . 970 End Time C…" at bounding box center [867, 306] width 248 height 100
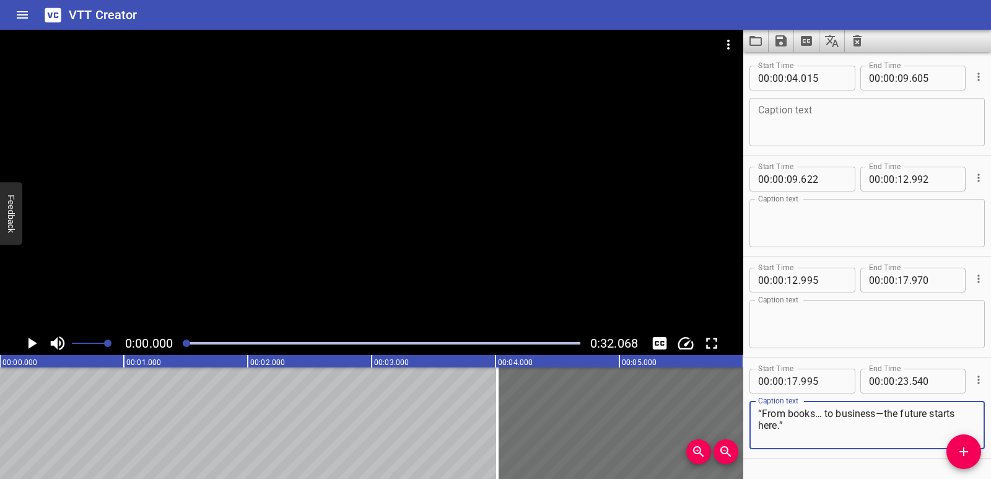
drag, startPoint x: 786, startPoint y: 426, endPoint x: 757, endPoint y: 410, distance: 32.7
click at [757, 410] on div "“From books… to business—the future starts here.” Caption text" at bounding box center [866, 425] width 235 height 48
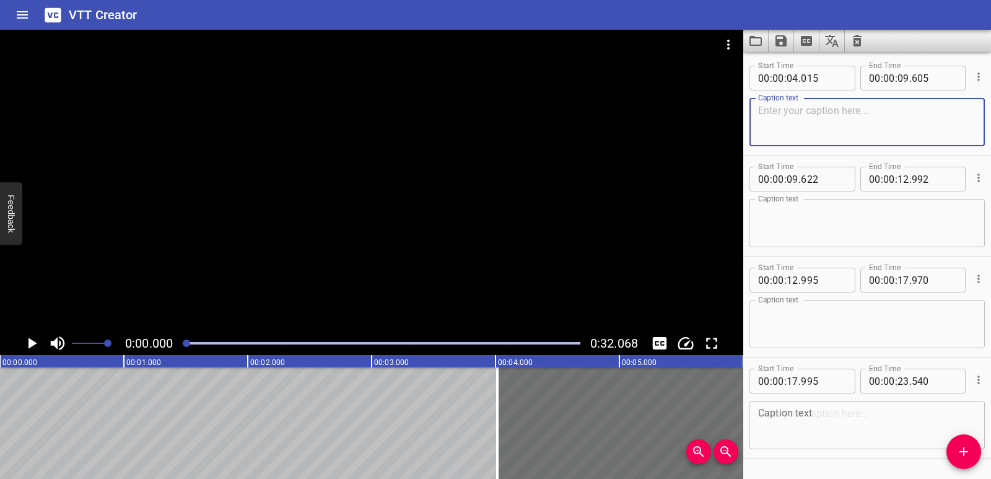
click at [803, 115] on textarea at bounding box center [867, 122] width 218 height 35
paste textarea "“University life is more than just class—it’s about building your future.”"
type textarea "“University life is more than just class—it’s about building your future.”"
click at [27, 342] on icon "Play/Pause" at bounding box center [31, 343] width 19 height 19
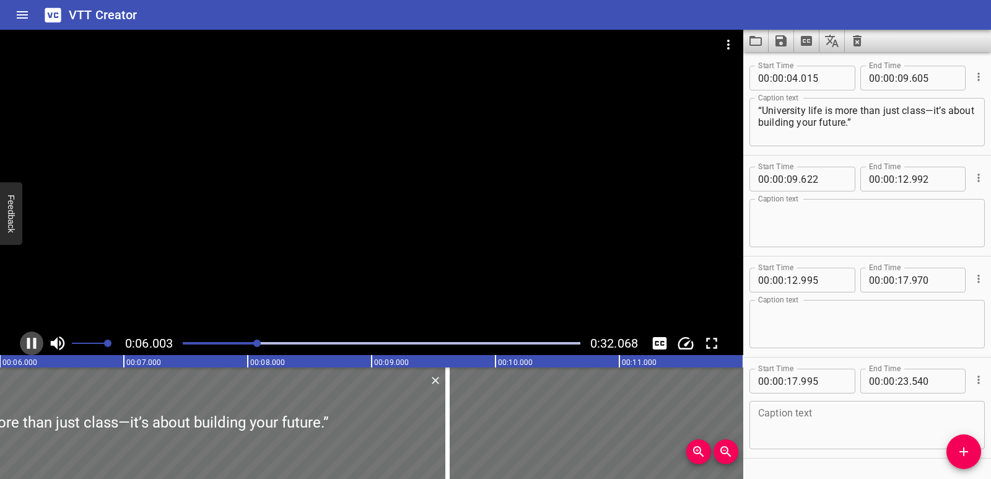
click at [34, 342] on icon "Play/Pause" at bounding box center [31, 343] width 9 height 11
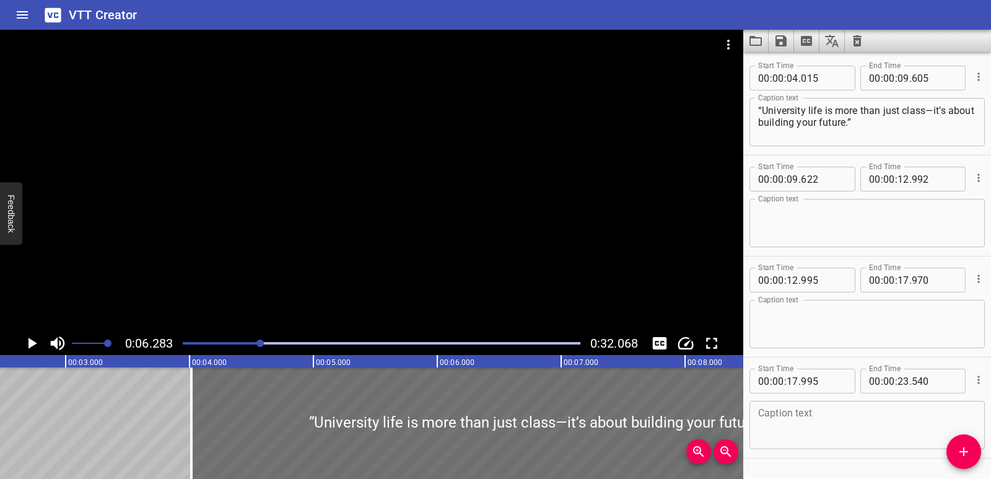
scroll to position [0, 370]
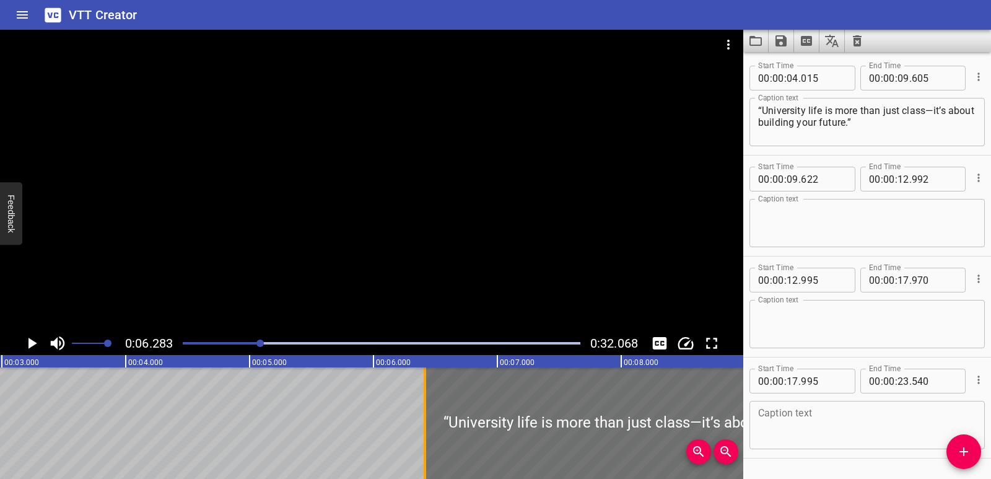
drag, startPoint x: 128, startPoint y: 416, endPoint x: 425, endPoint y: 437, distance: 298.0
click at [425, 437] on div at bounding box center [425, 422] width 2 height 111
type input "06"
type input "415"
click at [26, 342] on icon "Play/Pause" at bounding box center [31, 343] width 19 height 19
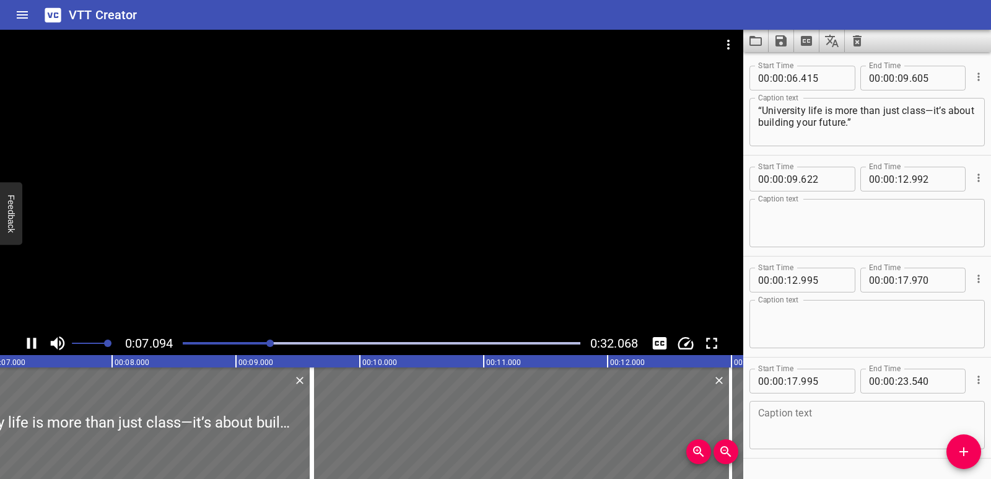
click at [29, 342] on icon "Play/Pause" at bounding box center [31, 343] width 9 height 11
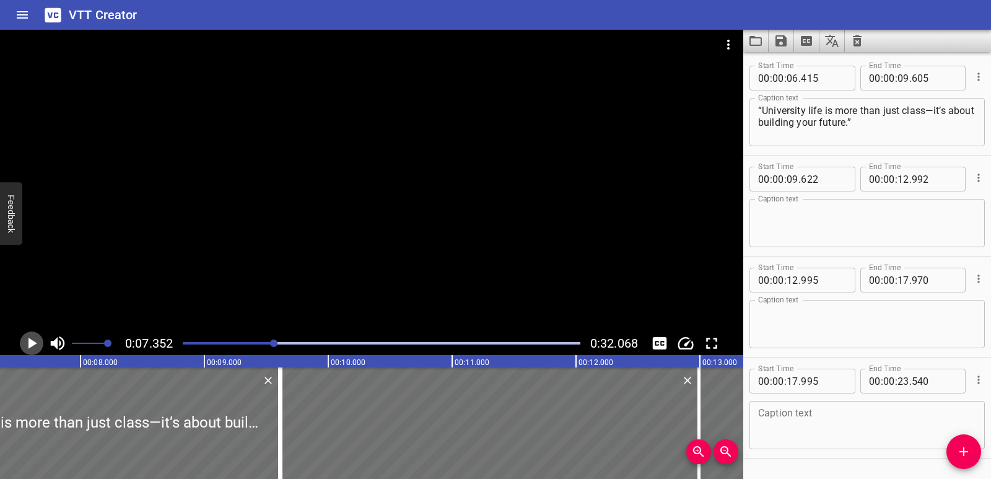
click at [29, 342] on icon "Play/Pause" at bounding box center [32, 343] width 9 height 11
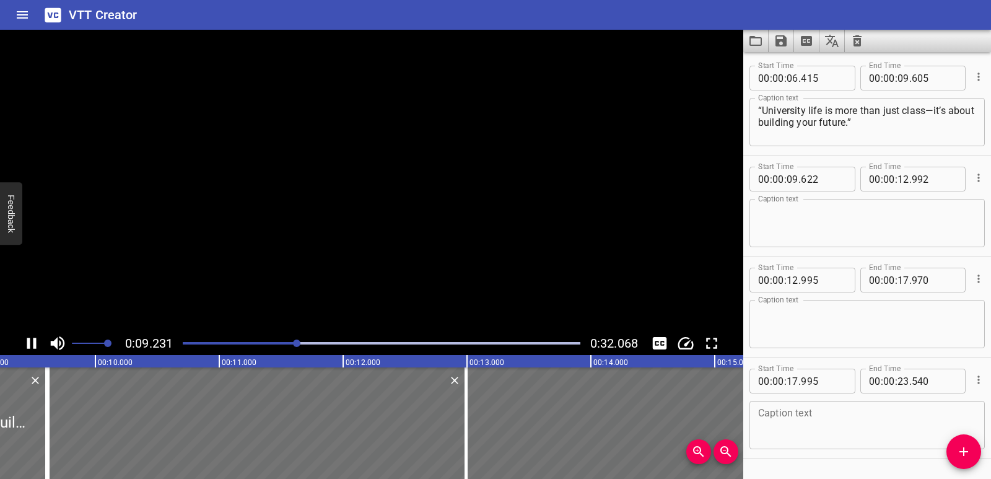
click at [29, 342] on icon "Play/Pause" at bounding box center [31, 343] width 9 height 11
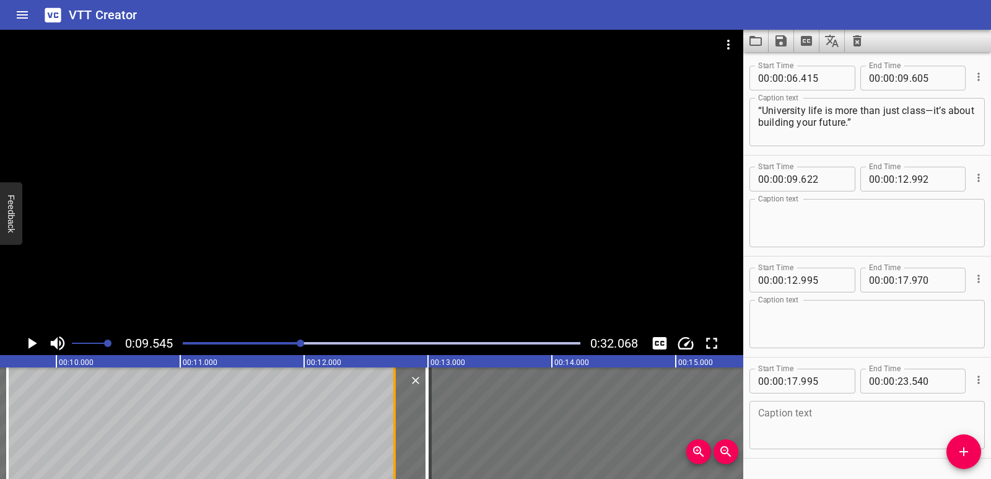
drag, startPoint x: 11, startPoint y: 427, endPoint x: 396, endPoint y: 441, distance: 386.1
click at [396, 441] on div at bounding box center [394, 422] width 12 height 111
type input "12"
type input "737"
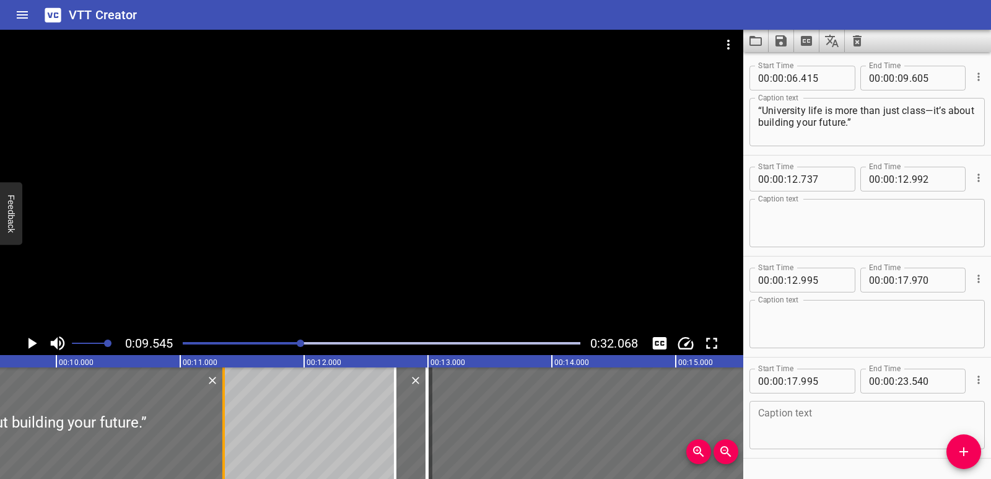
drag, startPoint x: 2, startPoint y: 417, endPoint x: 219, endPoint y: 420, distance: 217.4
click at [219, 420] on div at bounding box center [223, 422] width 12 height 111
type input "11"
type input "360"
click at [30, 347] on icon "Play/Pause" at bounding box center [32, 343] width 9 height 11
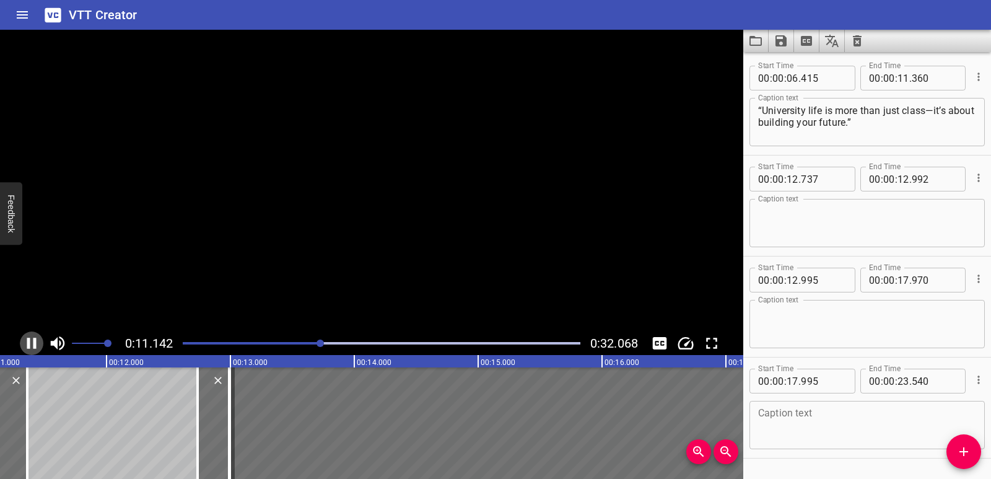
click at [30, 347] on icon "Play/Pause" at bounding box center [31, 343] width 19 height 19
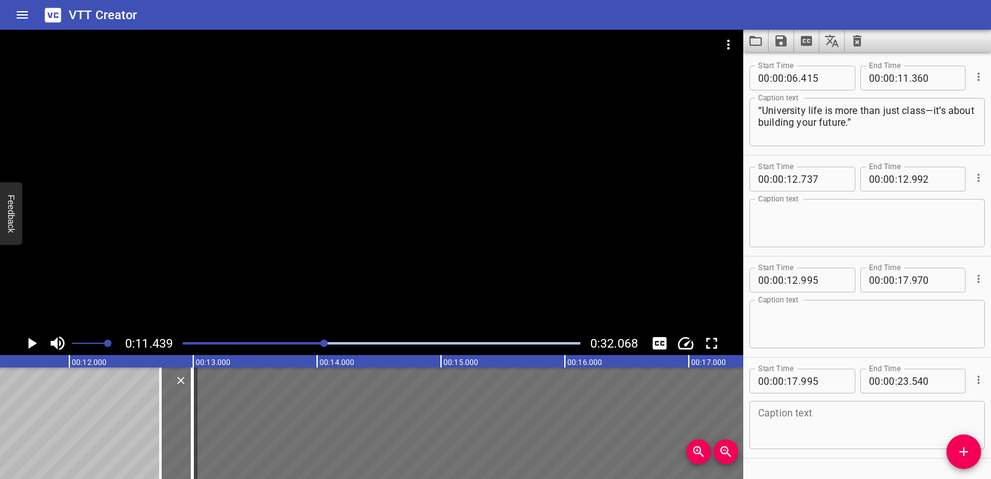
click at [30, 347] on icon "Play/Pause" at bounding box center [32, 343] width 9 height 11
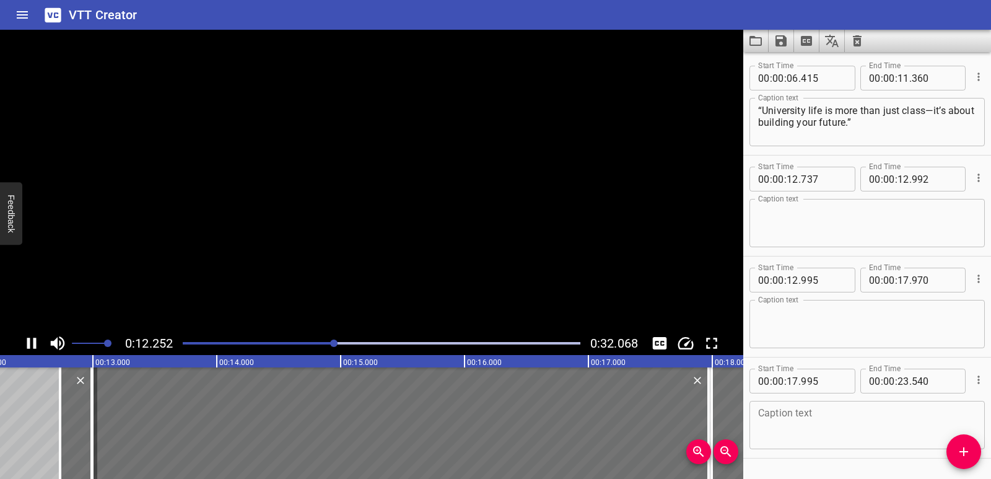
click at [30, 347] on icon "Play/Pause" at bounding box center [31, 343] width 19 height 19
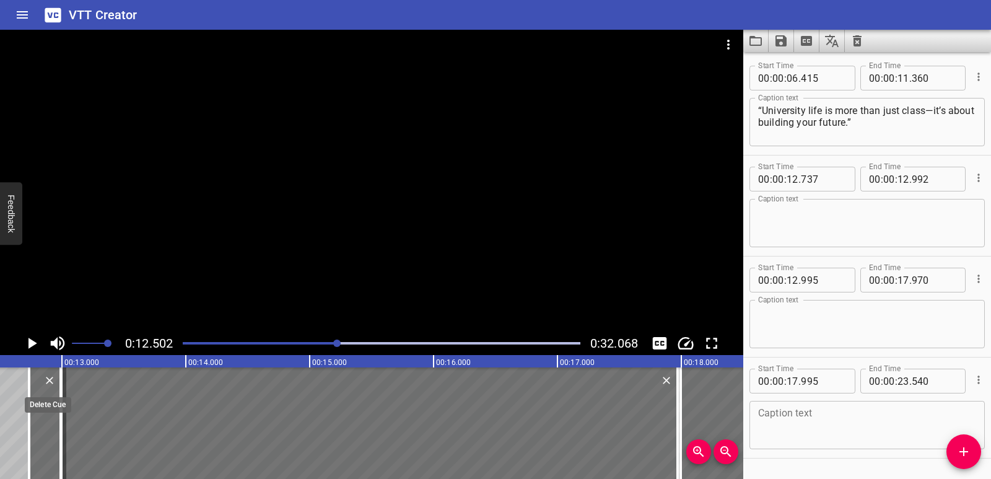
click at [50, 379] on icon "Delete" at bounding box center [49, 380] width 7 height 7
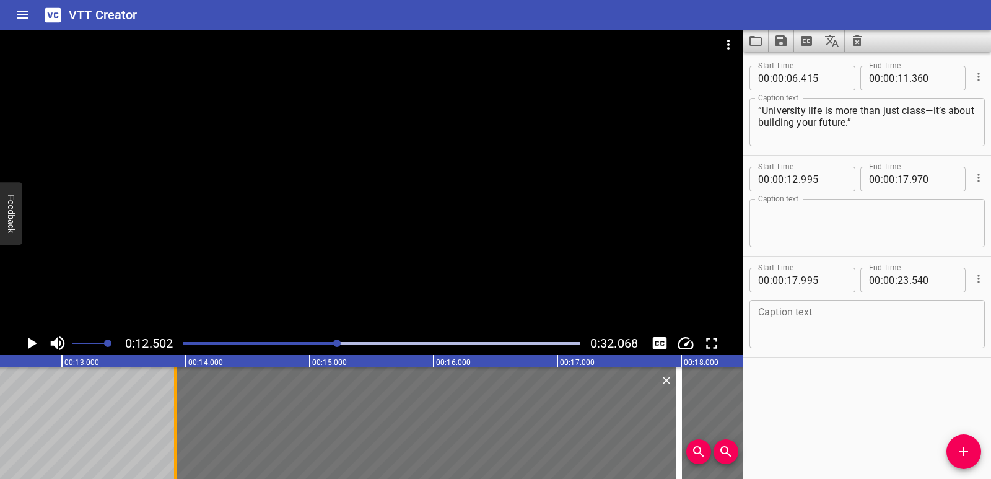
drag, startPoint x: 62, startPoint y: 402, endPoint x: 176, endPoint y: 401, distance: 114.0
click at [176, 401] on div at bounding box center [175, 422] width 2 height 111
type input "13"
type input "915"
click at [788, 220] on textarea at bounding box center [867, 223] width 218 height 35
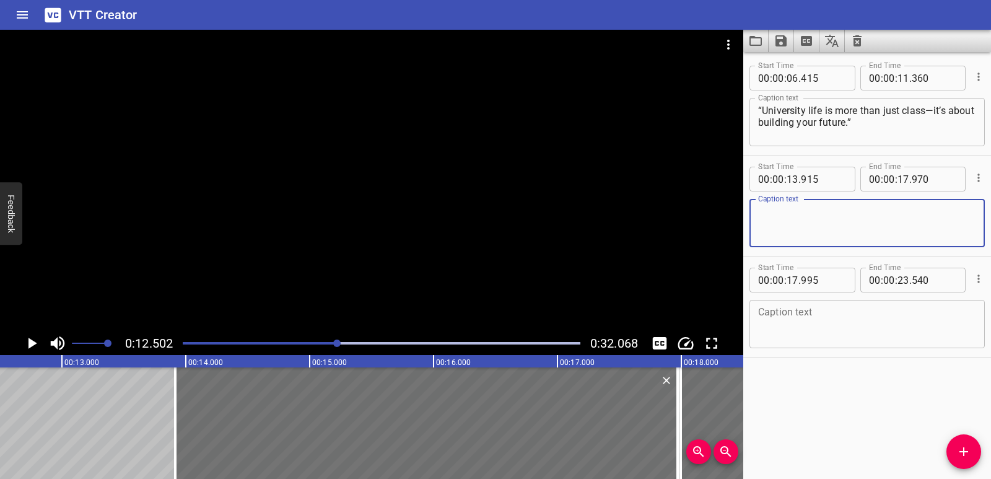
paste textarea "“This started as a class project—and now it’s a real idea!”"
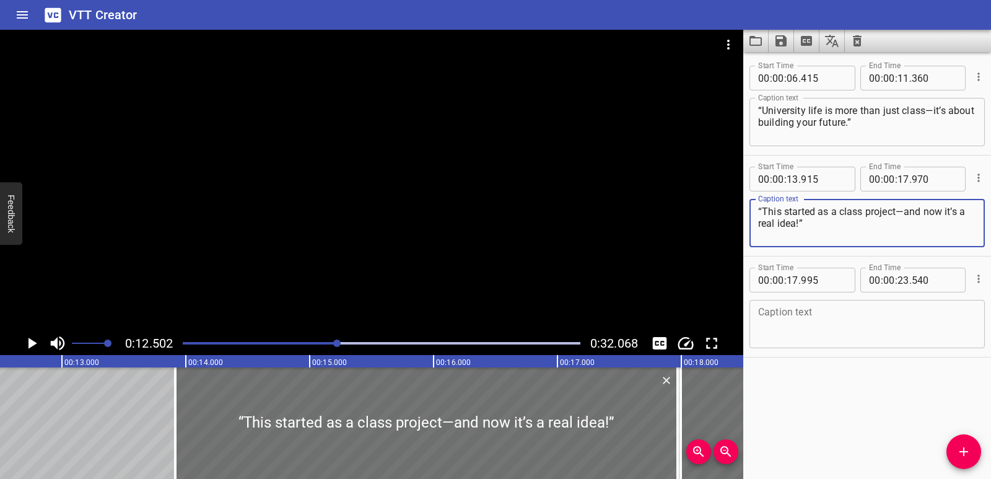
click at [756, 220] on div "“This started as a class project—and now it’s a real idea!” Caption text" at bounding box center [866, 223] width 235 height 48
click at [760, 223] on textarea "“This started as a class project—and now it’s a real idea!”" at bounding box center [867, 223] width 218 height 35
click at [759, 222] on textarea "“This started as a class project—and now it’s a real idea!”" at bounding box center [867, 223] width 218 height 35
type textarea "“This started as a class project—and now it’s a real idea!”"
click at [32, 343] on icon "Play/Pause" at bounding box center [32, 343] width 9 height 11
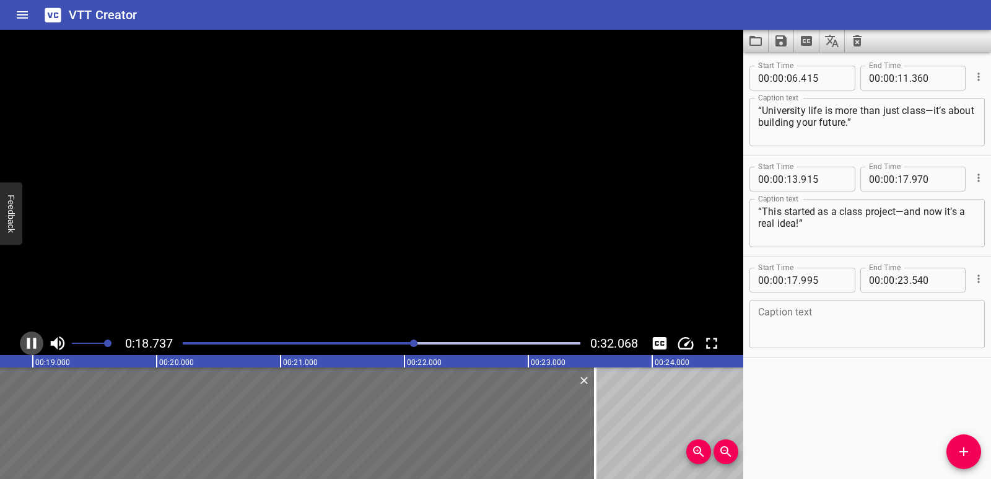
click at [32, 343] on icon "Play/Pause" at bounding box center [31, 343] width 19 height 19
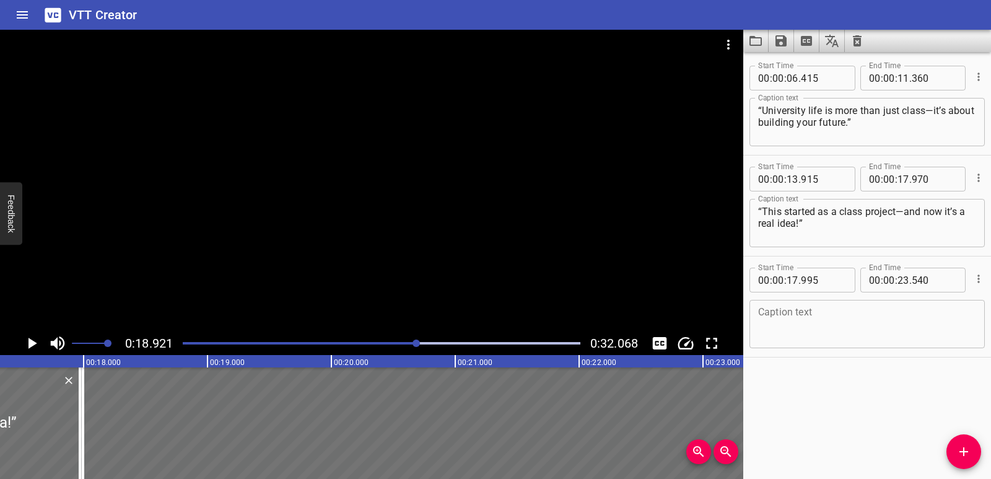
scroll to position [0, 2140]
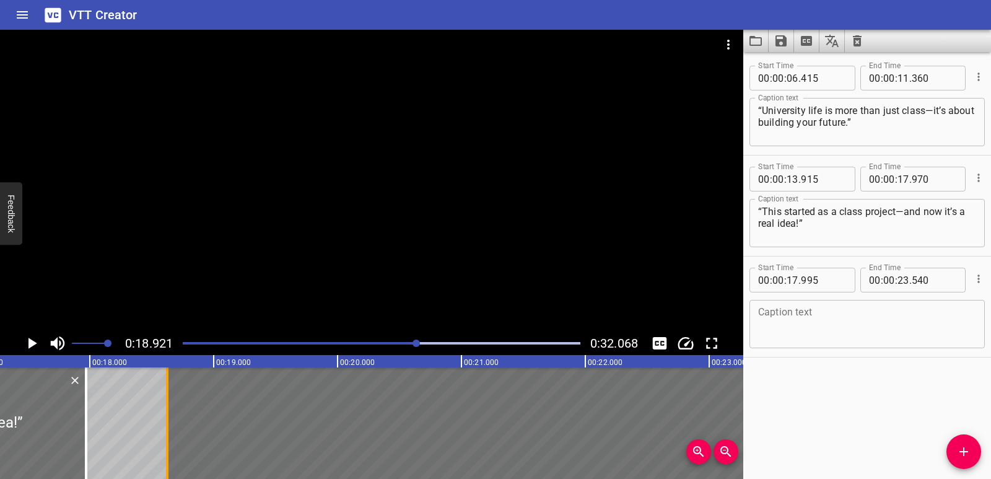
drag, startPoint x: 90, startPoint y: 412, endPoint x: 168, endPoint y: 422, distance: 78.6
click at [168, 422] on div at bounding box center [167, 422] width 12 height 111
type input "18"
type input "625"
click at [789, 311] on textarea at bounding box center [867, 324] width 218 height 35
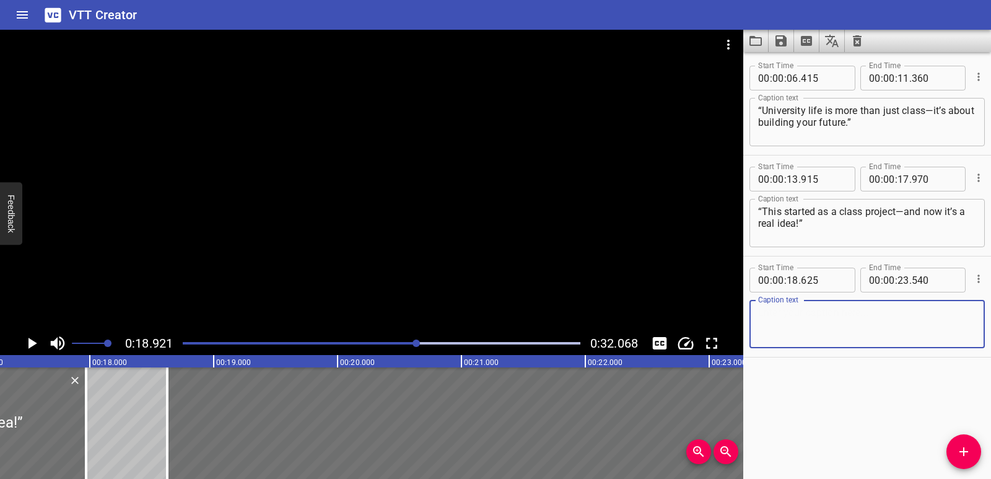
paste textarea "“In the [GEOGRAPHIC_DATA], students test new inventions that can change the wor…"
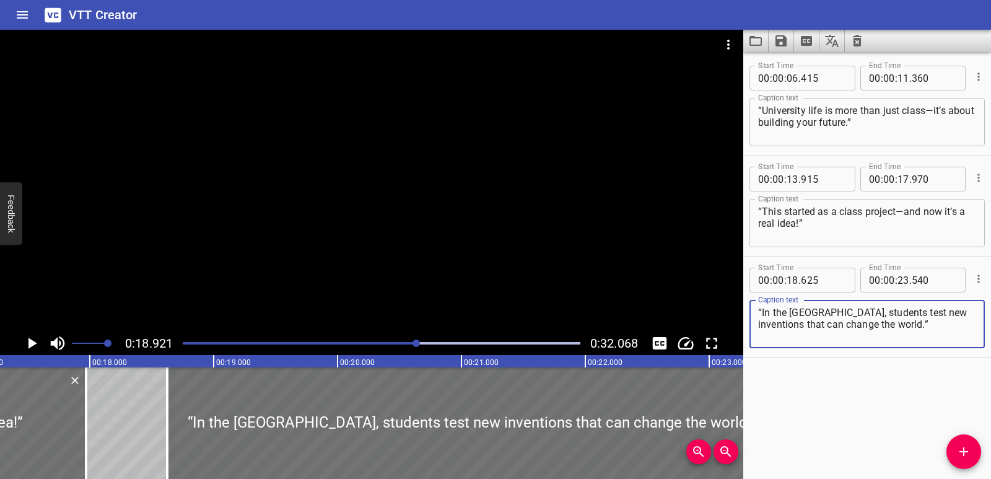
type textarea "“In the [GEOGRAPHIC_DATA], students test new inventions that can change the wor…"
click at [32, 347] on icon "Play/Pause" at bounding box center [31, 343] width 19 height 19
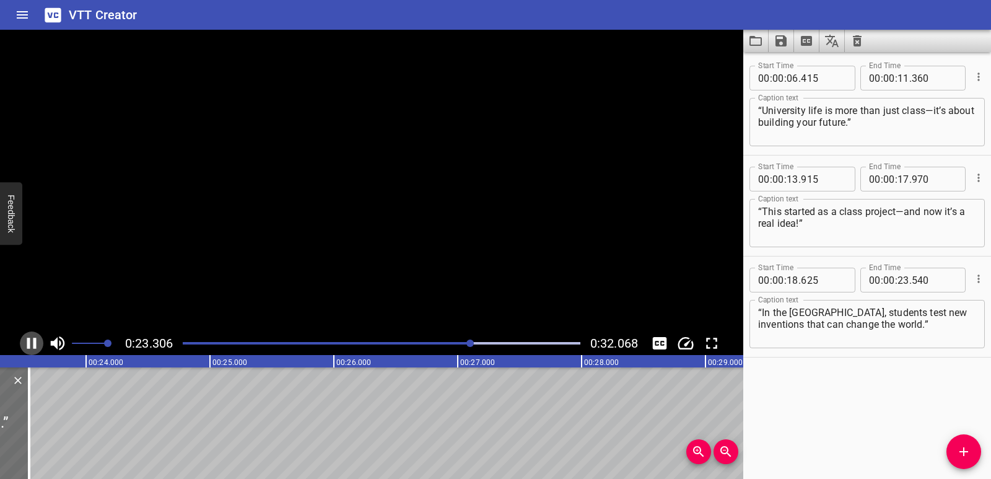
click at [30, 345] on icon "Play/Pause" at bounding box center [31, 343] width 19 height 19
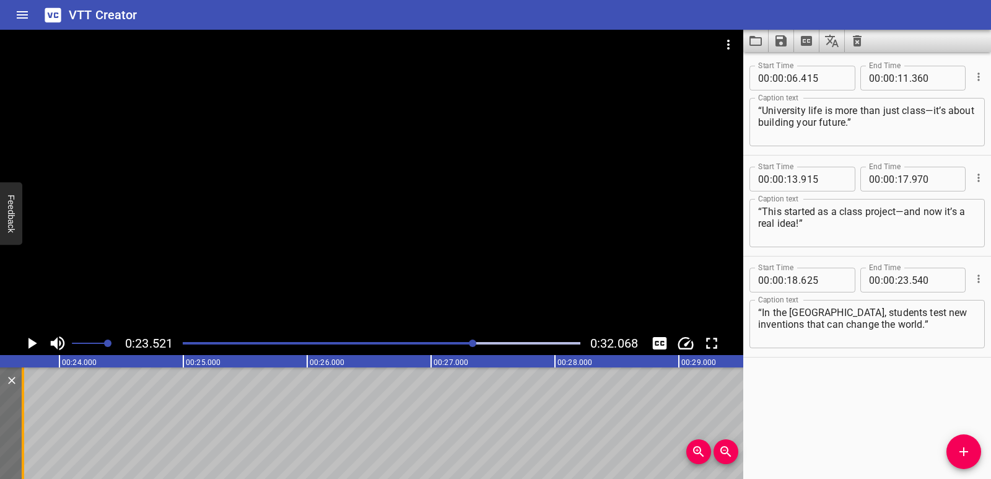
drag, startPoint x: 0, startPoint y: 412, endPoint x: 20, endPoint y: 414, distance: 20.5
click at [20, 414] on div at bounding box center [23, 422] width 12 height 111
type input "705"
click at [953, 444] on span "Add Cue" at bounding box center [963, 451] width 35 height 15
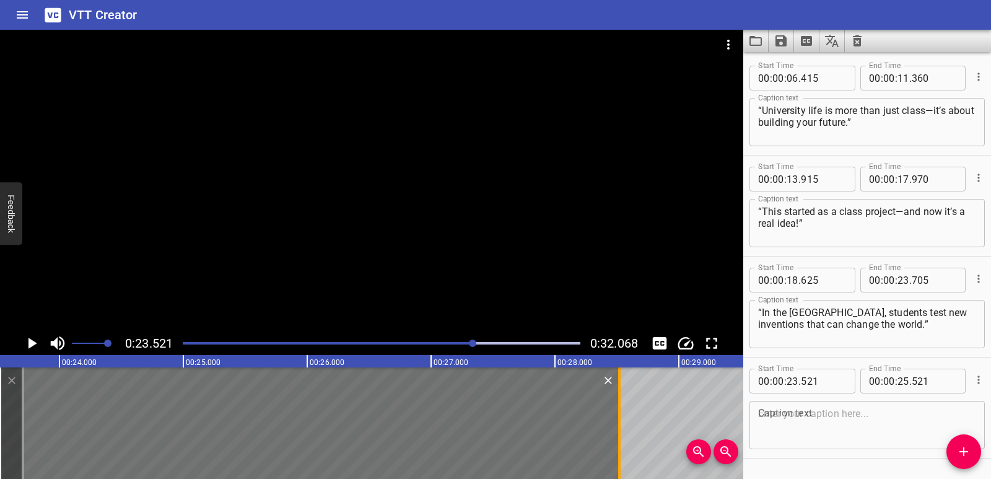
drag, startPoint x: 251, startPoint y: 424, endPoint x: 622, endPoint y: 416, distance: 371.6
click at [622, 416] on div at bounding box center [619, 422] width 12 height 111
type input "28"
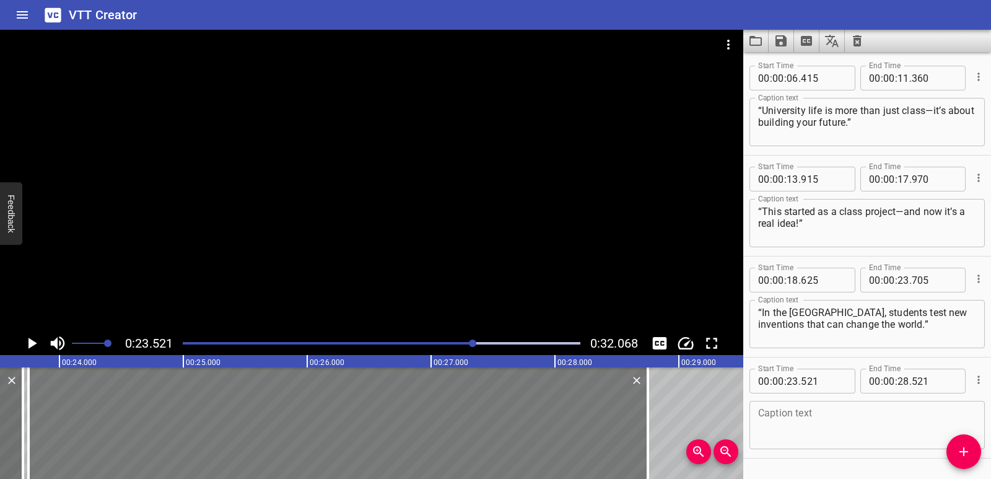
drag, startPoint x: 28, startPoint y: 407, endPoint x: 56, endPoint y: 409, distance: 28.6
click at [56, 409] on div at bounding box center [337, 422] width 619 height 111
type input "751"
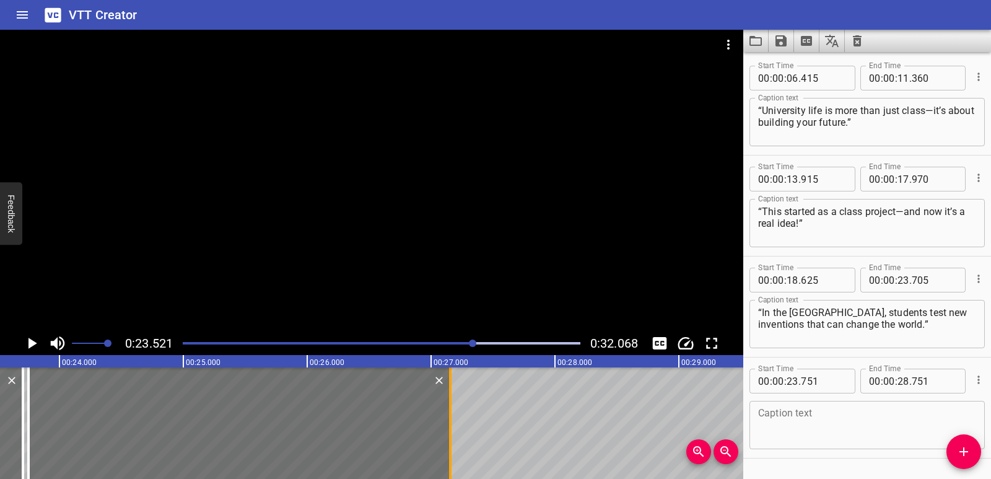
drag, startPoint x: 647, startPoint y: 422, endPoint x: 446, endPoint y: 432, distance: 201.5
click at [449, 432] on div at bounding box center [450, 422] width 2 height 111
type input "27"
type input "126"
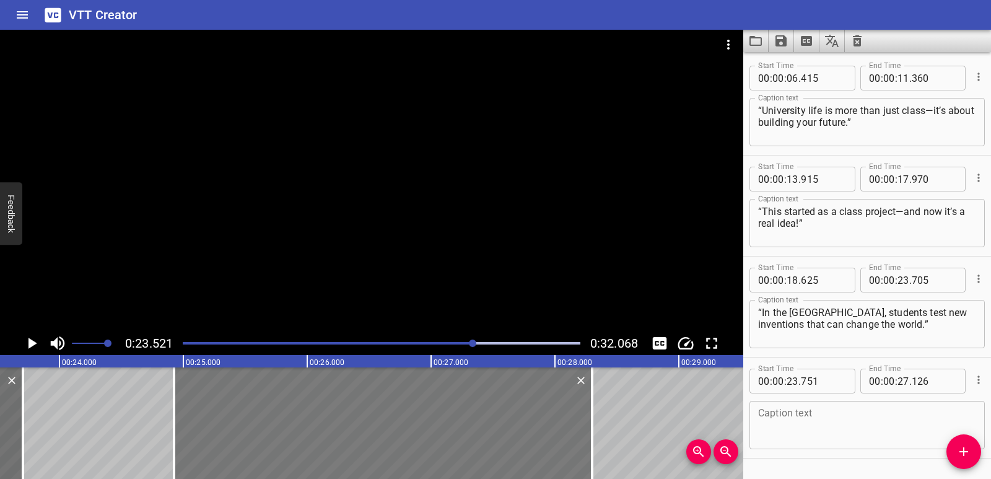
drag, startPoint x: 313, startPoint y: 414, endPoint x: 459, endPoint y: 409, distance: 145.6
click at [459, 409] on div at bounding box center [383, 422] width 418 height 111
type input "24"
type input "926"
type input "28"
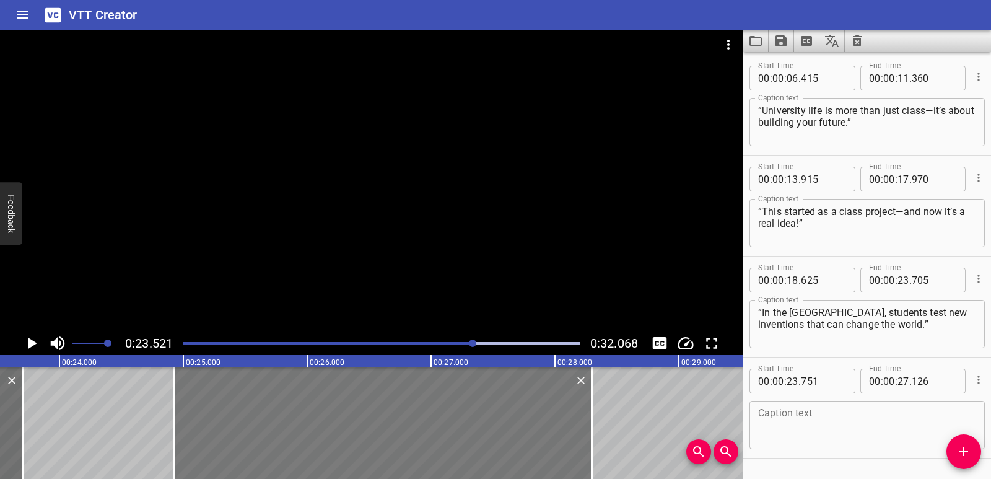
type input "301"
click at [30, 339] on icon "Play/Pause" at bounding box center [32, 343] width 9 height 11
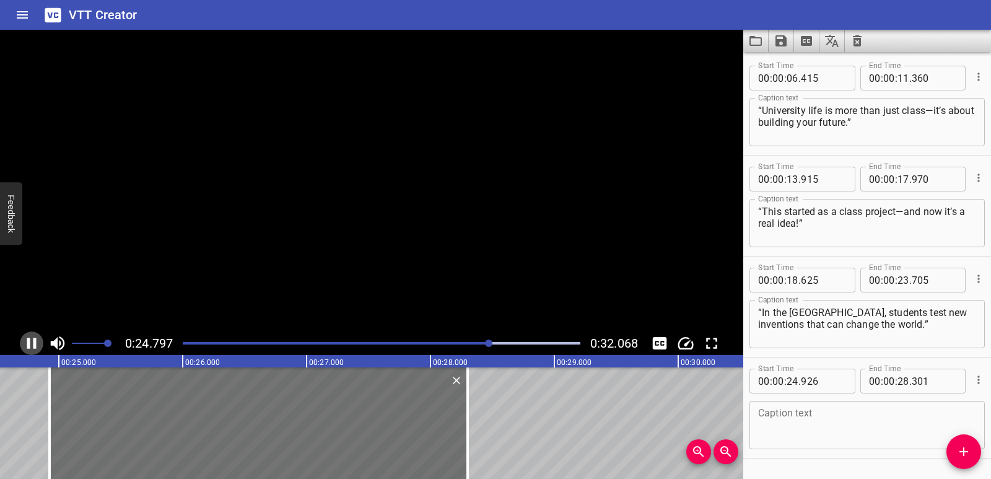
scroll to position [0, 3071]
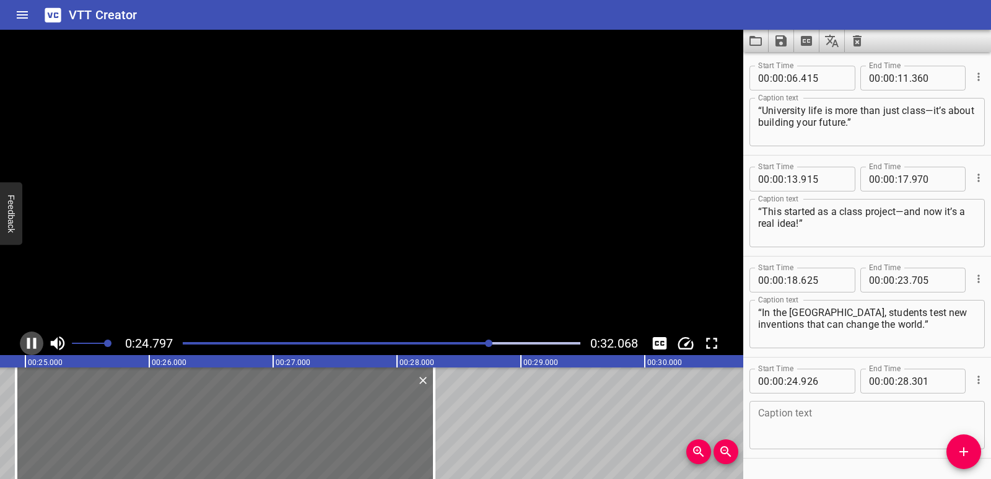
click at [30, 339] on icon "Play/Pause" at bounding box center [31, 343] width 9 height 11
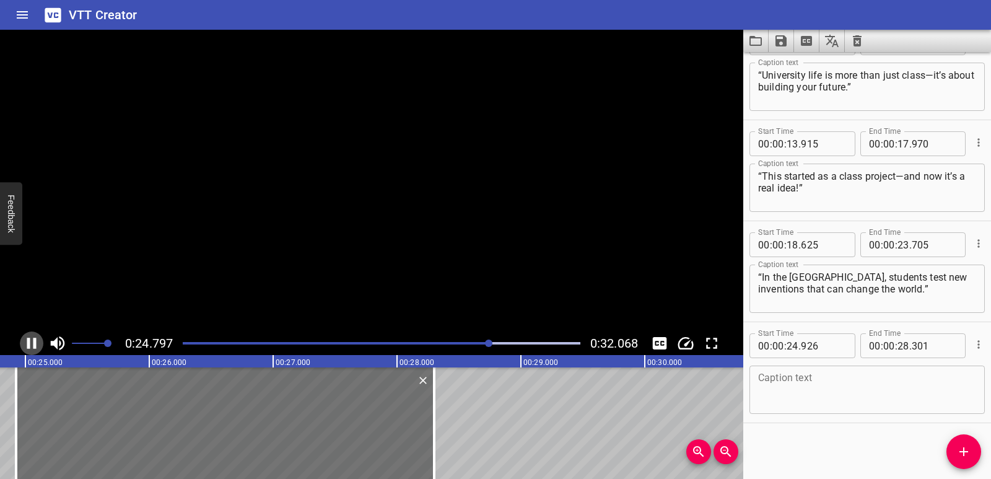
scroll to position [0, 3096]
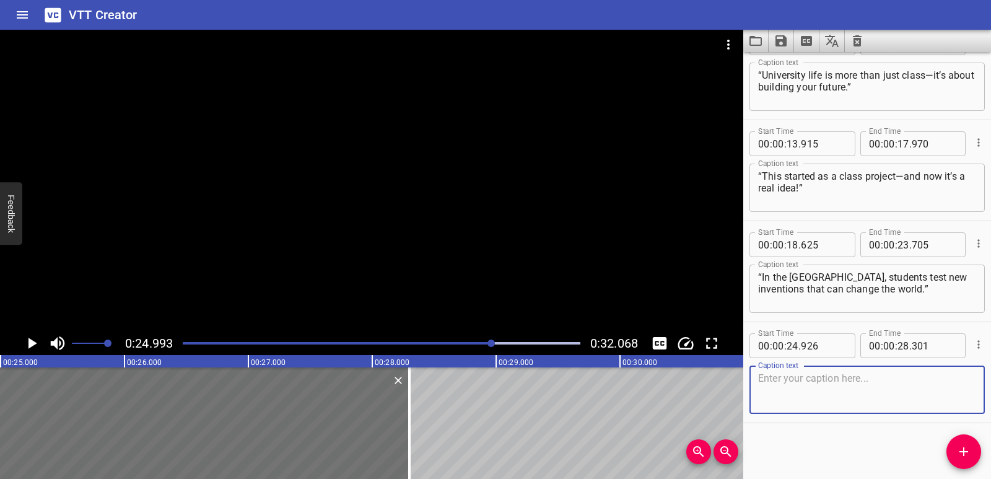
click at [772, 391] on textarea at bounding box center [867, 389] width 218 height 35
paste textarea "“Innovation can start anywhere—even with you.”"
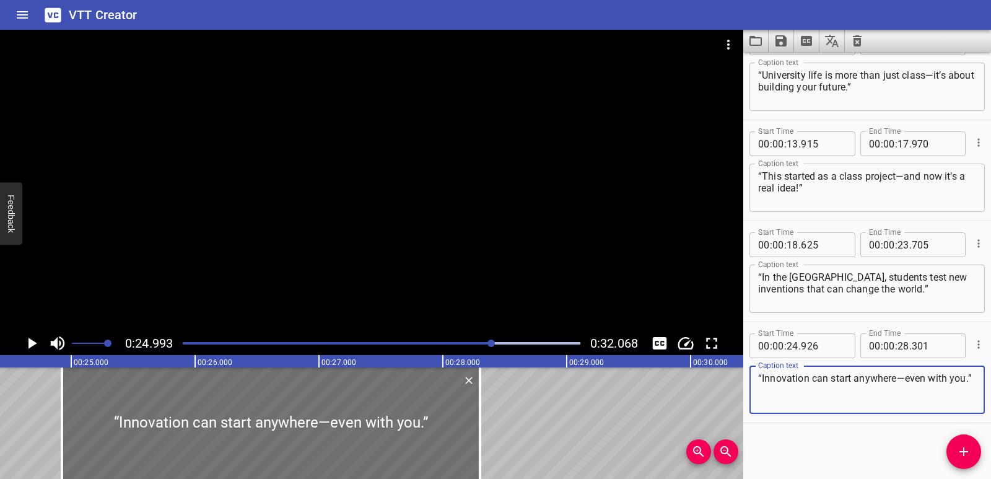
scroll to position [0, 2981]
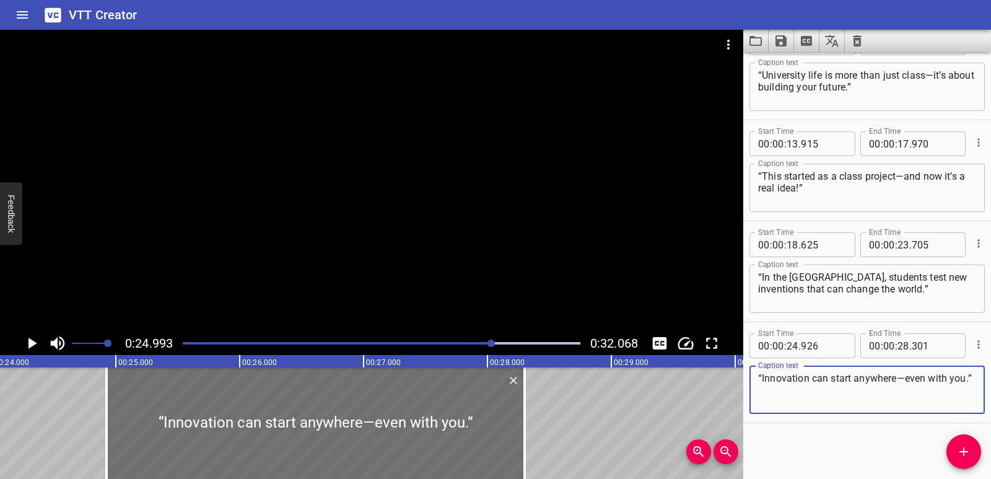
type textarea "“Innovation can start anywhere—even with you.”"
click at [482, 342] on div "Play progress" at bounding box center [294, 343] width 398 height 2
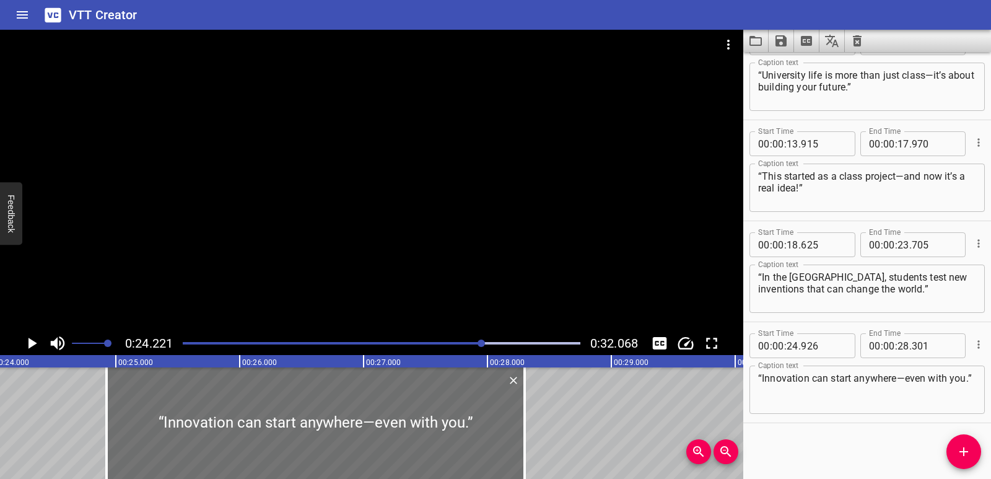
scroll to position [0, 3000]
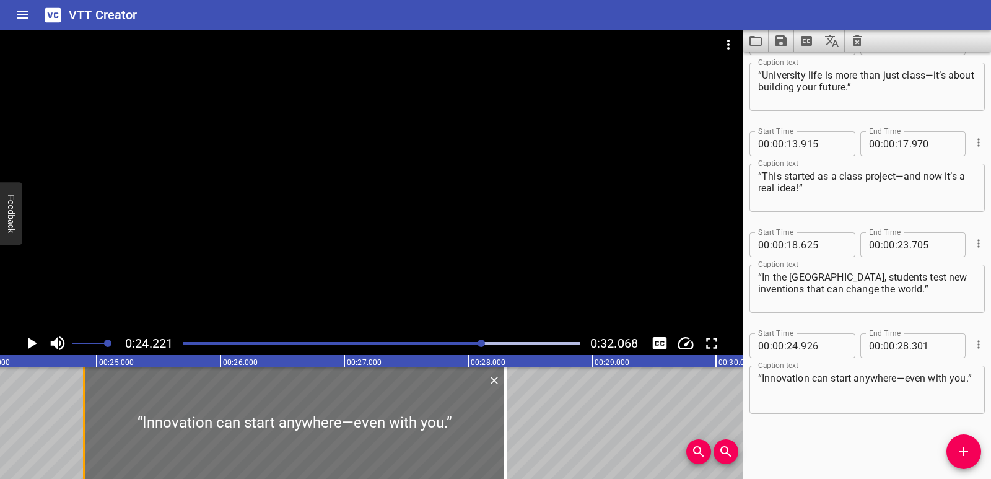
click at [85, 421] on div at bounding box center [84, 422] width 2 height 111
type input "901"
click at [29, 344] on icon "Play/Pause" at bounding box center [32, 343] width 9 height 11
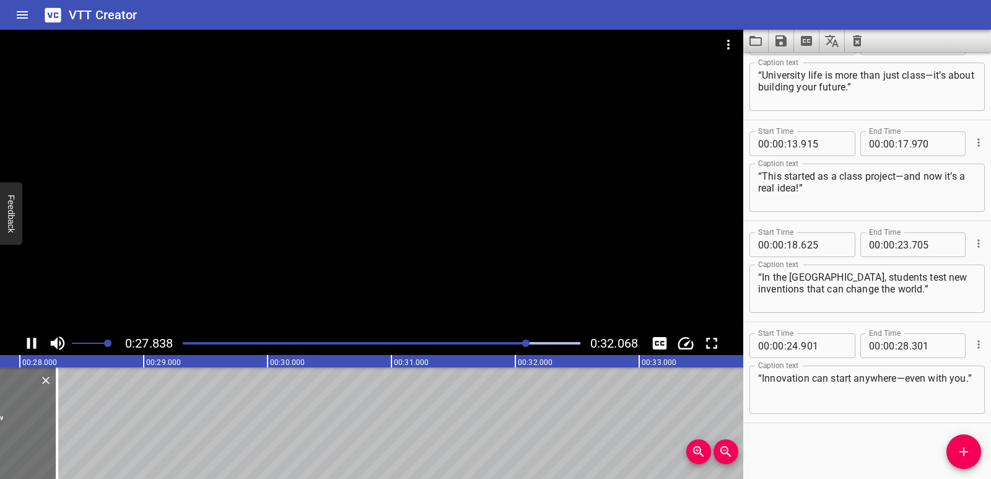
click at [27, 342] on icon "Play/Pause" at bounding box center [31, 343] width 9 height 11
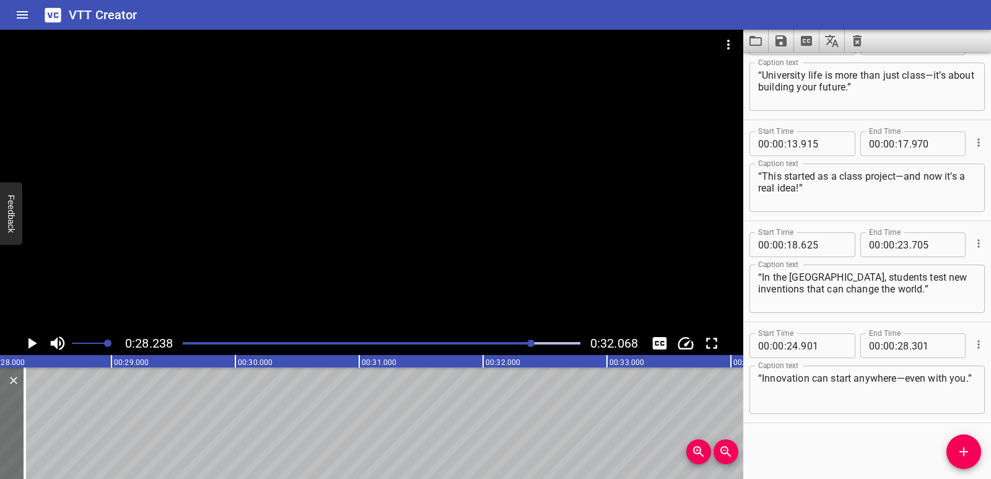
scroll to position [0, 3498]
drag, startPoint x: 5, startPoint y: 405, endPoint x: 22, endPoint y: 410, distance: 17.4
click at [22, 410] on div at bounding box center [24, 422] width 12 height 111
type input "436"
click at [34, 339] on icon "Play/Pause" at bounding box center [31, 343] width 19 height 19
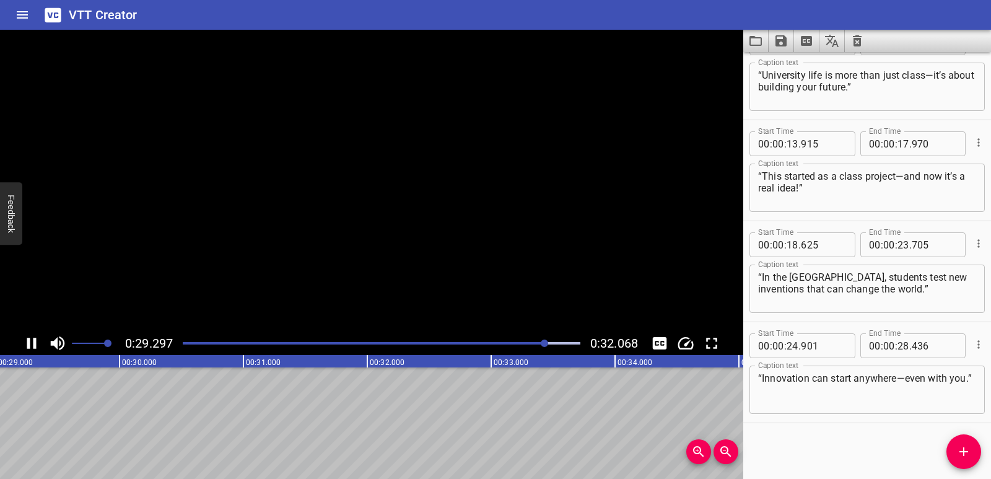
click at [33, 341] on icon "Play/Pause" at bounding box center [31, 343] width 9 height 11
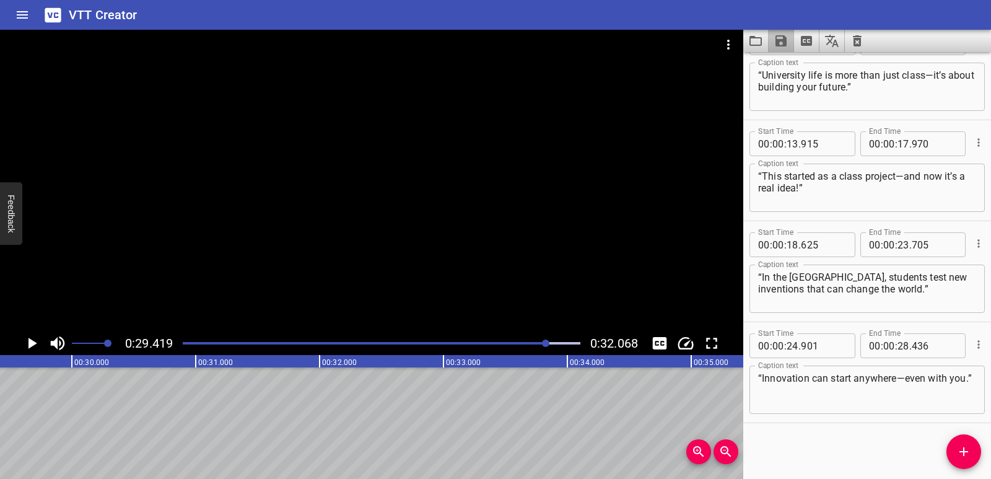
click at [791, 41] on button "Save captions to file" at bounding box center [781, 41] width 25 height 22
click at [797, 62] on li "Save to VTT file" at bounding box center [814, 68] width 91 height 22
drag, startPoint x: 30, startPoint y: 436, endPoint x: 124, endPoint y: 456, distance: 96.3
click at [30, 436] on div "“University life is more than just class—it’s about building your future.” “Thi…" at bounding box center [71, 422] width 7431 height 111
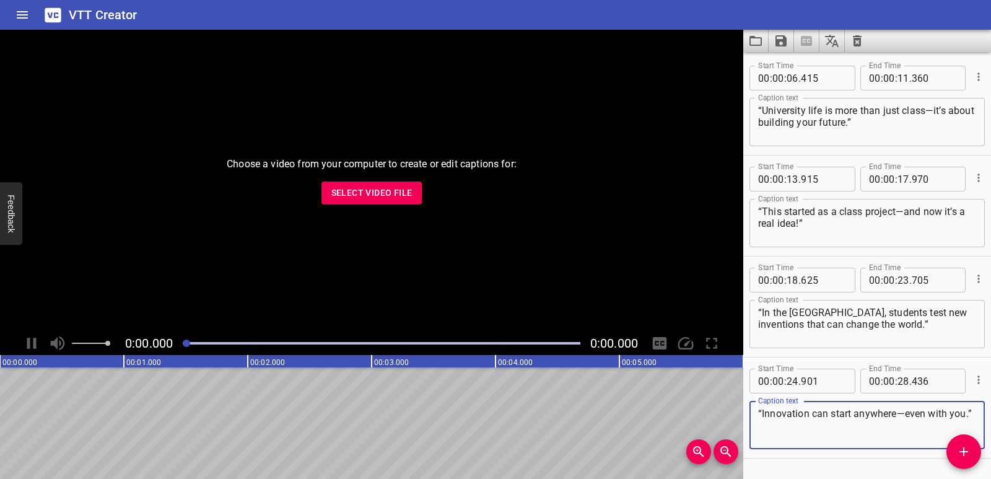
click at [381, 195] on span "Select Video File" at bounding box center [371, 192] width 81 height 15
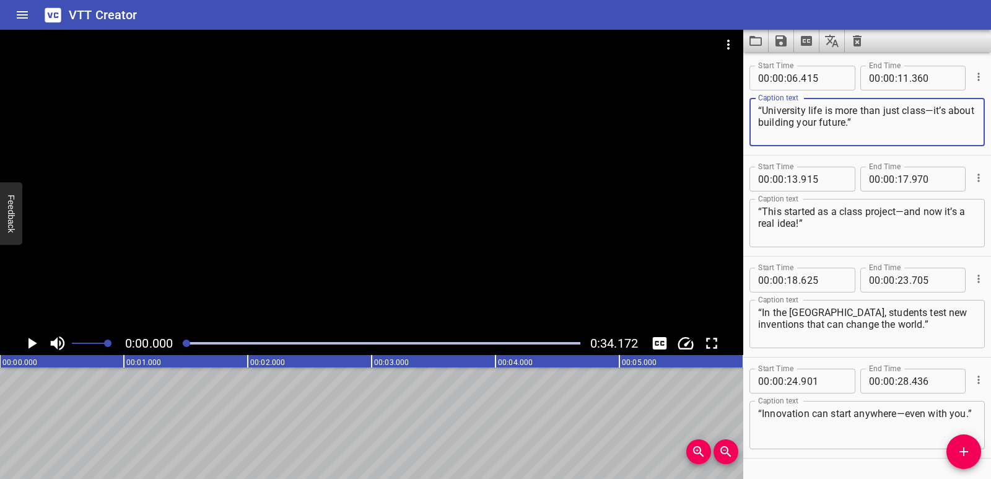
drag, startPoint x: 863, startPoint y: 120, endPoint x: 735, endPoint y: 110, distance: 128.0
click at [735, 110] on main "0:00.000 0:34.172 00:00.000 00:01.000 00:02.000 00:03.000 00:04.000 00:05.000 0…" at bounding box center [495, 254] width 991 height 449
paste textarea "“Big goals—like a first car or new smartphone—start with one thing: saving.”"
type textarea "“Big goals—like a first car or new smartphone—start with one thing: saving.”"
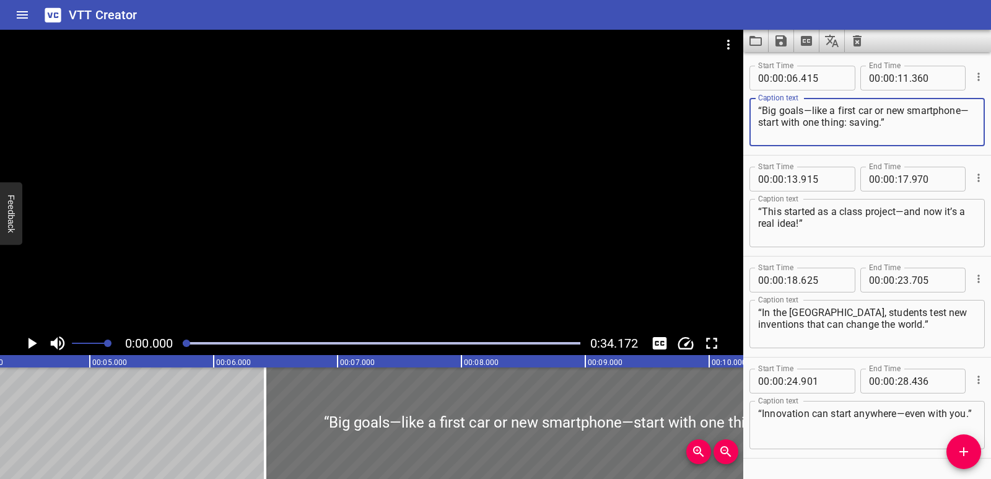
scroll to position [0, 536]
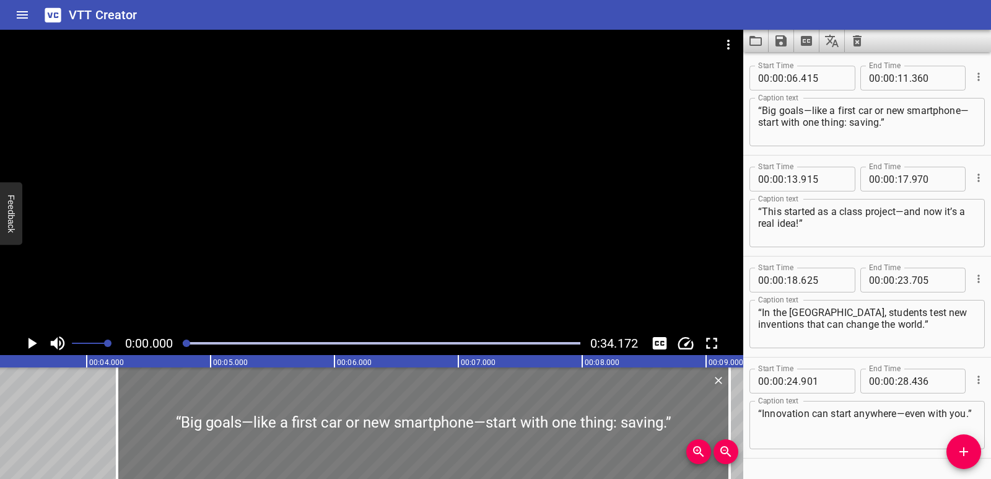
drag, startPoint x: 265, startPoint y: 425, endPoint x: 0, endPoint y: 438, distance: 265.4
click at [117, 438] on div "“Big goals—like a first car or new smartphone—start with one thing: saving.”" at bounding box center [423, 422] width 612 height 111
type input "02"
type input "945"
type input "07"
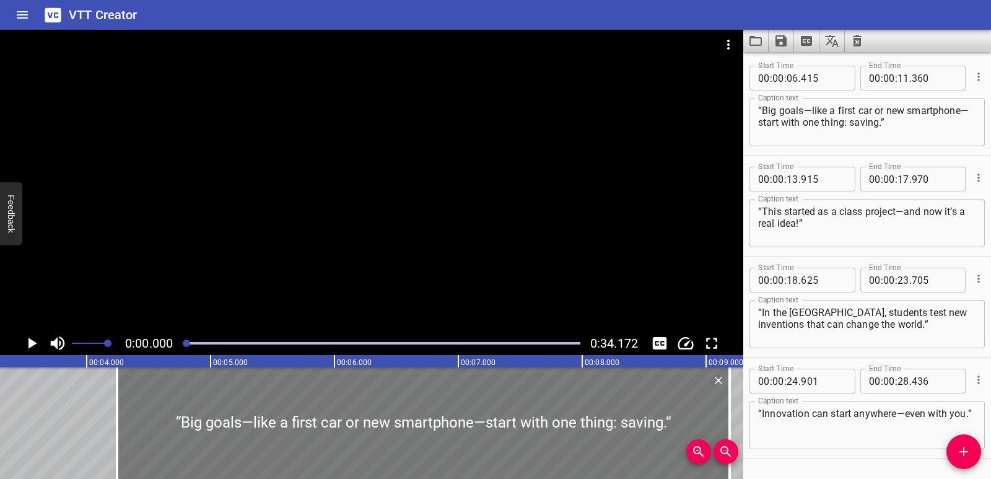
type input "890"
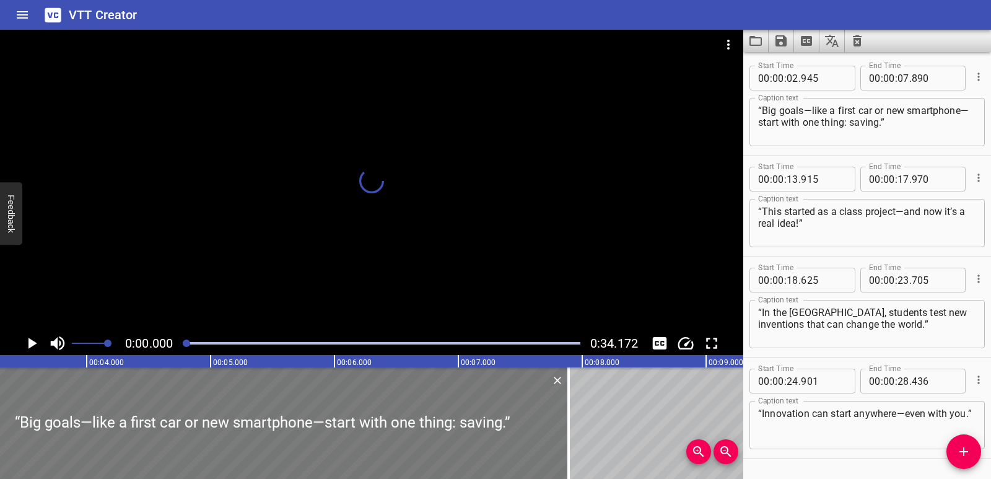
scroll to position [0, 372]
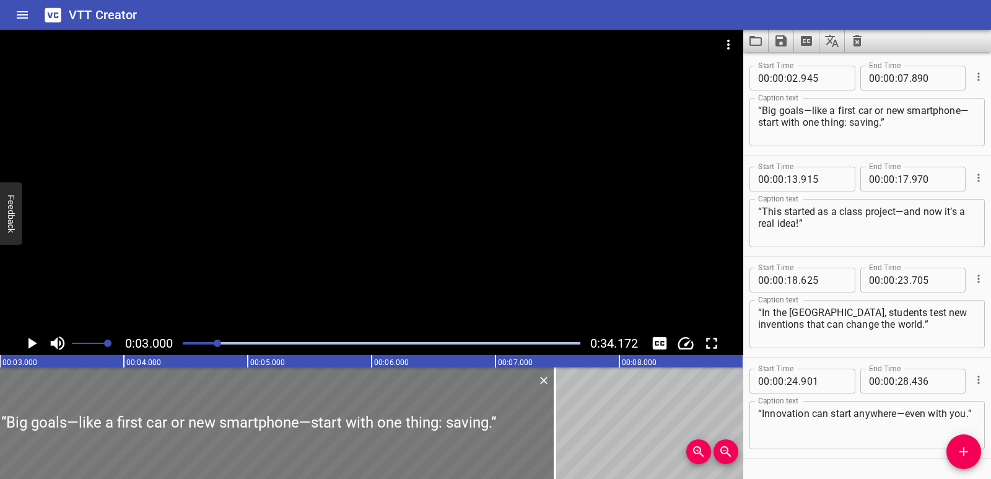
drag, startPoint x: 139, startPoint y: 440, endPoint x: 88, endPoint y: 443, distance: 50.8
click at [88, 443] on div at bounding box center [248, 422] width 612 height 111
type input "535"
type input "480"
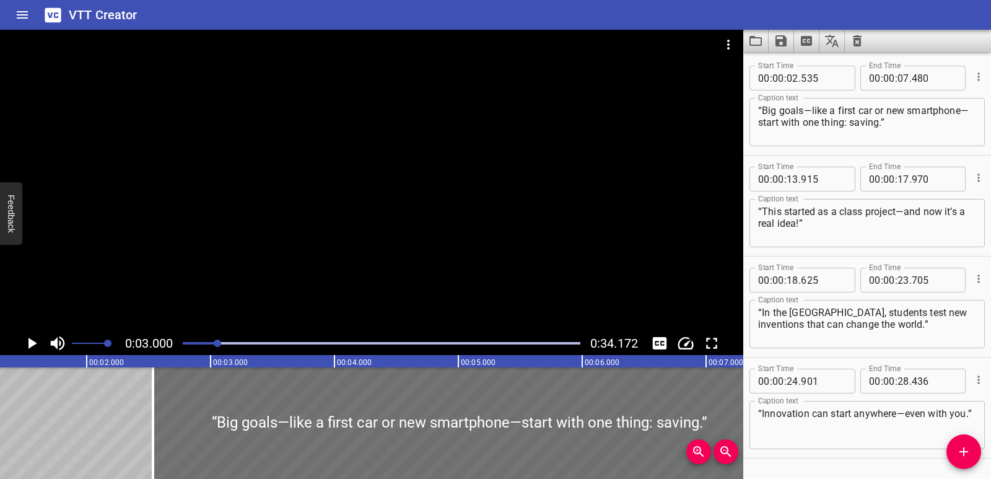
scroll to position [0, 199]
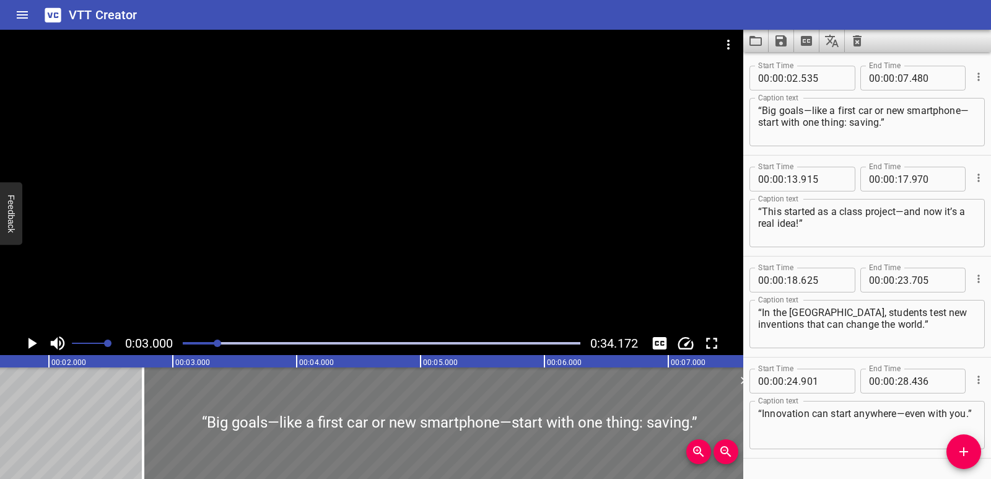
drag, startPoint x: 190, startPoint y: 438, endPoint x: 218, endPoint y: 440, distance: 27.9
click at [218, 440] on div at bounding box center [449, 422] width 612 height 111
type input "760"
type input "705"
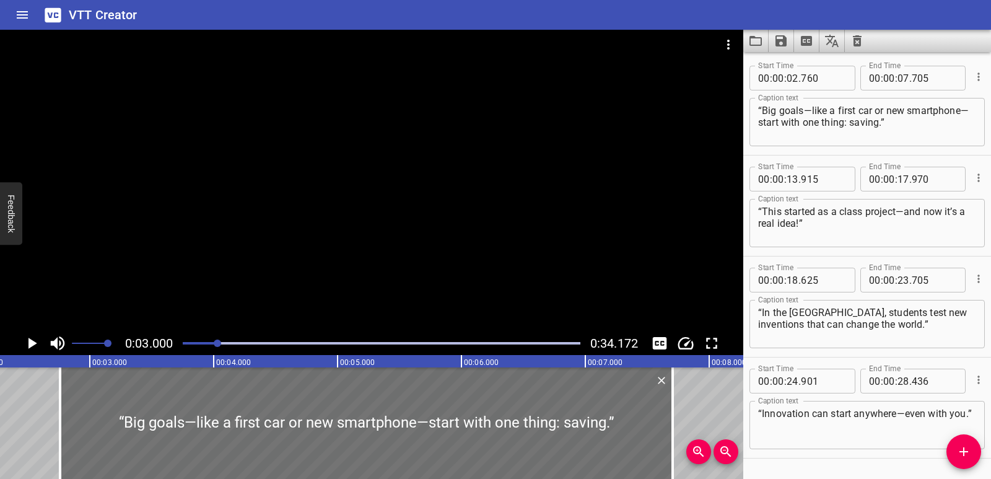
scroll to position [0, 33]
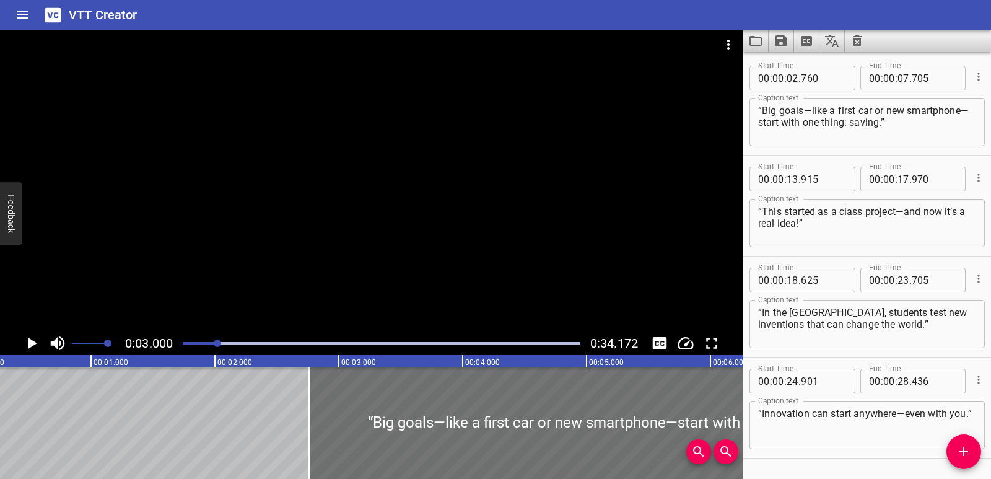
click at [30, 342] on icon "Play/Pause" at bounding box center [32, 343] width 9 height 11
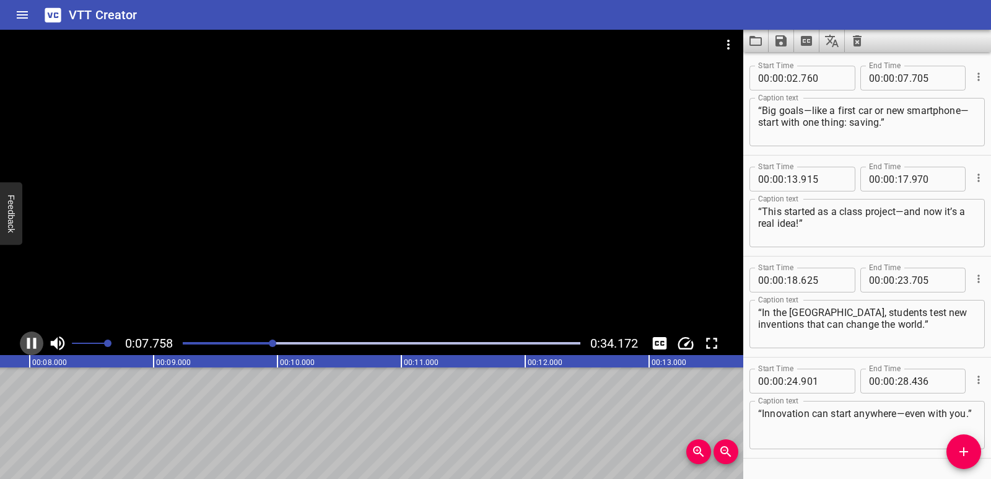
click at [40, 349] on icon "Play/Pause" at bounding box center [31, 343] width 19 height 19
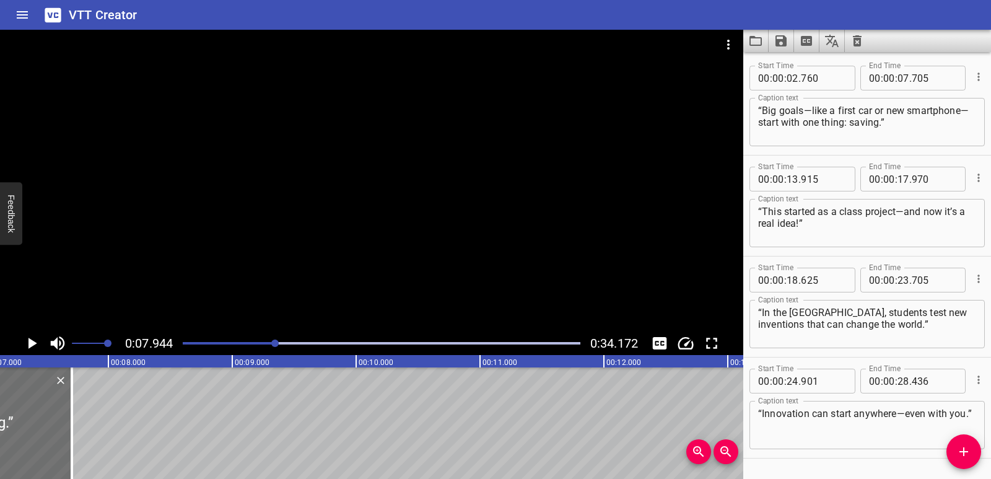
scroll to position [0, 869]
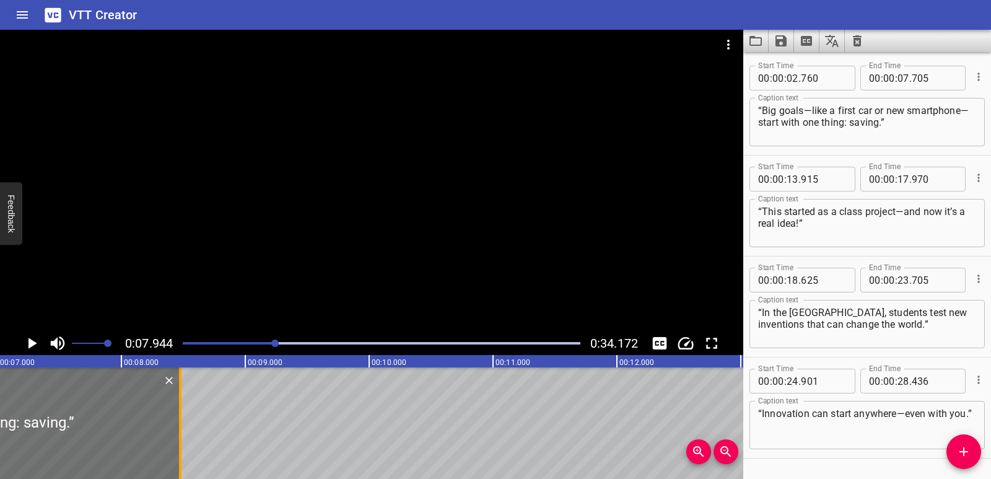
drag, startPoint x: 85, startPoint y: 417, endPoint x: 180, endPoint y: 406, distance: 95.9
click at [180, 406] on div at bounding box center [180, 422] width 2 height 111
type input "08"
type input "475"
click at [32, 339] on icon "Play/Pause" at bounding box center [31, 343] width 19 height 19
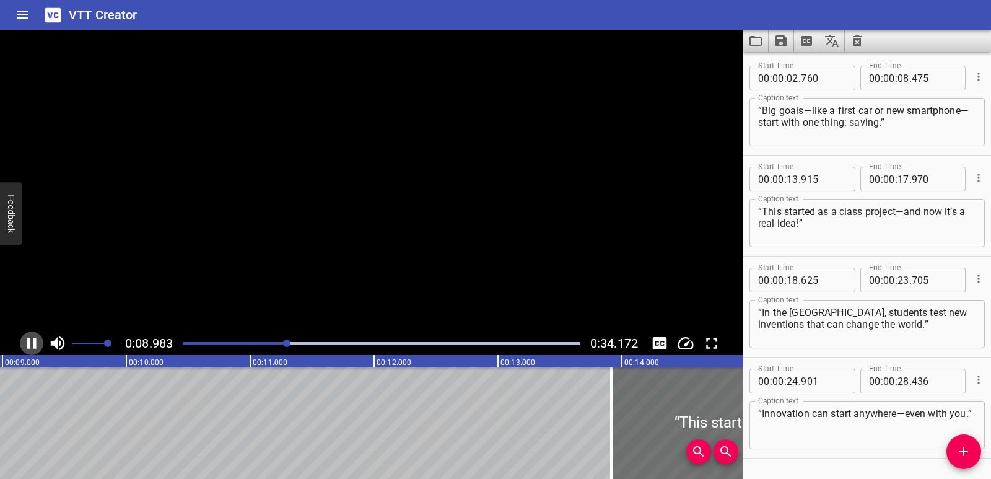
click at [32, 339] on icon "Play/Pause" at bounding box center [31, 343] width 19 height 19
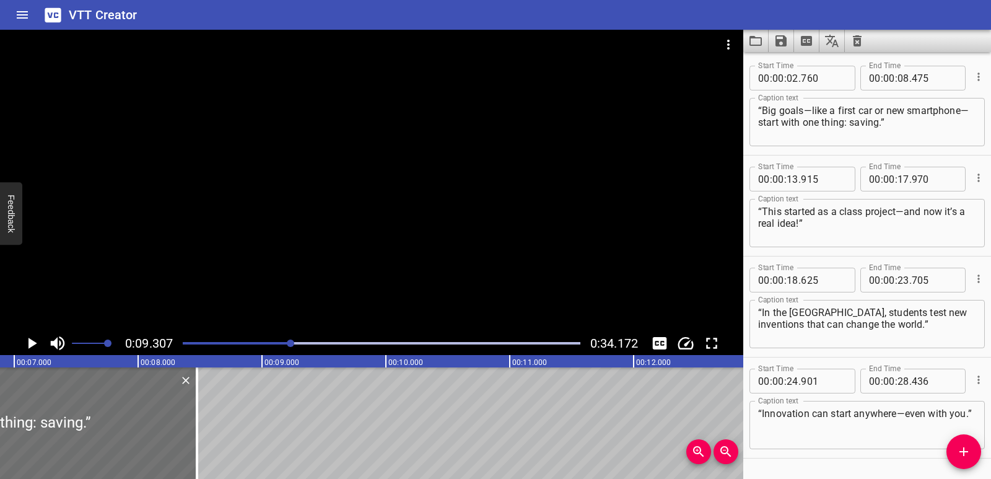
scroll to position [0, 770]
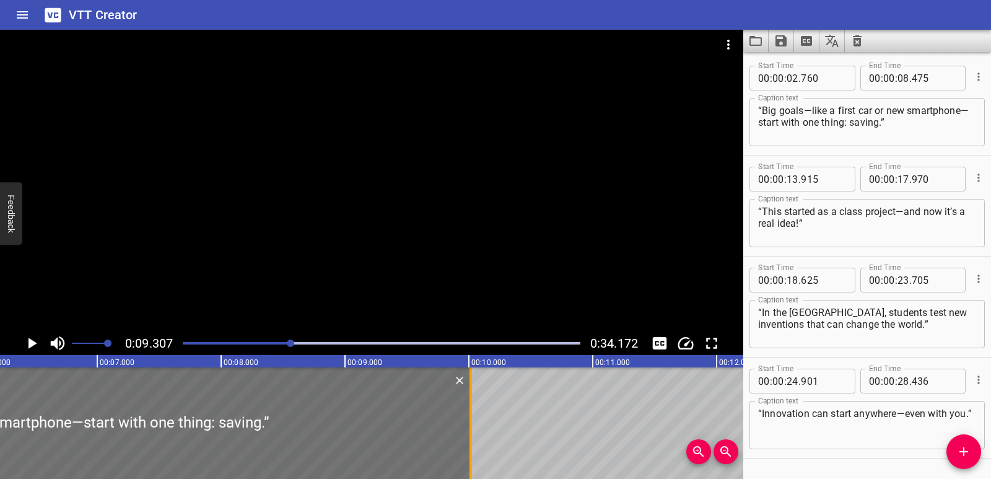
drag, startPoint x: 279, startPoint y: 441, endPoint x: 469, endPoint y: 438, distance: 190.1
click at [469, 438] on div at bounding box center [470, 422] width 2 height 111
type input "10"
type input "010"
click at [26, 341] on icon "Play/Pause" at bounding box center [31, 343] width 19 height 19
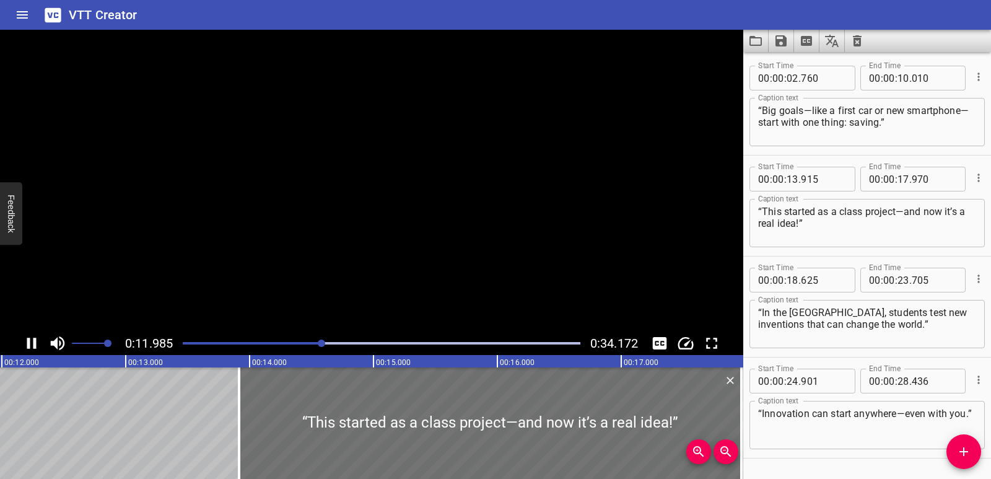
click at [26, 341] on icon "Play/Pause" at bounding box center [31, 343] width 19 height 19
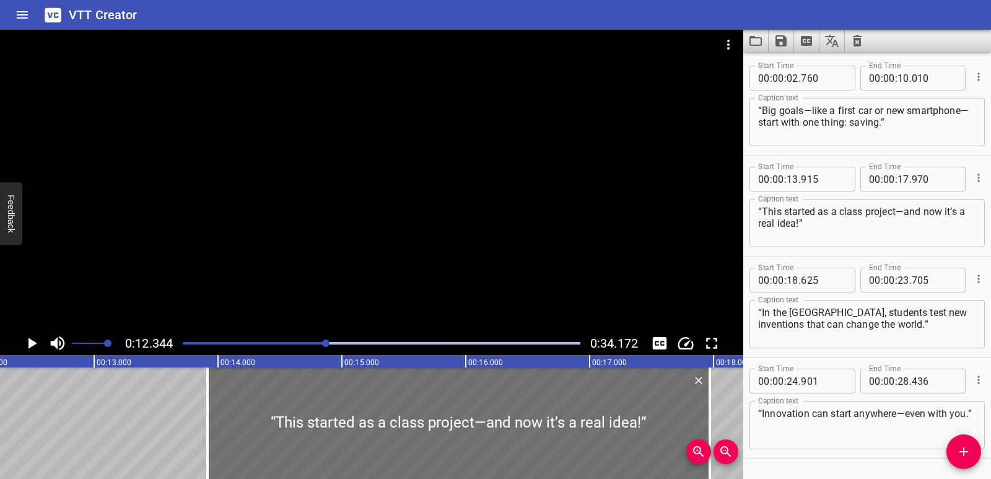
scroll to position [0, 1529]
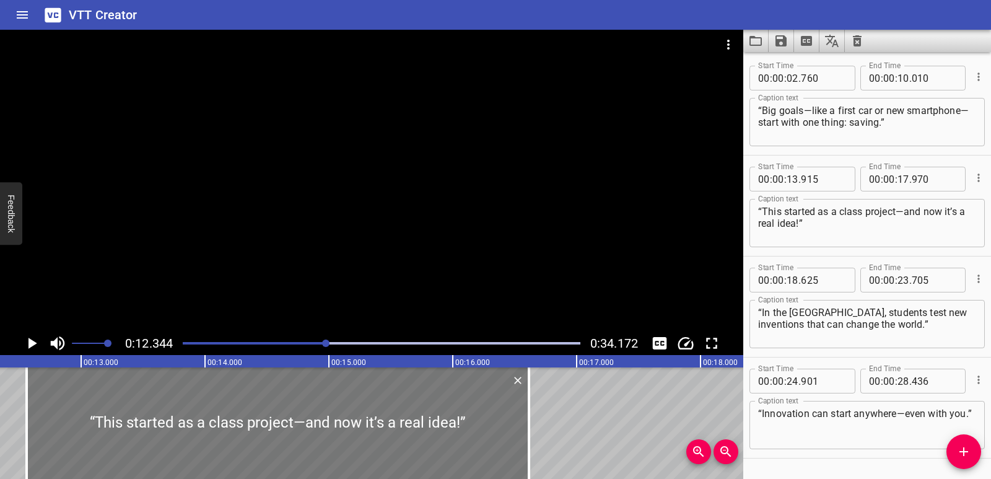
drag, startPoint x: 245, startPoint y: 445, endPoint x: 79, endPoint y: 441, distance: 166.0
click at [79, 441] on div at bounding box center [278, 422] width 502 height 111
type input "12"
type input "560"
type input "16"
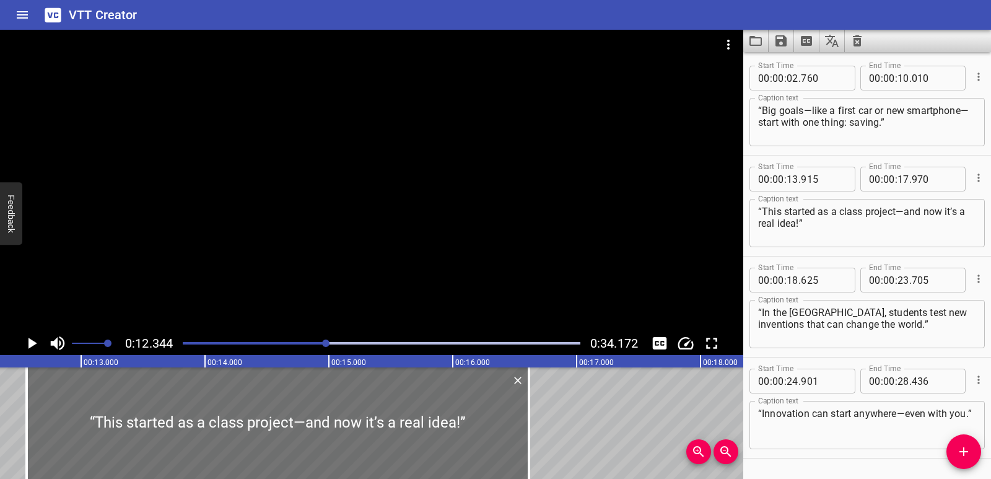
type input "615"
drag, startPoint x: 803, startPoint y: 220, endPoint x: 748, endPoint y: 202, distance: 58.2
click at [748, 202] on div "Start Time 00 : 00 : 12 . 560 Start Time End Time 00 : 00 : 16 . 615 End Time C…" at bounding box center [867, 205] width 248 height 100
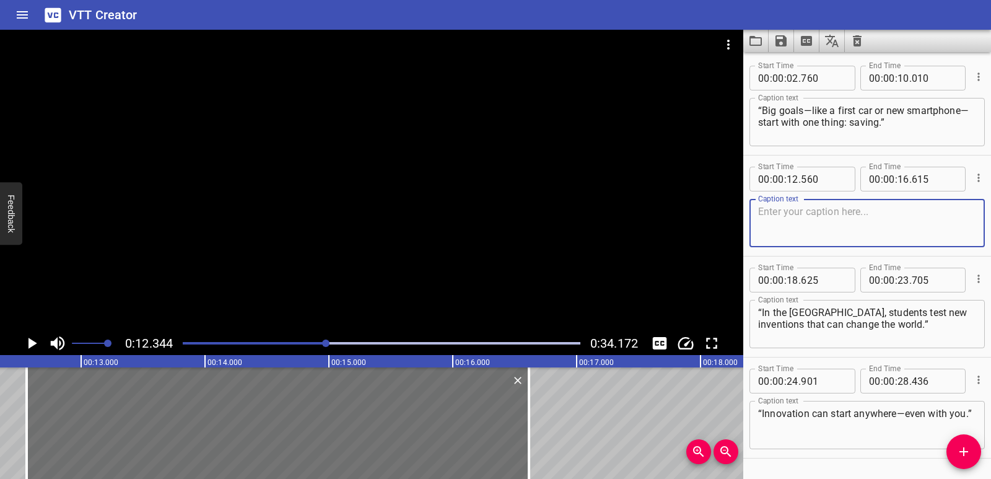
paste textarea ": “I make small deposits—and my balance grows.”"
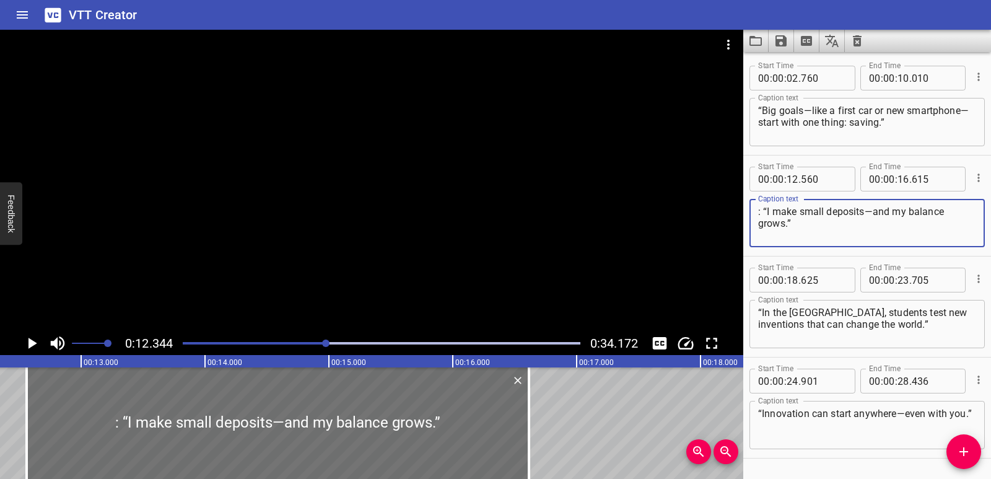
type textarea ": “I make small deposits—and my balance grows.”"
click at [28, 341] on icon "Play/Pause" at bounding box center [32, 343] width 9 height 11
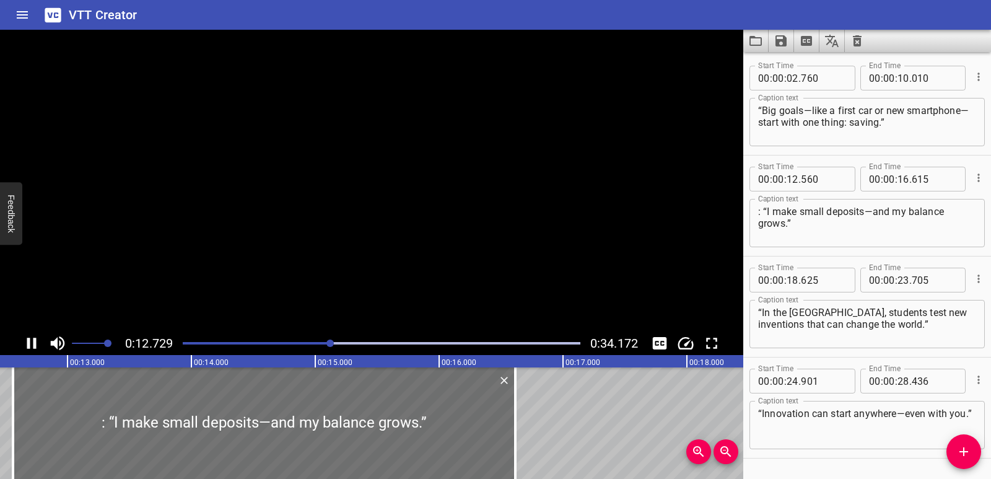
scroll to position [35, 0]
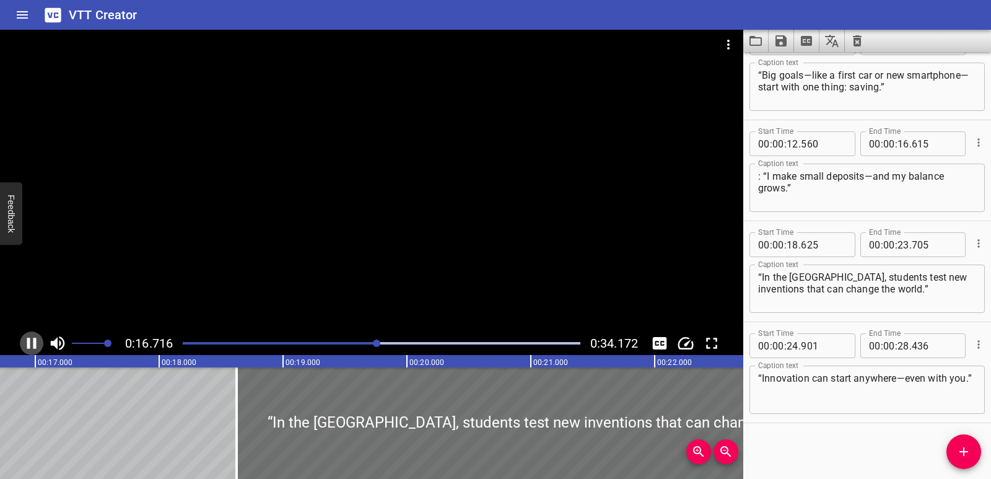
click at [28, 342] on icon "Play/Pause" at bounding box center [31, 343] width 9 height 11
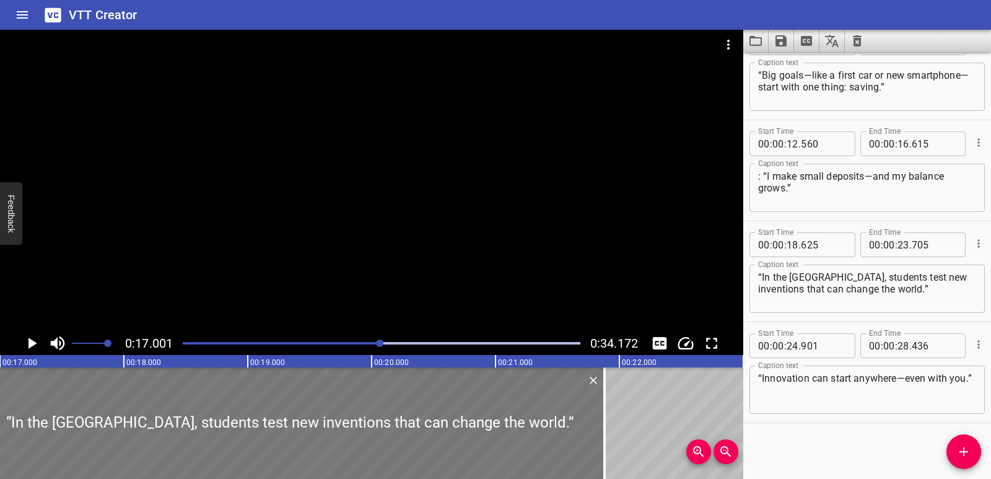
drag, startPoint x: 226, startPoint y: 441, endPoint x: 0, endPoint y: 435, distance: 226.1
click at [0, 435] on div at bounding box center [289, 422] width 629 height 111
type input "16"
type input "800"
type input "21"
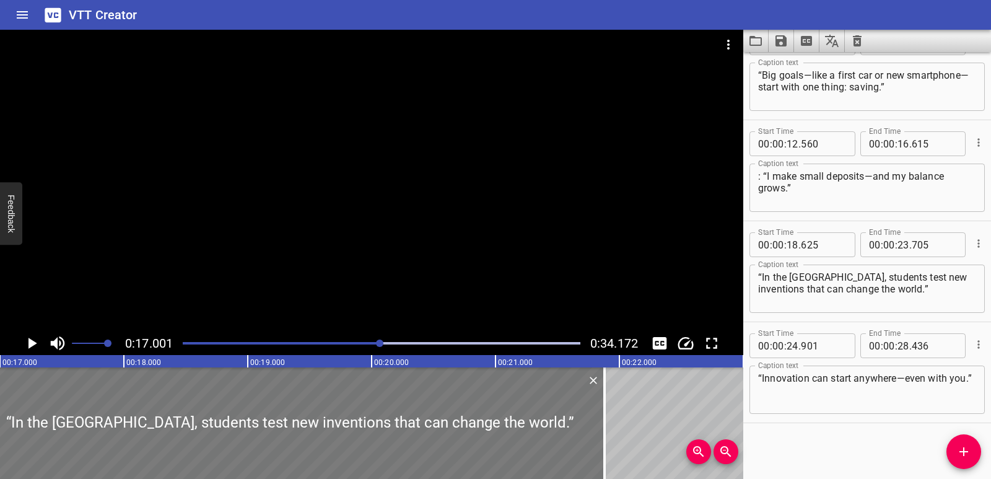
type input "880"
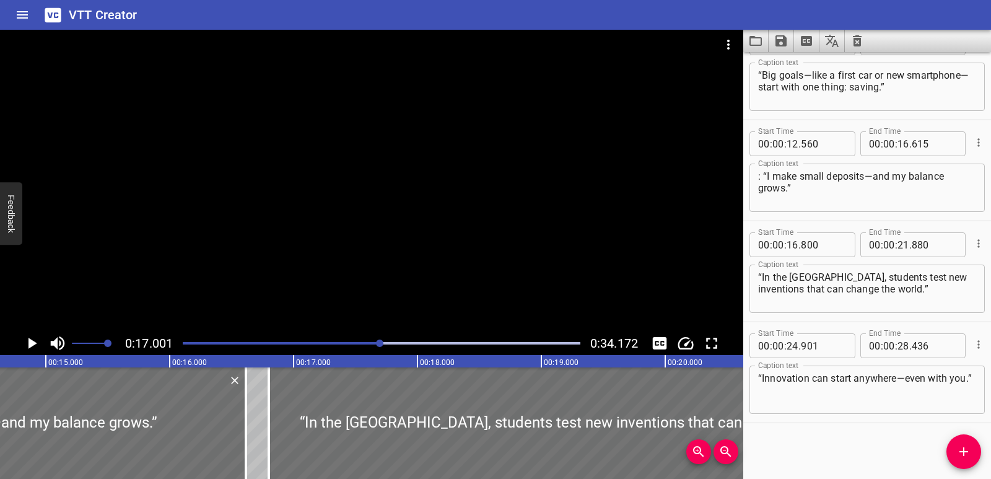
scroll to position [0, 1767]
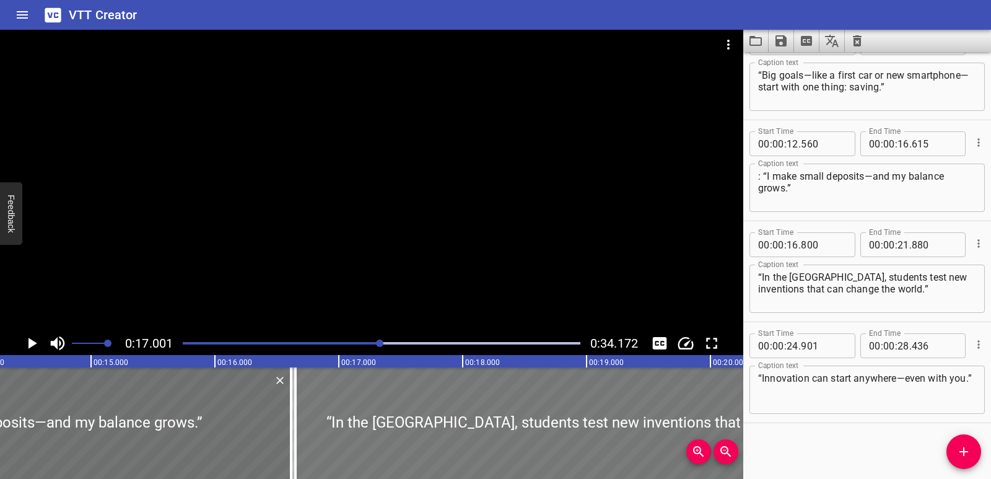
drag, startPoint x: 362, startPoint y: 430, endPoint x: 343, endPoint y: 446, distance: 24.2
click at [343, 446] on div at bounding box center [609, 422] width 629 height 111
type input "650"
type input "730"
drag, startPoint x: 861, startPoint y: 291, endPoint x: 754, endPoint y: 275, distance: 108.9
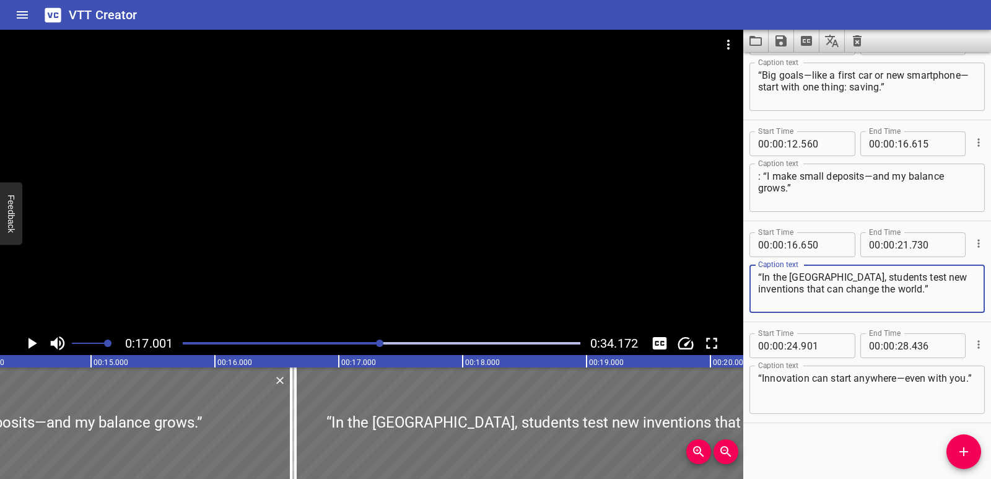
click at [754, 275] on div "“In the [GEOGRAPHIC_DATA], students test new inventions that can change the wor…" at bounding box center [866, 288] width 235 height 48
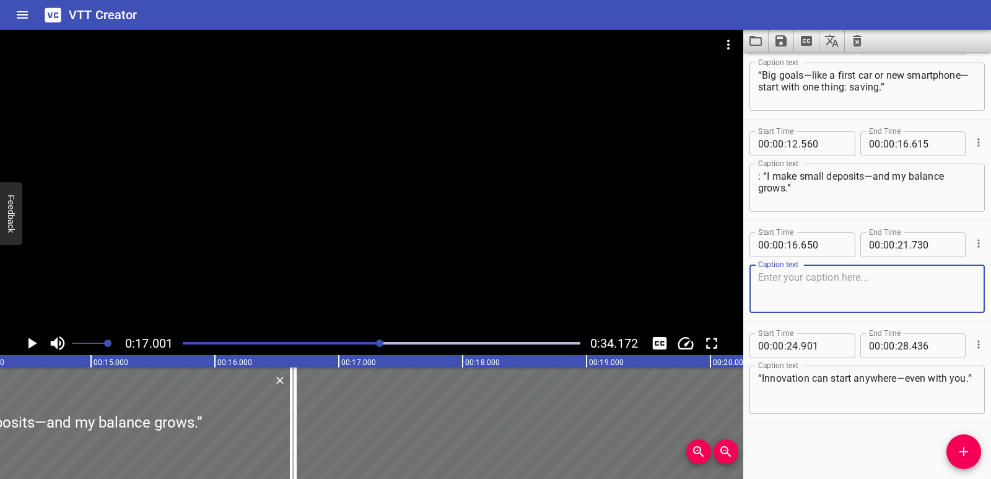
paste textarea "“Budgeting means choosing what to spend—and what to save.”"
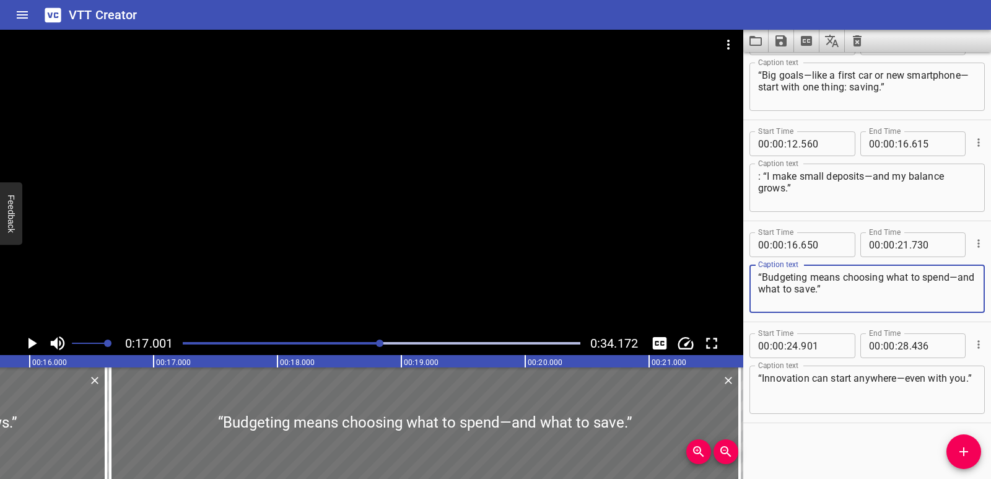
scroll to position [0, 1990]
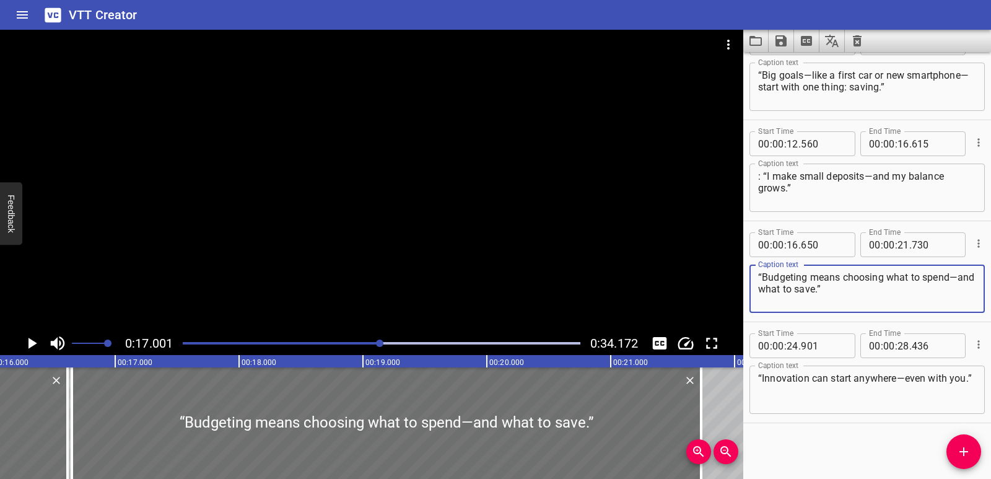
type textarea "“Budgeting means choosing what to spend—and what to save.”"
click at [27, 339] on icon "Play/Pause" at bounding box center [31, 343] width 19 height 19
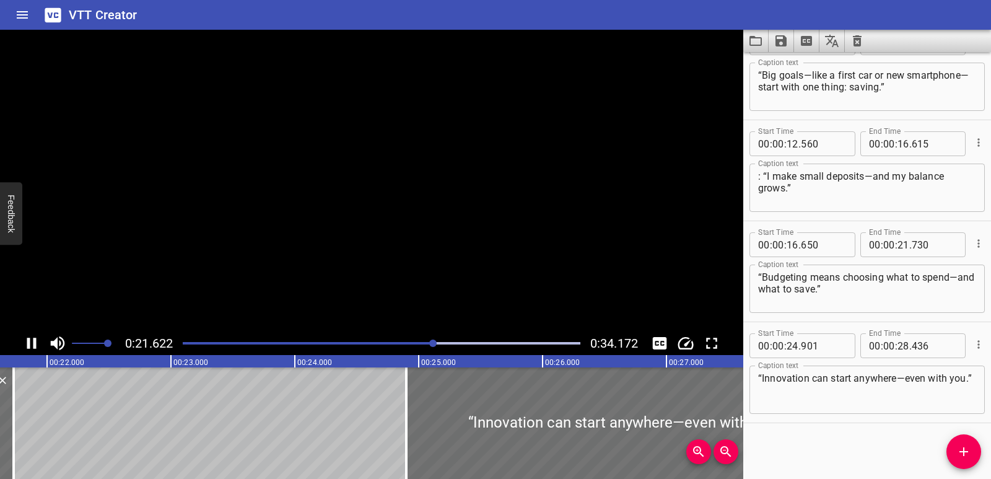
click at [27, 339] on icon "Play/Pause" at bounding box center [31, 343] width 9 height 11
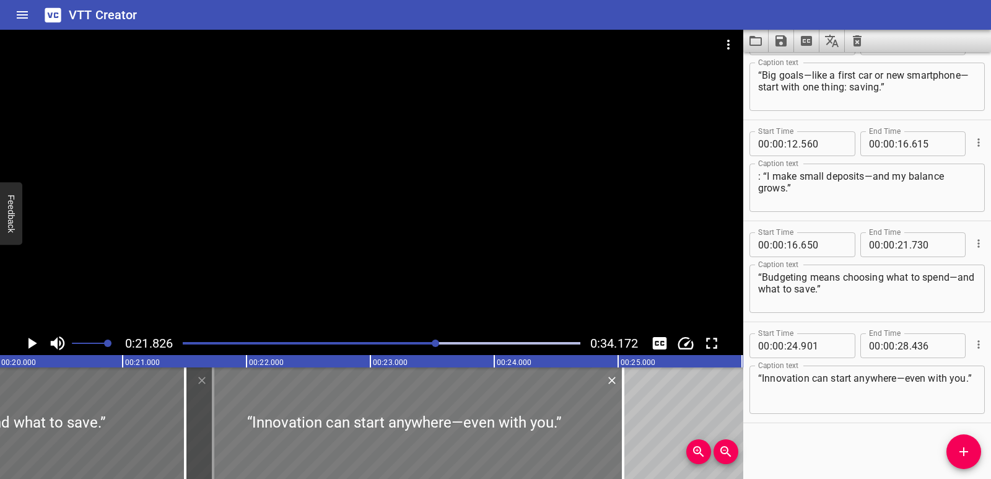
scroll to position [0, 2404]
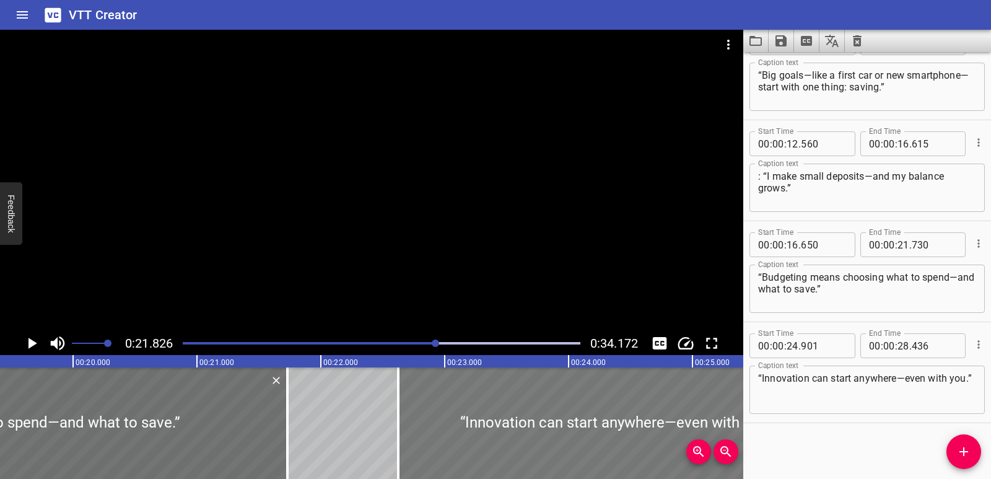
drag, startPoint x: 394, startPoint y: 432, endPoint x: 411, endPoint y: 450, distance: 25.4
click at [411, 450] on div at bounding box center [617, 422] width 438 height 111
type input "22"
type input "626"
type input "26"
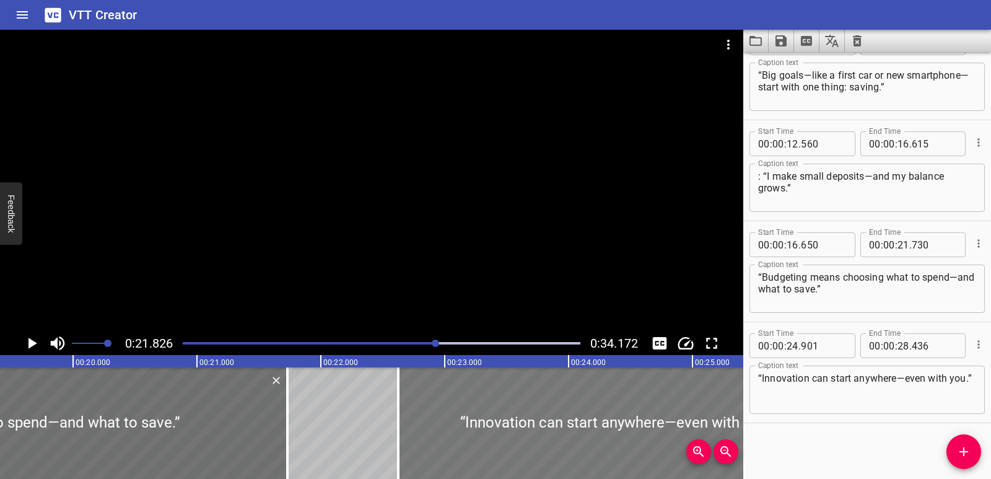
type input "161"
drag, startPoint x: 757, startPoint y: 373, endPoint x: 780, endPoint y: 392, distance: 29.5
click at [780, 392] on div "“Innovation can start anywhere—even with you.” Caption text" at bounding box center [866, 389] width 235 height 48
drag, startPoint x: 780, startPoint y: 392, endPoint x: 750, endPoint y: 375, distance: 34.9
click at [750, 375] on div "“Innovation can start anywhere—even with you.” Caption text" at bounding box center [866, 389] width 235 height 48
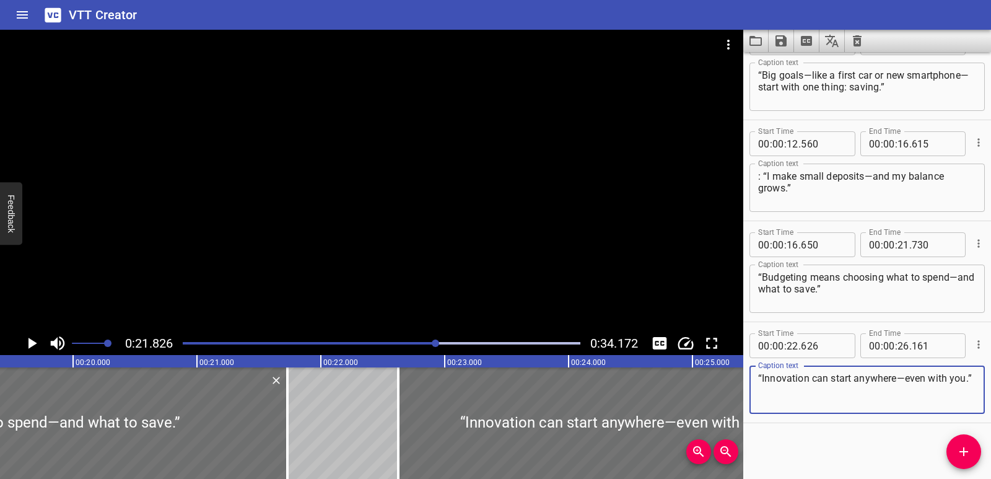
paste textarea "With patience, small steps turn into big rewards"
type textarea "“With patience, small steps turn into big rewards.”"
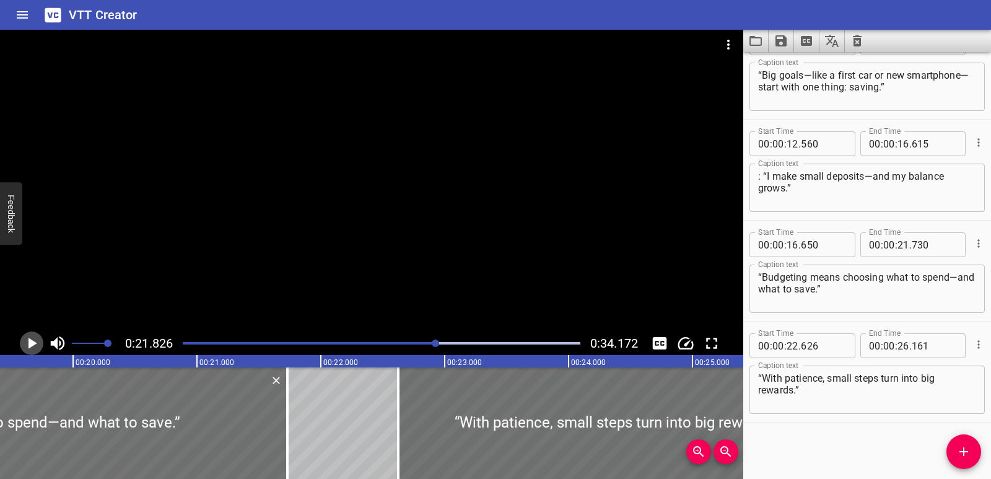
click at [33, 341] on icon "Play/Pause" at bounding box center [32, 343] width 9 height 11
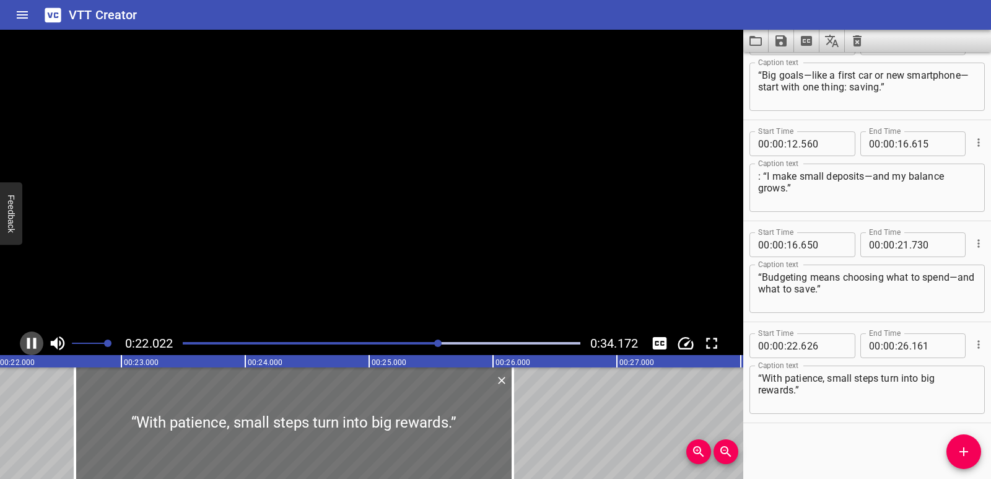
click at [33, 341] on icon "Play/Pause" at bounding box center [31, 343] width 19 height 19
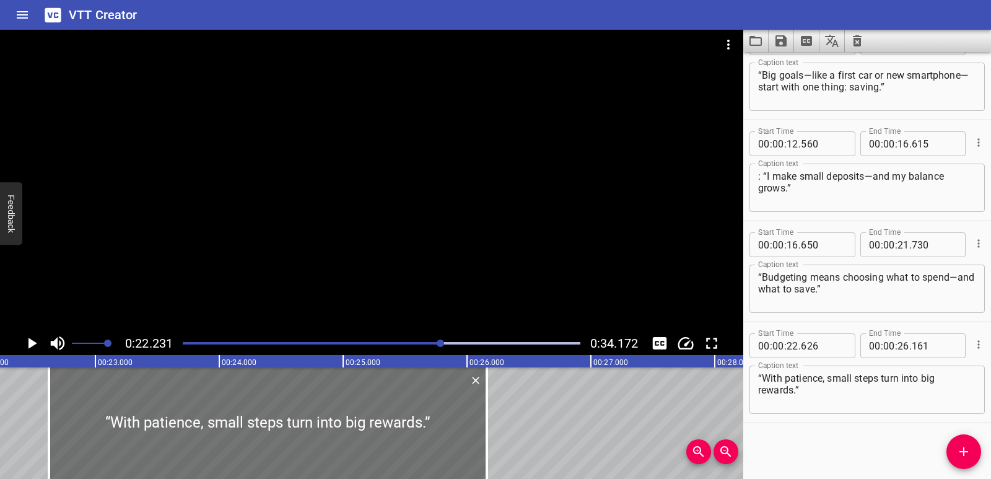
click at [411, 344] on div at bounding box center [381, 342] width 412 height 17
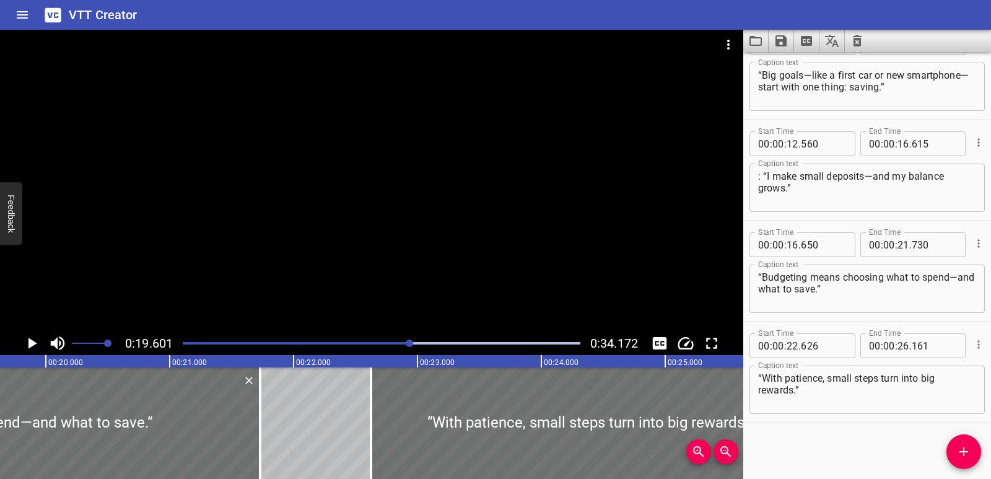
scroll to position [0, 2428]
click at [27, 342] on icon "Play/Pause" at bounding box center [31, 343] width 19 height 19
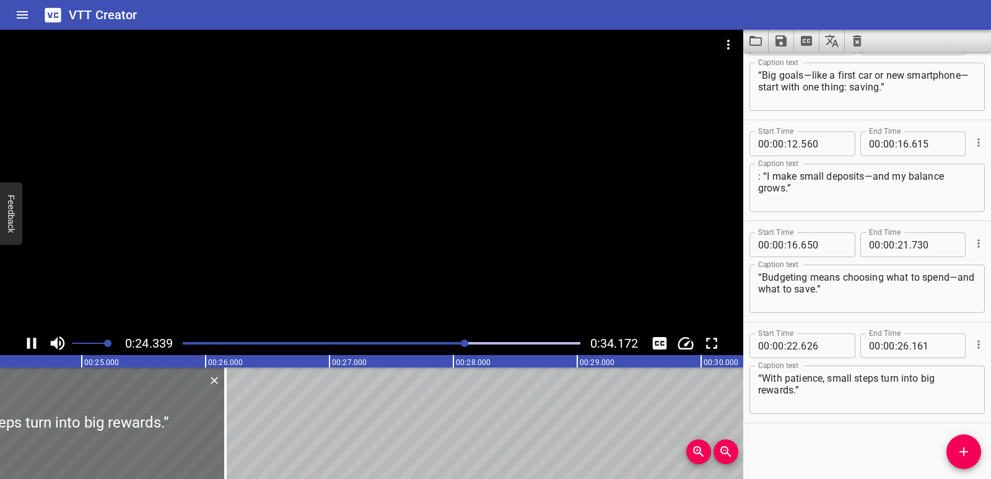
click at [36, 339] on icon "Play/Pause" at bounding box center [31, 343] width 9 height 11
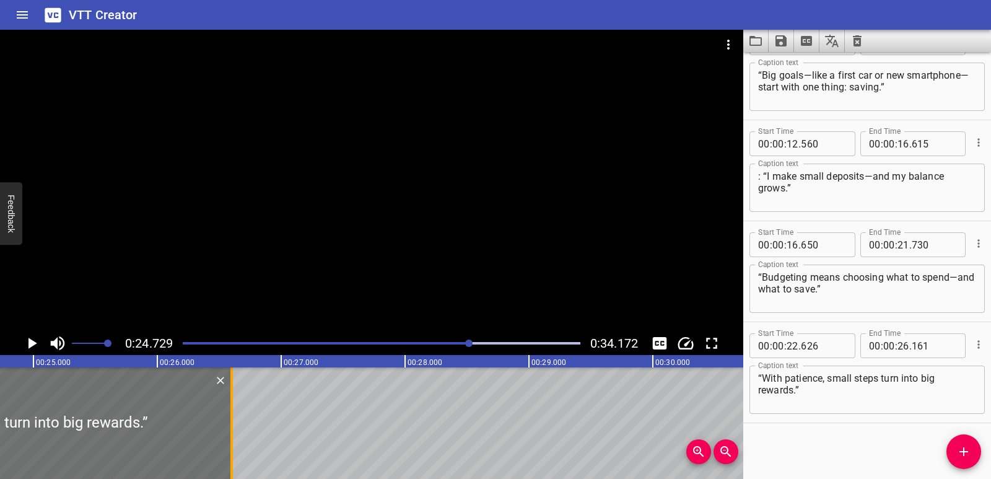
drag, startPoint x: 175, startPoint y: 427, endPoint x: 230, endPoint y: 424, distance: 54.6
click at [230, 424] on div at bounding box center [231, 422] width 12 height 111
type input "601"
click at [33, 344] on icon "Play/Pause" at bounding box center [32, 343] width 9 height 11
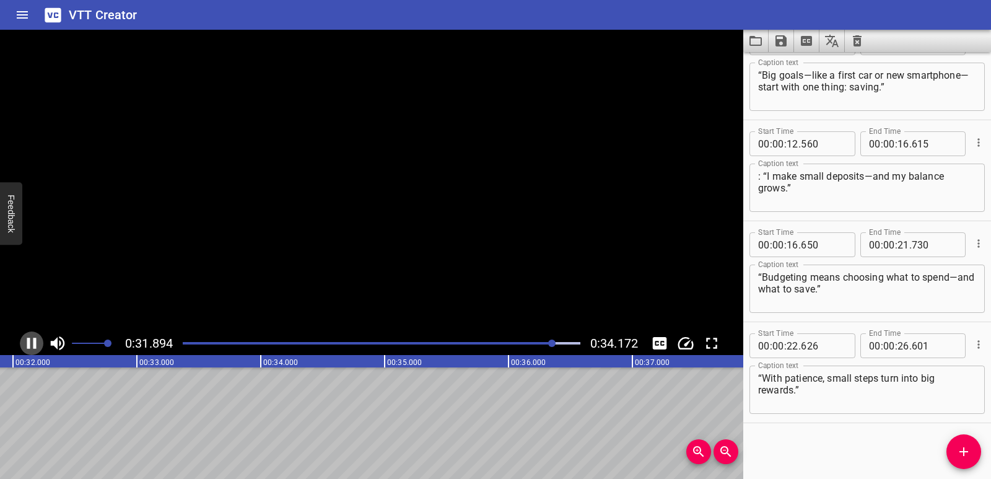
click at [33, 344] on icon "Play/Pause" at bounding box center [31, 343] width 19 height 19
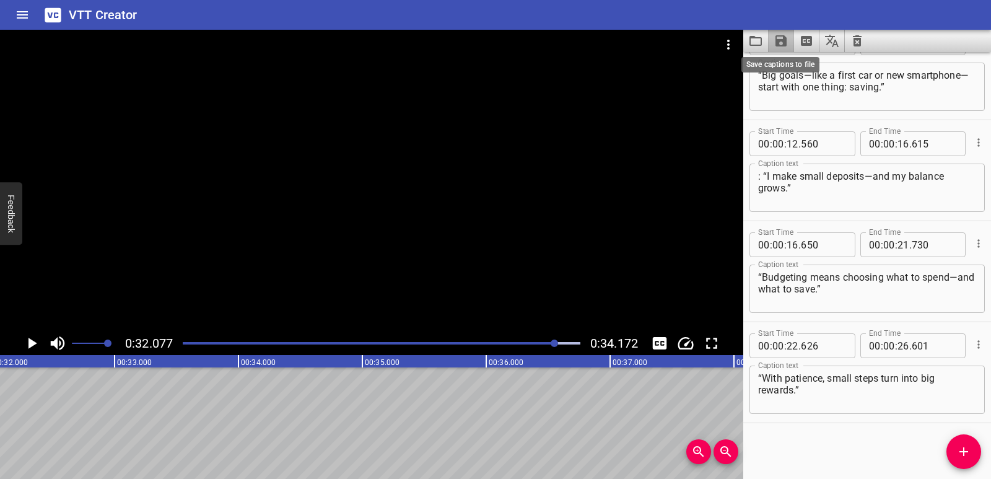
click at [780, 41] on icon "Save captions to file" at bounding box center [780, 40] width 11 height 11
click at [798, 64] on li "Save to VTT file" at bounding box center [814, 68] width 91 height 22
